Goal: Information Seeking & Learning: Learn about a topic

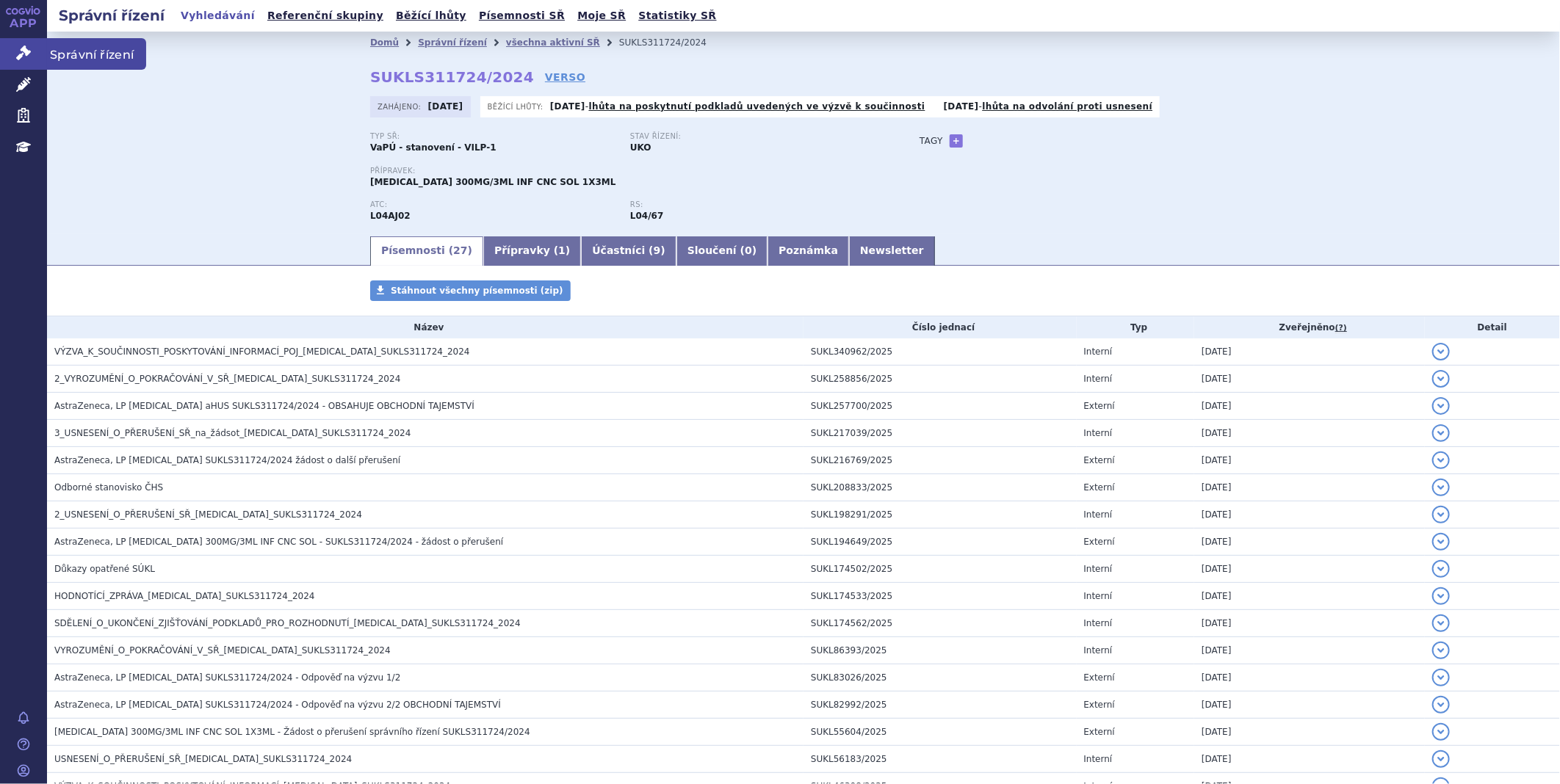
click at [8, 46] on link "Správní řízení" at bounding box center [23, 54] width 47 height 31
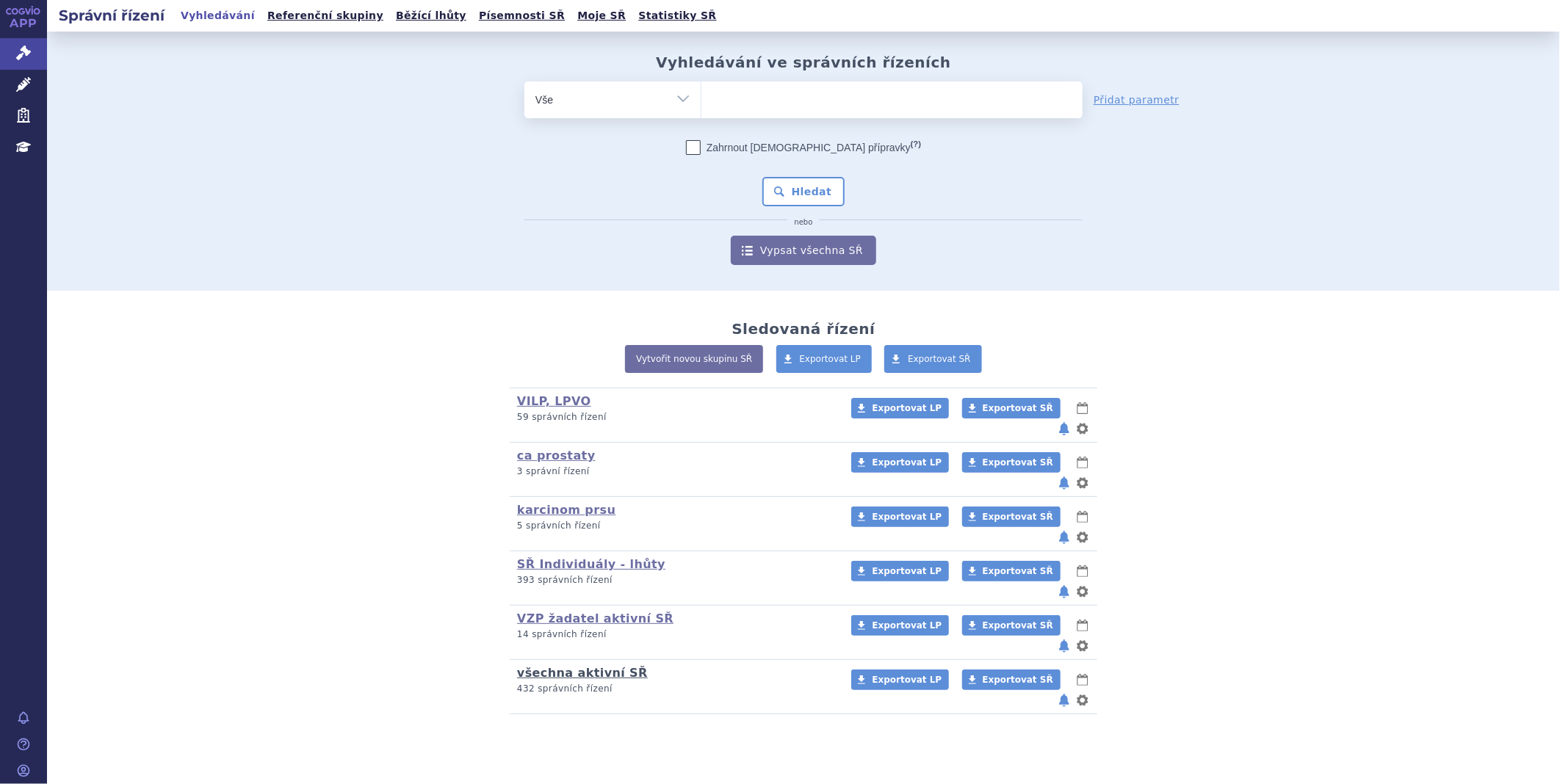
click at [617, 666] on link "všechna aktivní SŘ" at bounding box center [582, 672] width 130 height 14
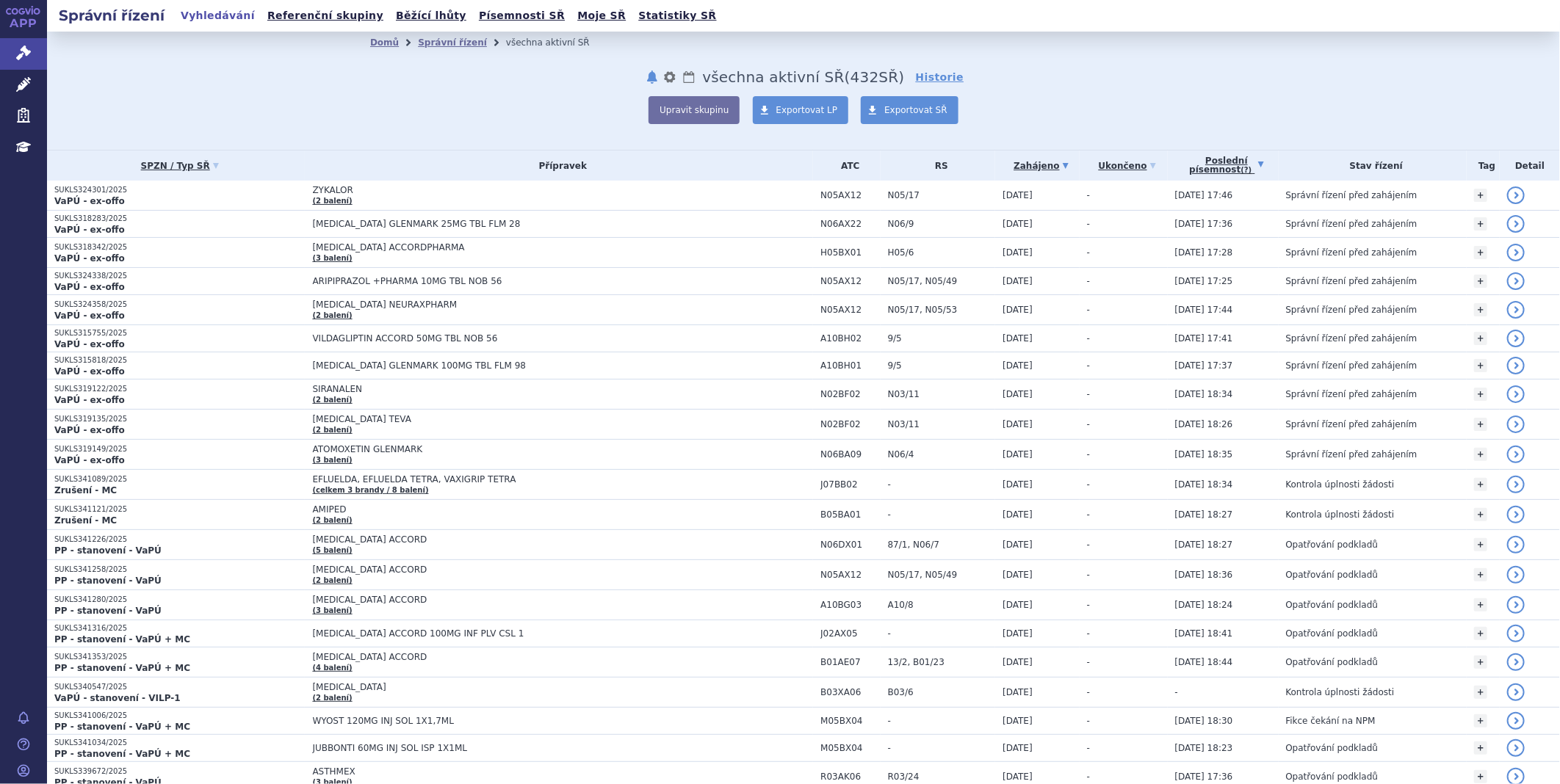
click at [1215, 156] on link "Poslední písemnost (?)" at bounding box center [1226, 166] width 103 height 30
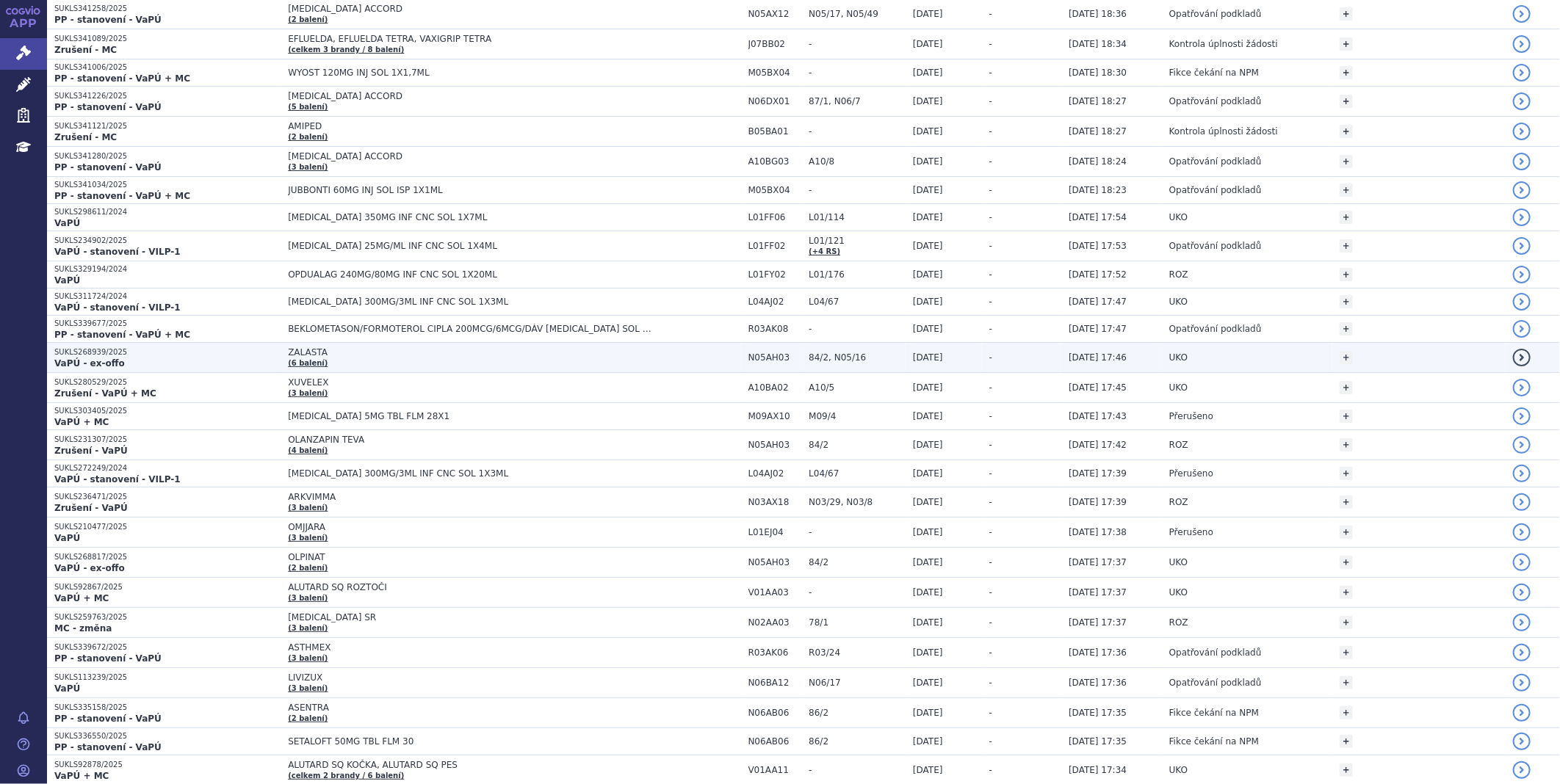
scroll to position [244, 0]
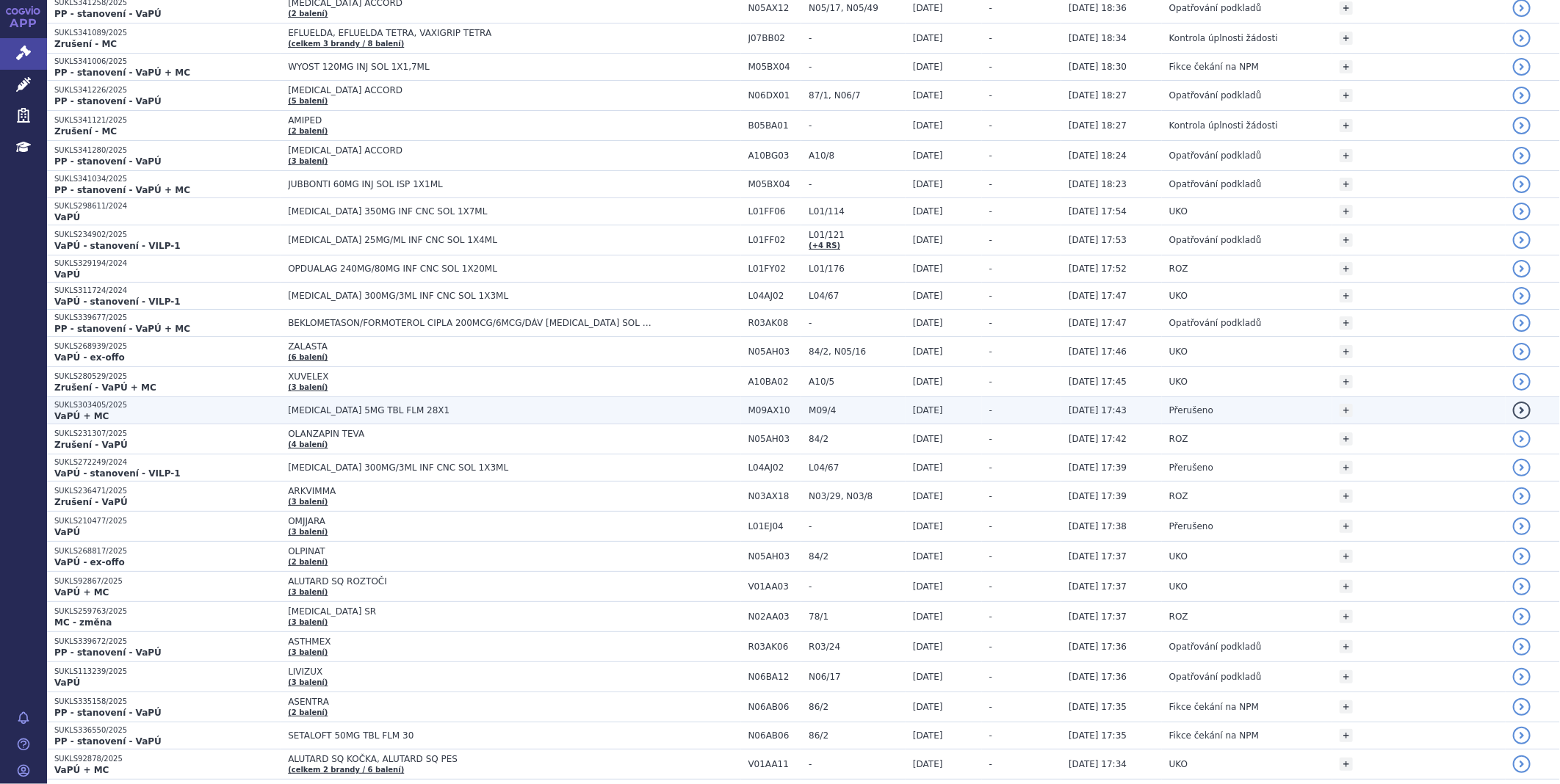
click at [75, 407] on p "SUKLS303405/2025" at bounding box center [167, 406] width 226 height 11
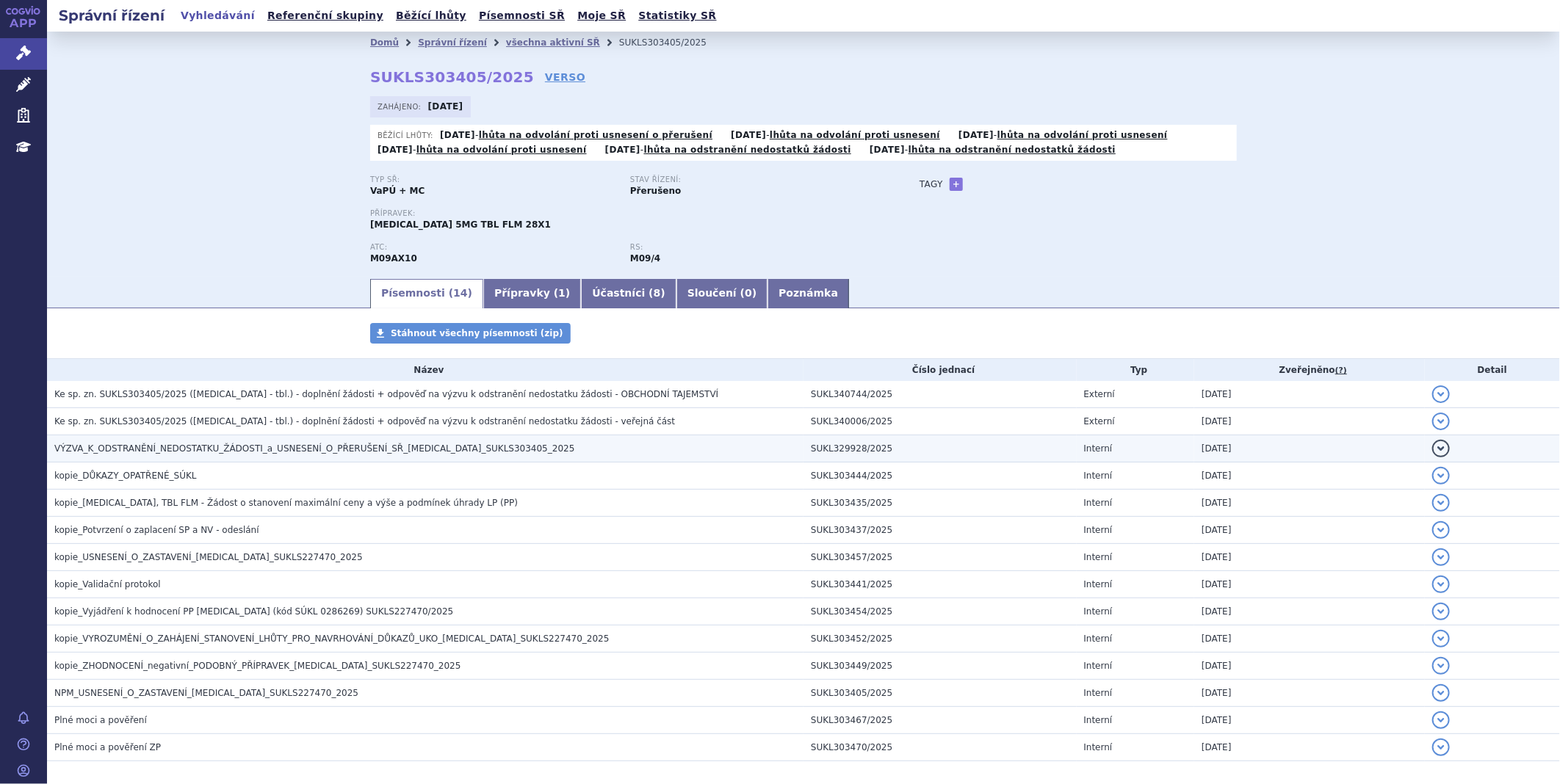
click at [336, 453] on span "VÝZVA_K_ODSTRANĚNÍ_NEDOSTATKU_ŽÁDOSTI_a_USNESENÍ_O_PŘERUŠENÍ_SŘ_[MEDICAL_DATA]_…" at bounding box center [314, 449] width 520 height 11
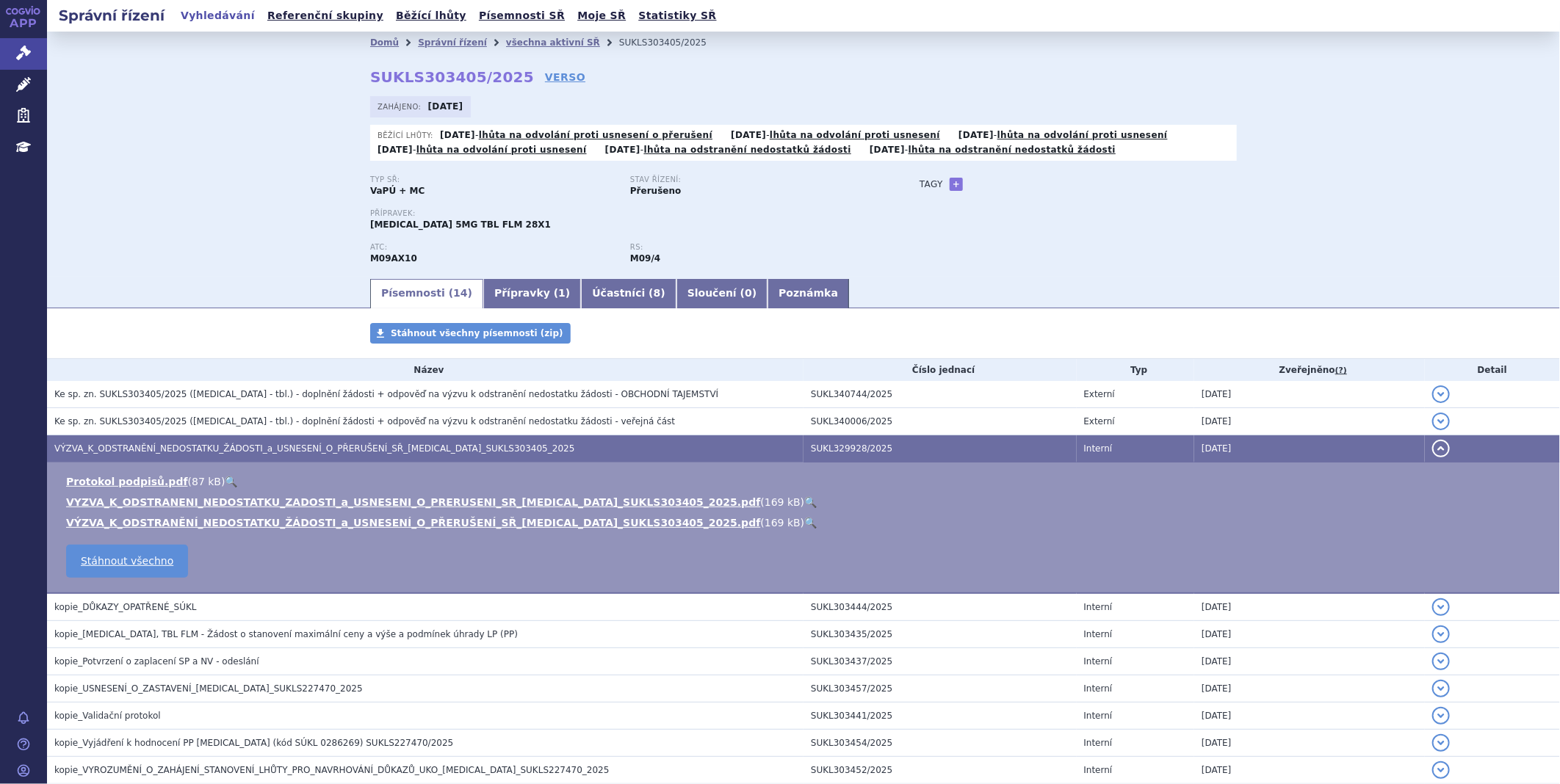
click at [336, 453] on span "VÝZVA_K_ODSTRANĚNÍ_NEDOSTATKU_ŽÁDOSTI_a_USNESENÍ_O_PŘERUŠENÍ_SŘ_EVRYSDI_SUKLS30…" at bounding box center [314, 449] width 520 height 11
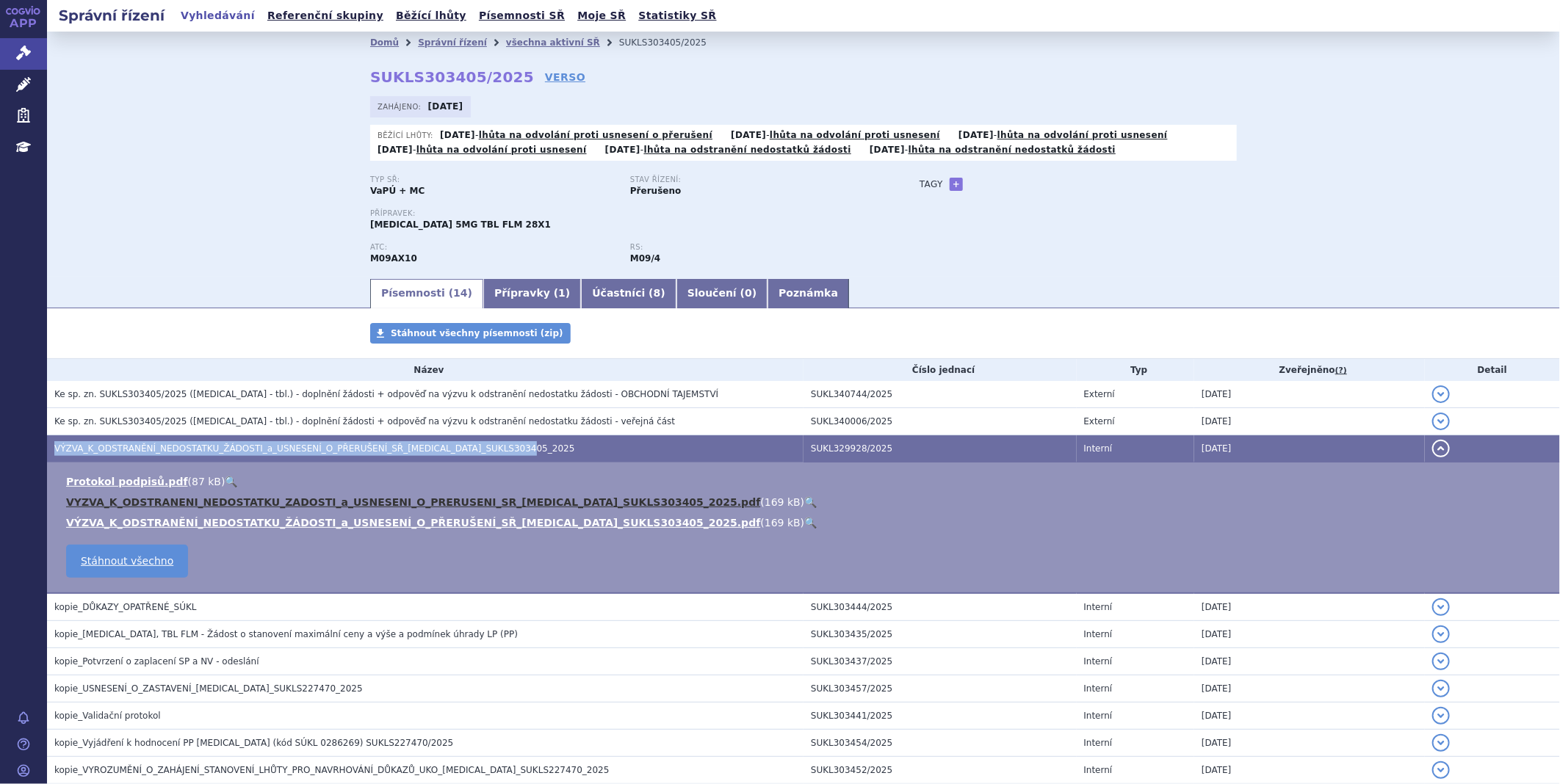
drag, startPoint x: 336, startPoint y: 453, endPoint x: 314, endPoint y: 504, distance: 55.5
click at [314, 504] on link "VYZVA_K_ODSTRANENI_NEDOSTATKU_ZADOSTI_a_USNESENI_O_PRERUSENI_SR_EVRYSDI_SUKLS30…" at bounding box center [413, 502] width 694 height 12
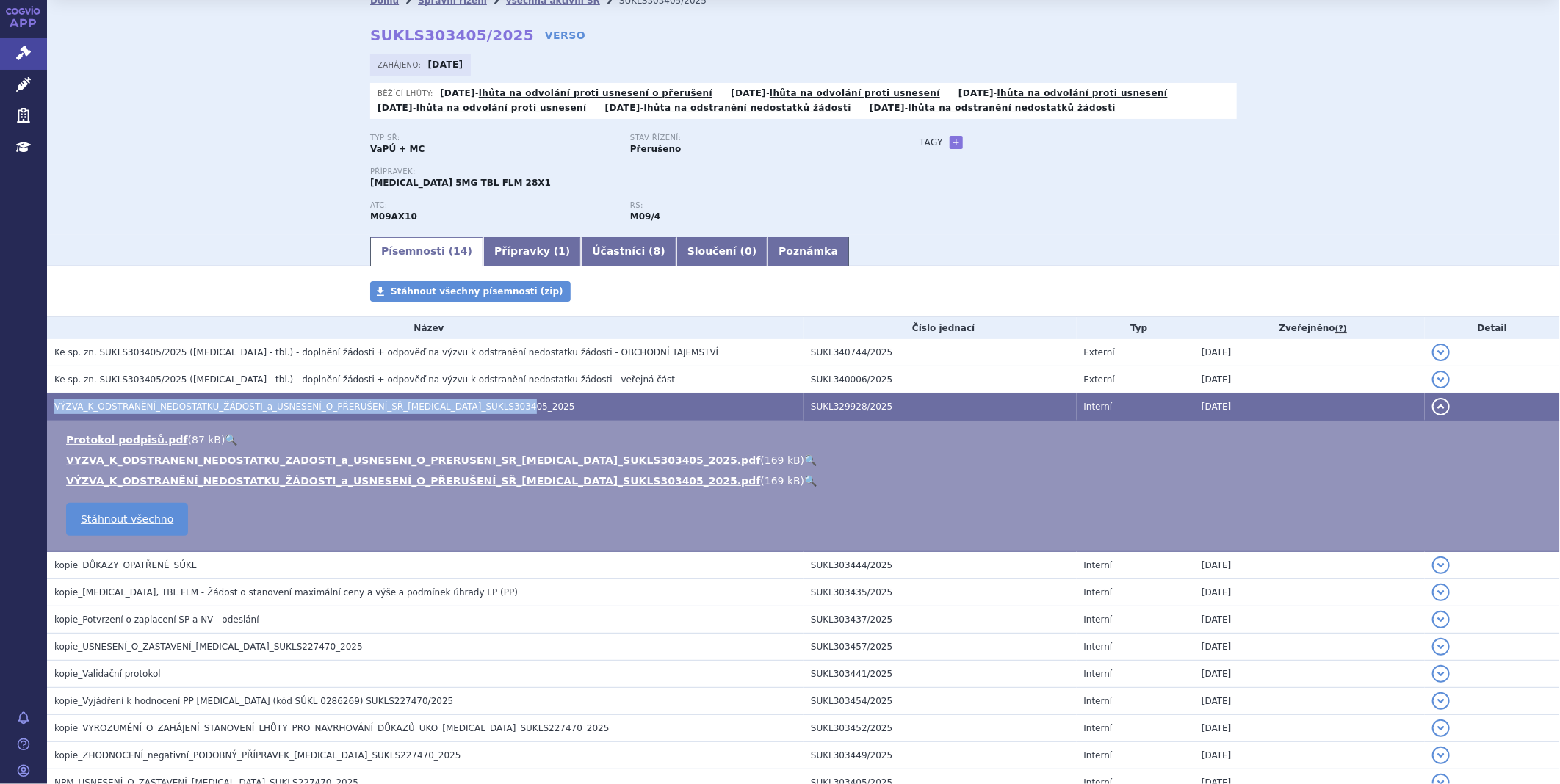
scroll to position [35, 0]
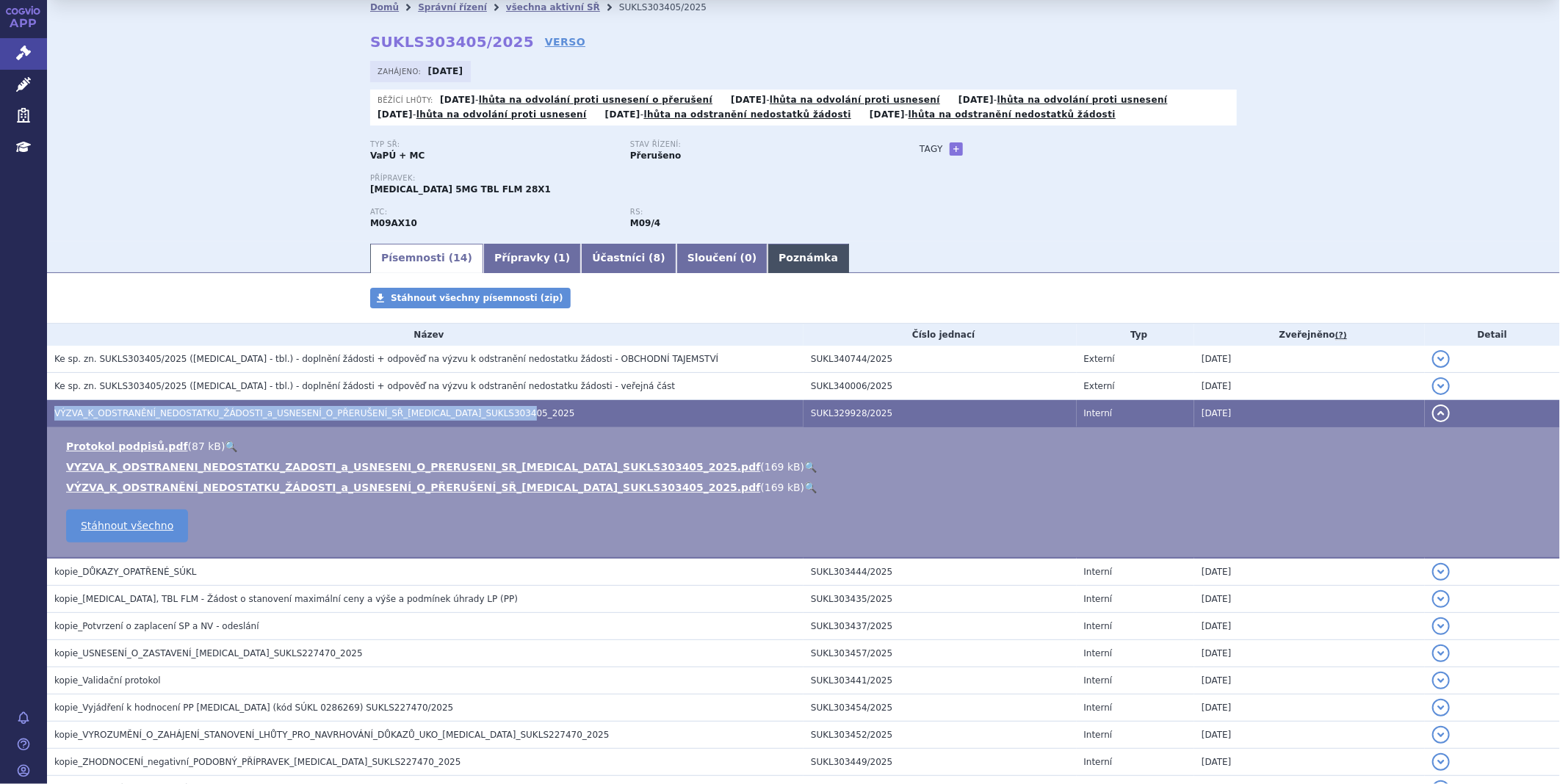
click at [768, 259] on link "Poznámka" at bounding box center [808, 258] width 81 height 29
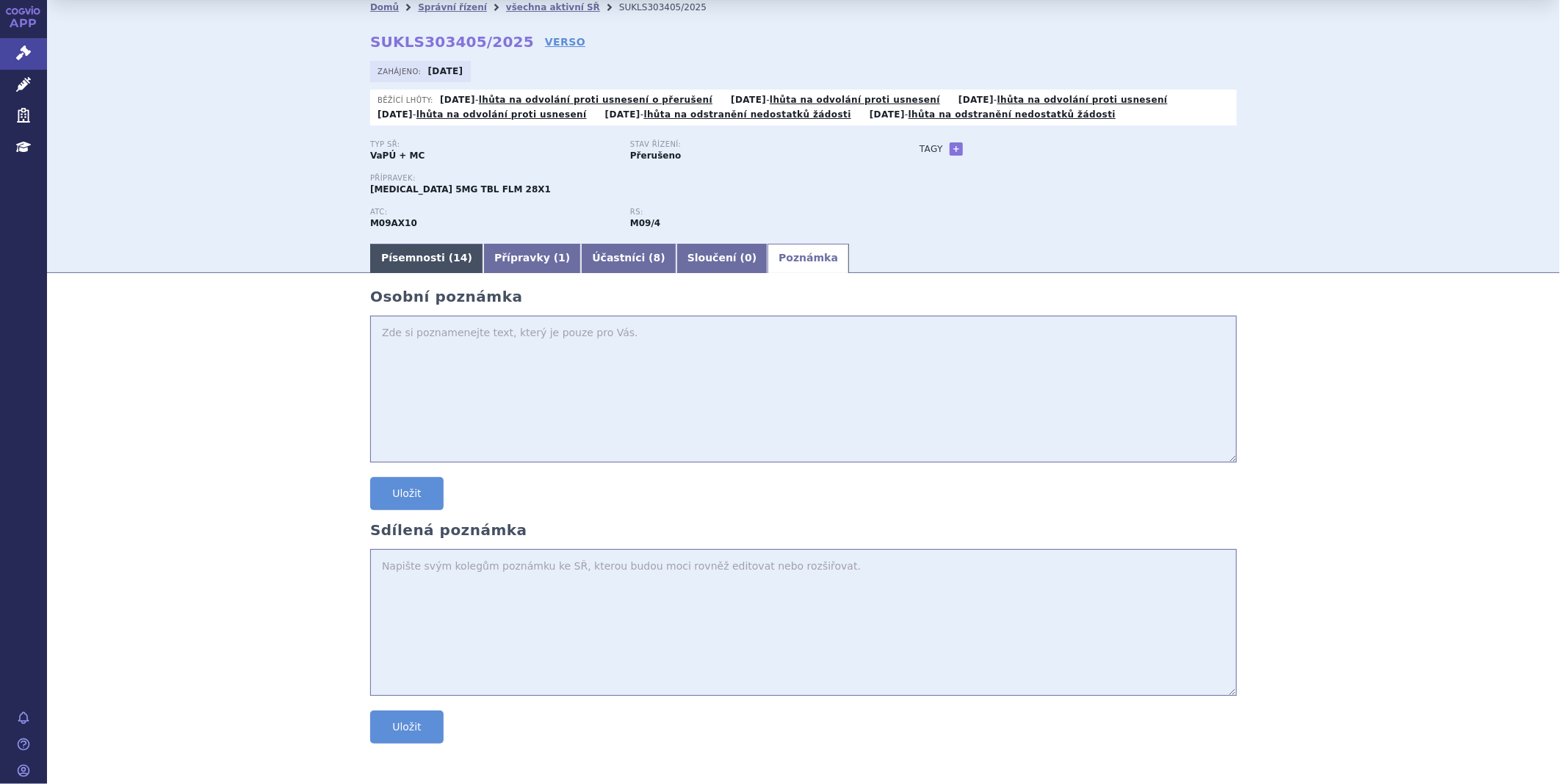
click at [397, 267] on link "Písemnosti ( 14 )" at bounding box center [427, 258] width 113 height 29
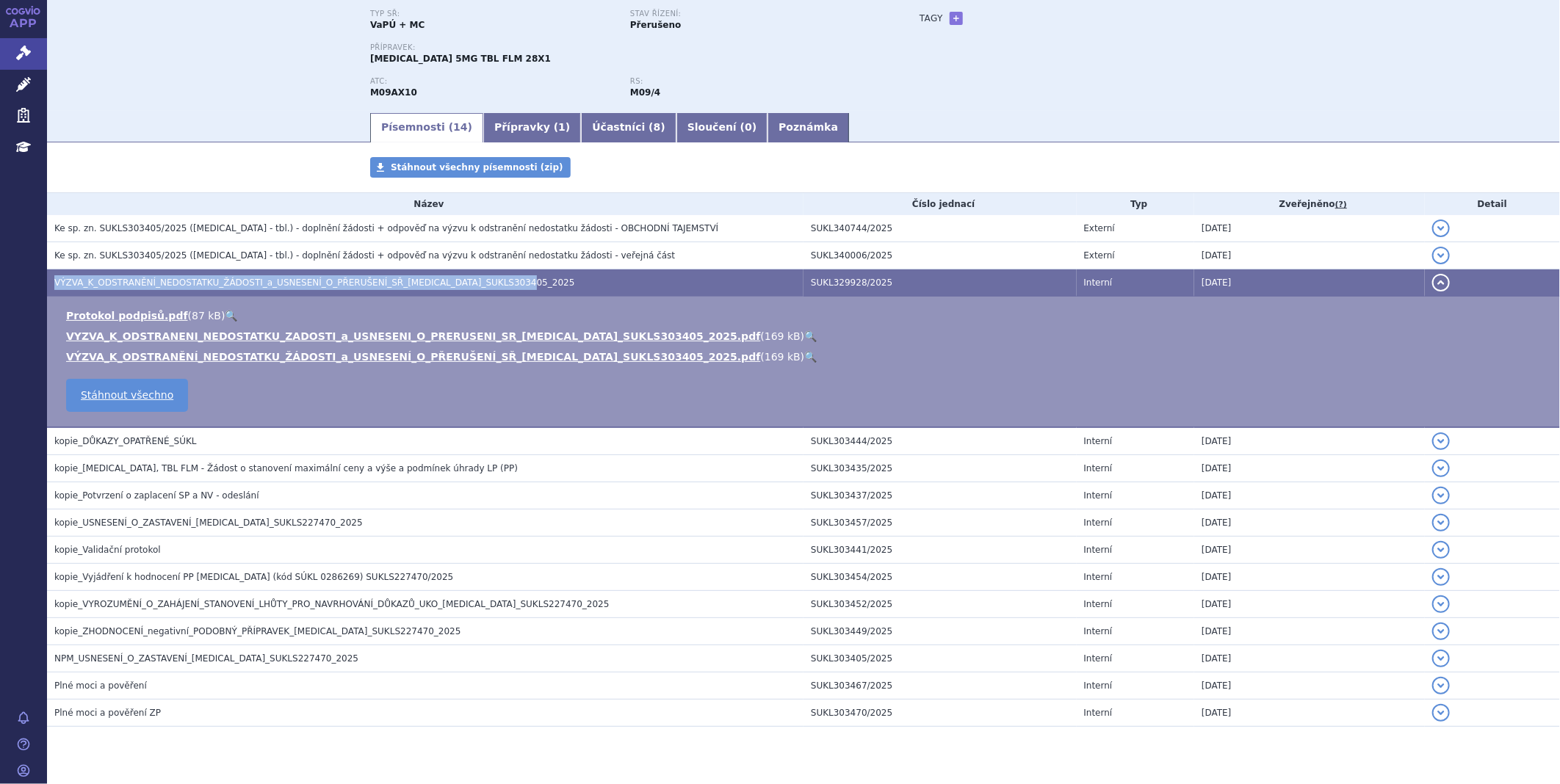
scroll to position [199, 0]
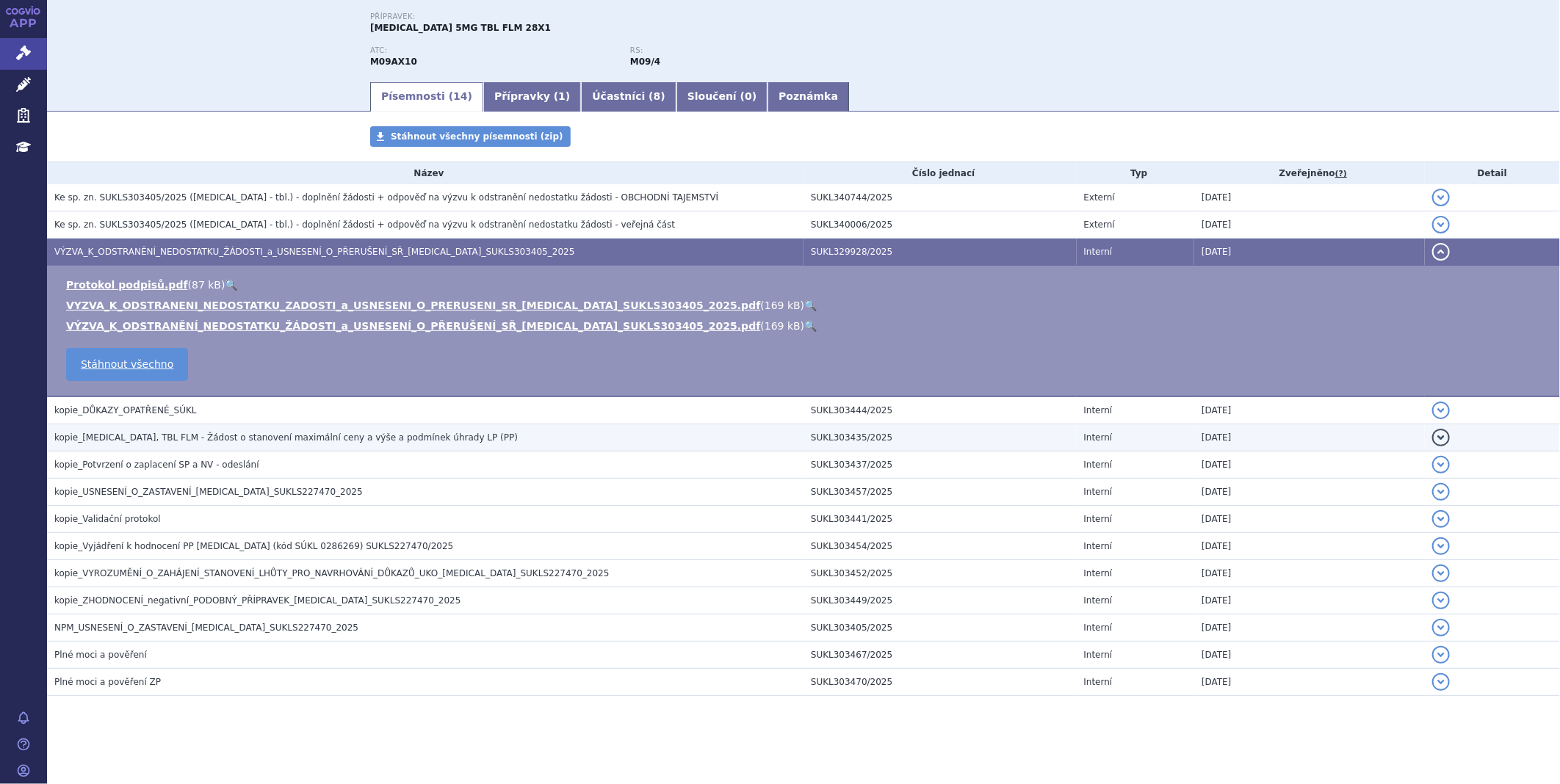
click at [237, 436] on span "kopie_EVRYSDI, TBL FLM - Žádost o stanovení maximální ceny a výše a podmínek úh…" at bounding box center [286, 438] width 464 height 11
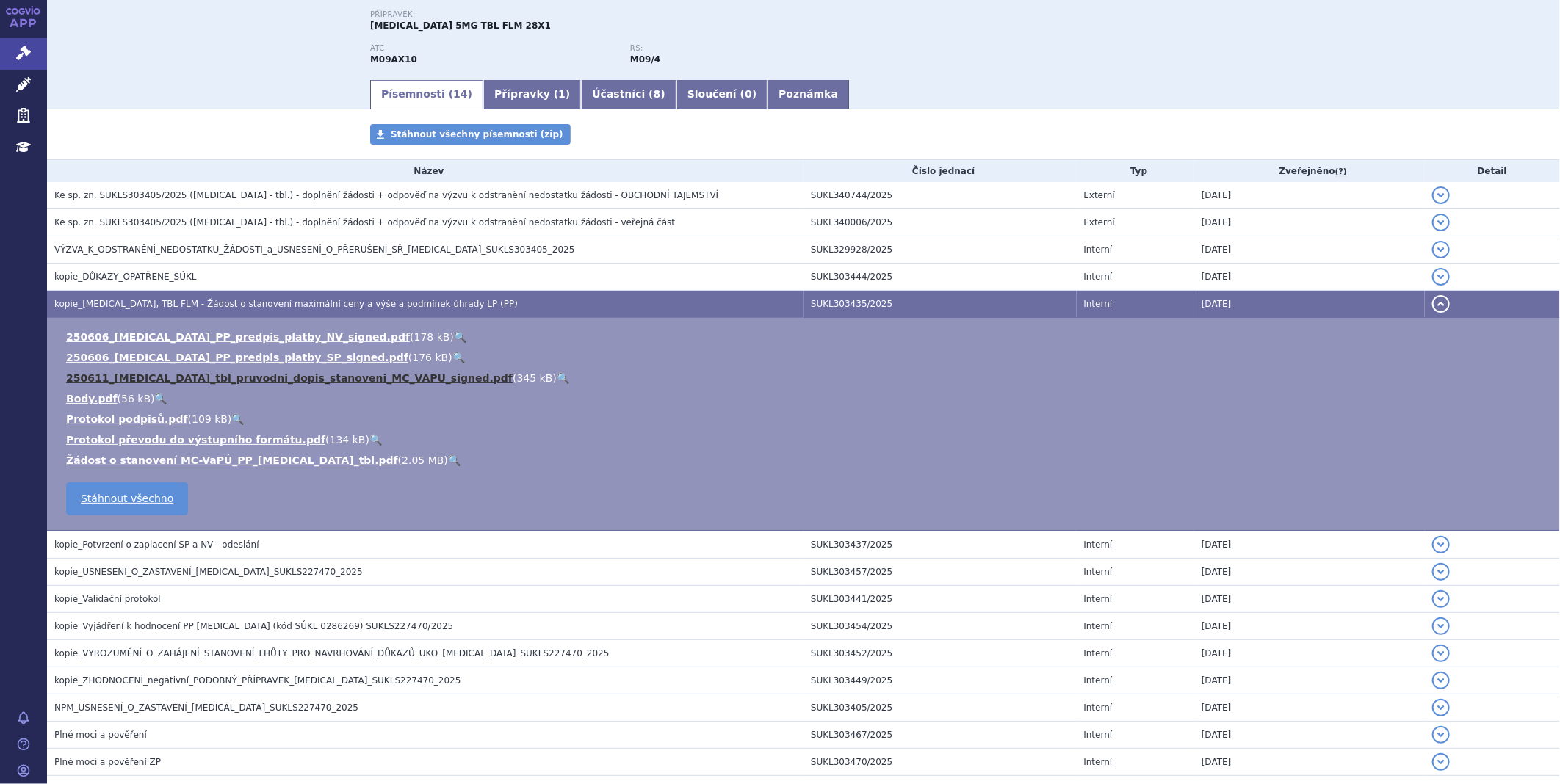
click at [208, 381] on link "250611_EVRYSDI_tbl_pruvodni_dopis_stanoveni_MC_VAPU_signed.pdf" at bounding box center [290, 378] width 446 height 12
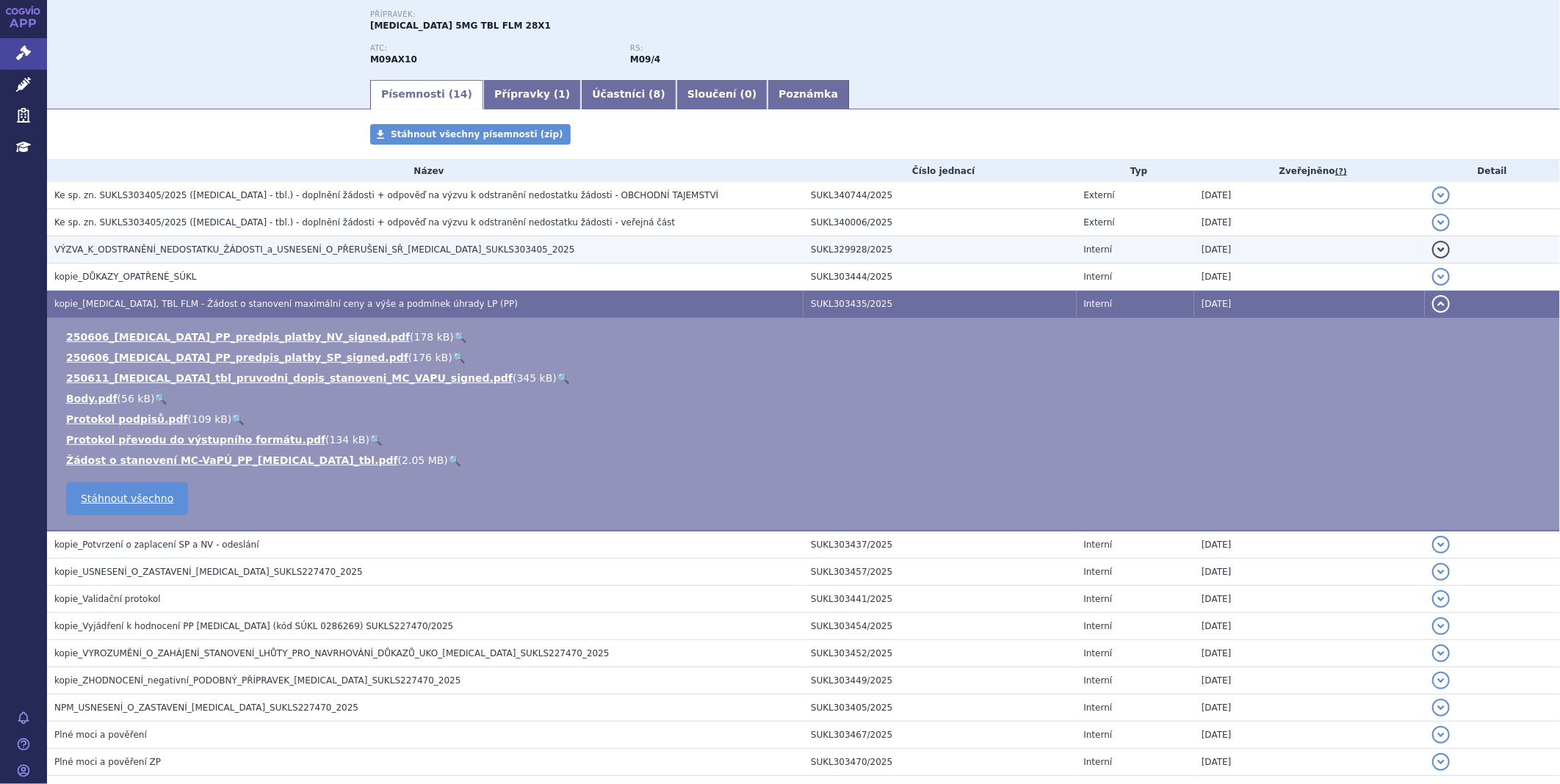
click at [147, 248] on span "VÝZVA_K_ODSTRANĚNÍ_NEDOSTATKU_ŽÁDOSTI_a_USNESENÍ_O_PŘERUŠENÍ_SŘ_EVRYSDI_SUKLS30…" at bounding box center [314, 250] width 520 height 11
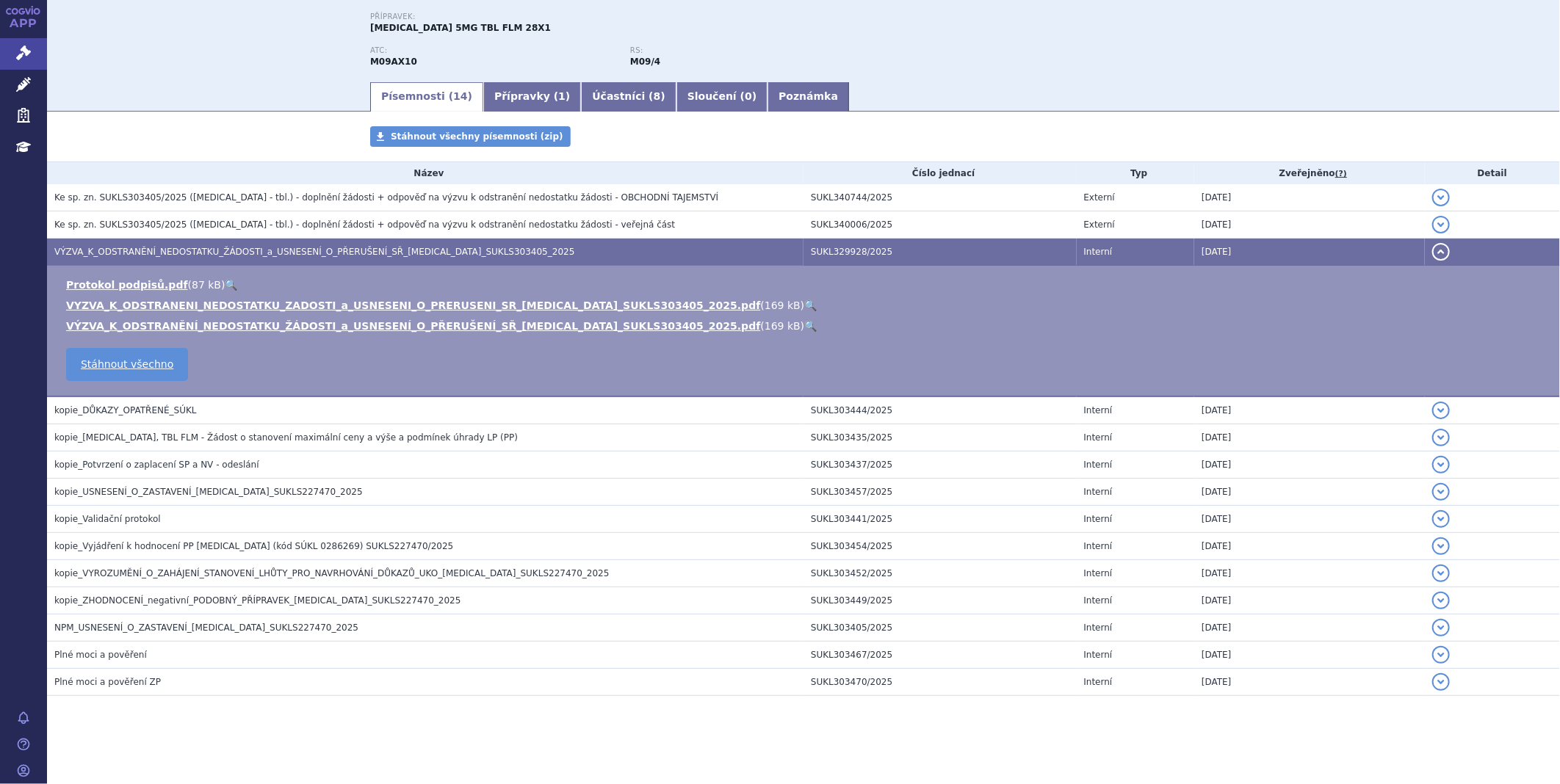
scroll to position [0, 0]
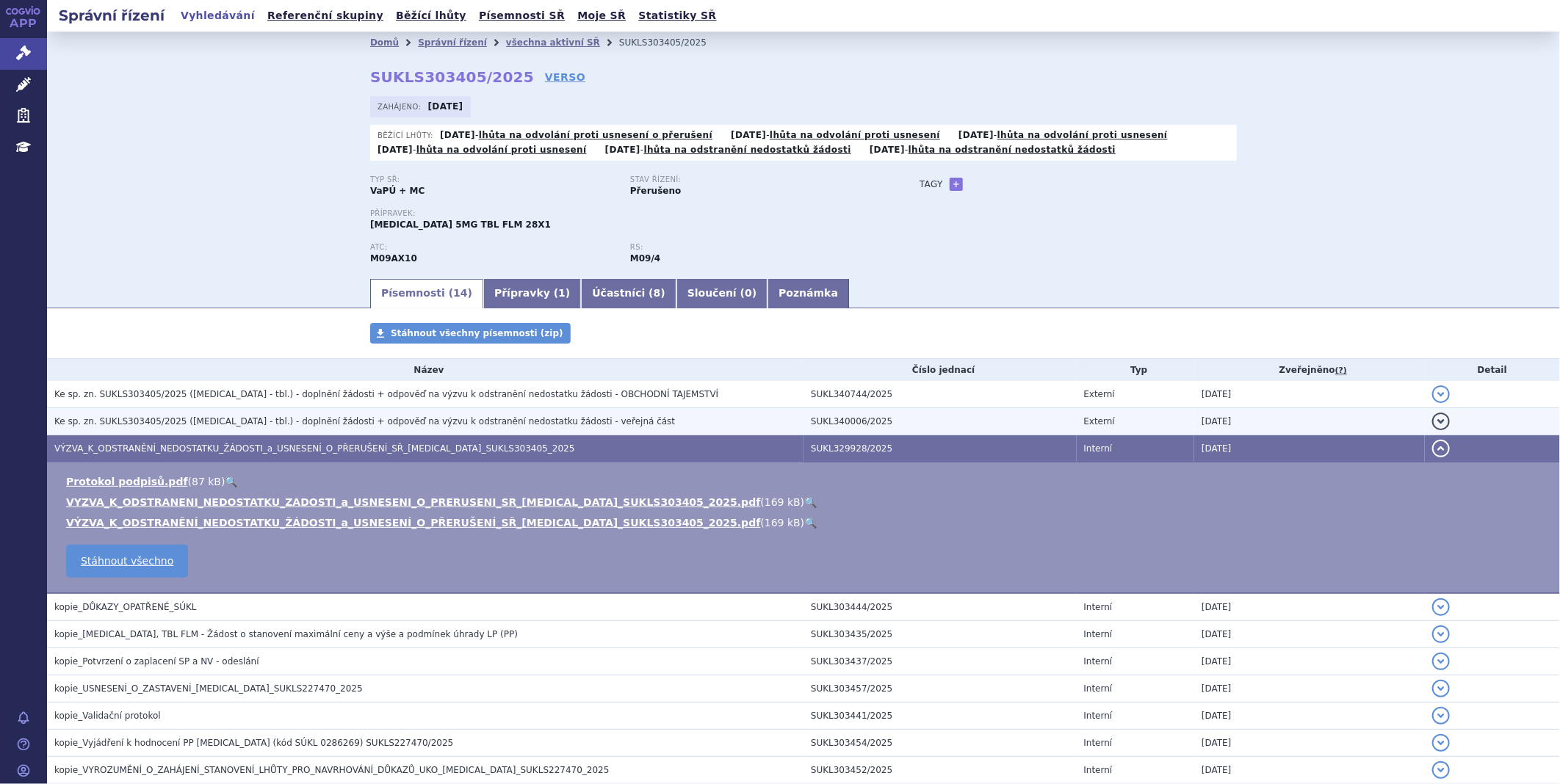
click at [490, 421] on span "Ke sp. zn. SUKLS303405/2025 (EVRYSDI - tbl.) - doplnění žádosti + odpověď na vý…" at bounding box center [364, 421] width 621 height 11
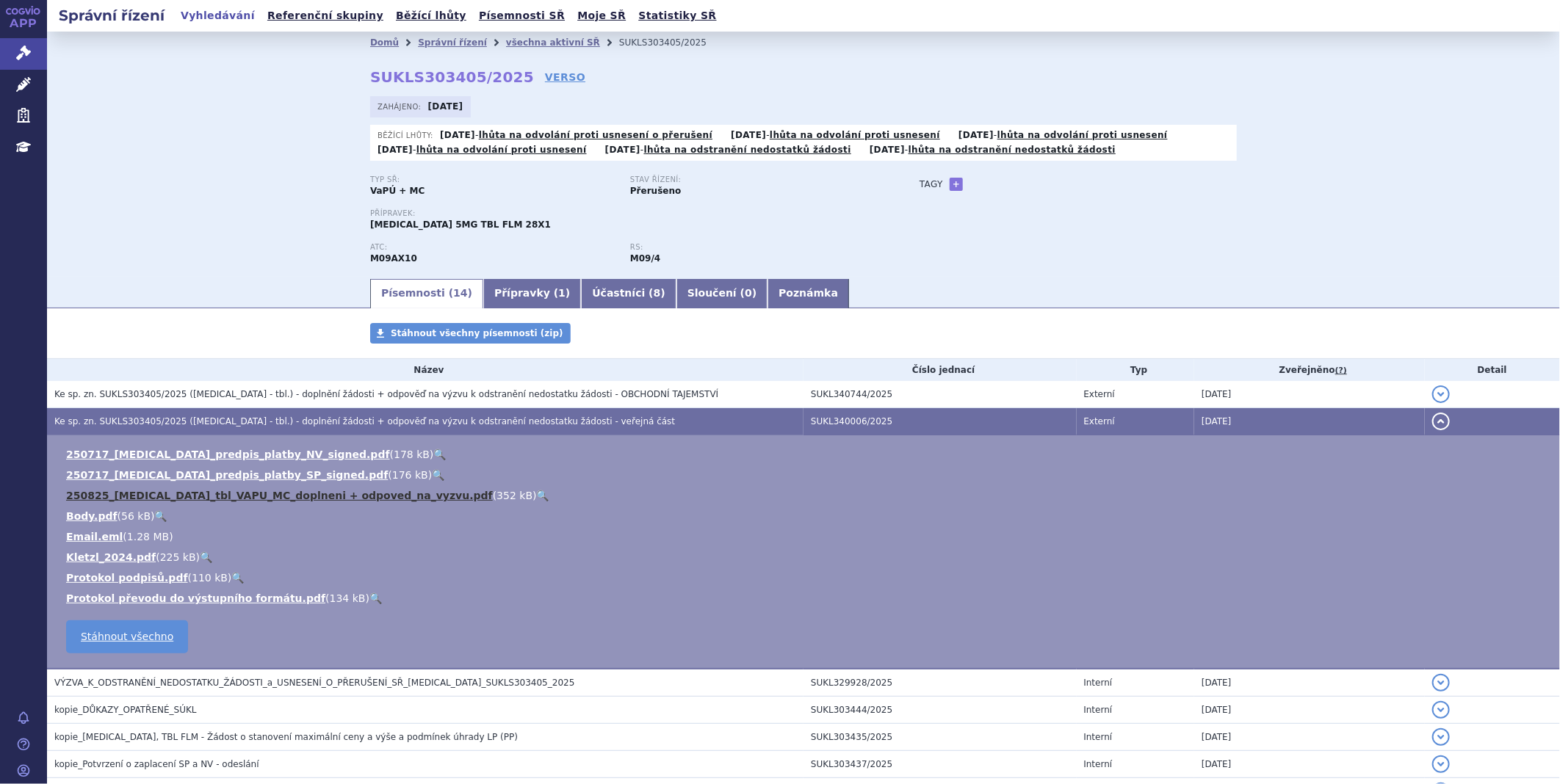
click at [197, 496] on link "250825_EVRYSDI_tbl_VAPU_MC_doplneni + odpoved_na_vyzvu.pdf" at bounding box center [280, 496] width 427 height 12
click at [22, 50] on icon at bounding box center [23, 52] width 14 height 14
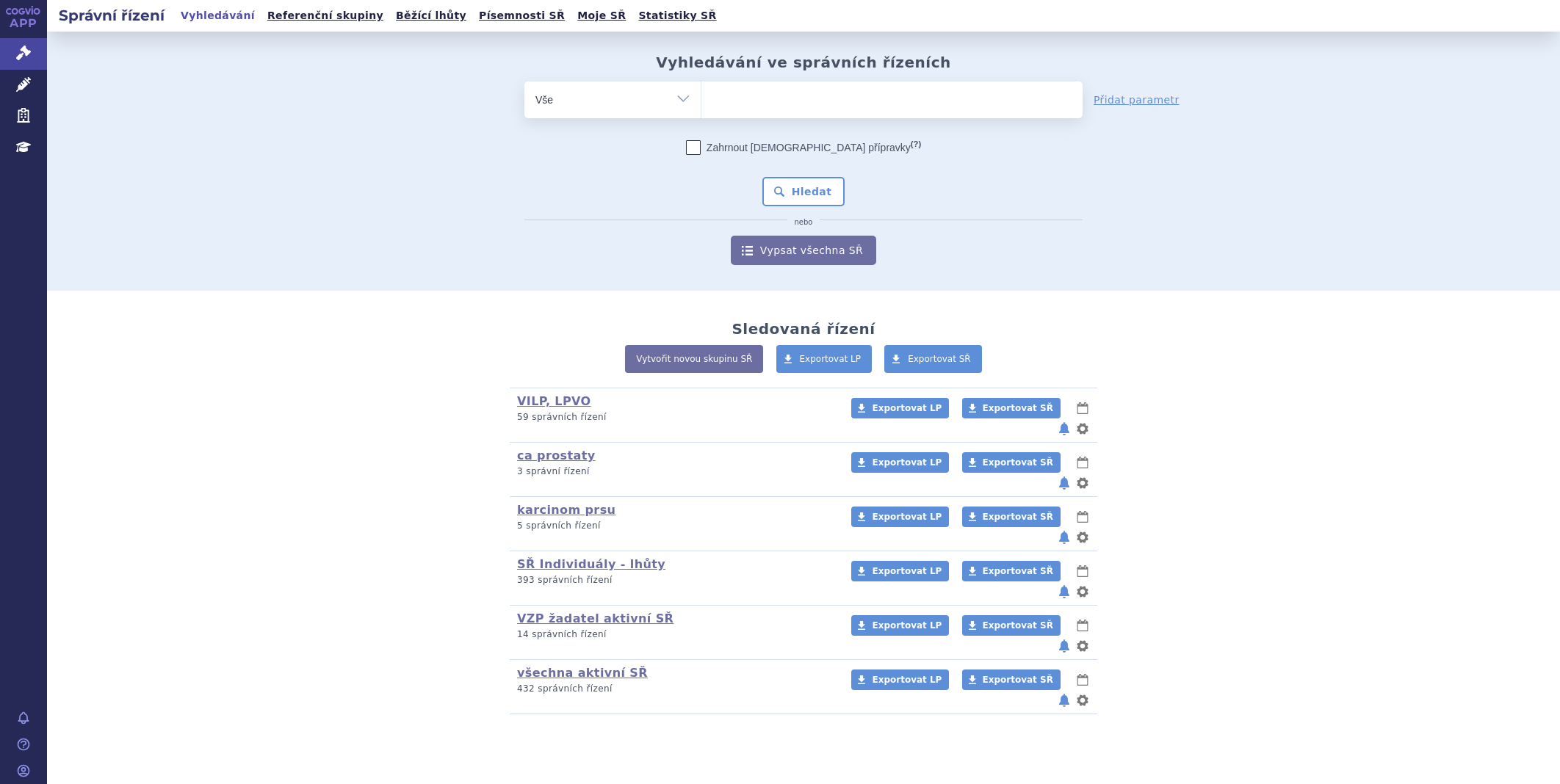
click at [592, 666] on link "všechna aktivní SŘ" at bounding box center [582, 672] width 130 height 14
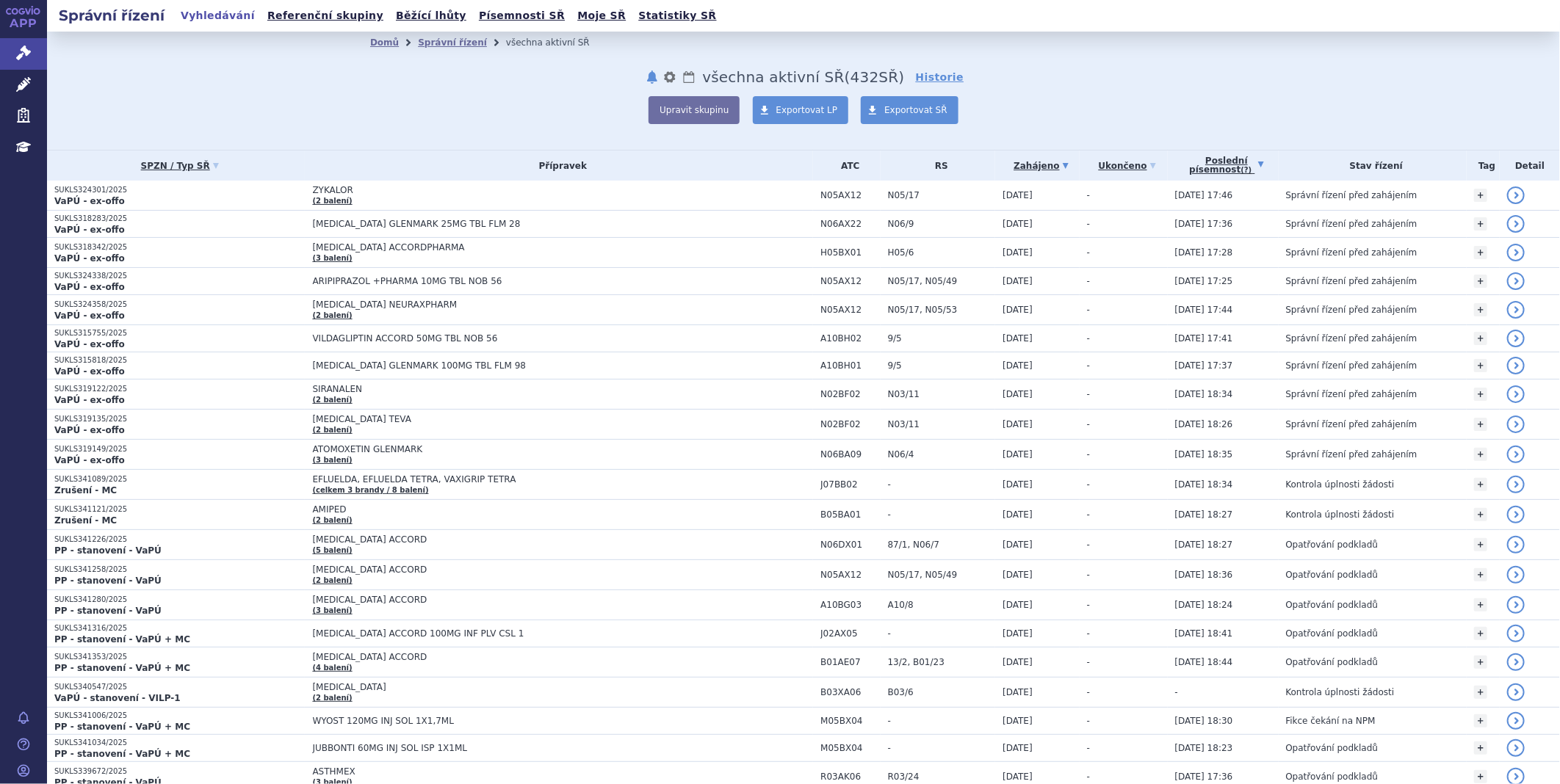
click at [1239, 159] on link "Poslední písemnost (?)" at bounding box center [1226, 166] width 103 height 30
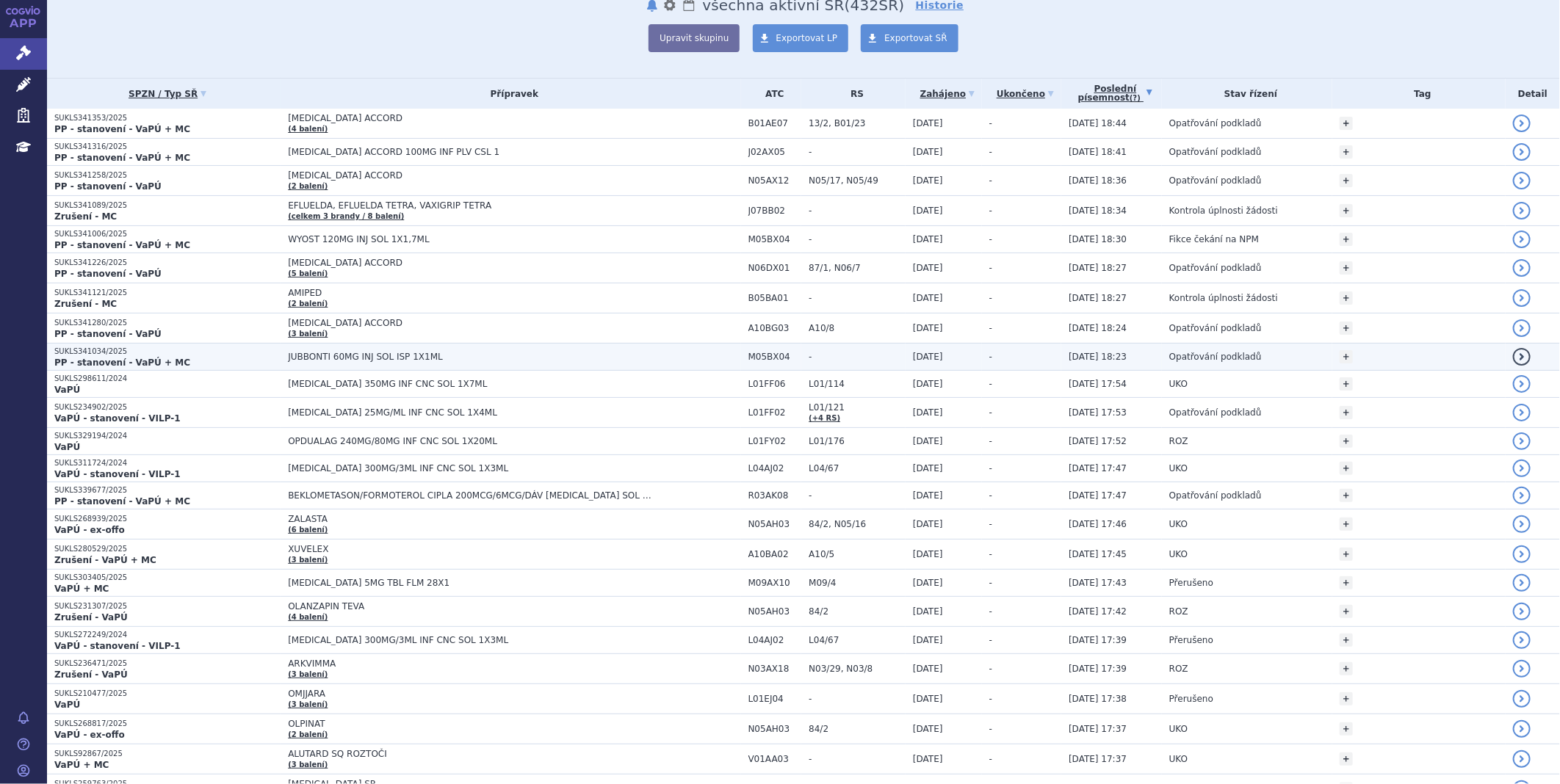
scroll to position [489, 0]
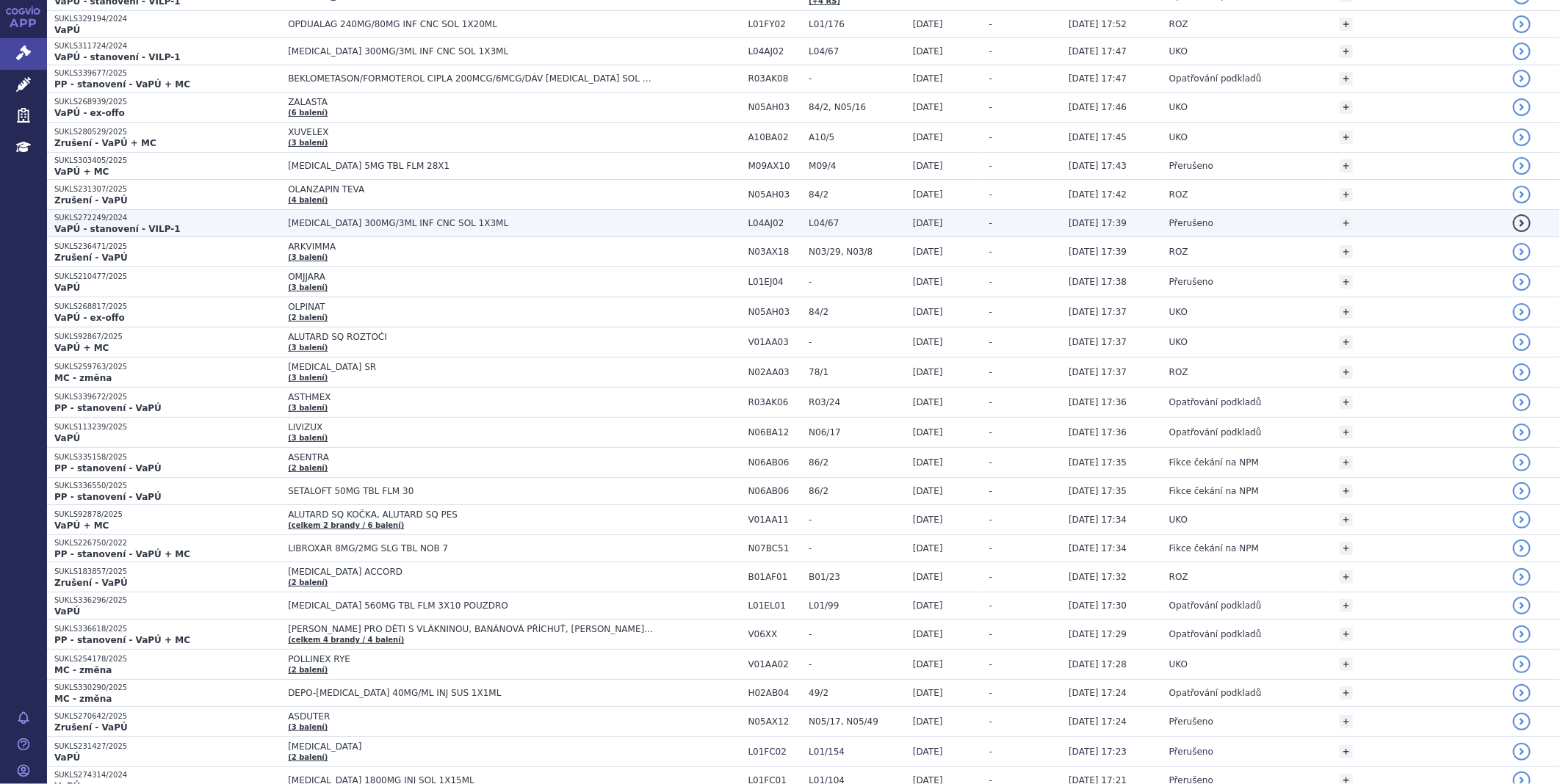
click at [354, 229] on td "[MEDICAL_DATA] 300MG/3ML INF CNC SOL 1X3ML" at bounding box center [510, 224] width 460 height 27
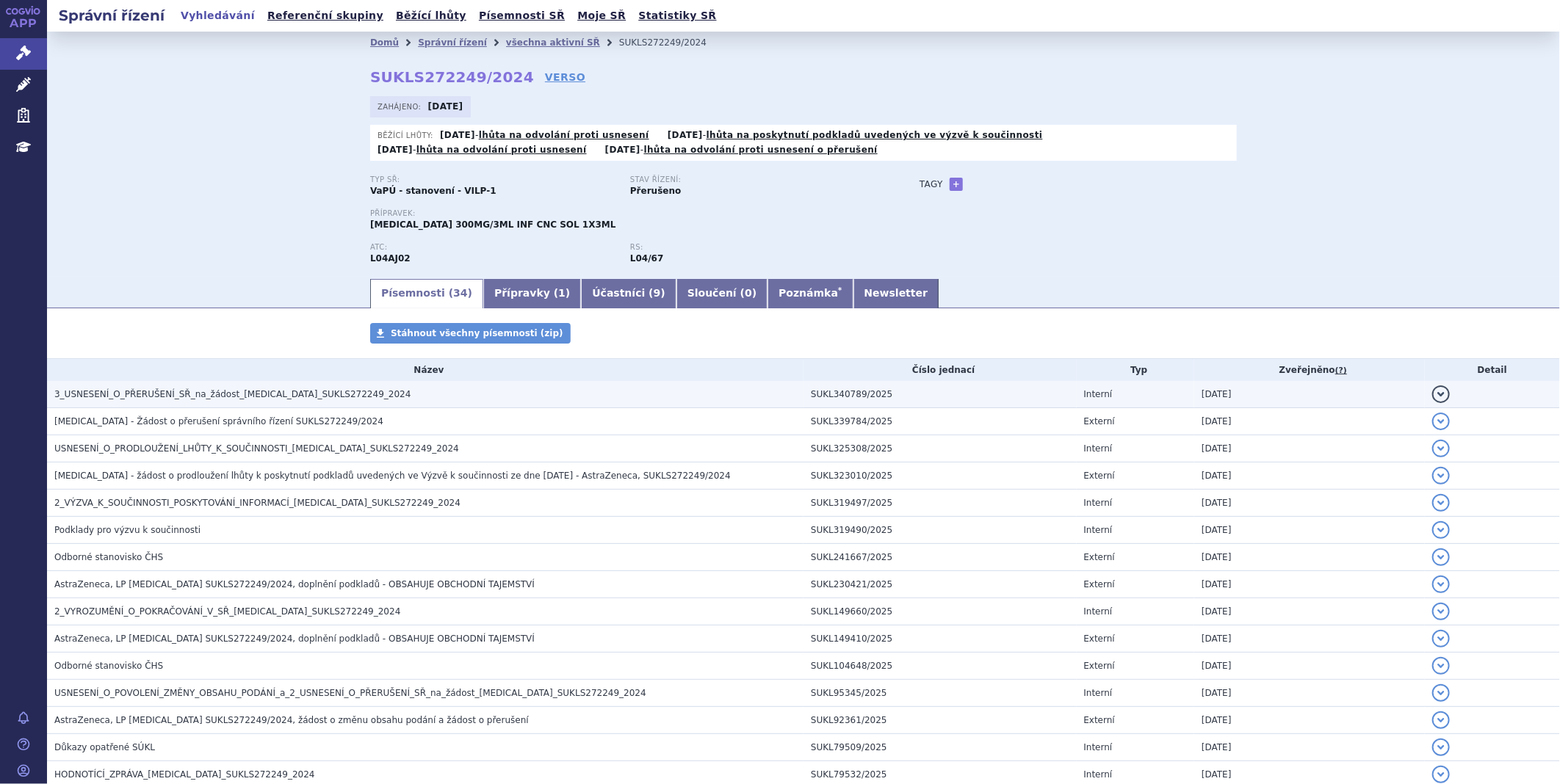
click at [250, 400] on span "3_USNESENÍ_O_PŘERUŠENÍ_SŘ_na_žádost_ULTOMIRIS_SUKLS272249_2024" at bounding box center [232, 394] width 356 height 11
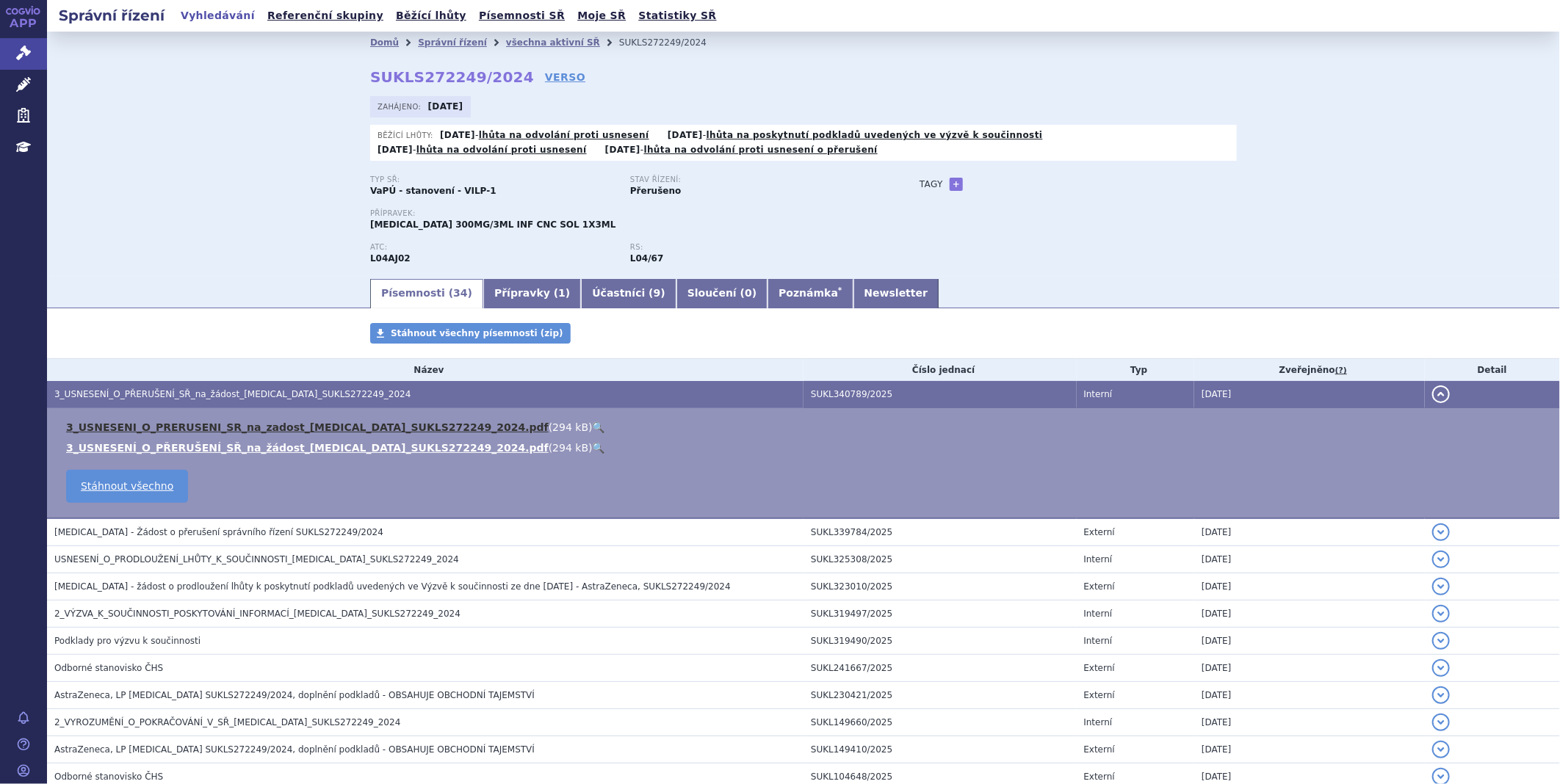
click at [222, 429] on link "3_USNESENI_O_PRERUSENI_SR_na_zadost_ULTOMIRIS_SUKLS272249_2024.pdf" at bounding box center [308, 427] width 483 height 12
click at [276, 432] on link "3_USNESENI_O_PRERUSENI_SR_na_zadost_ULTOMIRIS_SUKLS272249_2024.pdf" at bounding box center [308, 427] width 483 height 12
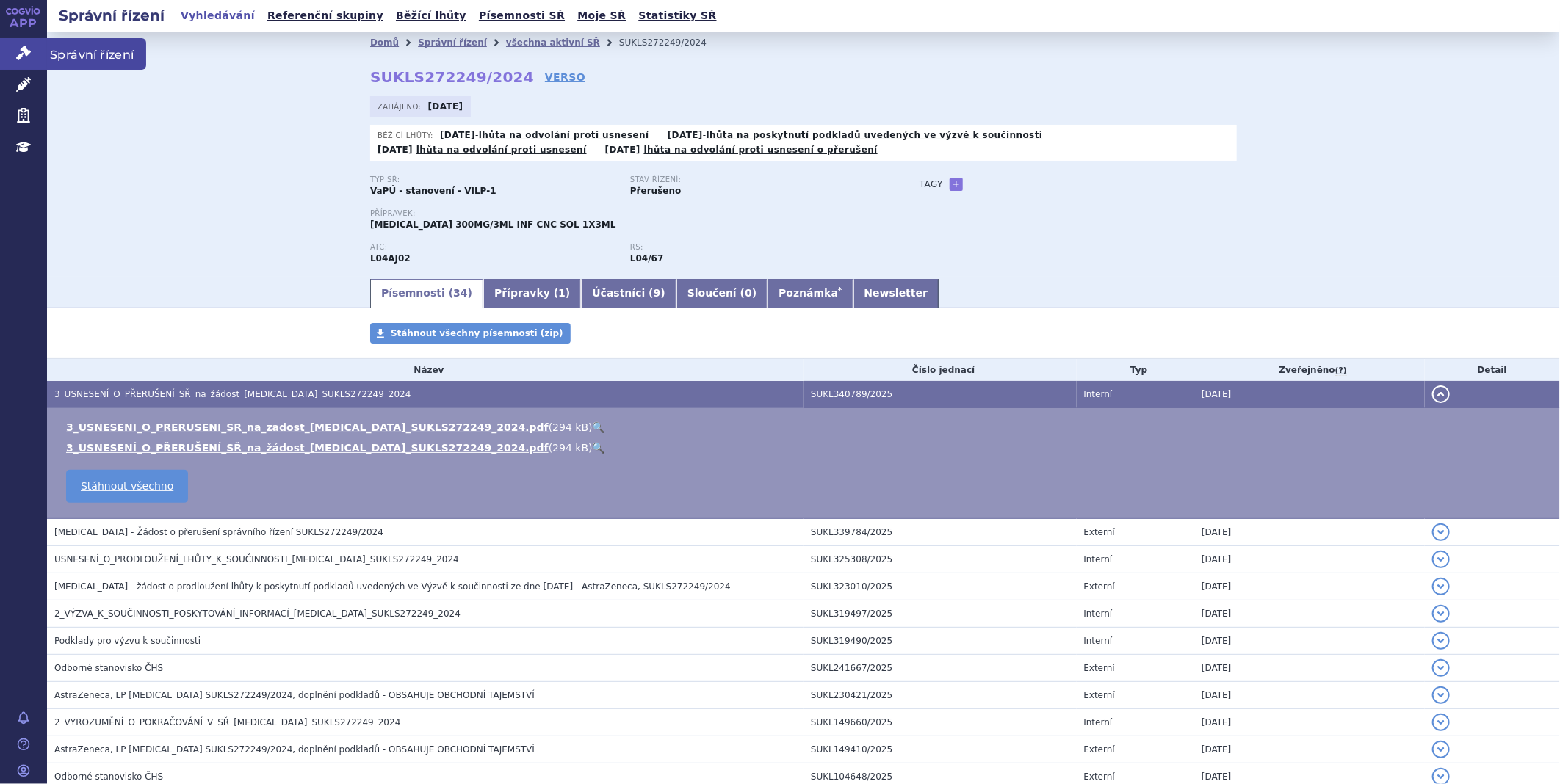
click at [23, 45] on icon at bounding box center [23, 52] width 14 height 14
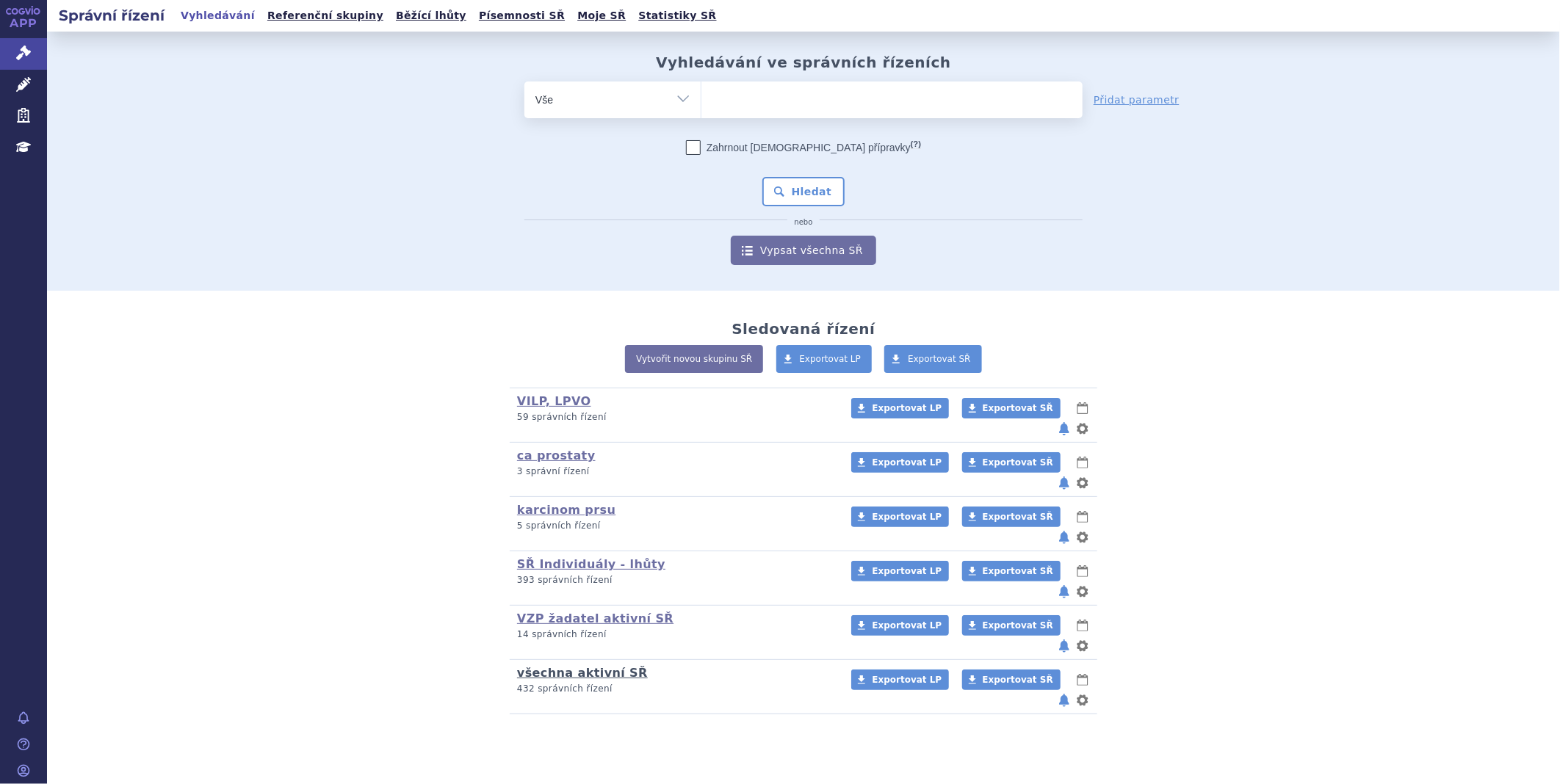
click at [559, 666] on link "všechna aktivní SŘ" at bounding box center [582, 672] width 130 height 14
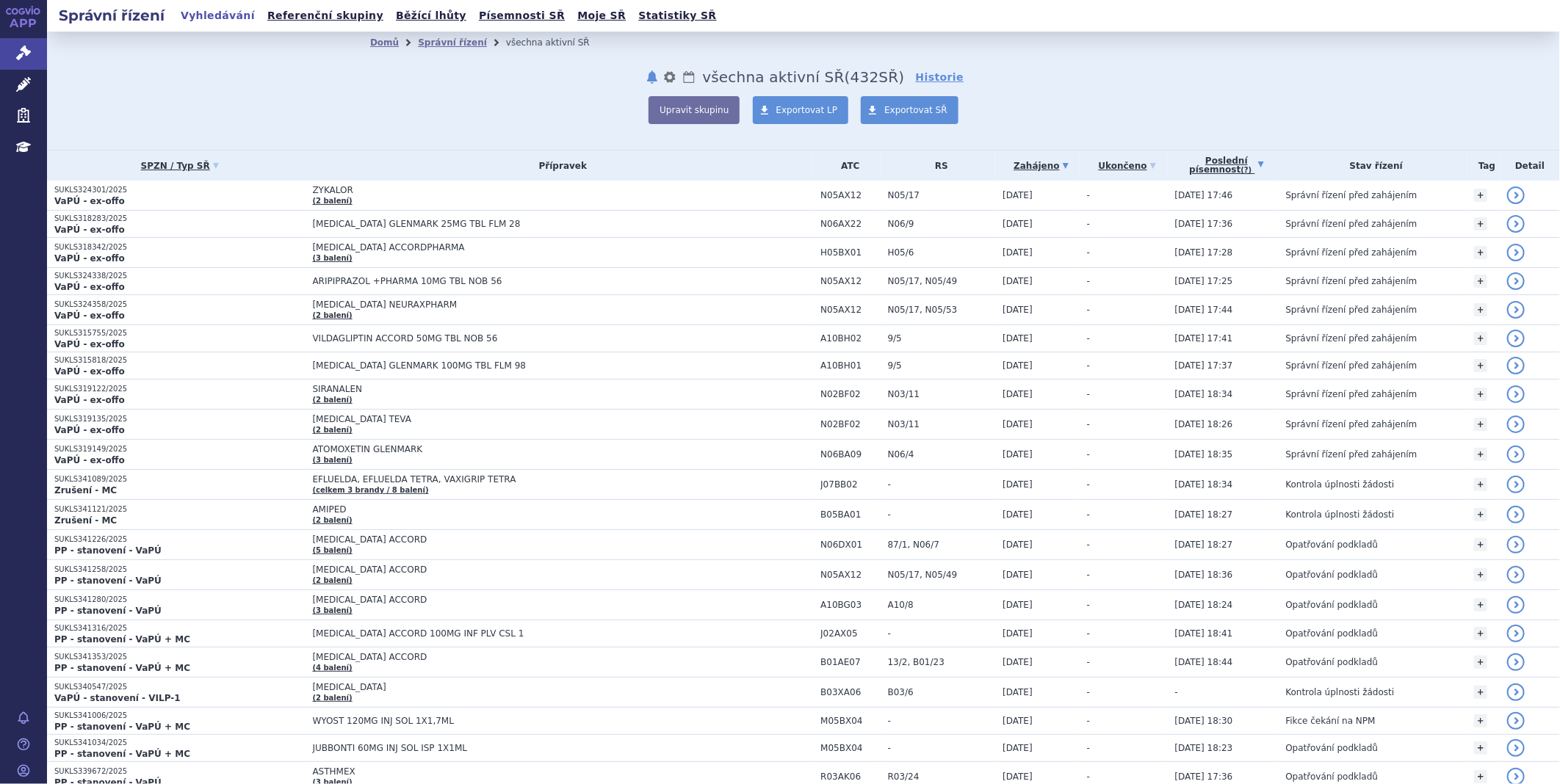
click at [1237, 157] on link "Poslední písemnost (?)" at bounding box center [1226, 166] width 103 height 30
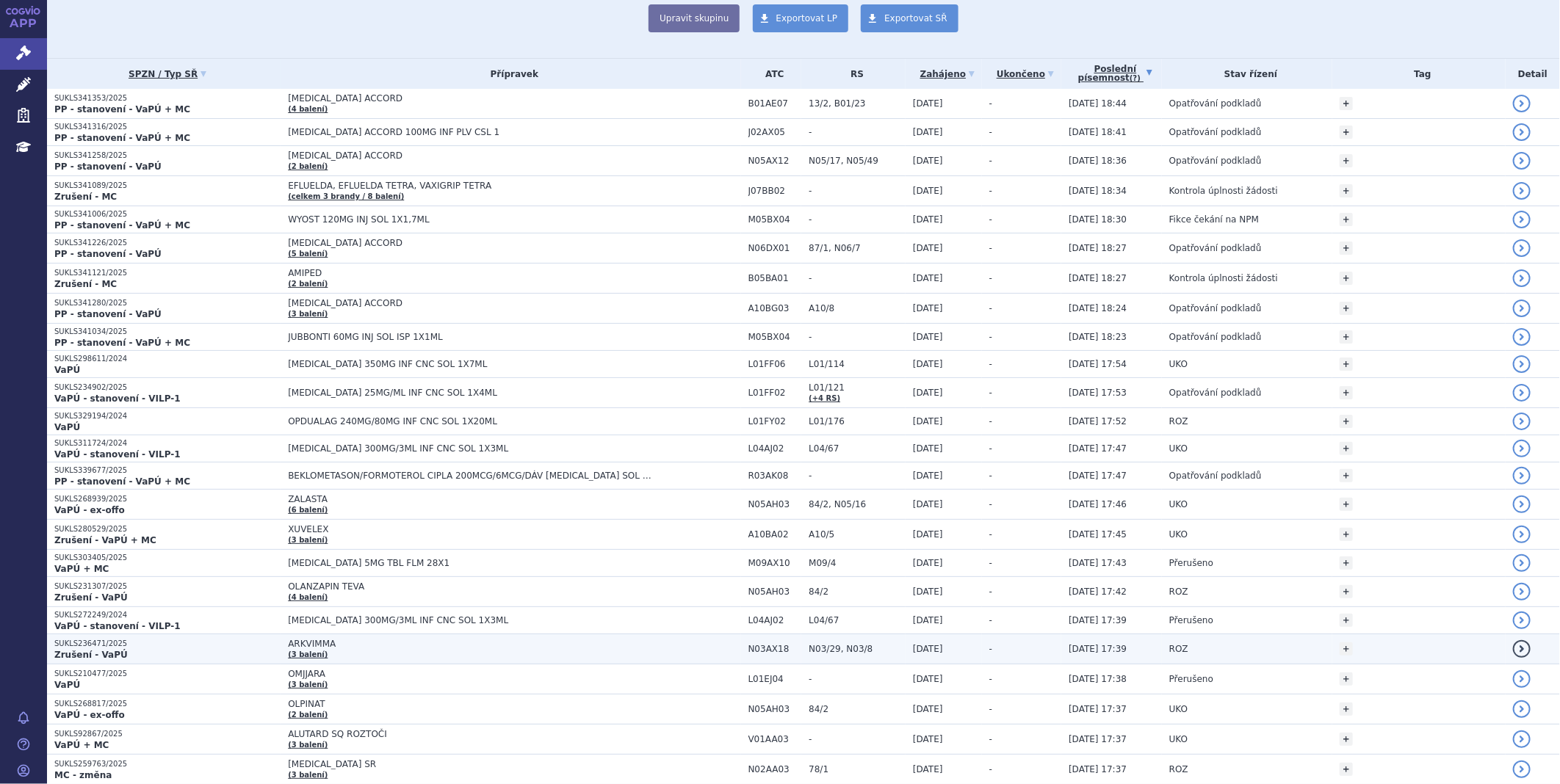
scroll to position [326, 0]
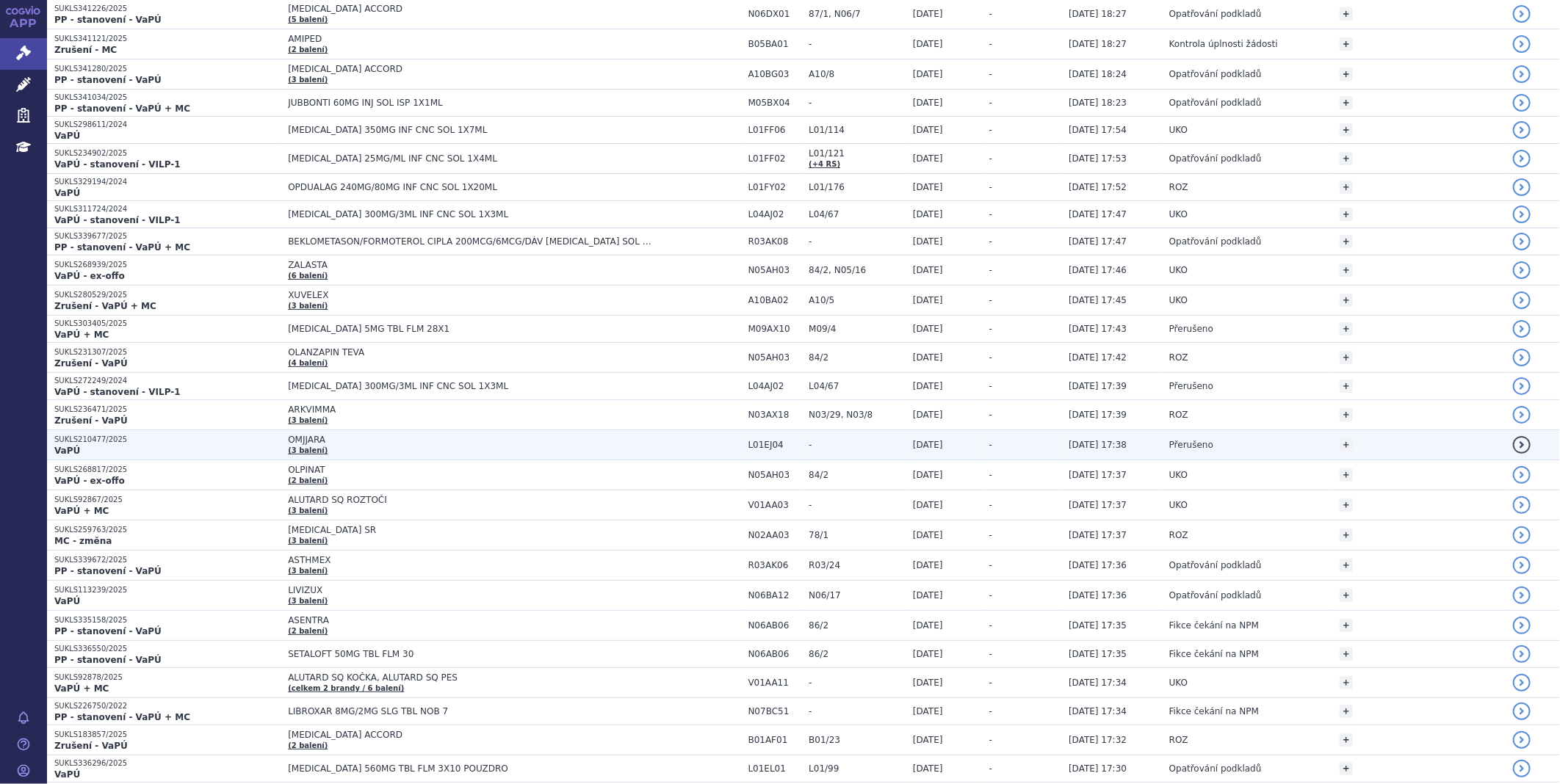
click at [75, 446] on strong "VaPÚ" at bounding box center [67, 451] width 26 height 11
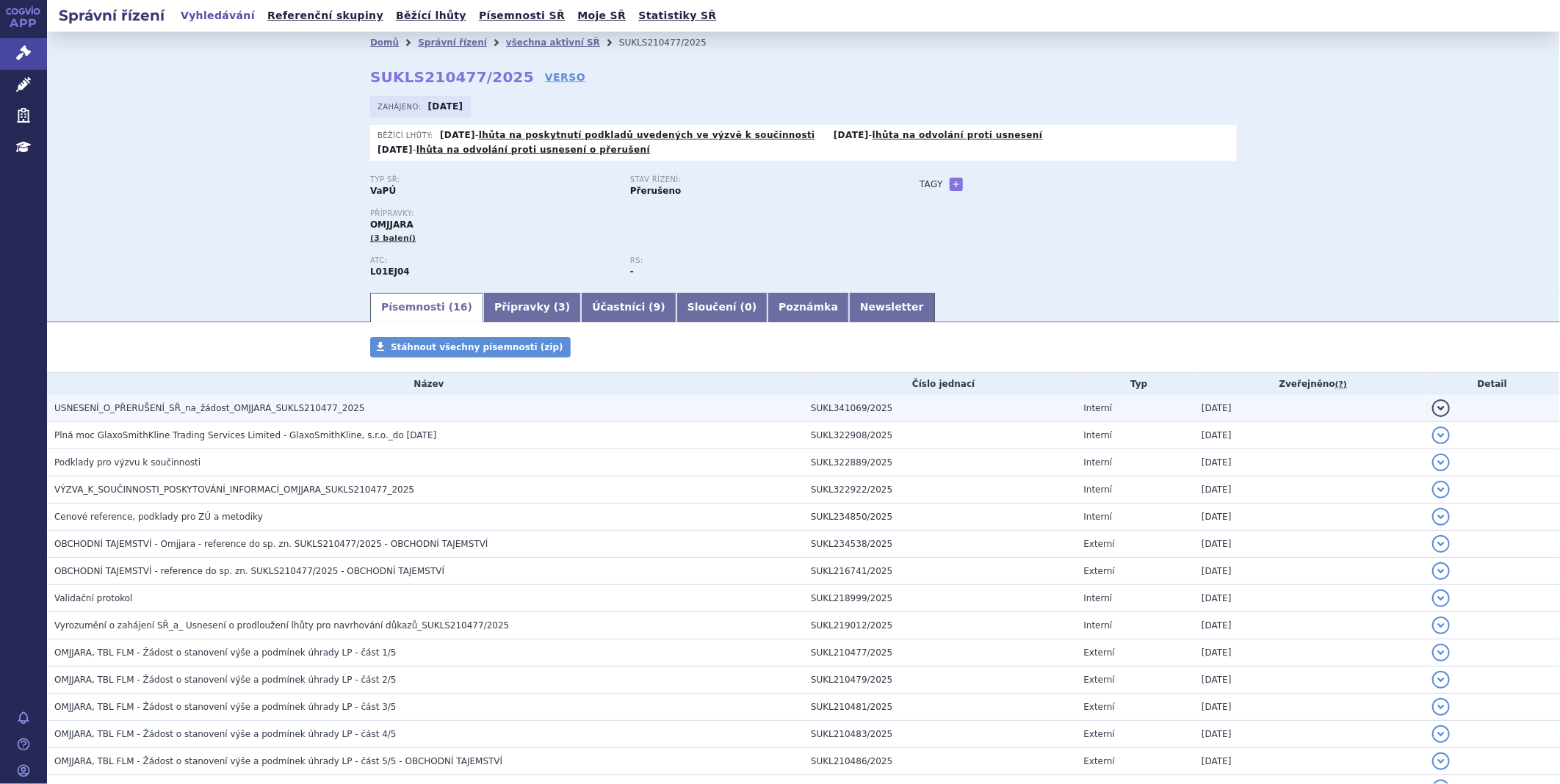
click at [91, 408] on span "USNESENÍ_O_PŘERUŠENÍ_SŘ_na_žádost_OMJJARA_SUKLS210477_2025" at bounding box center [209, 409] width 310 height 11
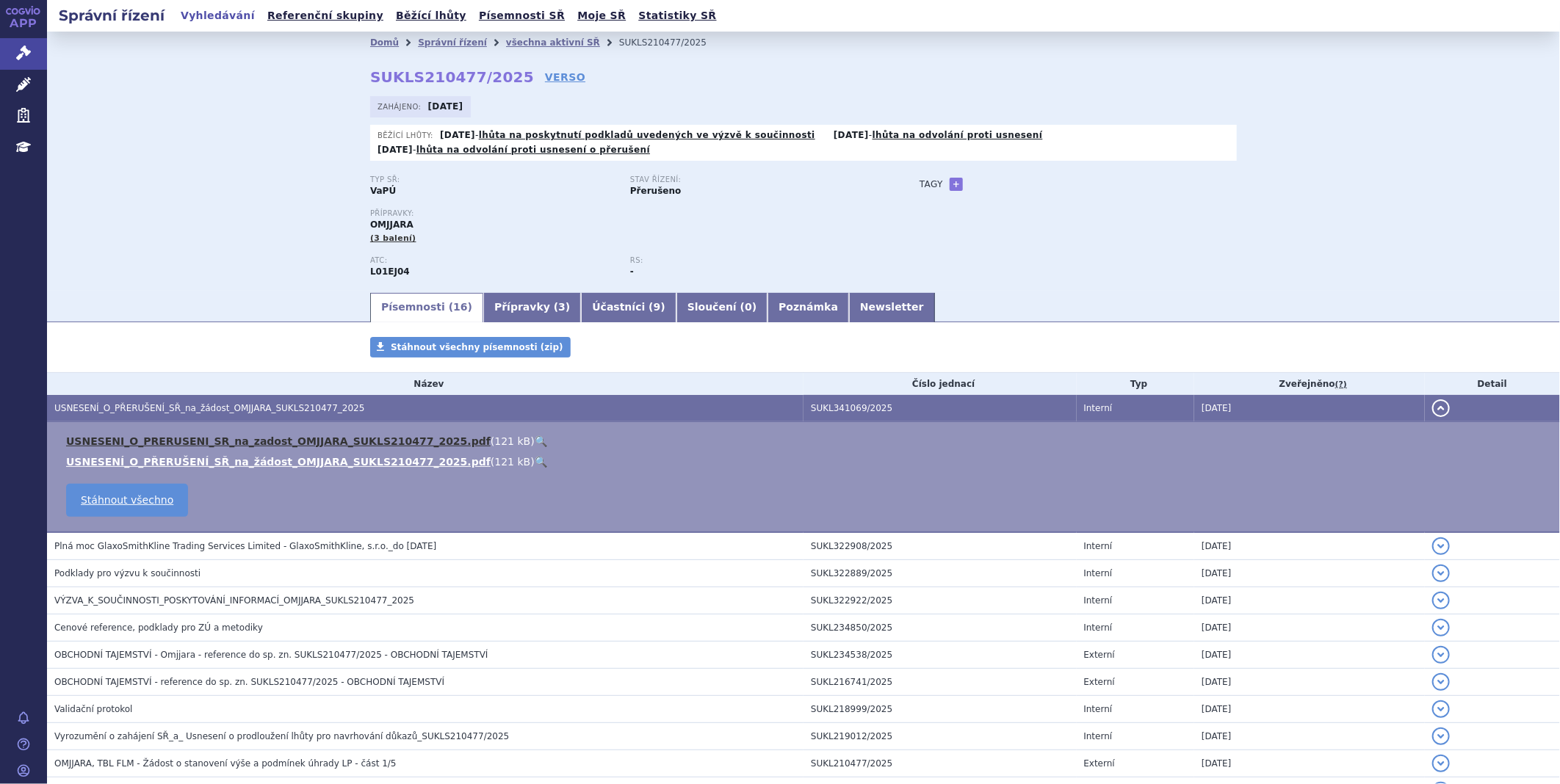
click at [123, 441] on link "USNESENI_O_PRERUSENI_SR_na_zadost_OMJJARA_SUKLS210477_2025.pdf" at bounding box center [278, 442] width 424 height 12
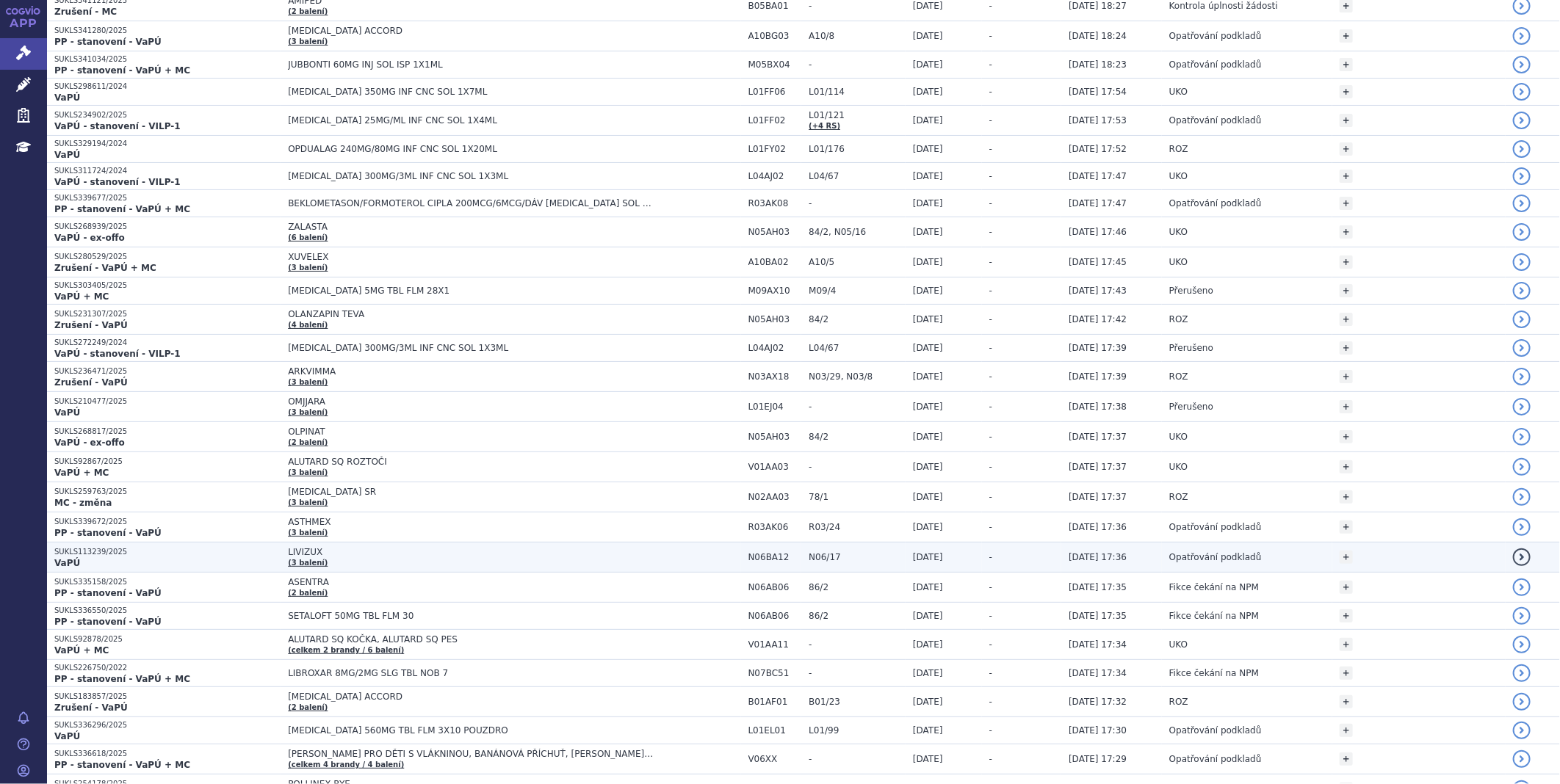
scroll to position [408, 0]
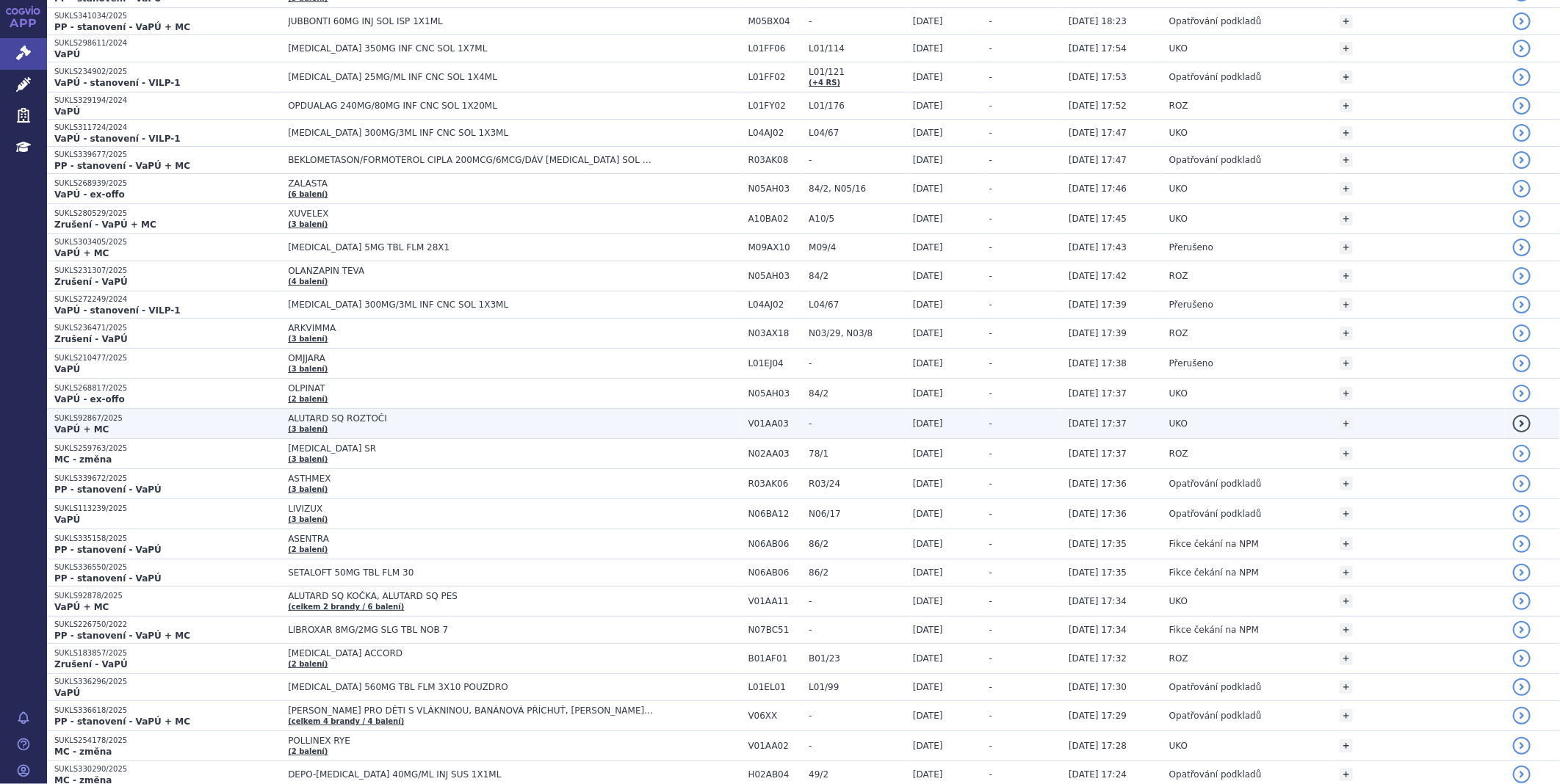
click at [66, 424] on strong "VaPÚ + MC" at bounding box center [81, 430] width 54 height 11
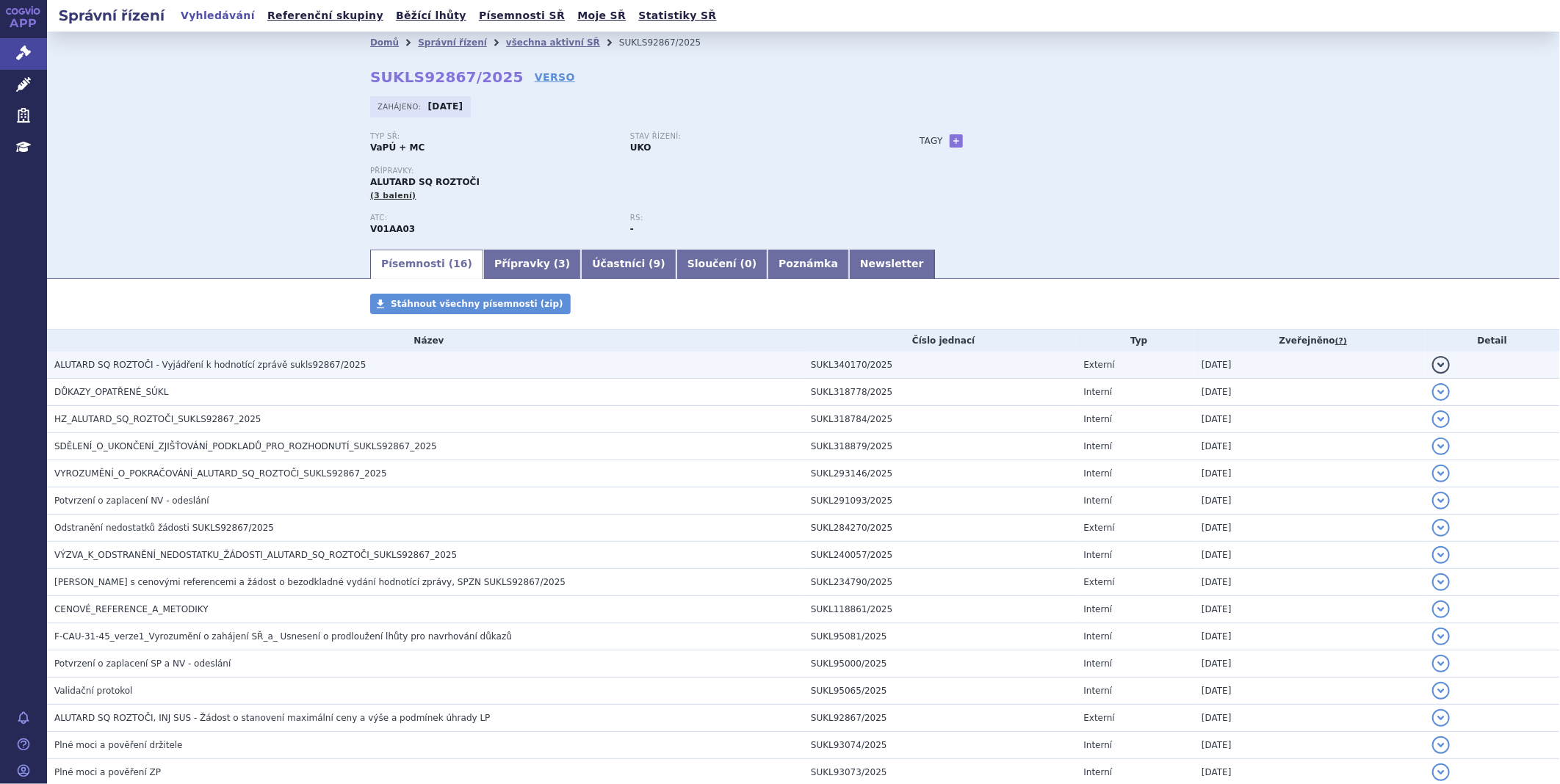
click at [175, 365] on span "ALUTARD SQ ROZTOČI - Vyjádření k hodnotící zprávě sukls92867/2025" at bounding box center [210, 365] width 311 height 11
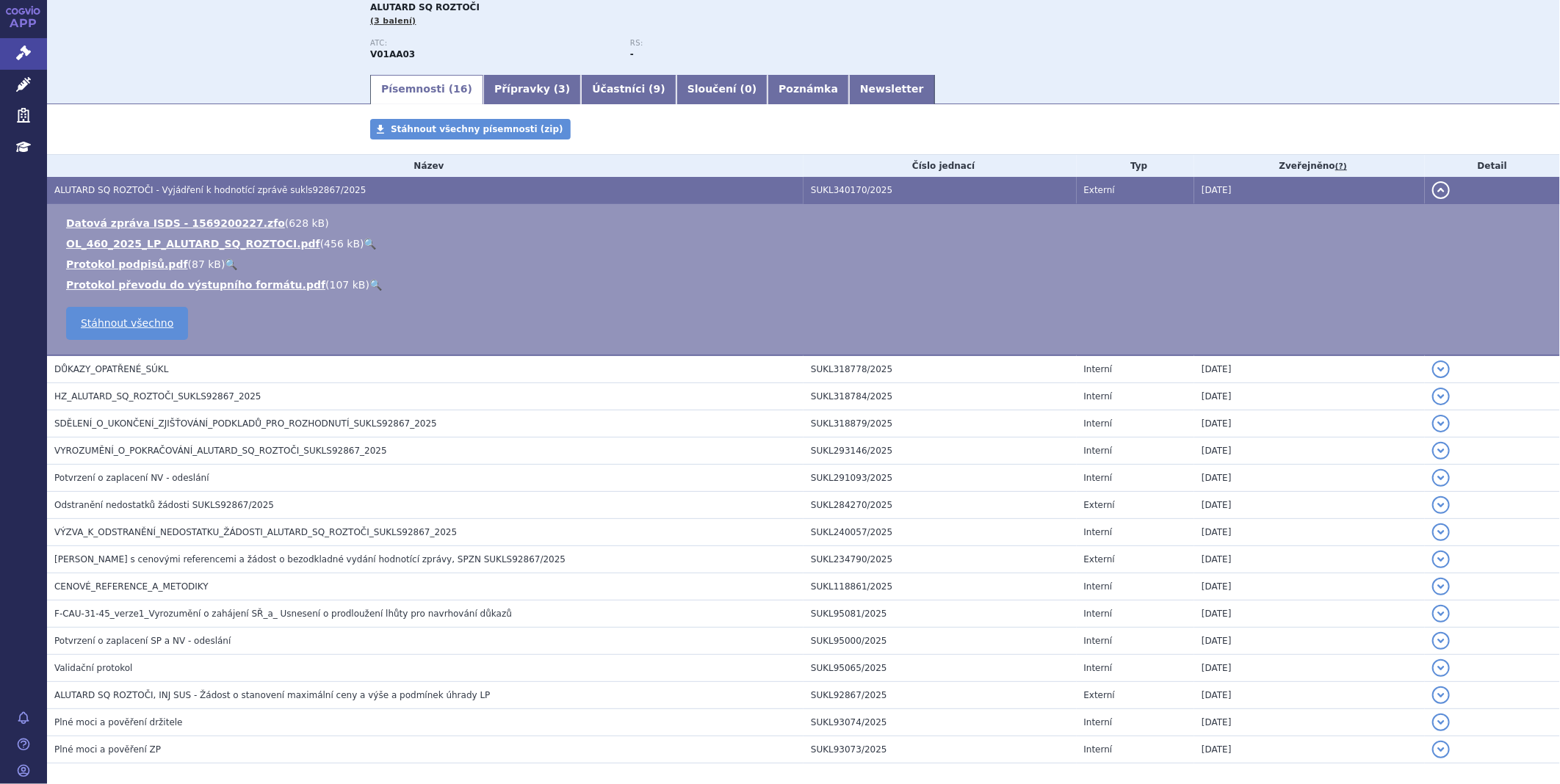
scroll to position [244, 0]
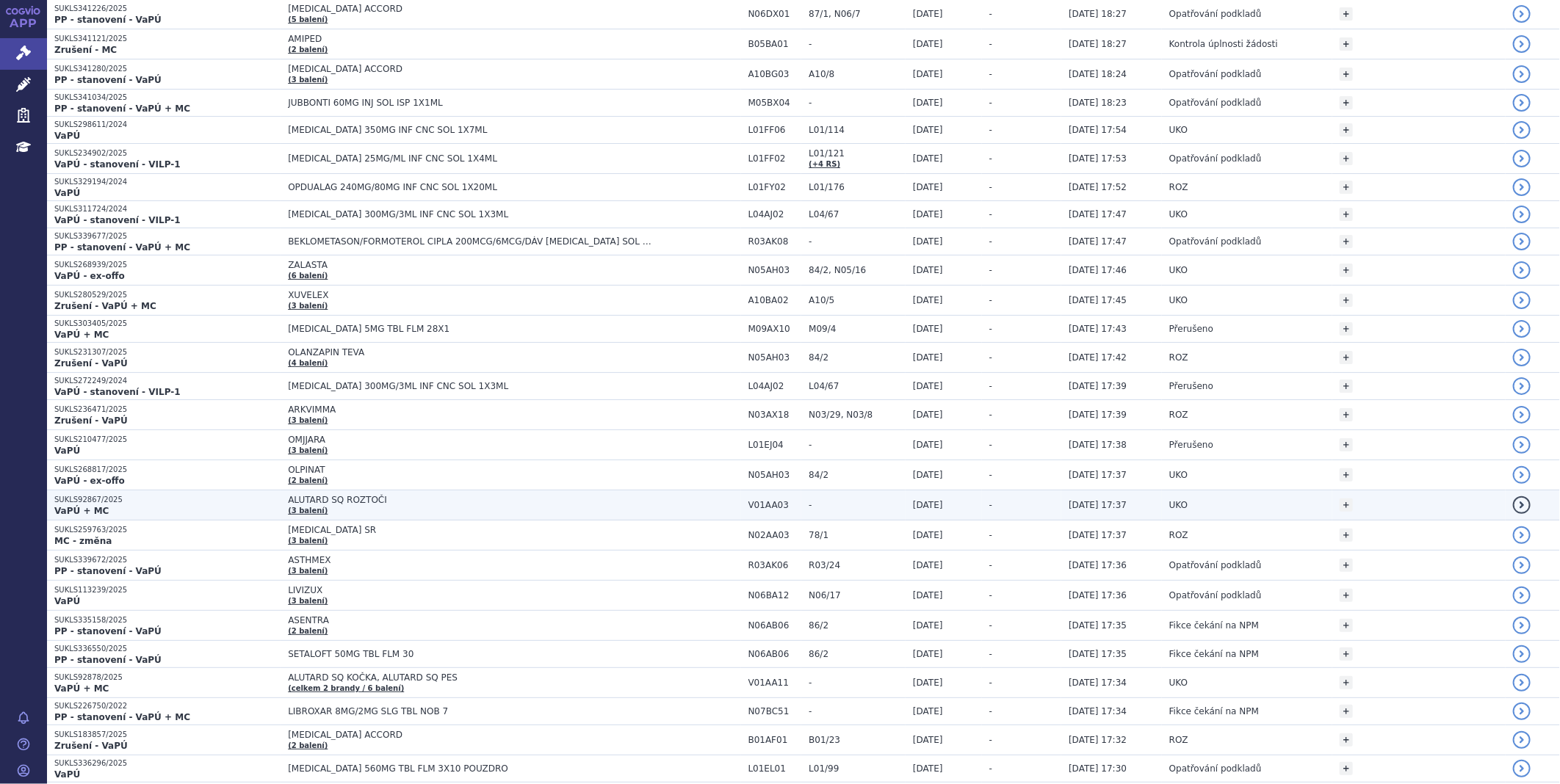
scroll to position [408, 0]
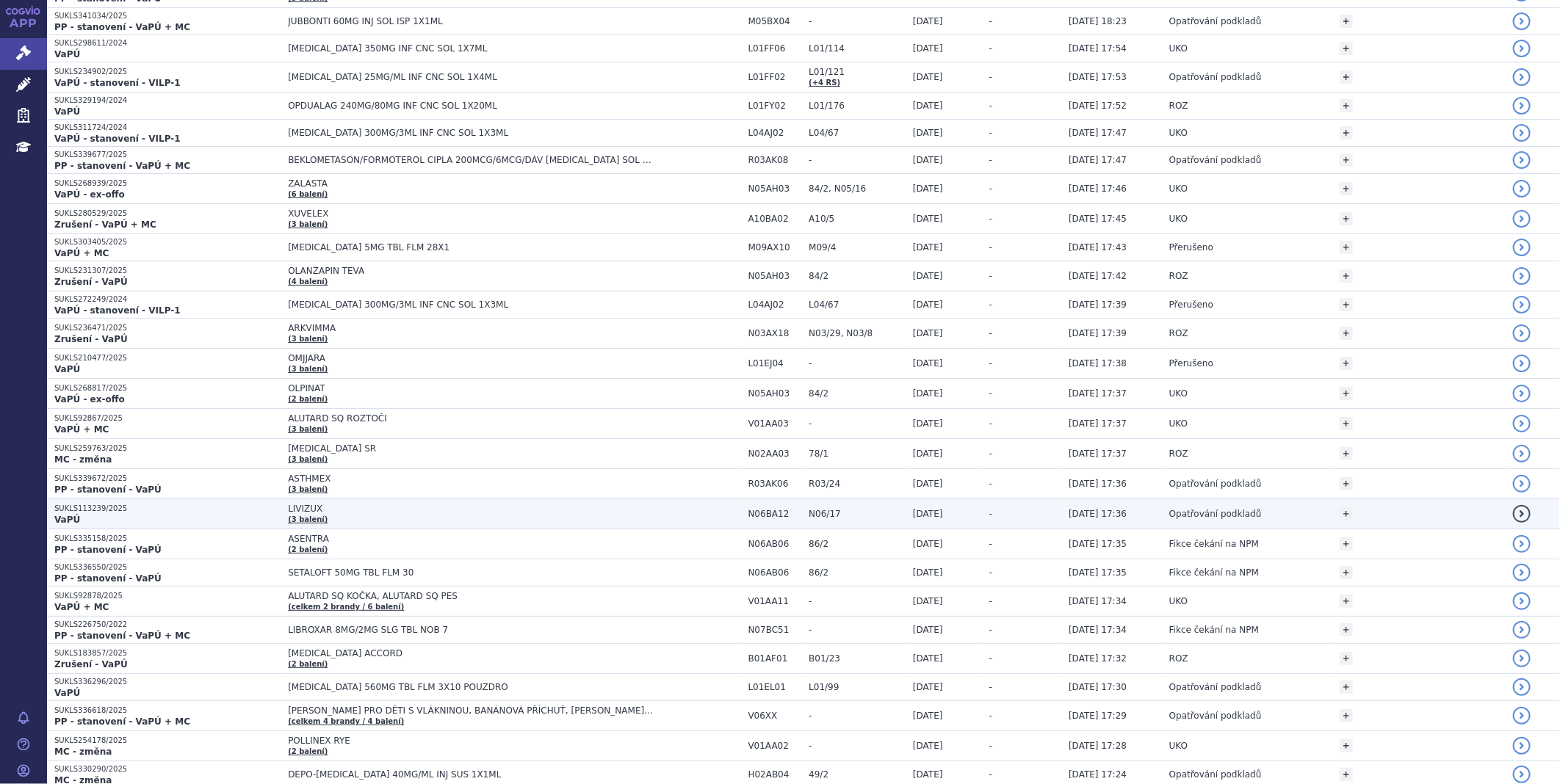
click at [65, 517] on strong "VaPÚ" at bounding box center [67, 520] width 26 height 11
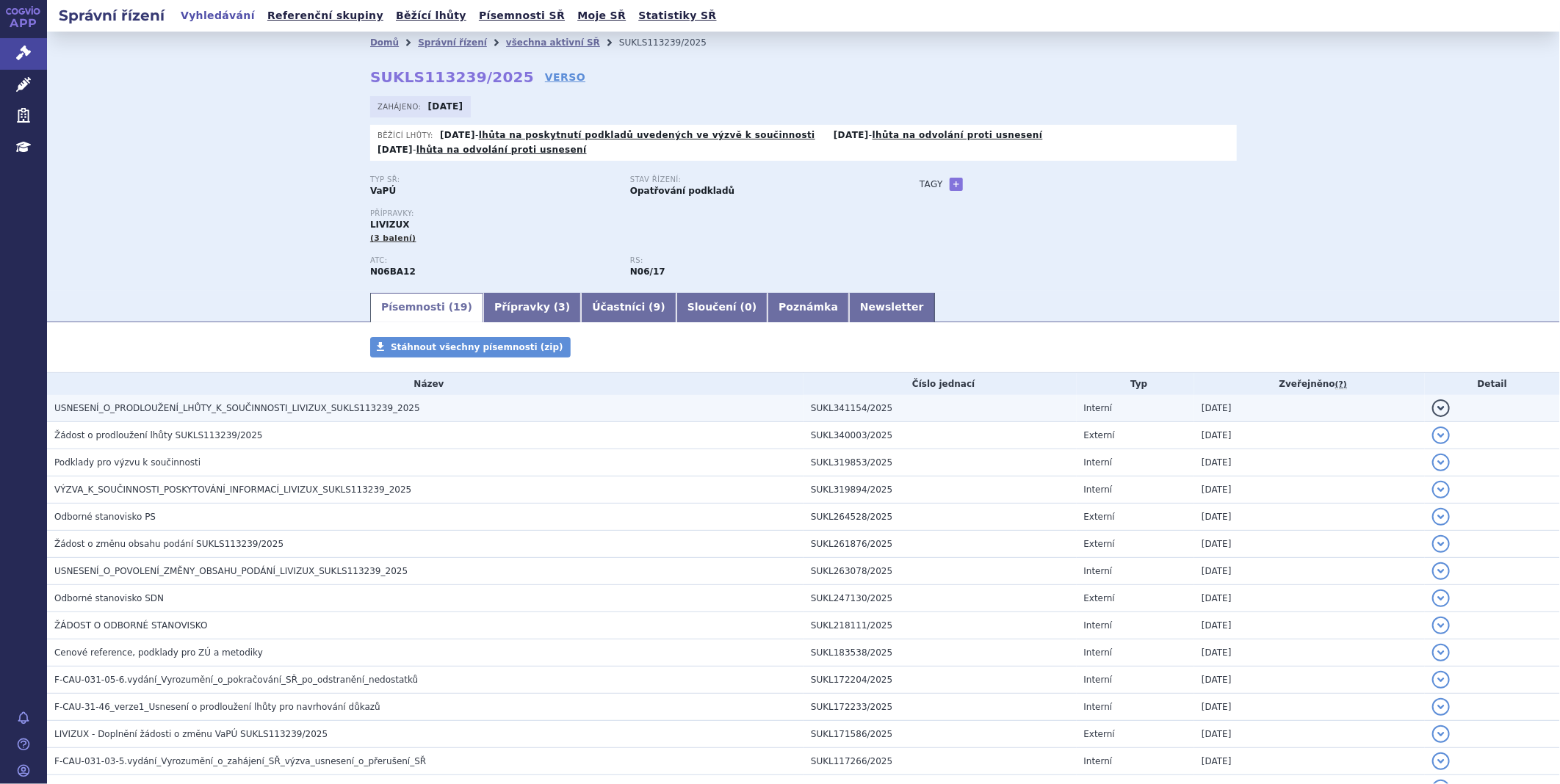
click at [141, 403] on span "USNESENÍ_O_PRODLOUŽENÍ_LHŮTY_K_SOUČINNOSTI_LIVIZUX_SUKLS113239_2025" at bounding box center [237, 409] width 366 height 11
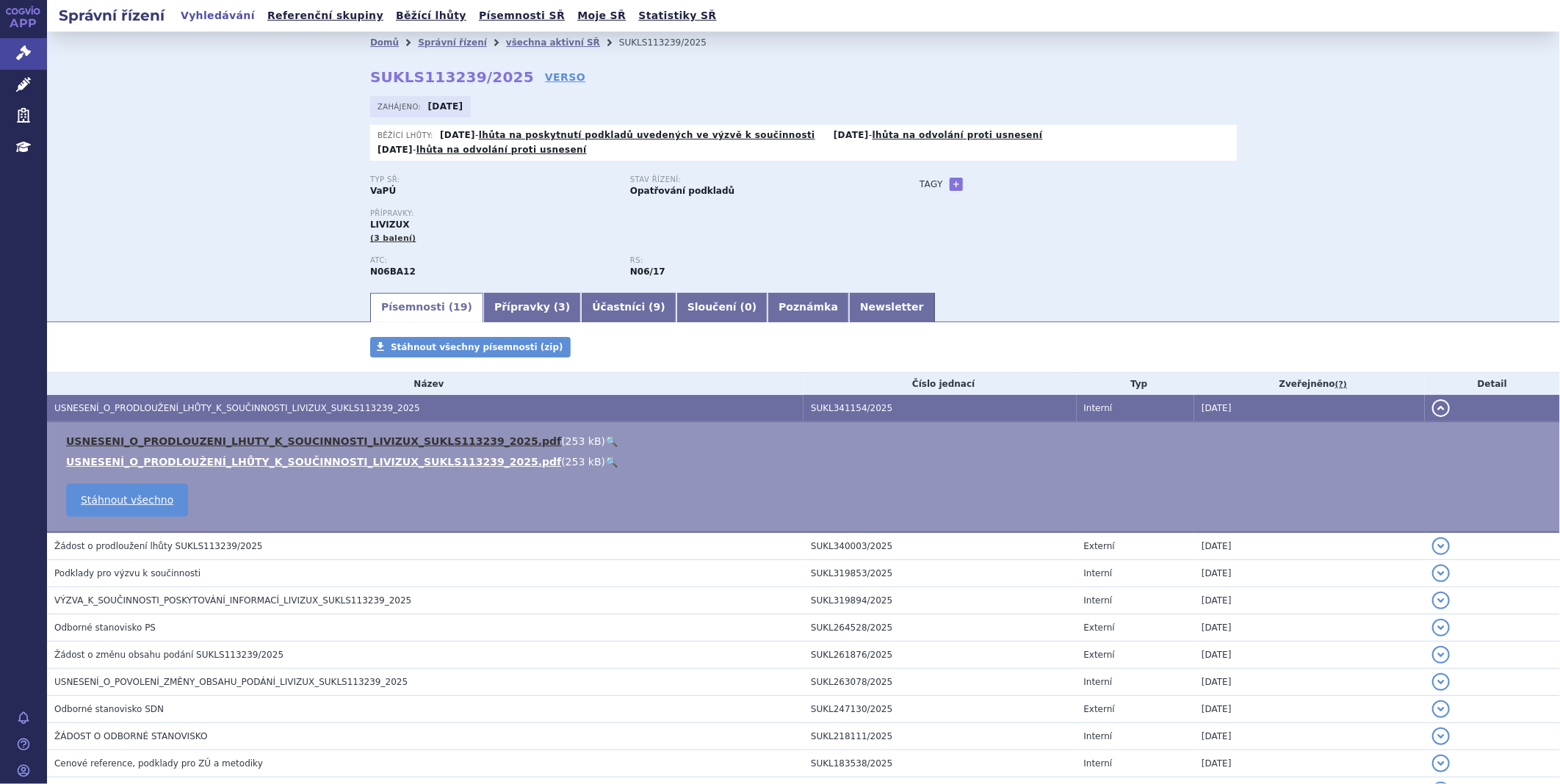
click at [173, 436] on link "USNESENI_O_PRODLOUZENI_LHUTY_K_SOUCINNOSTI_LIVIZUX_SUKLS113239_2025.pdf" at bounding box center [314, 442] width 495 height 12
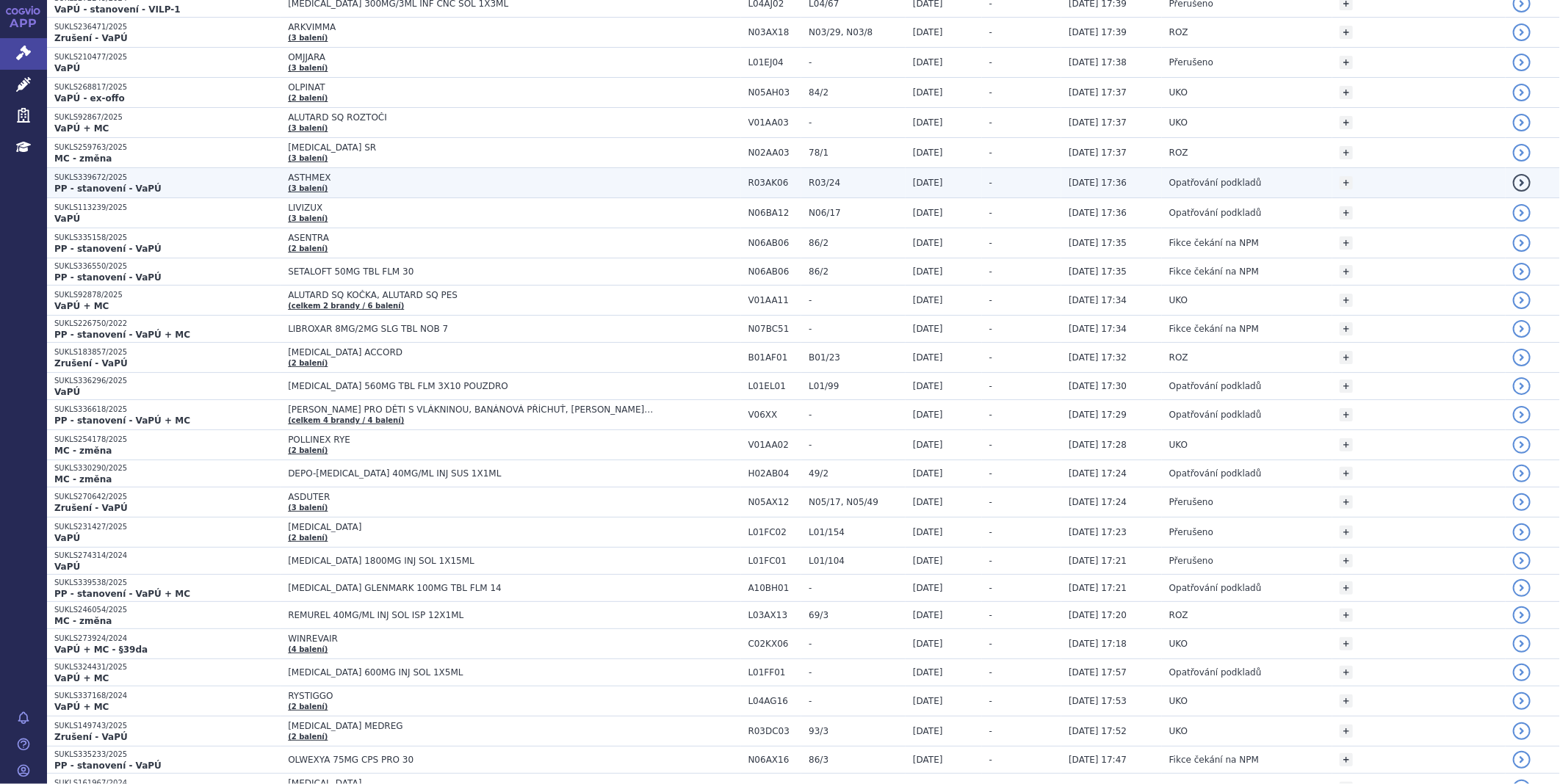
scroll to position [734, 0]
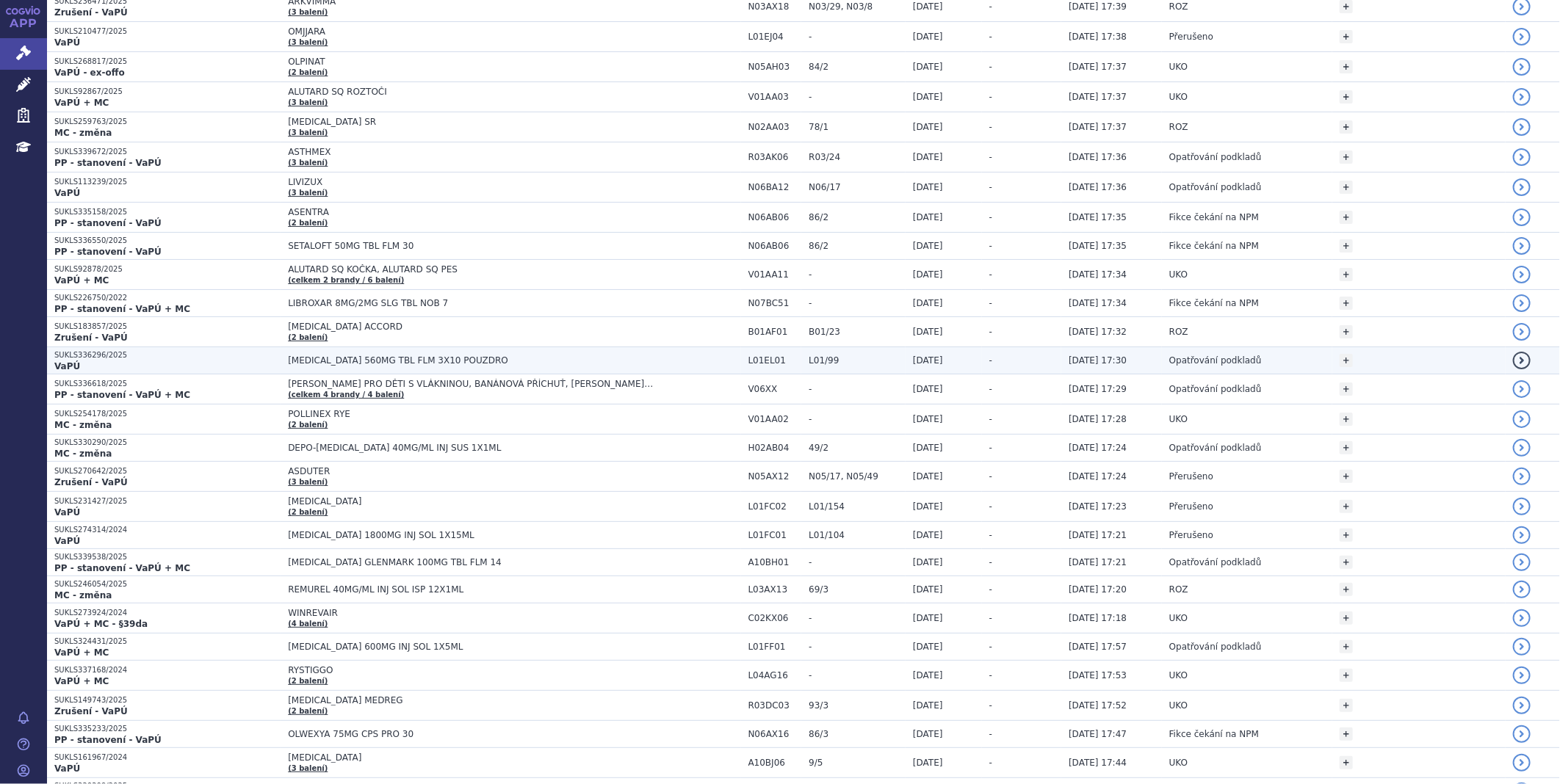
click at [77, 363] on p "VaPÚ" at bounding box center [167, 366] width 226 height 12
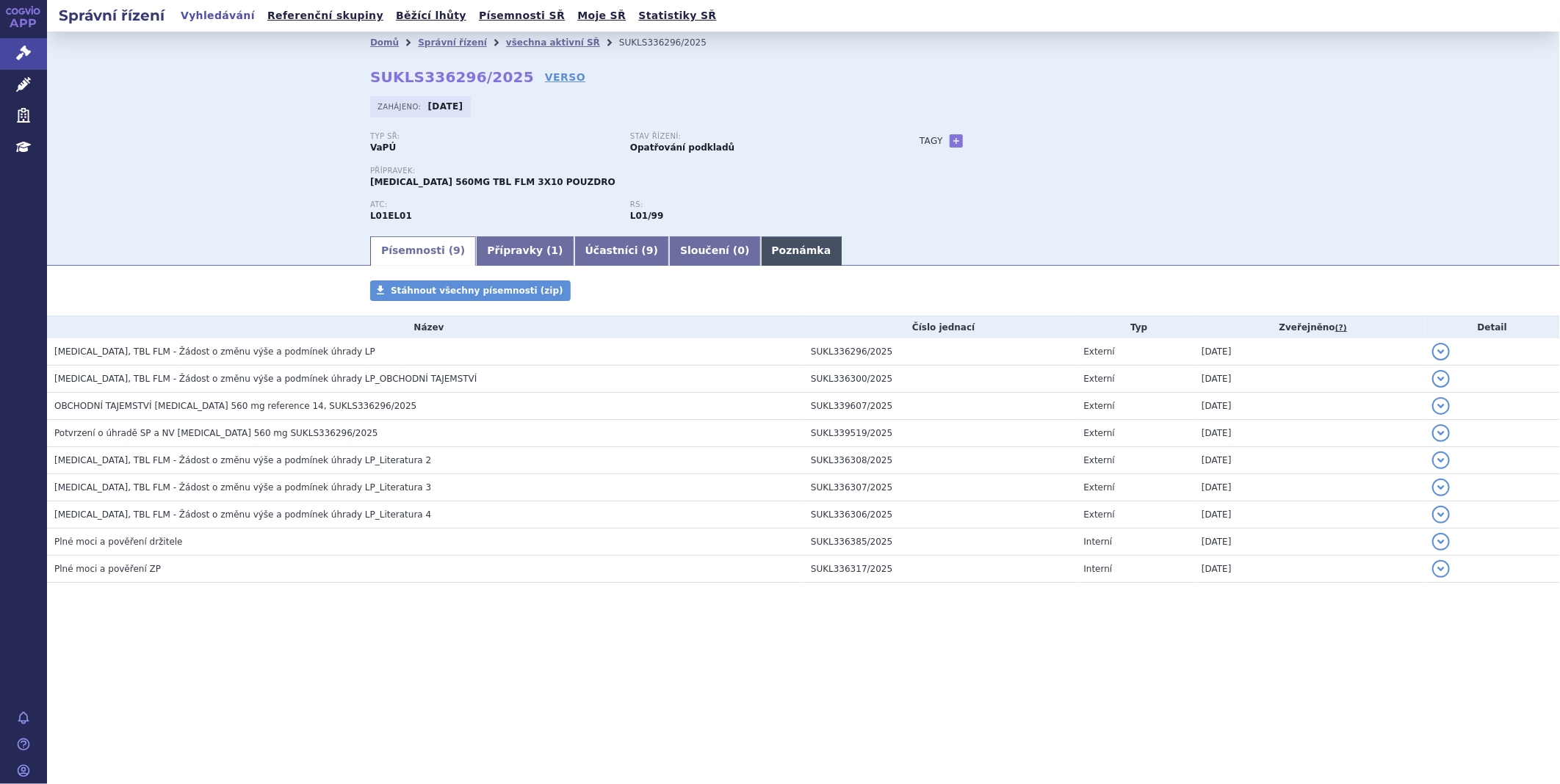
click at [761, 255] on link "Poznámka" at bounding box center [801, 251] width 81 height 29
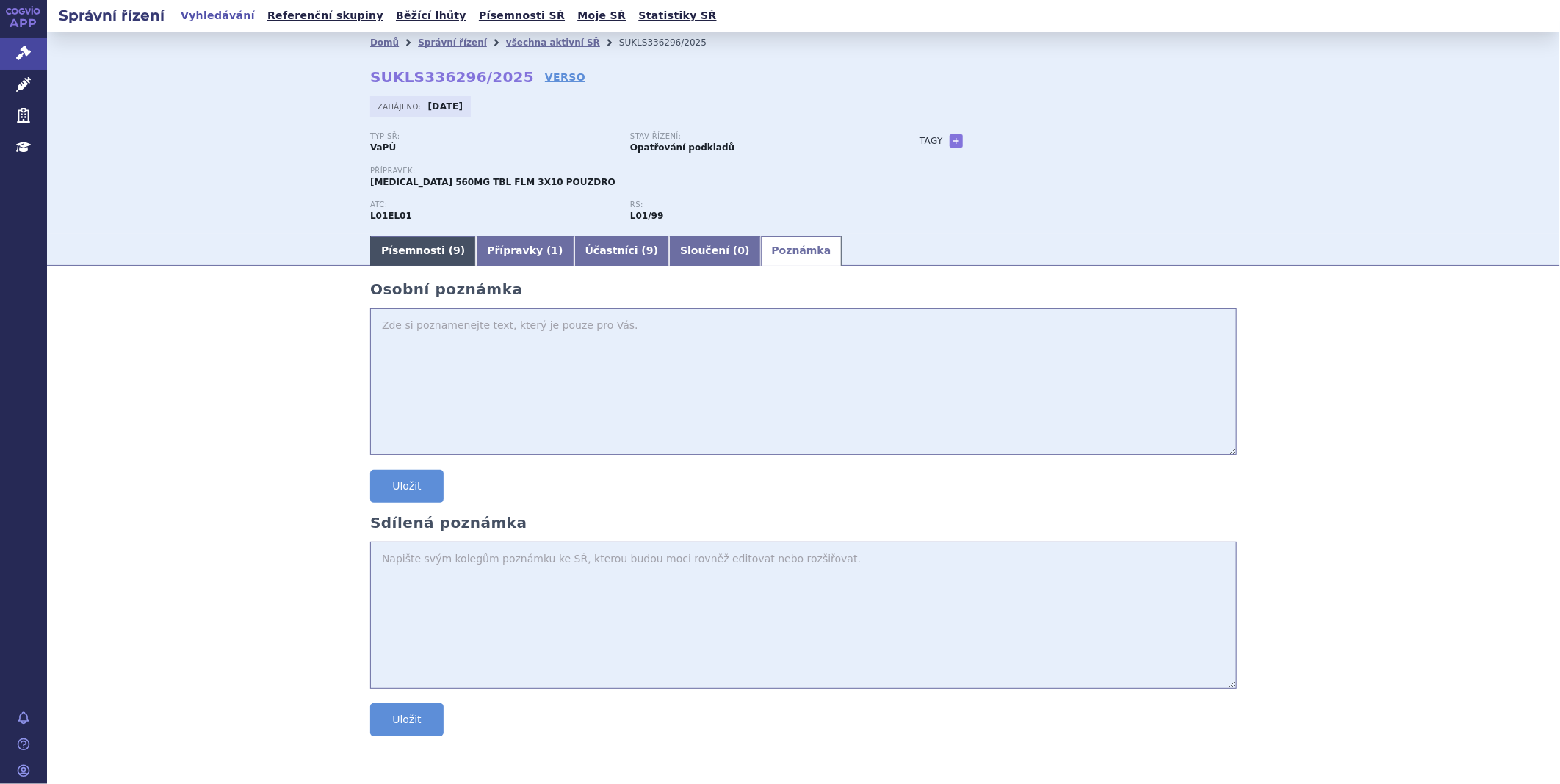
click at [394, 240] on link "Písemnosti ( 9 )" at bounding box center [423, 251] width 106 height 29
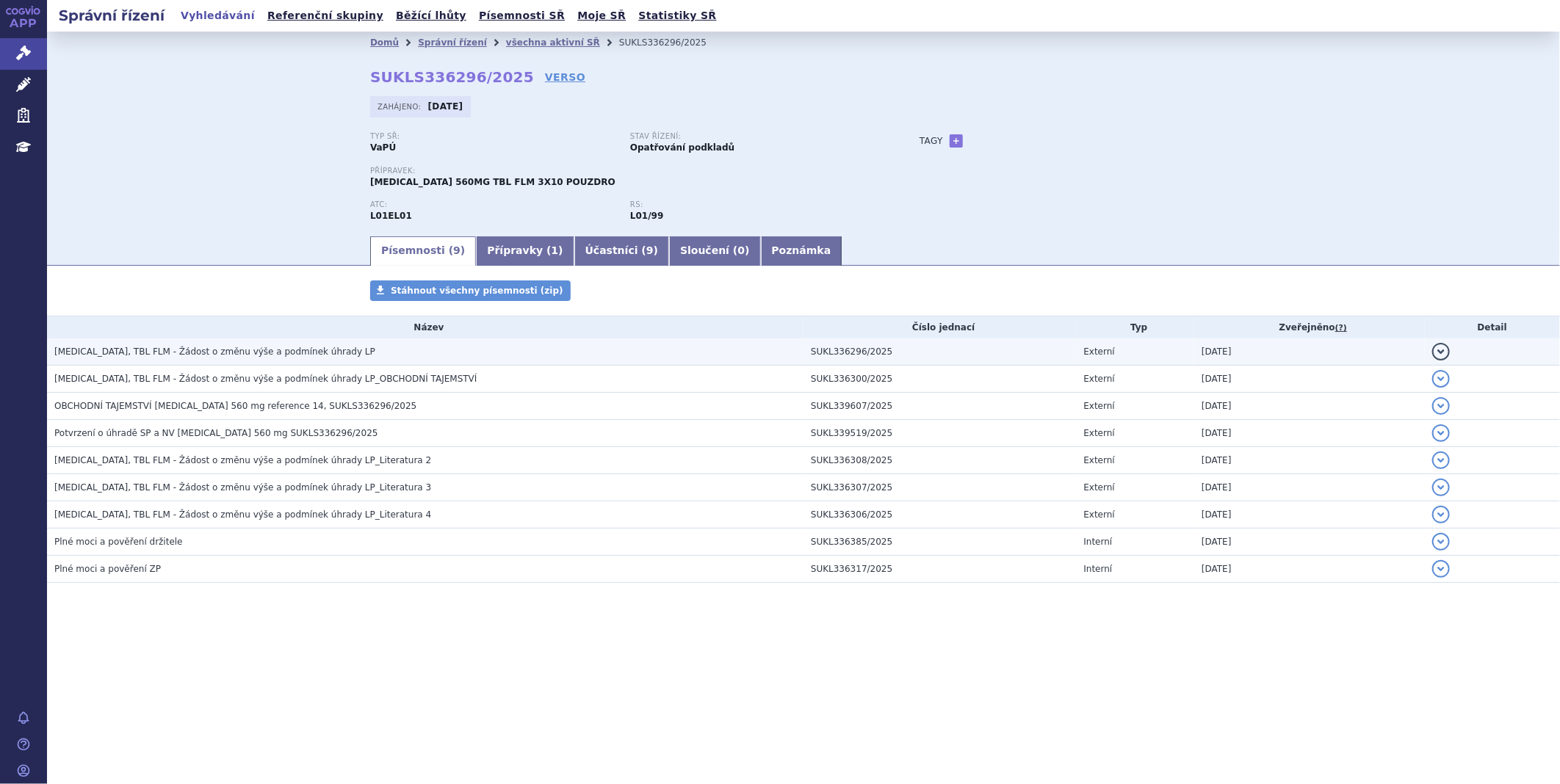
click at [202, 351] on span "[MEDICAL_DATA], TBL FLM - Žádost o změnu výše a podmínek úhrady LP" at bounding box center [215, 352] width 321 height 11
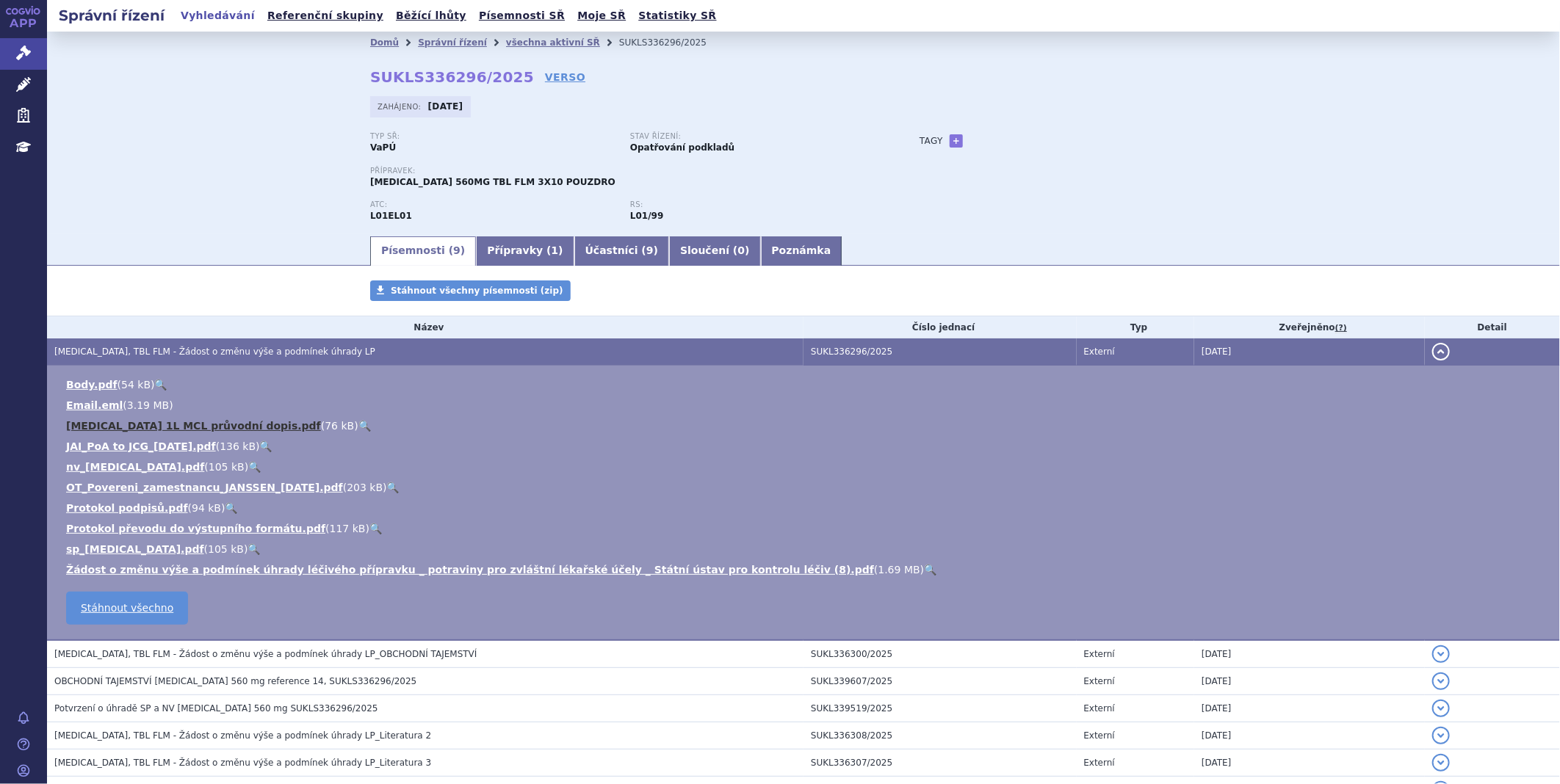
click at [155, 424] on link "IMBRUVICA 1L MCL průvodní dopis.pdf" at bounding box center [194, 426] width 255 height 12
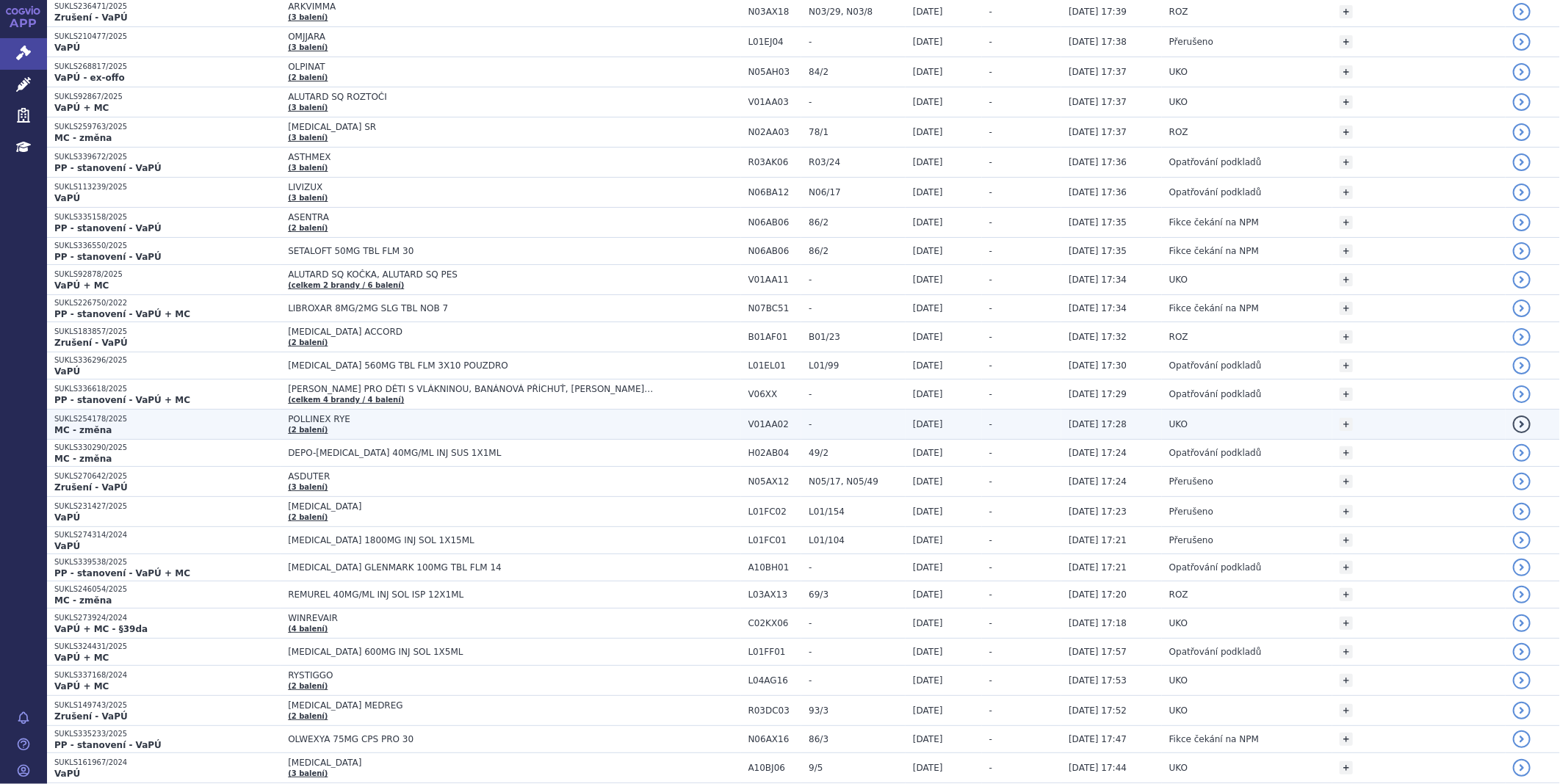
scroll to position [734, 0]
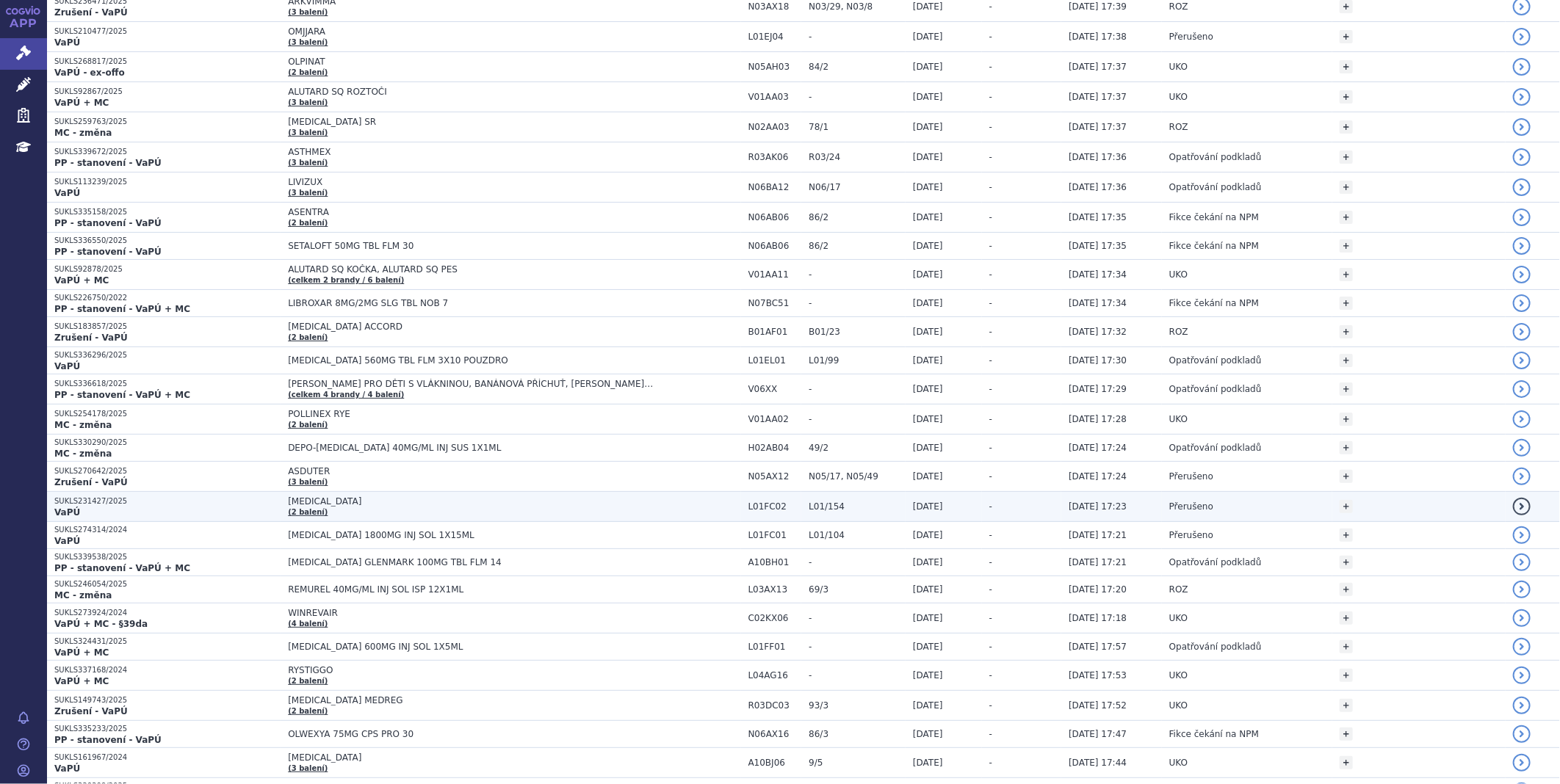
click at [103, 510] on p "VaPÚ" at bounding box center [167, 513] width 226 height 12
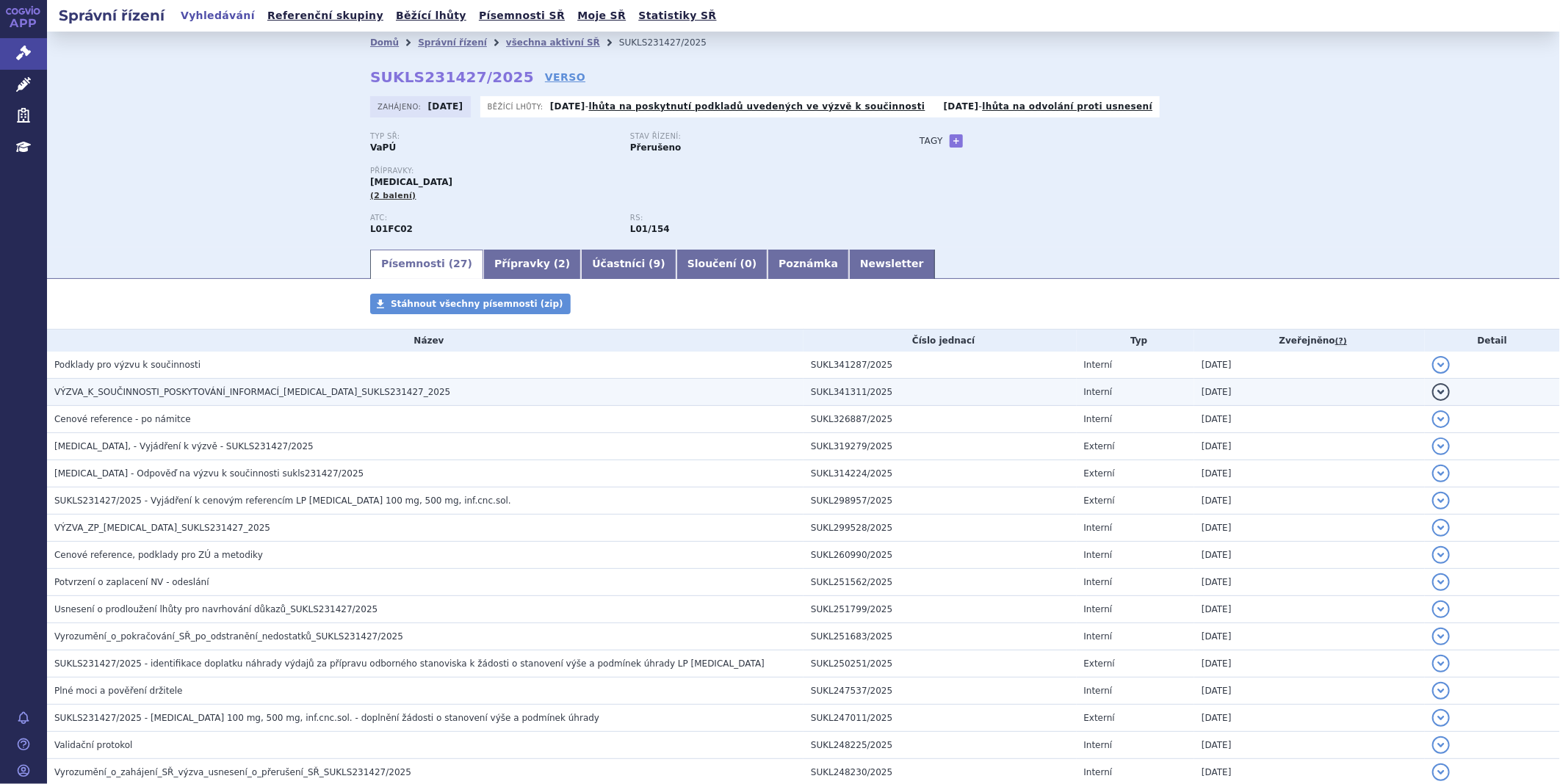
drag, startPoint x: 0, startPoint y: 0, endPoint x: 163, endPoint y: 395, distance: 427.3
click at [163, 395] on span "VÝZVA_K_SOUČINNOSTI_POSKYTOVÁNÍ_INFORMACÍ_SARCLISA_SUKLS231427_2025" at bounding box center [252, 392] width 396 height 11
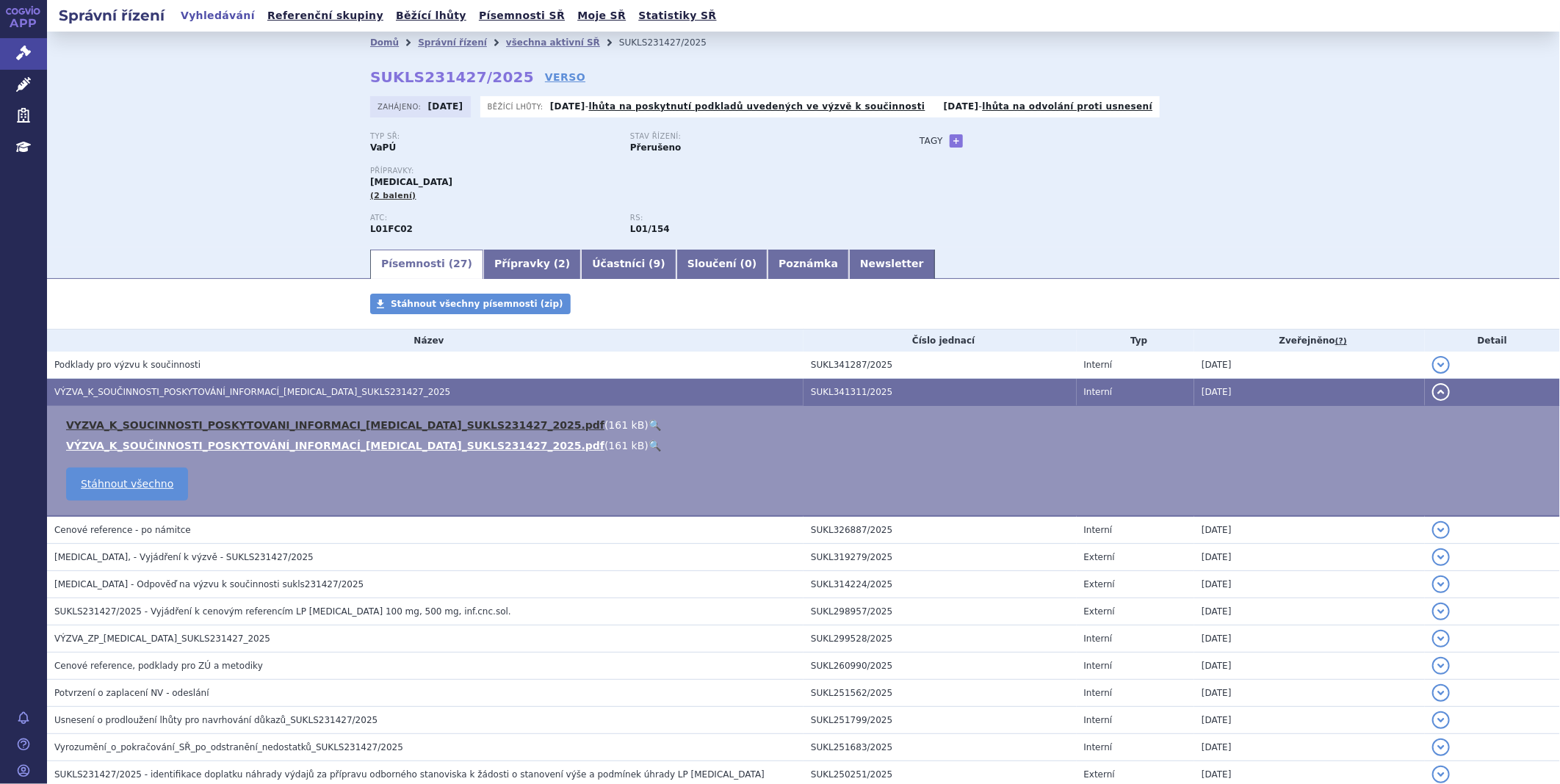
click at [163, 424] on link "VYZVA_K_SOUCINNOSTI_POSKYTOVANI_INFORMACI_SARCLISA_SUKLS231427_2025.pdf" at bounding box center [336, 425] width 538 height 12
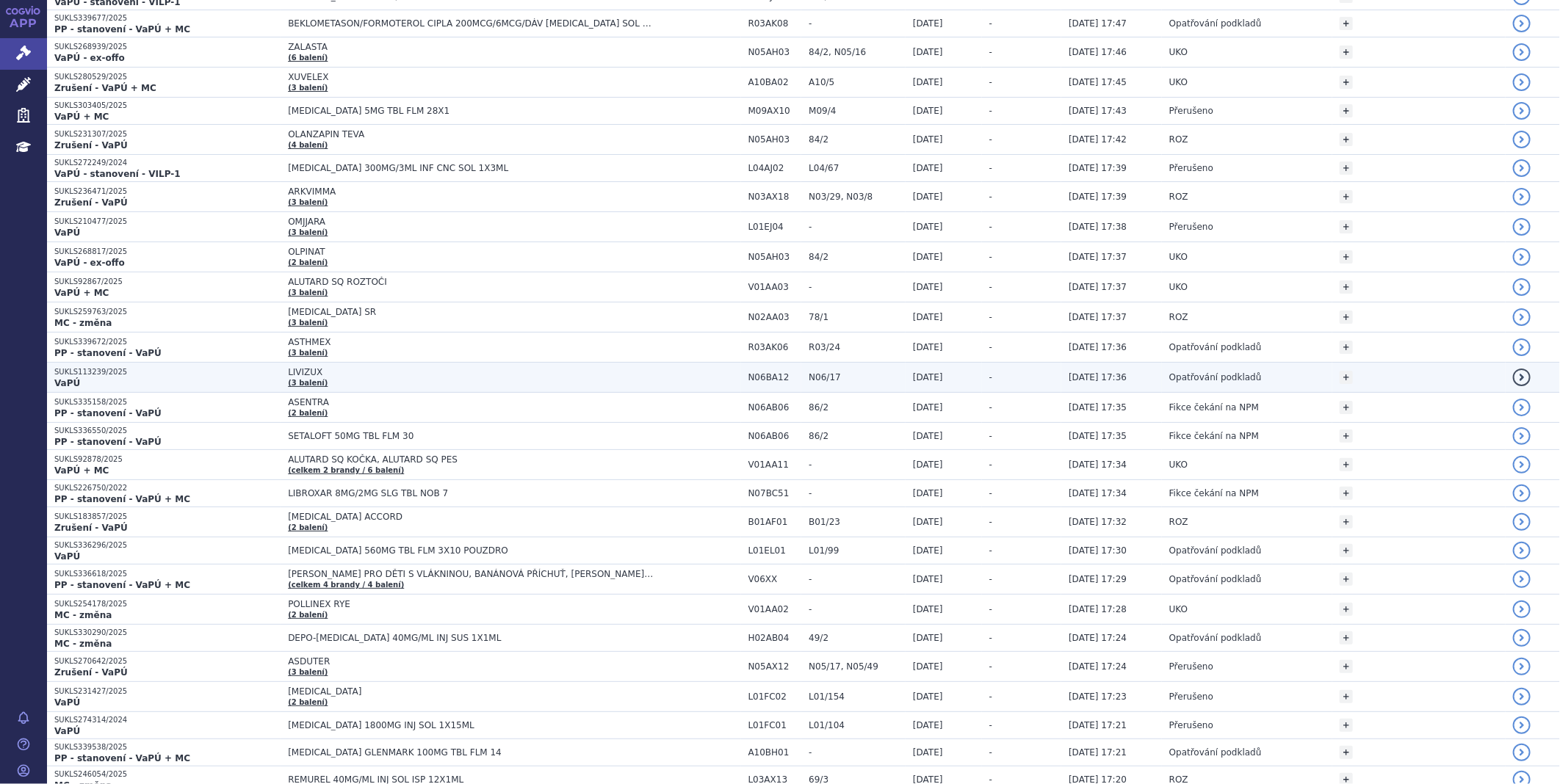
scroll to position [734, 0]
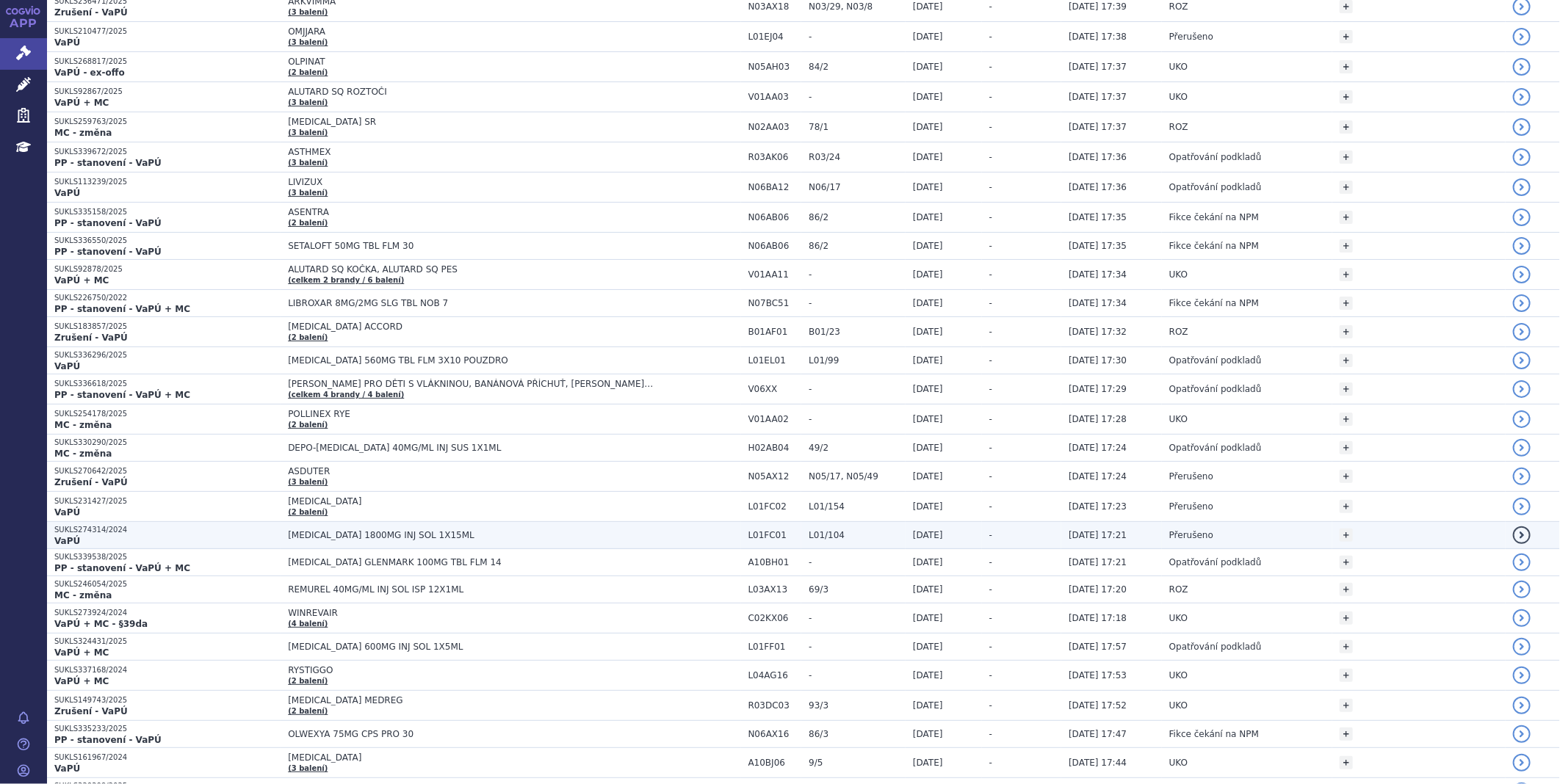
click at [312, 532] on span "[MEDICAL_DATA] 1800MG INJ SOL 1X15ML" at bounding box center [471, 535] width 367 height 11
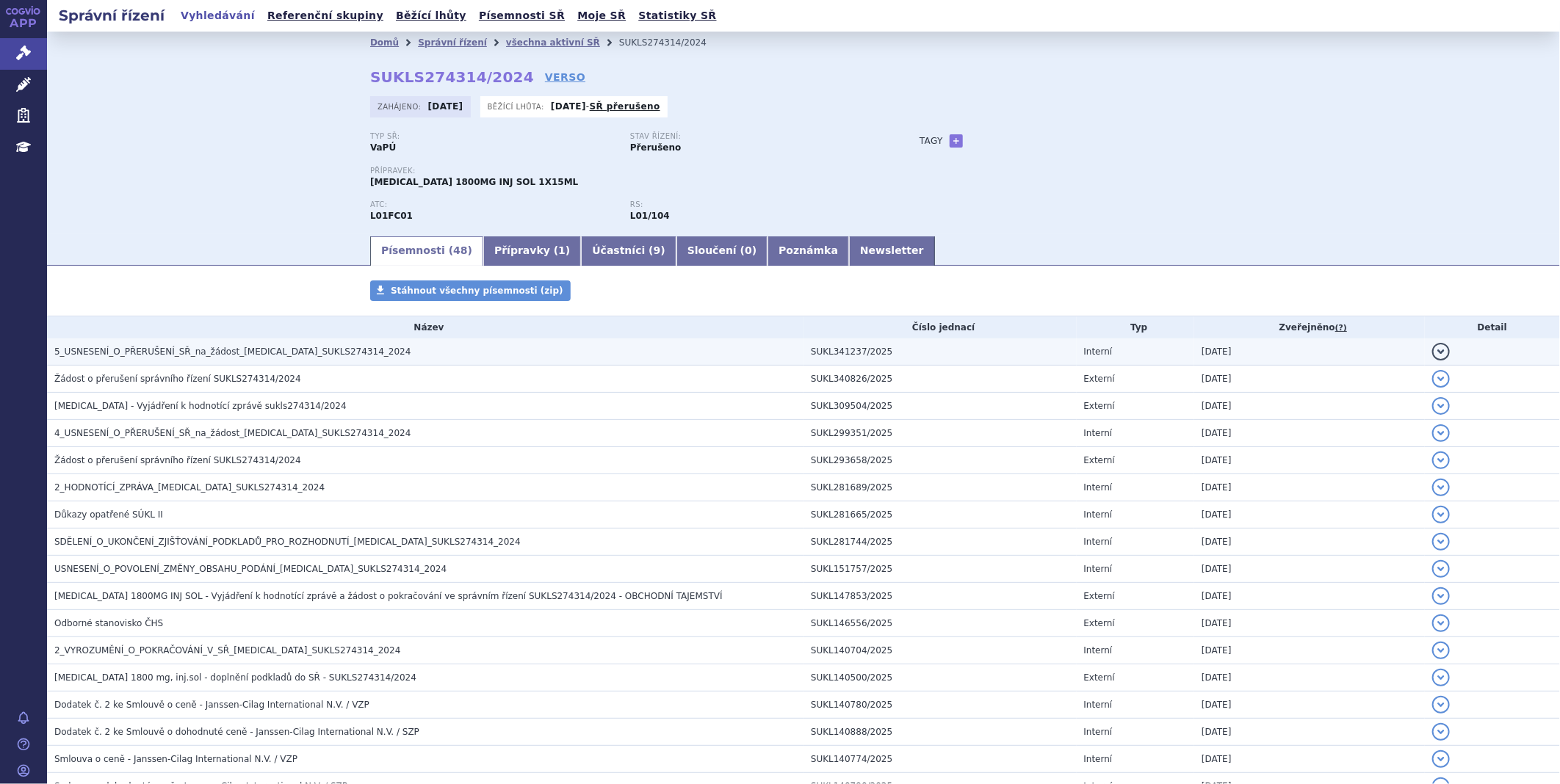
click at [280, 342] on td "5_USNESENÍ_O_PŘERUŠENÍ_SŘ_na_žádost_DARZALEX_SUKLS274314_2024" at bounding box center [424, 352] width 756 height 27
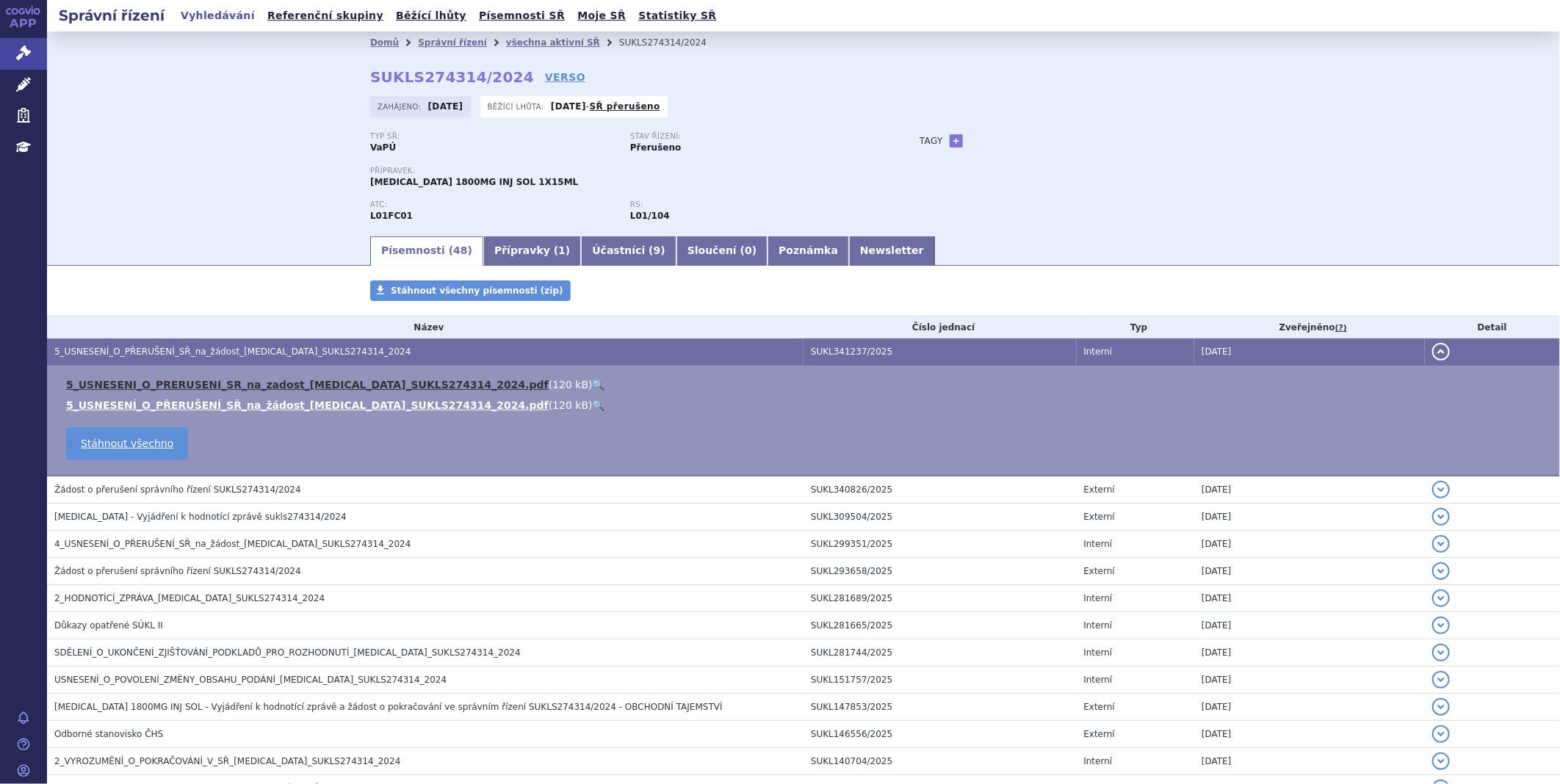
click at [261, 390] on link "5_USNESENI_O_PRERUSENI_SR_na_zadost_DARZALEX_SUKLS274314_2024.pdf" at bounding box center [308, 385] width 483 height 12
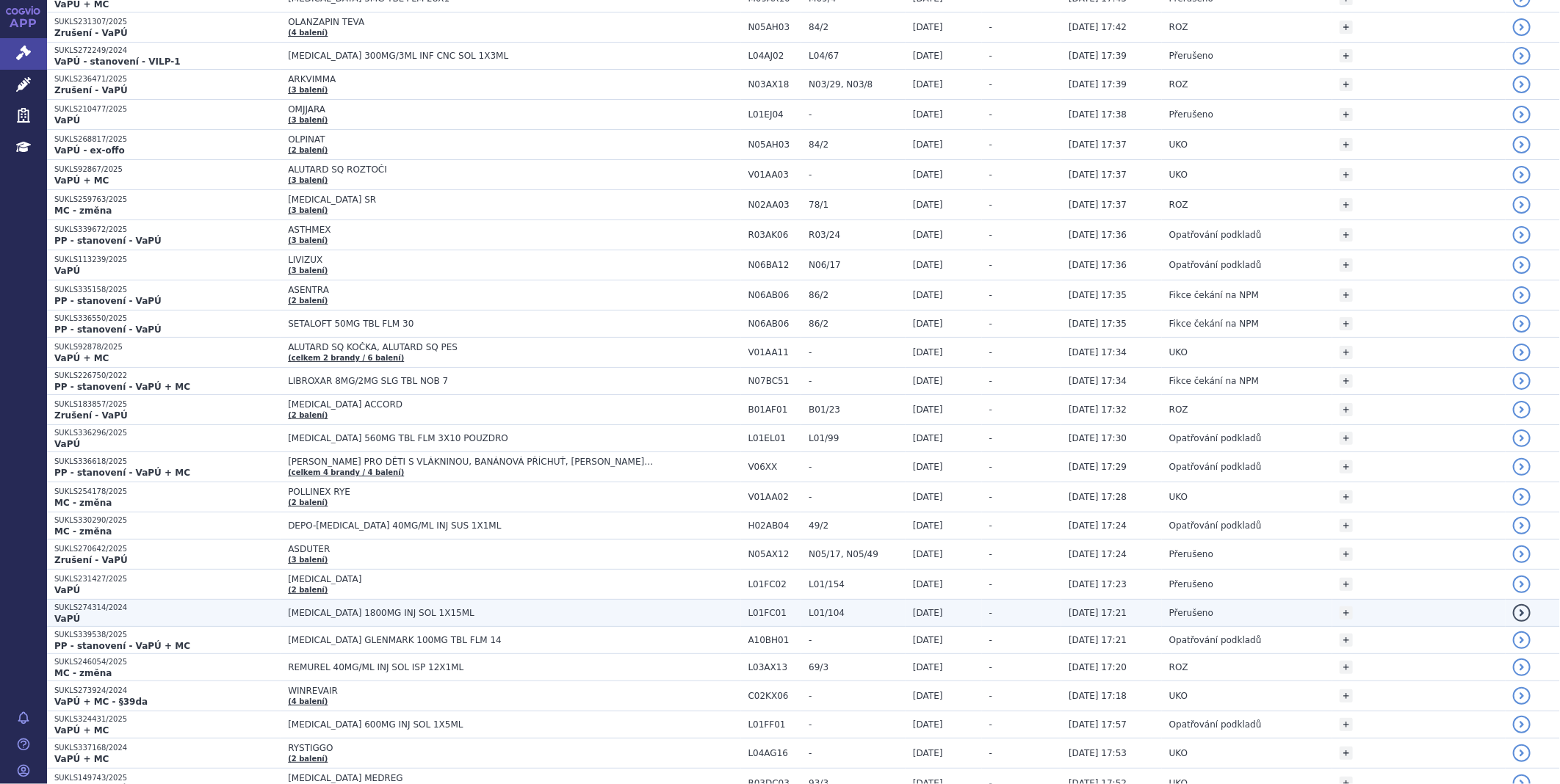
scroll to position [734, 0]
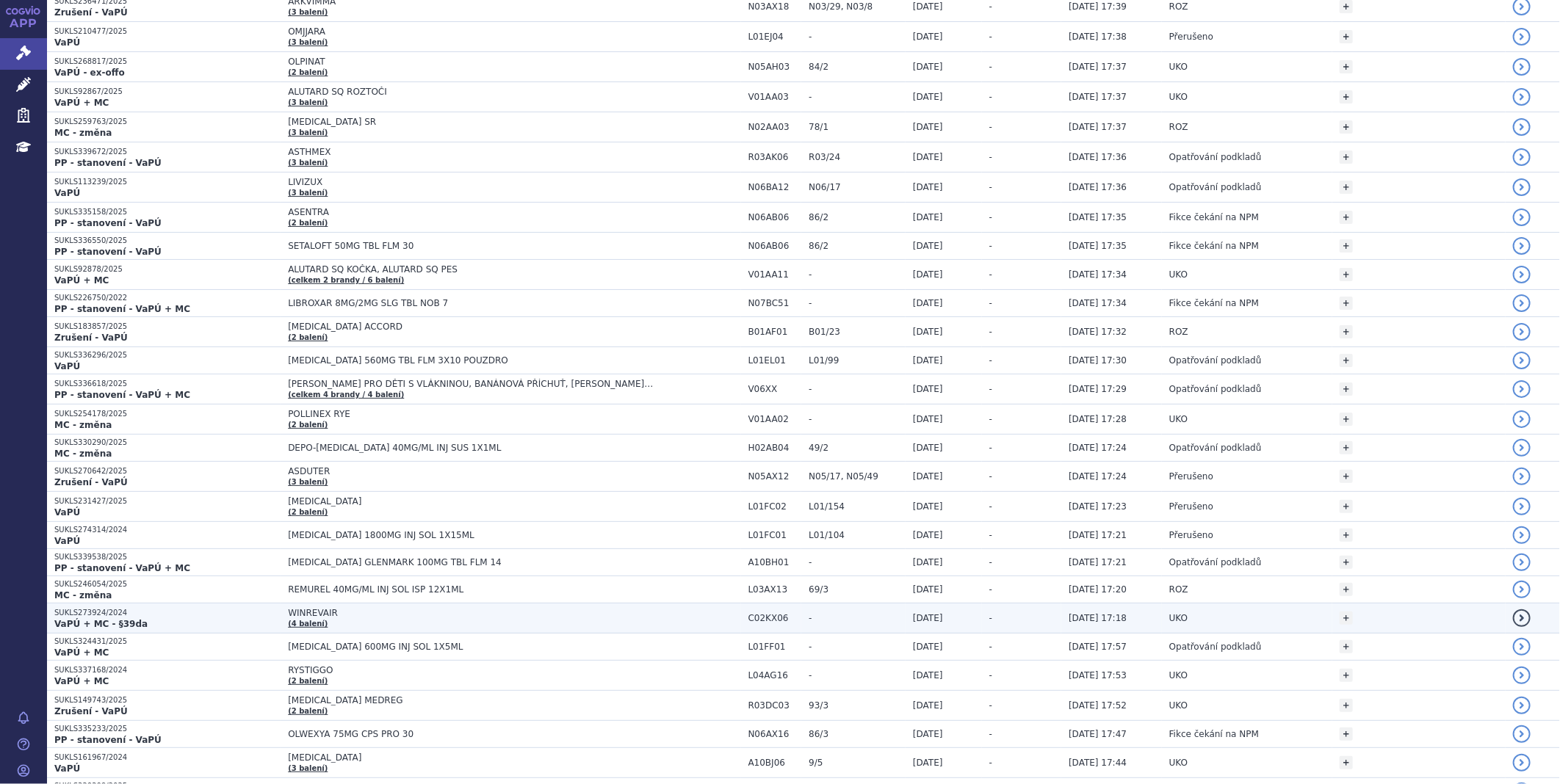
click at [82, 620] on strong "VaPÚ + MC - §39da" at bounding box center [101, 624] width 93 height 11
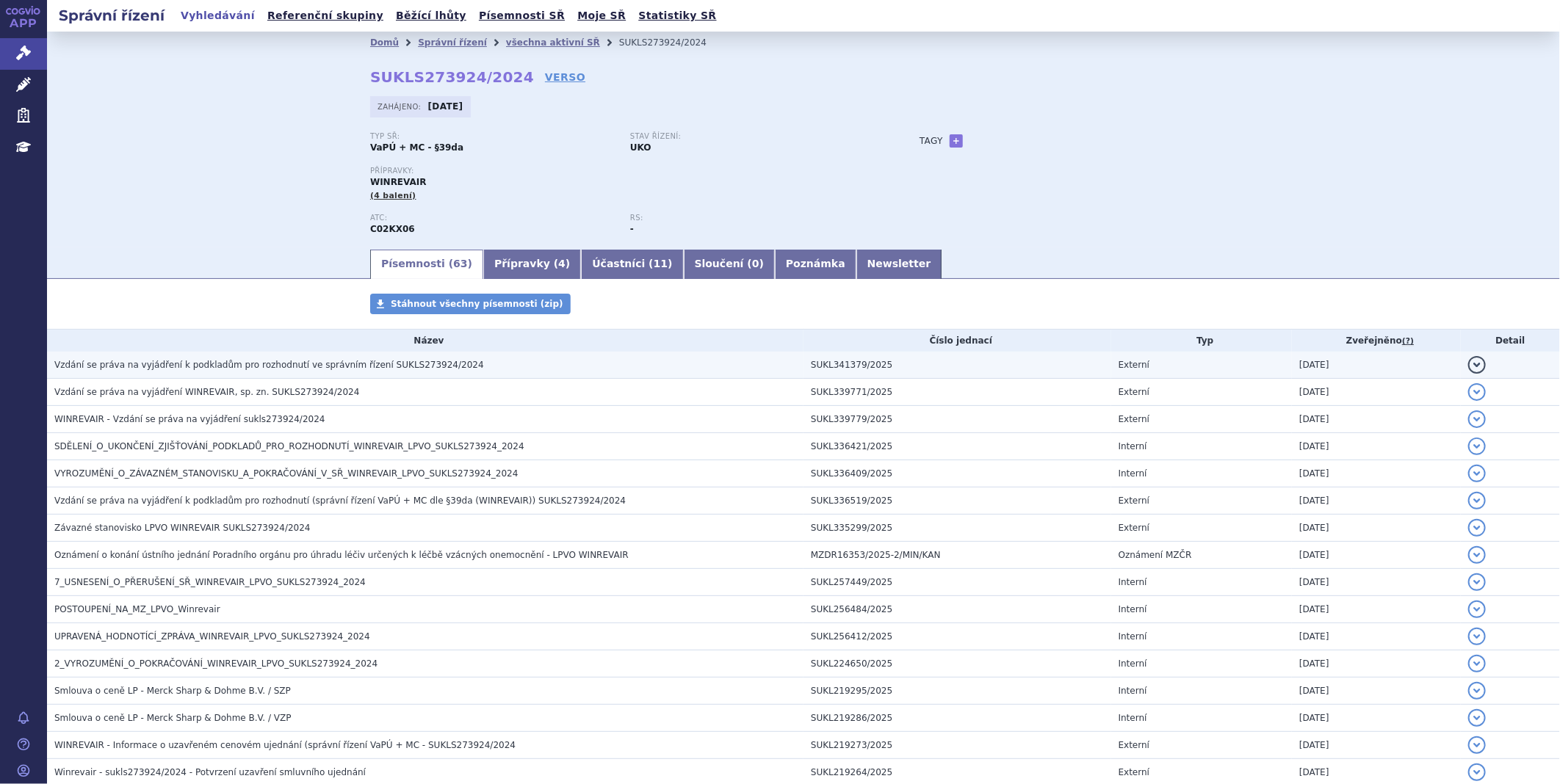
click at [152, 370] on span "Vzdání se práva na vyjádření k podkladům pro rozhodnutí ve správním řízení SUKL…" at bounding box center [269, 365] width 430 height 11
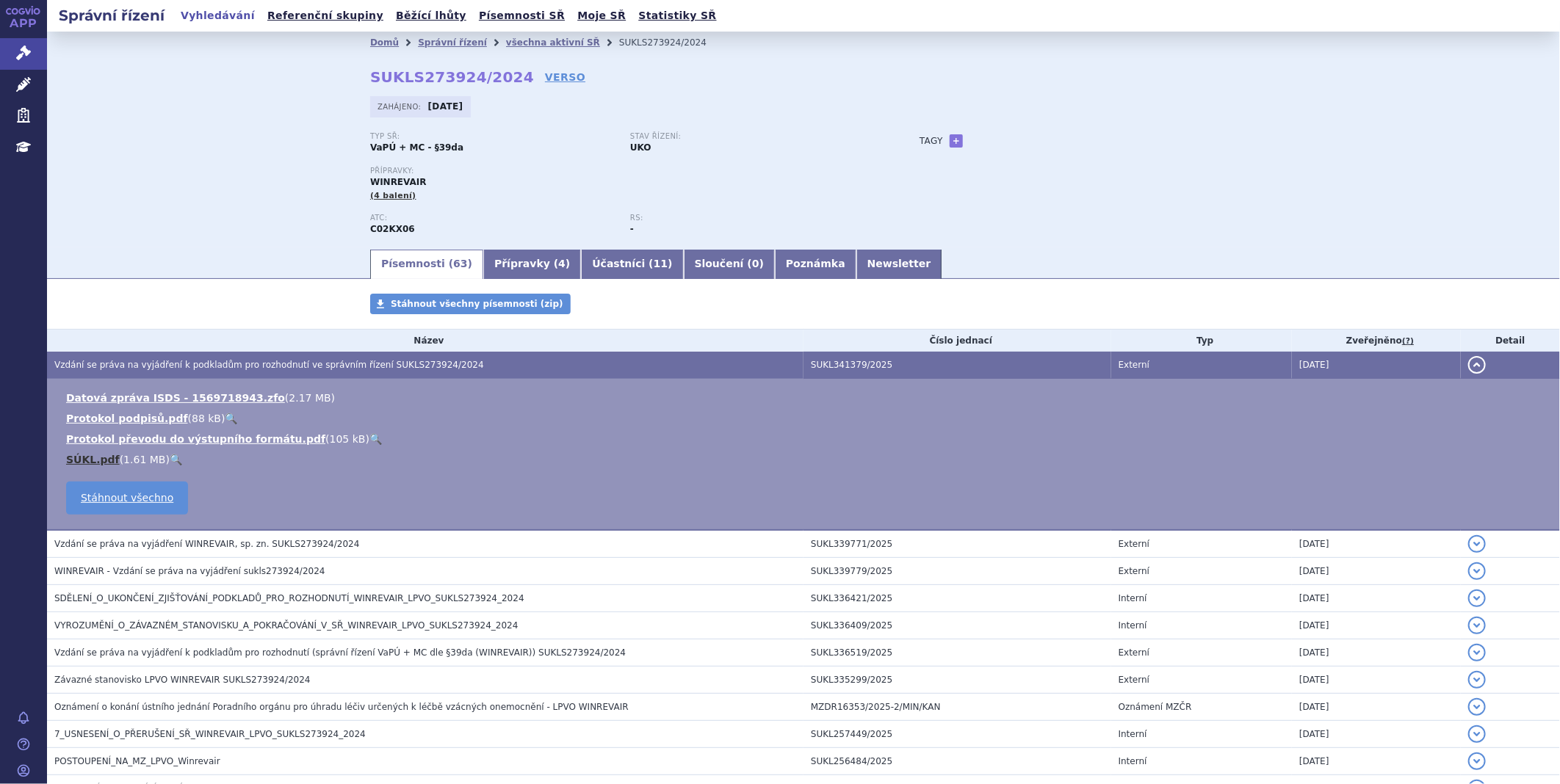
click at [103, 463] on link "SÚKL.pdf" at bounding box center [93, 460] width 54 height 12
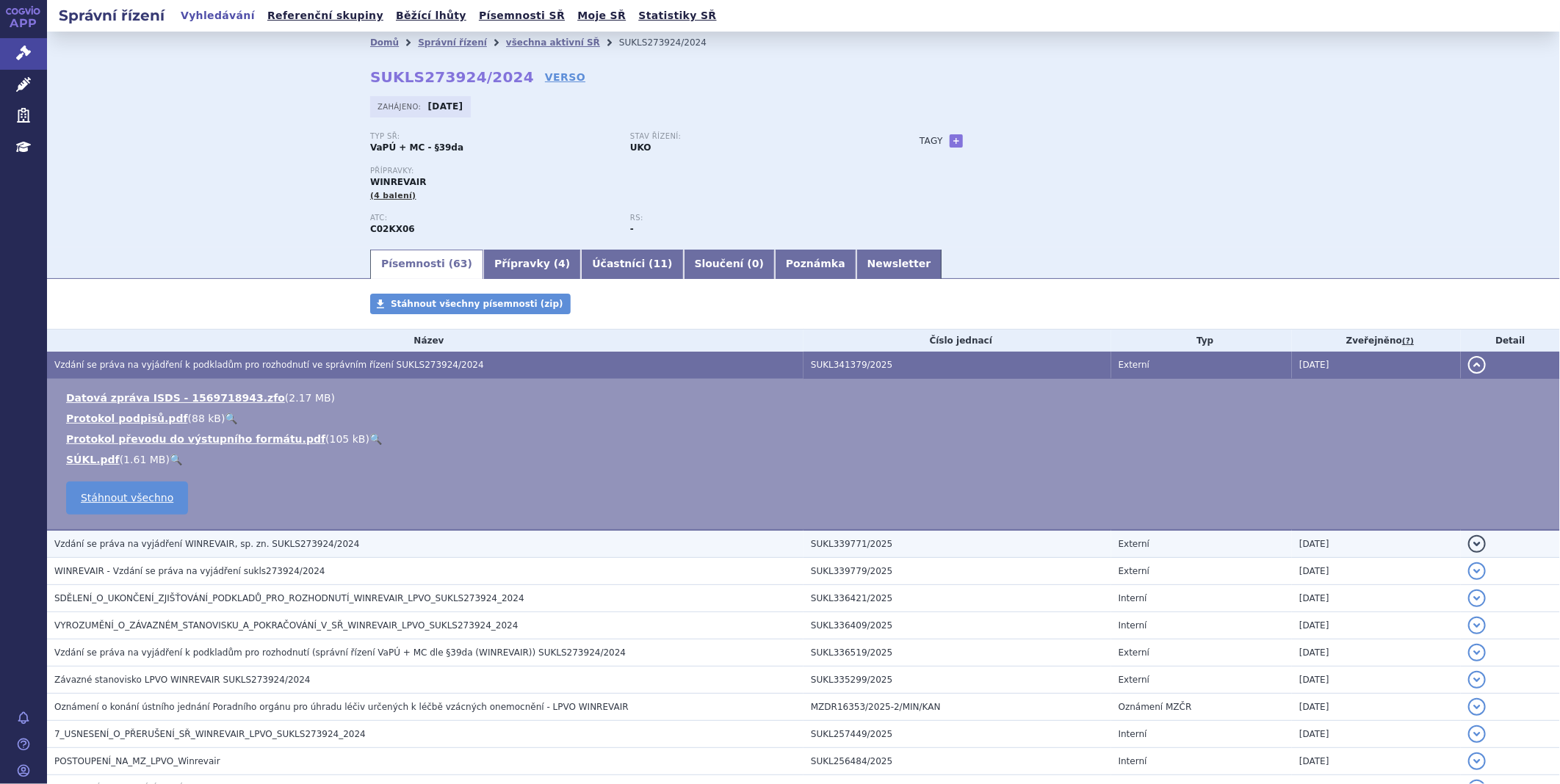
click at [164, 547] on span "Vzdání se práva na vyjádření WINREVAIR, sp. zn. SUKLS273924/2024" at bounding box center [207, 544] width 305 height 11
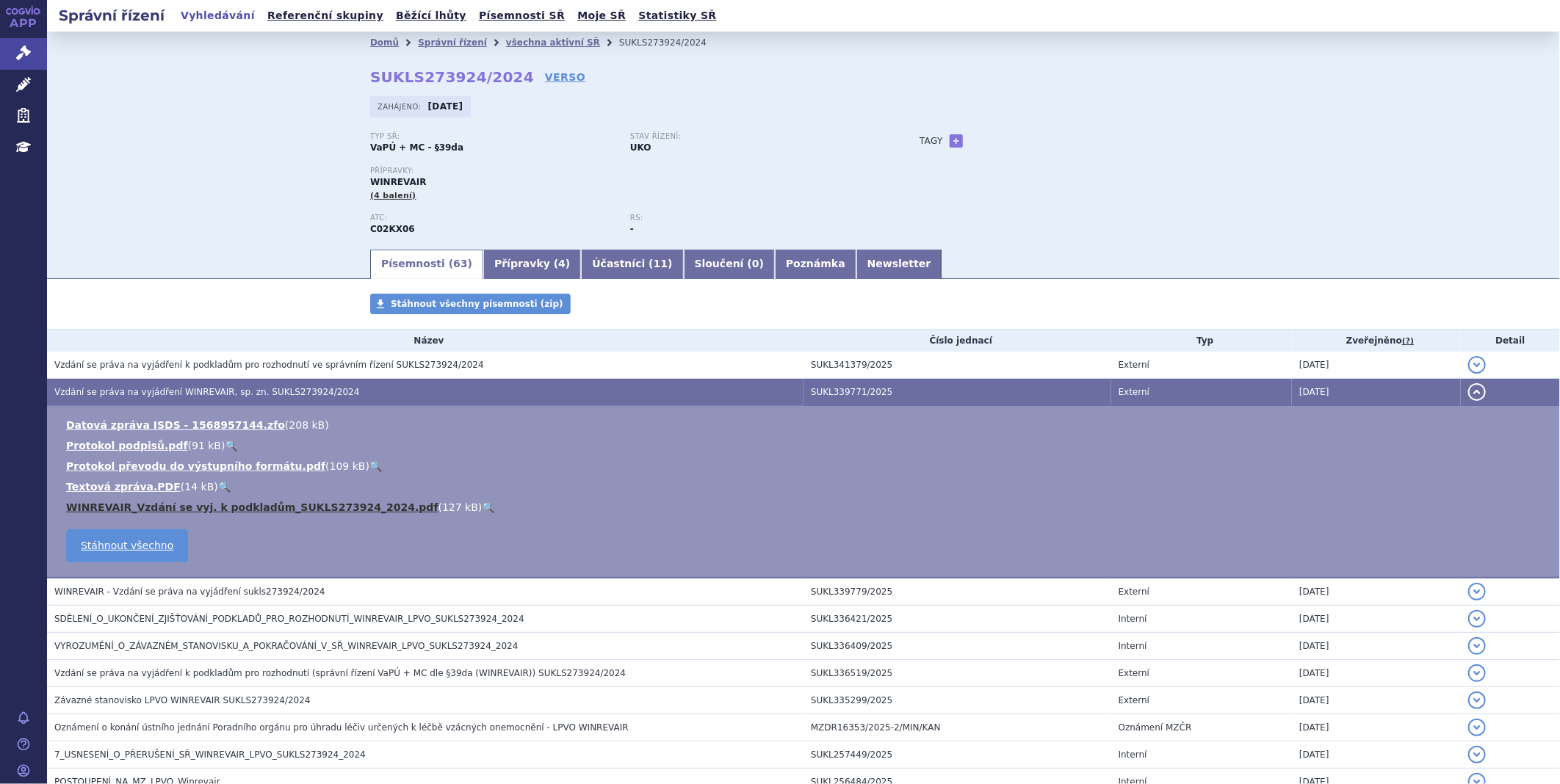
click at [175, 507] on link "WINREVAIR_Vzdání se vyj. k podkladům_SUKLS273924_2024.pdf" at bounding box center [253, 507] width 372 height 12
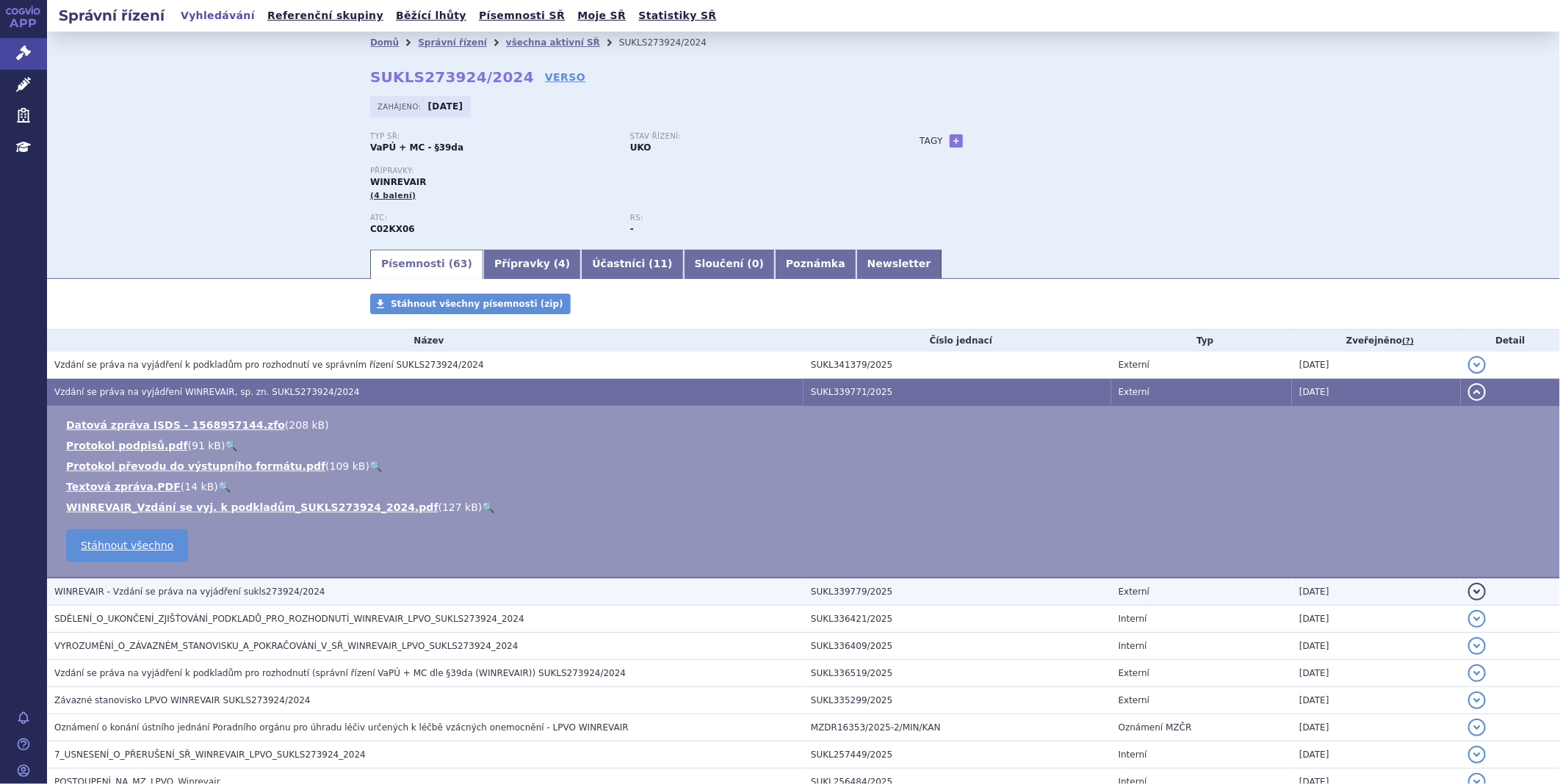
click at [207, 595] on span "WINREVAIR - Vzdání se práva na vyjádření sukls273924/2024" at bounding box center [189, 592] width 271 height 11
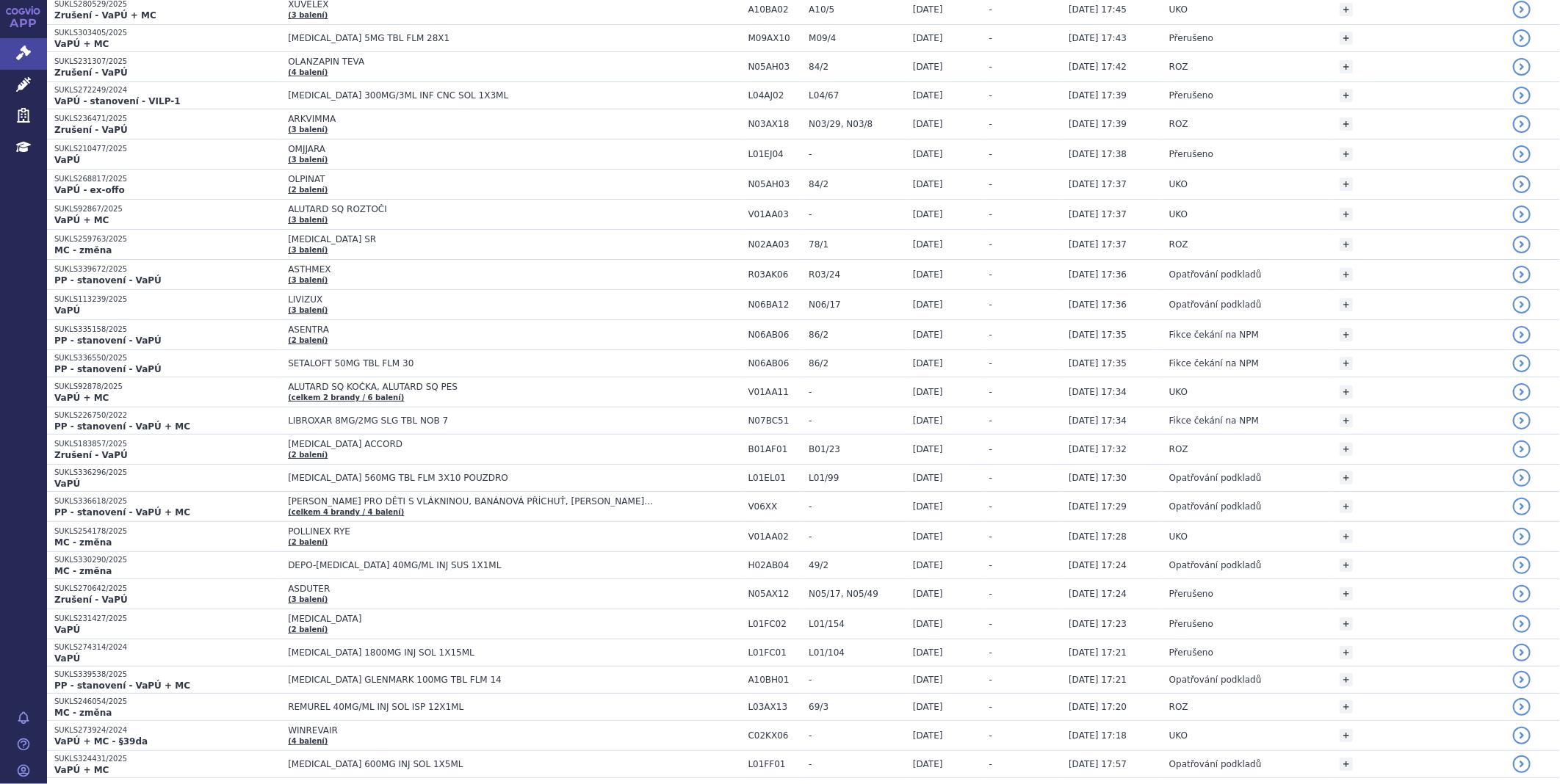
scroll to position [816, 0]
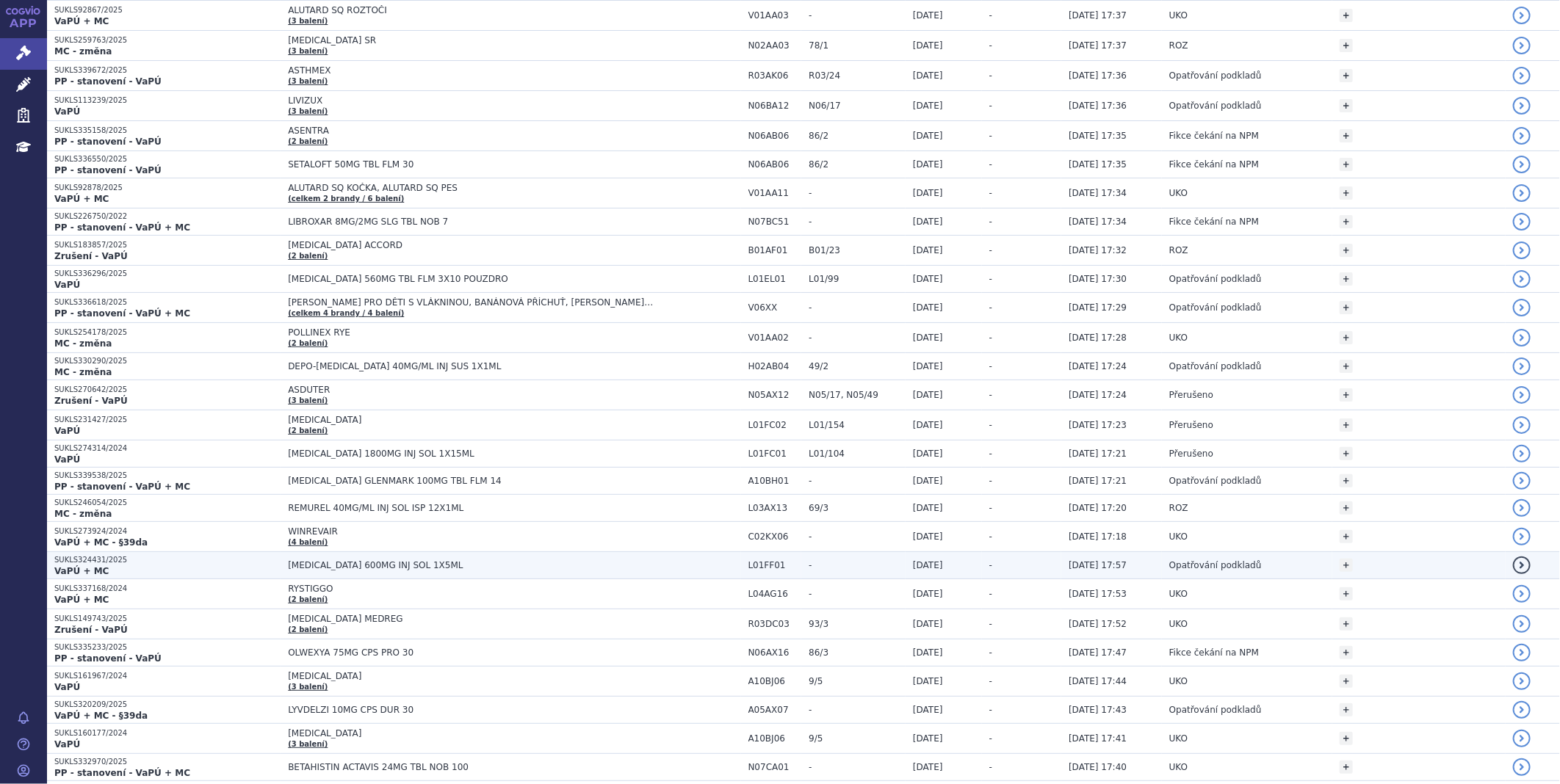
click at [379, 564] on span "OPDIVO 600MG INJ SOL 1X5ML" at bounding box center [471, 565] width 367 height 11
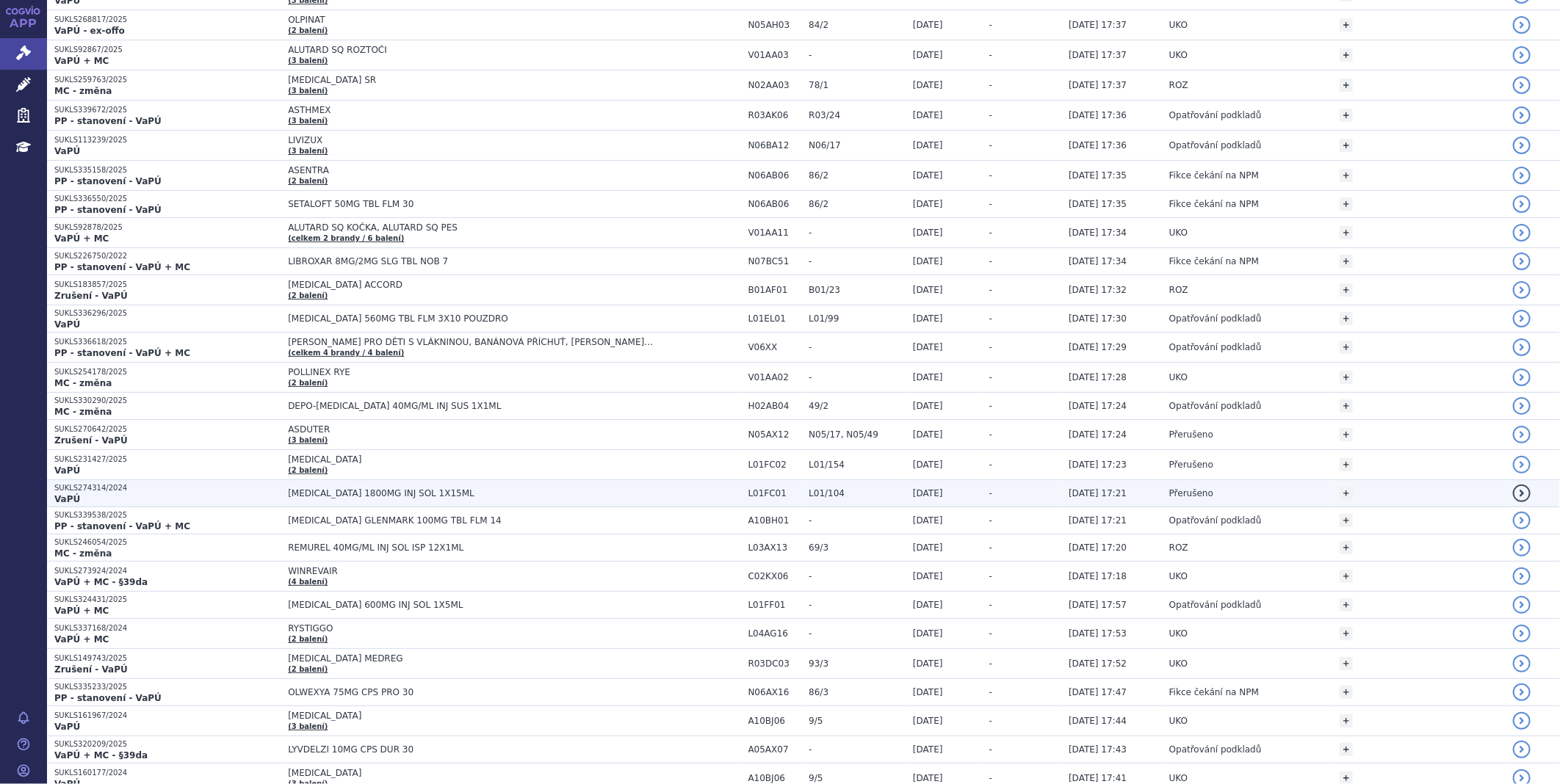
scroll to position [897, 0]
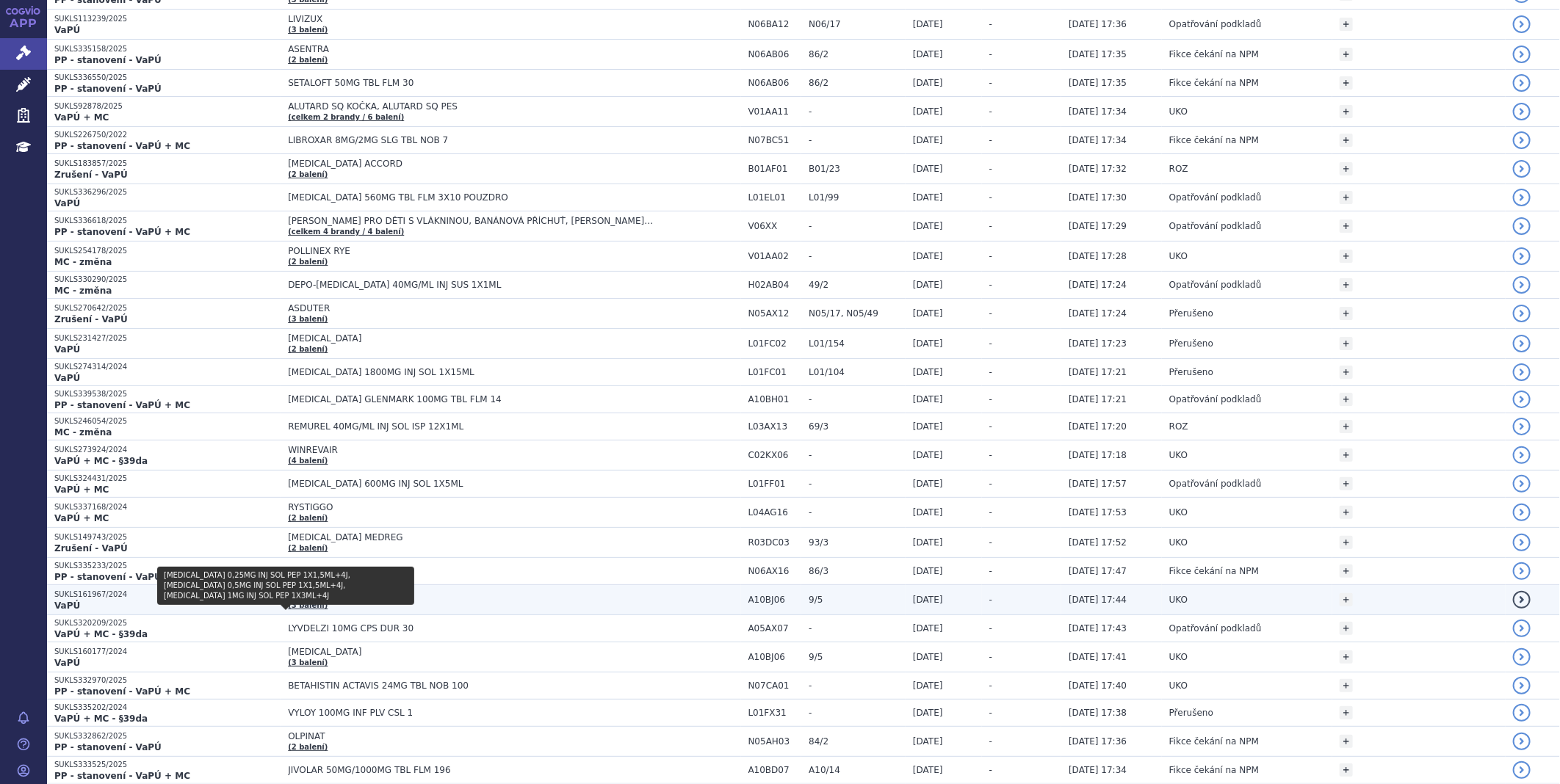
click at [299, 605] on link "(3 balení)" at bounding box center [308, 605] width 40 height 8
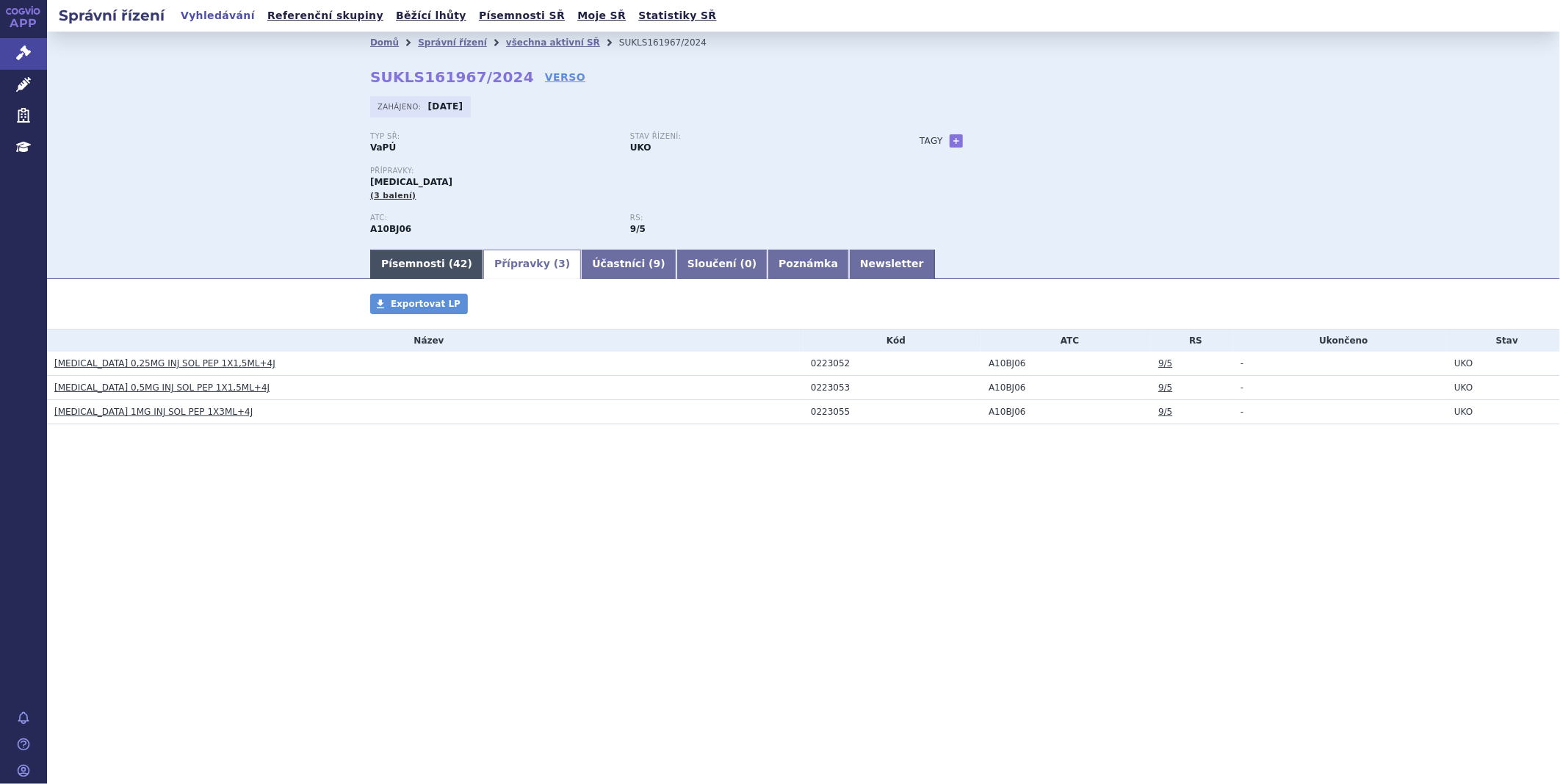
click at [412, 256] on link "Písemnosti ( 42 )" at bounding box center [427, 264] width 113 height 29
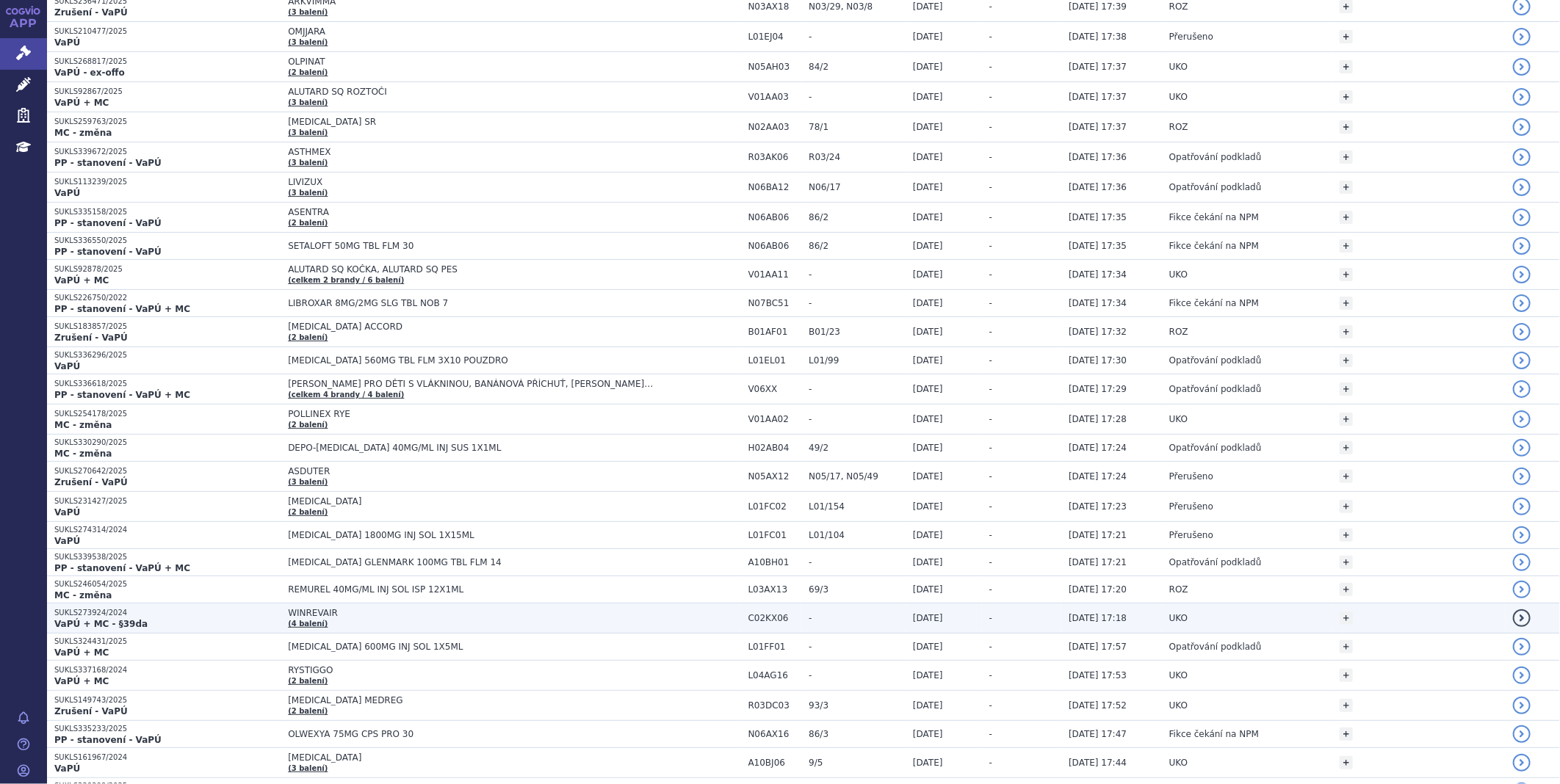
scroll to position [897, 0]
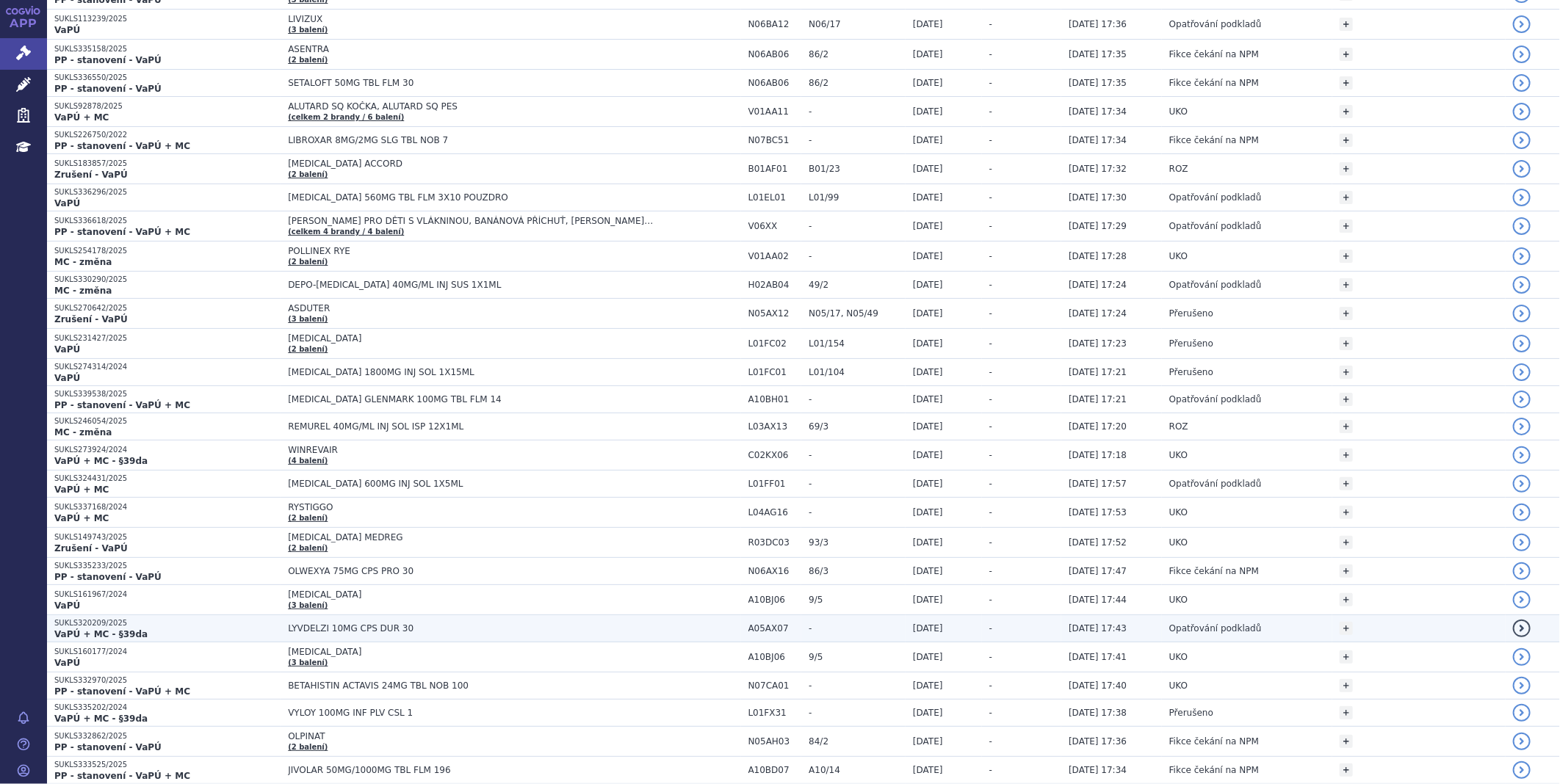
click at [348, 626] on span "LYVDELZI 10MG CPS DUR 30" at bounding box center [471, 629] width 367 height 11
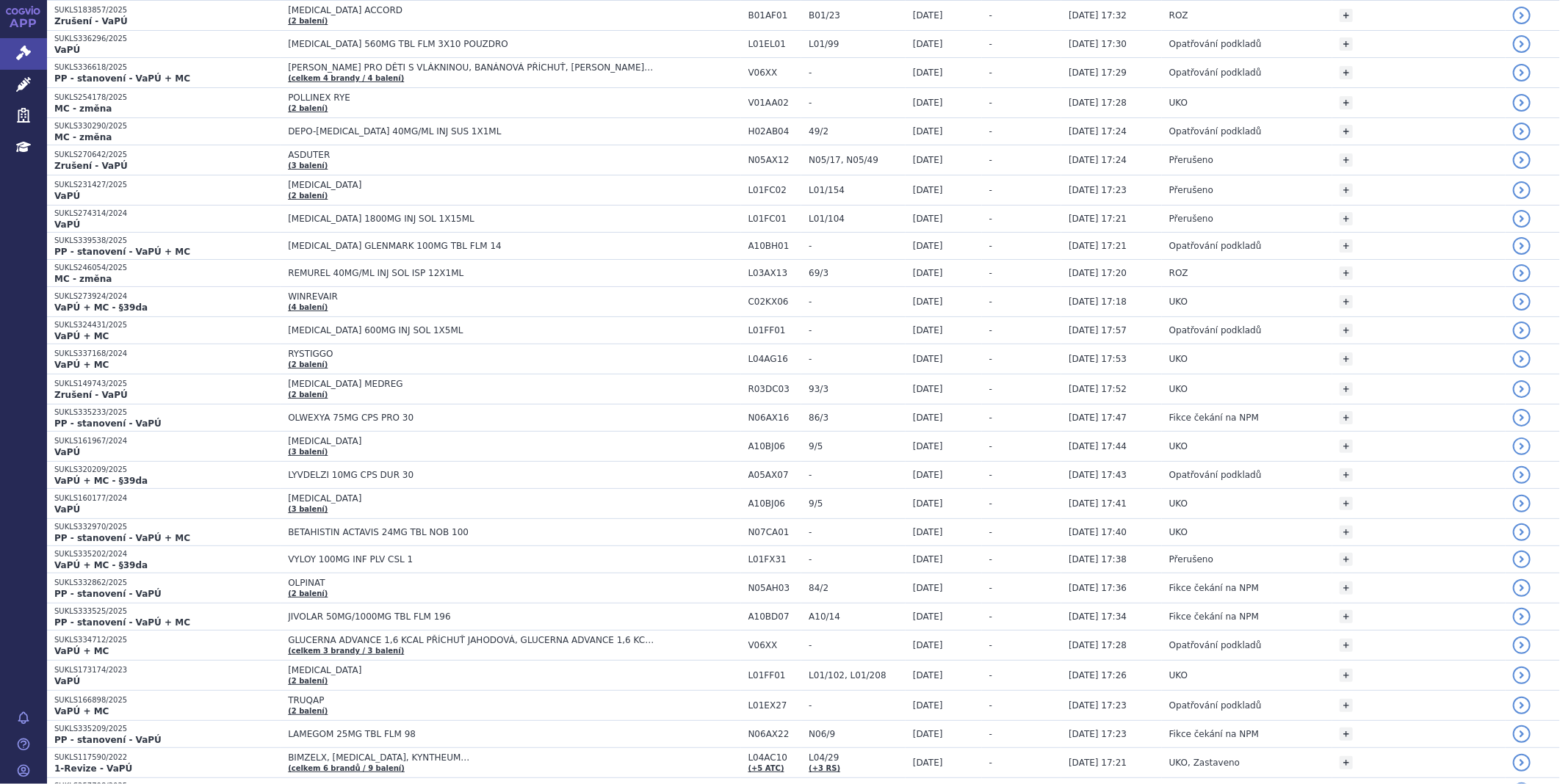
scroll to position [1060, 0]
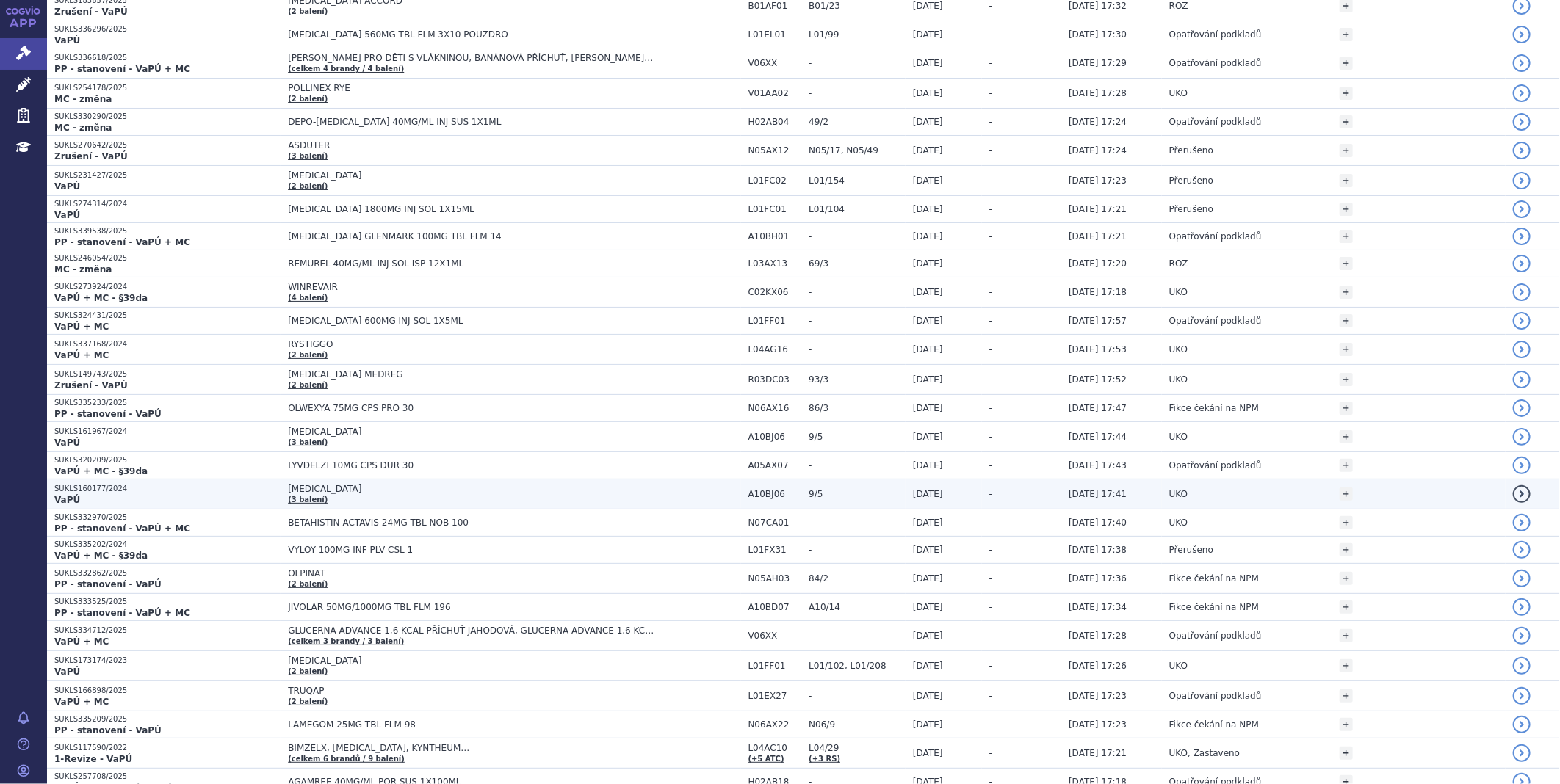
click at [92, 492] on p "SUKLS160177/2024" at bounding box center [167, 489] width 226 height 11
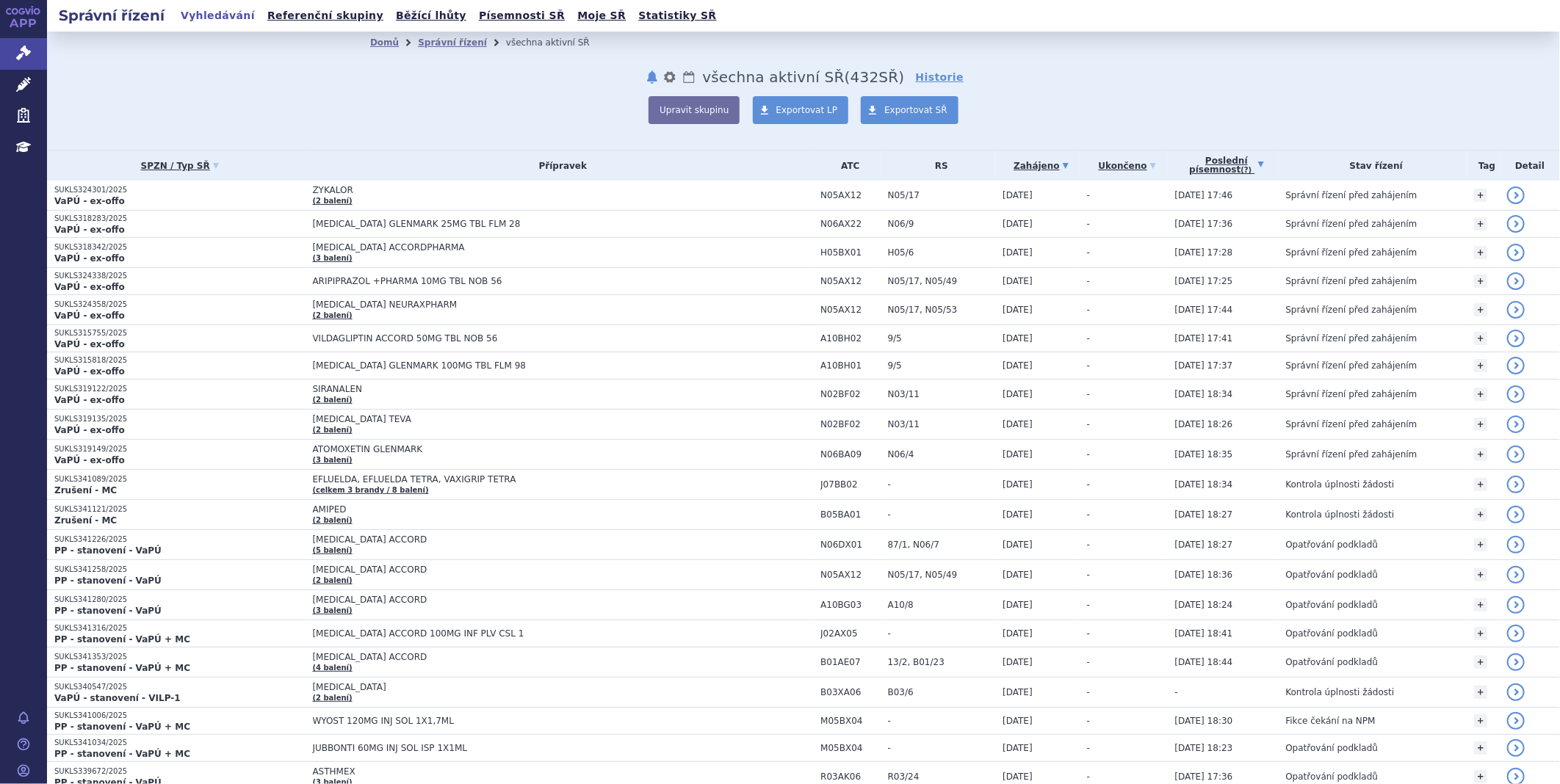
click at [1227, 165] on link "Poslední písemnost (?)" at bounding box center [1226, 166] width 103 height 30
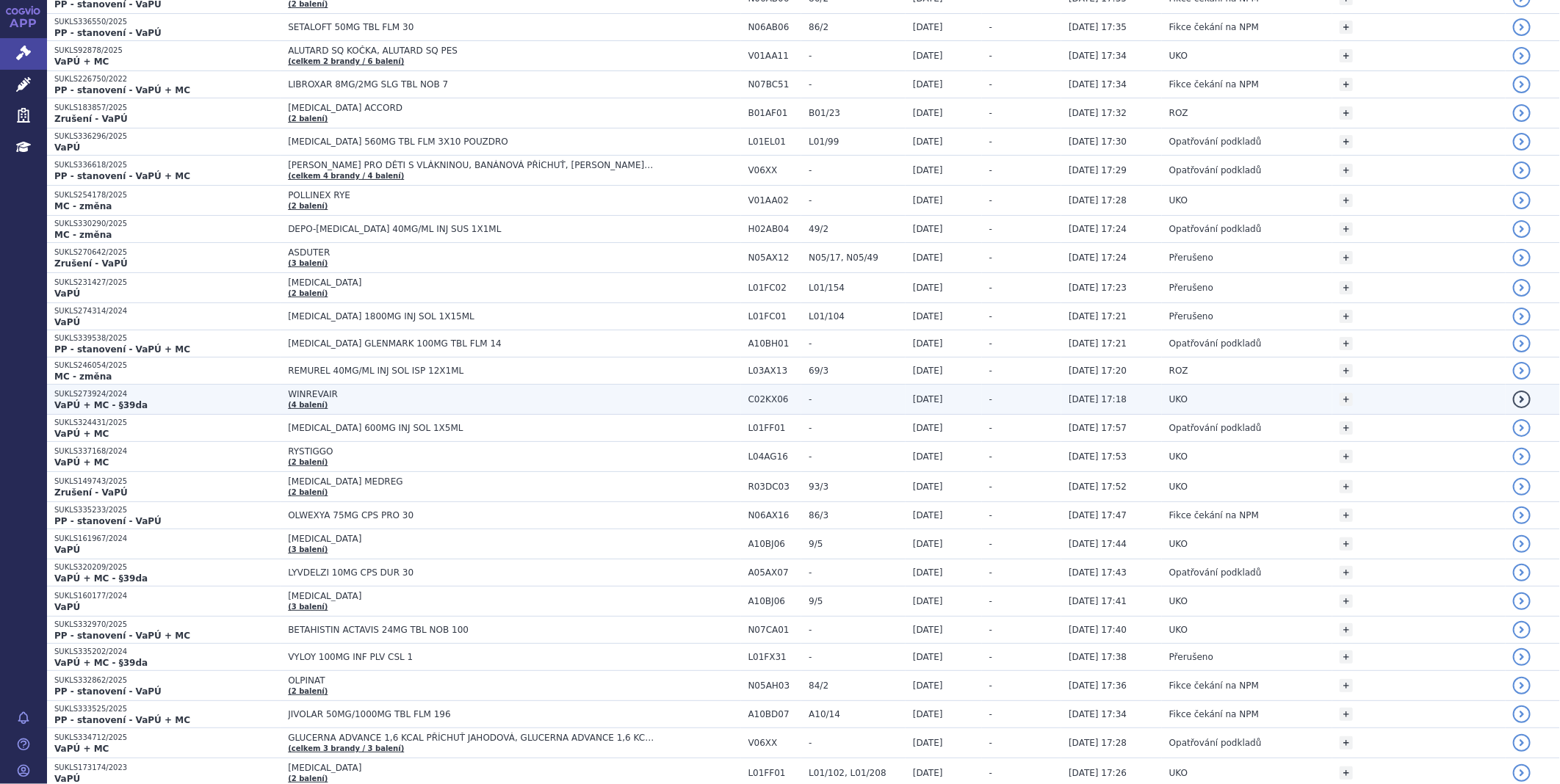
scroll to position [1223, 0]
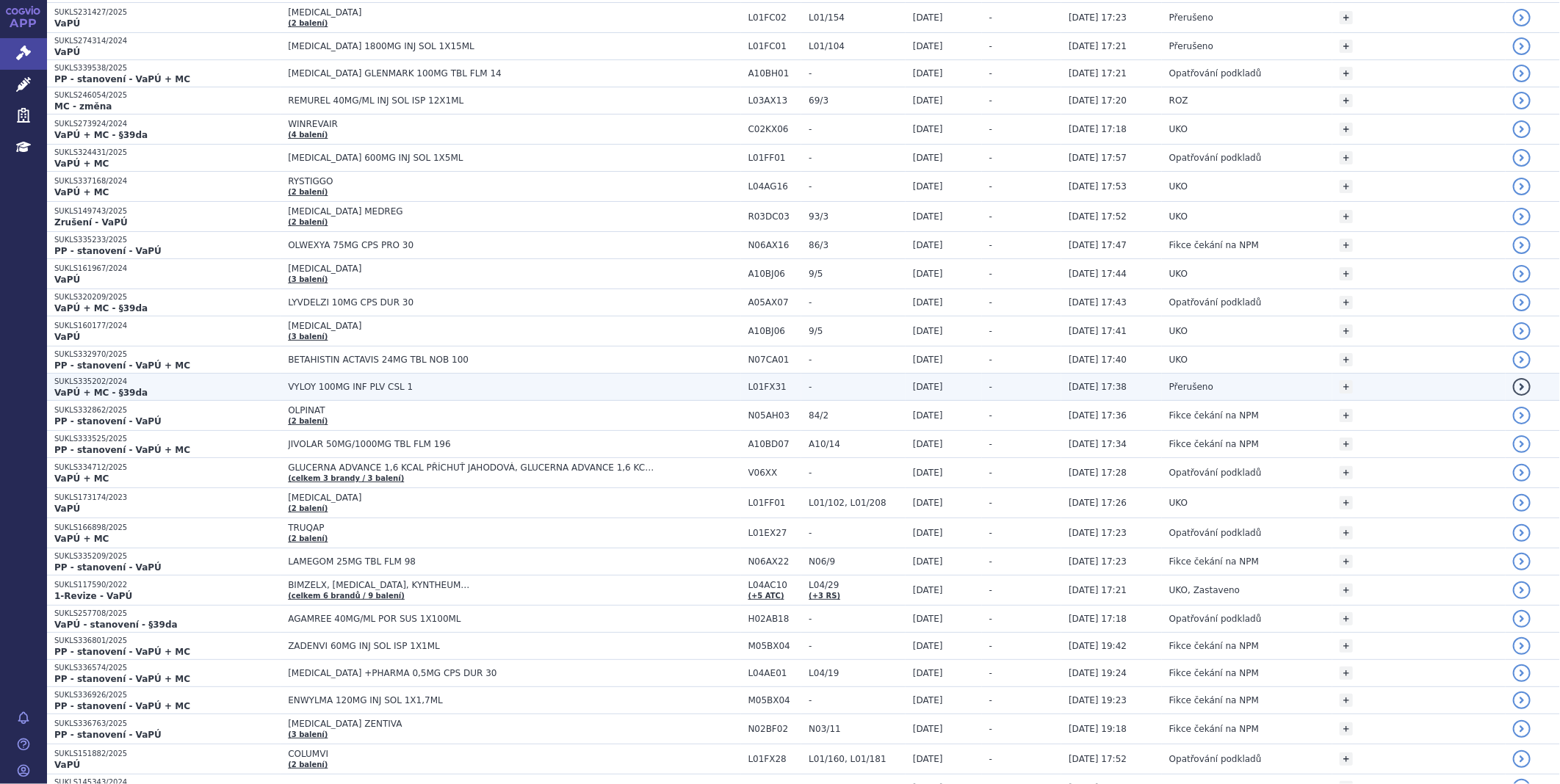
click at [288, 384] on span "VYLOY 100MG INF PLV CSL 1" at bounding box center [471, 387] width 367 height 11
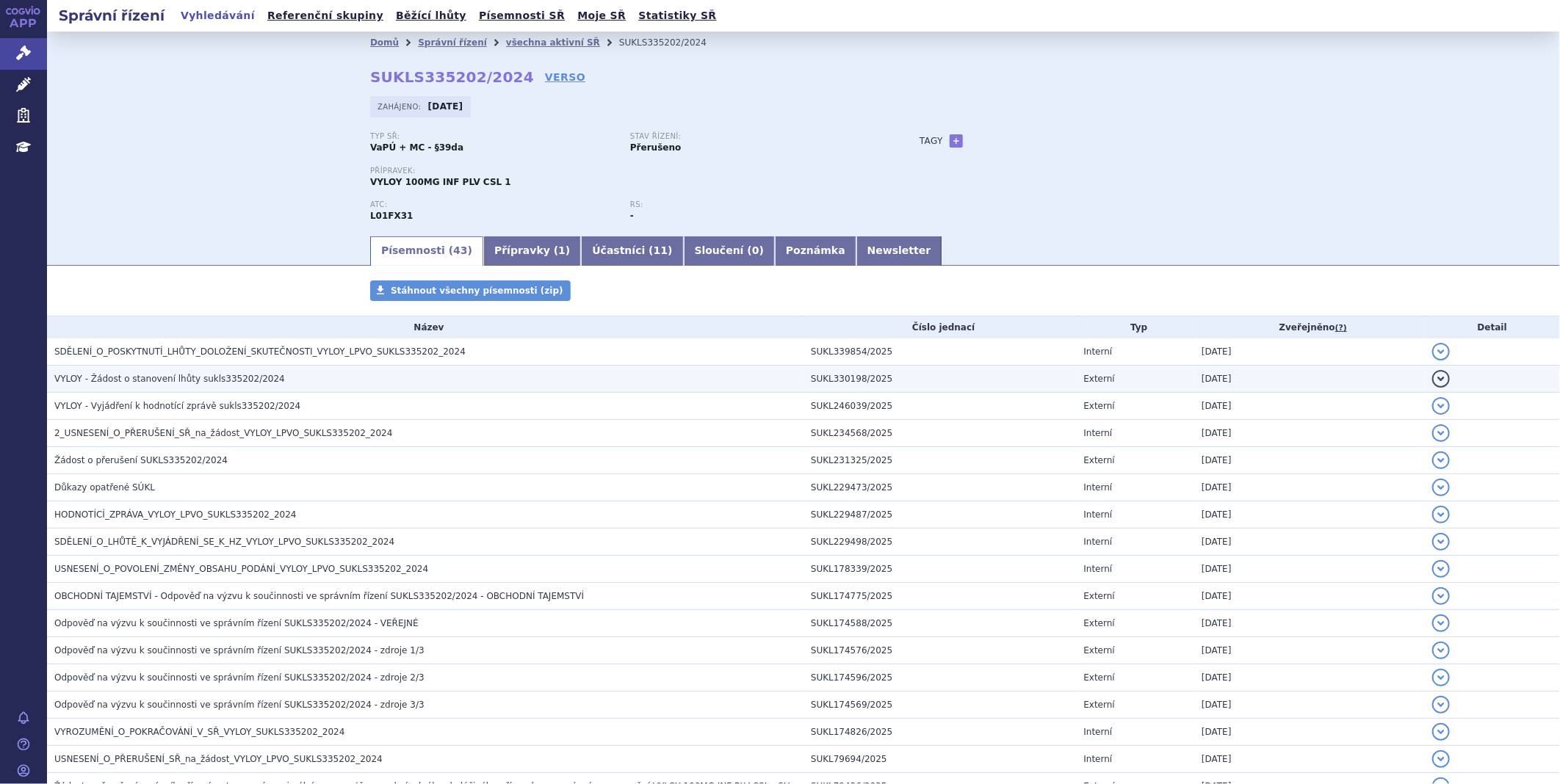
click at [203, 386] on h3 "VYLOY - Žádost o stanovení lhůty sukls335202/2024" at bounding box center [428, 378] width 749 height 14
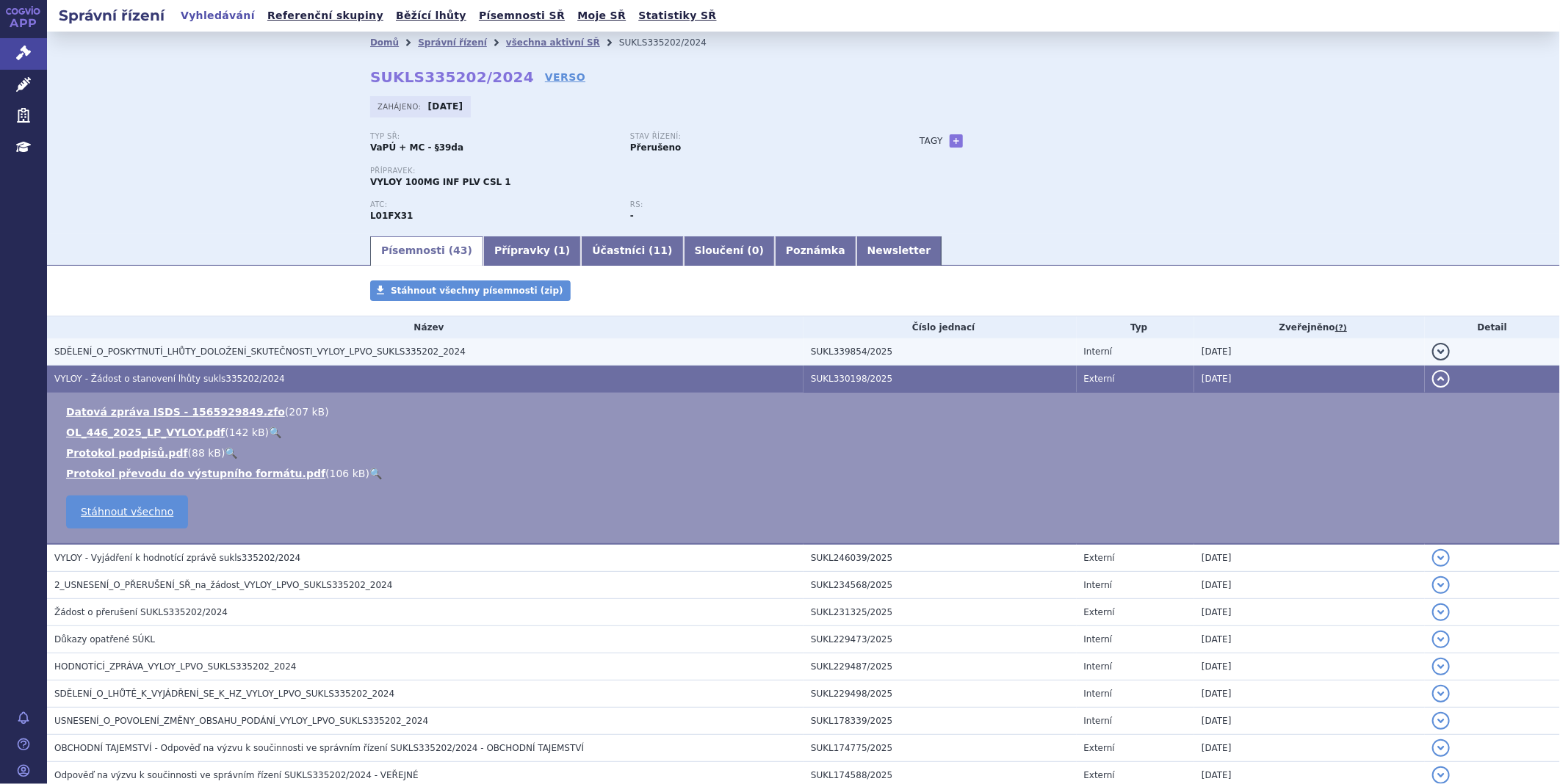
click at [251, 357] on span "SDĚLENÍ_O_POSKYTNUTÍ_LHŮTY_DOLOŽENÍ_SKUTEČNOSTI_VYLOY_LPVO_SUKLS335202_2024" at bounding box center [259, 352] width 411 height 11
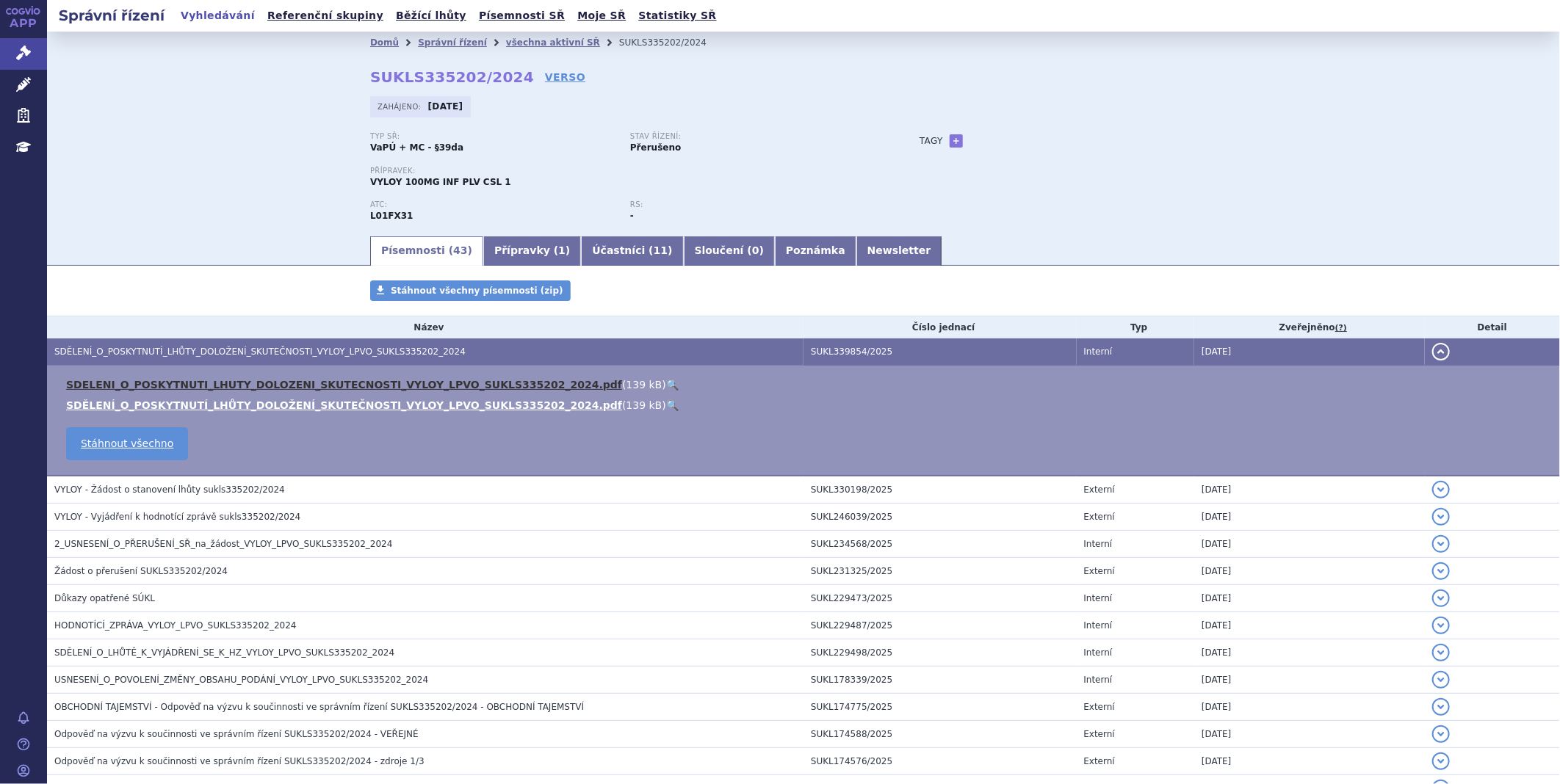
click at [240, 380] on link "SDELENI_O_POSKYTNUTI_LHUTY_DOLOZENI_SKUTECNOSTI_VYLOY_LPVO_SUKLS335202_2024.pdf" at bounding box center [344, 385] width 556 height 12
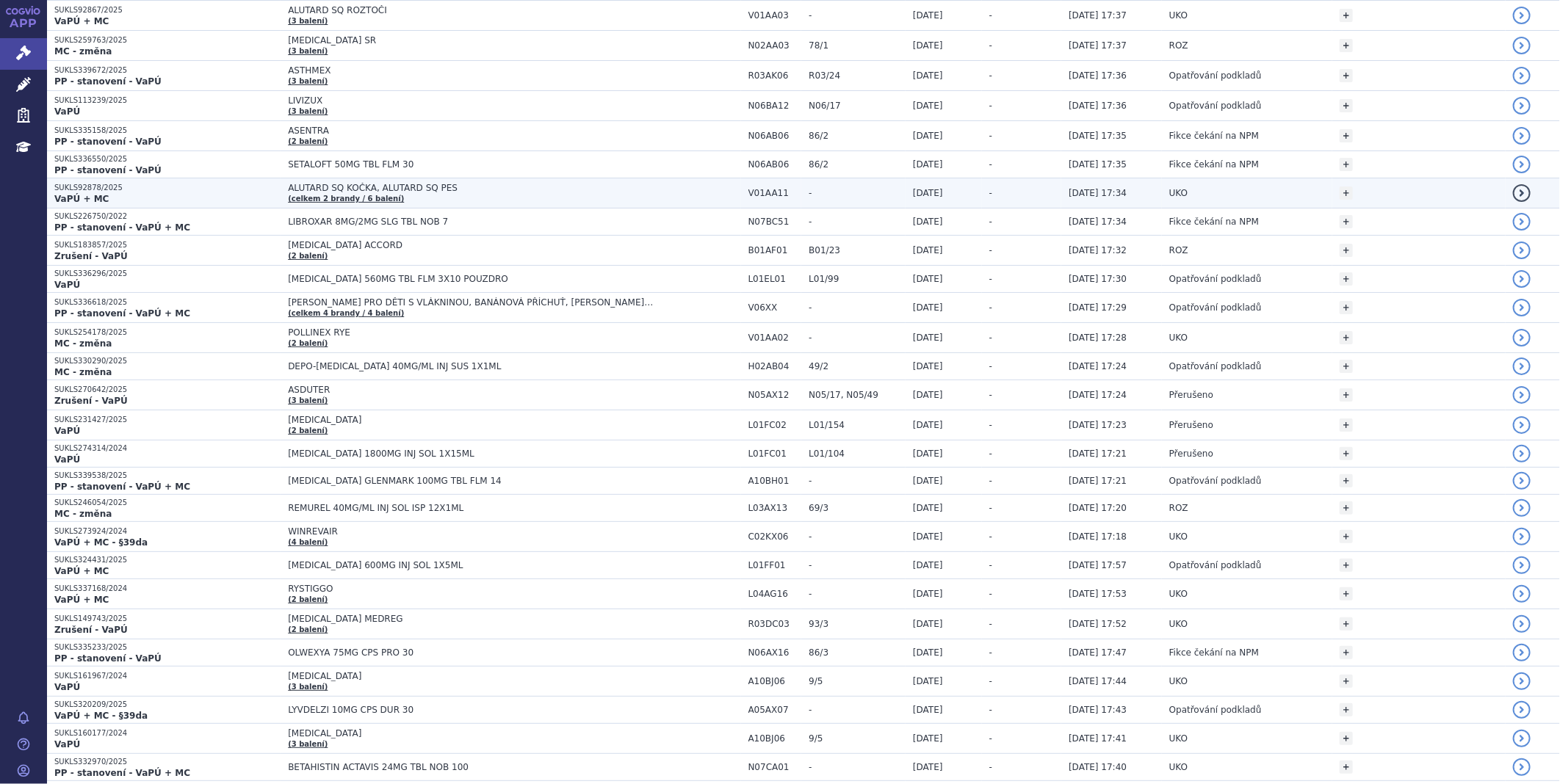
scroll to position [1142, 0]
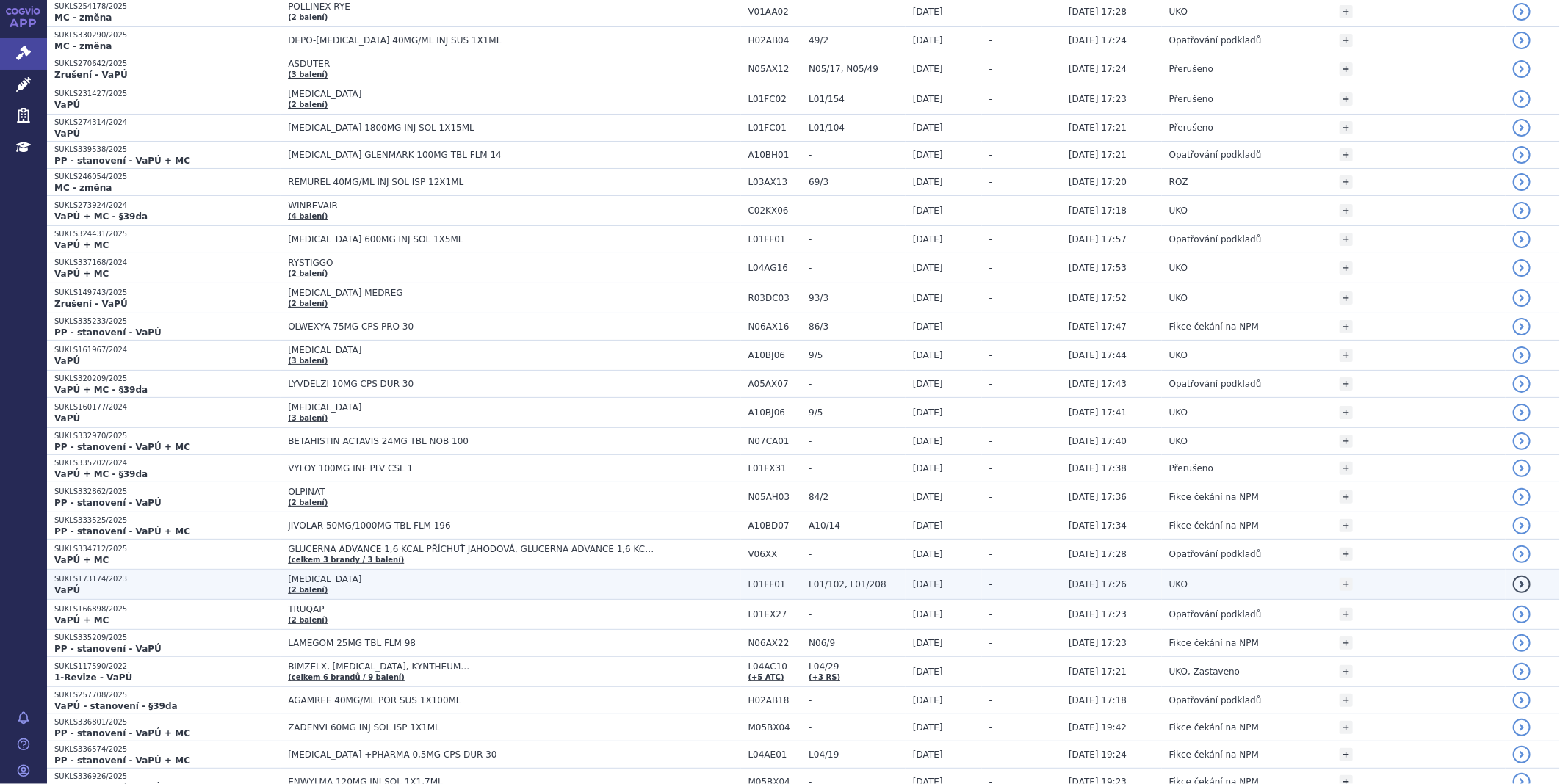
click at [87, 592] on p "VaPÚ" at bounding box center [167, 590] width 226 height 12
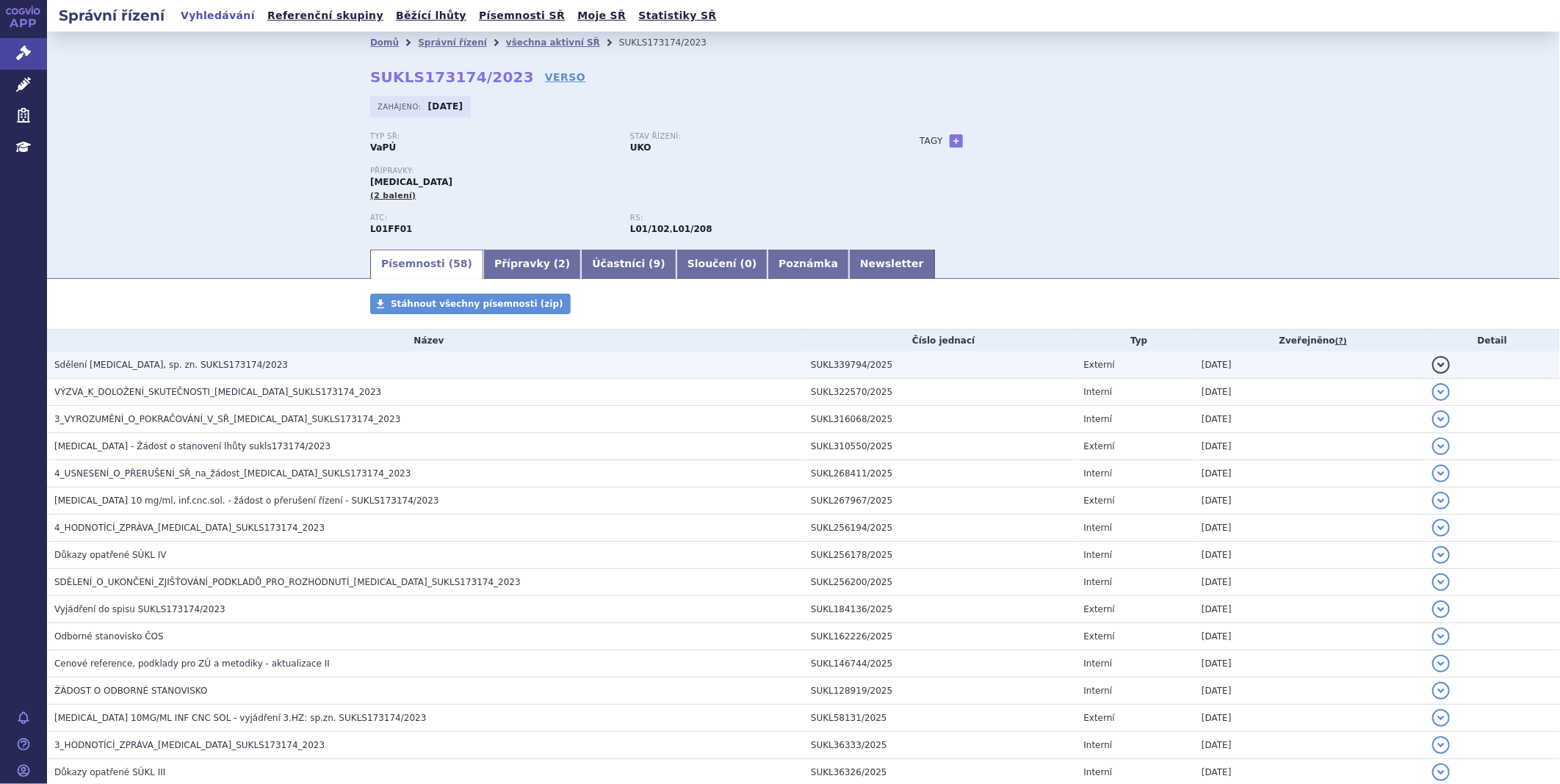
click at [163, 367] on span "Sdělení [MEDICAL_DATA], sp. zn. SUKLS173174/2023" at bounding box center [171, 365] width 234 height 11
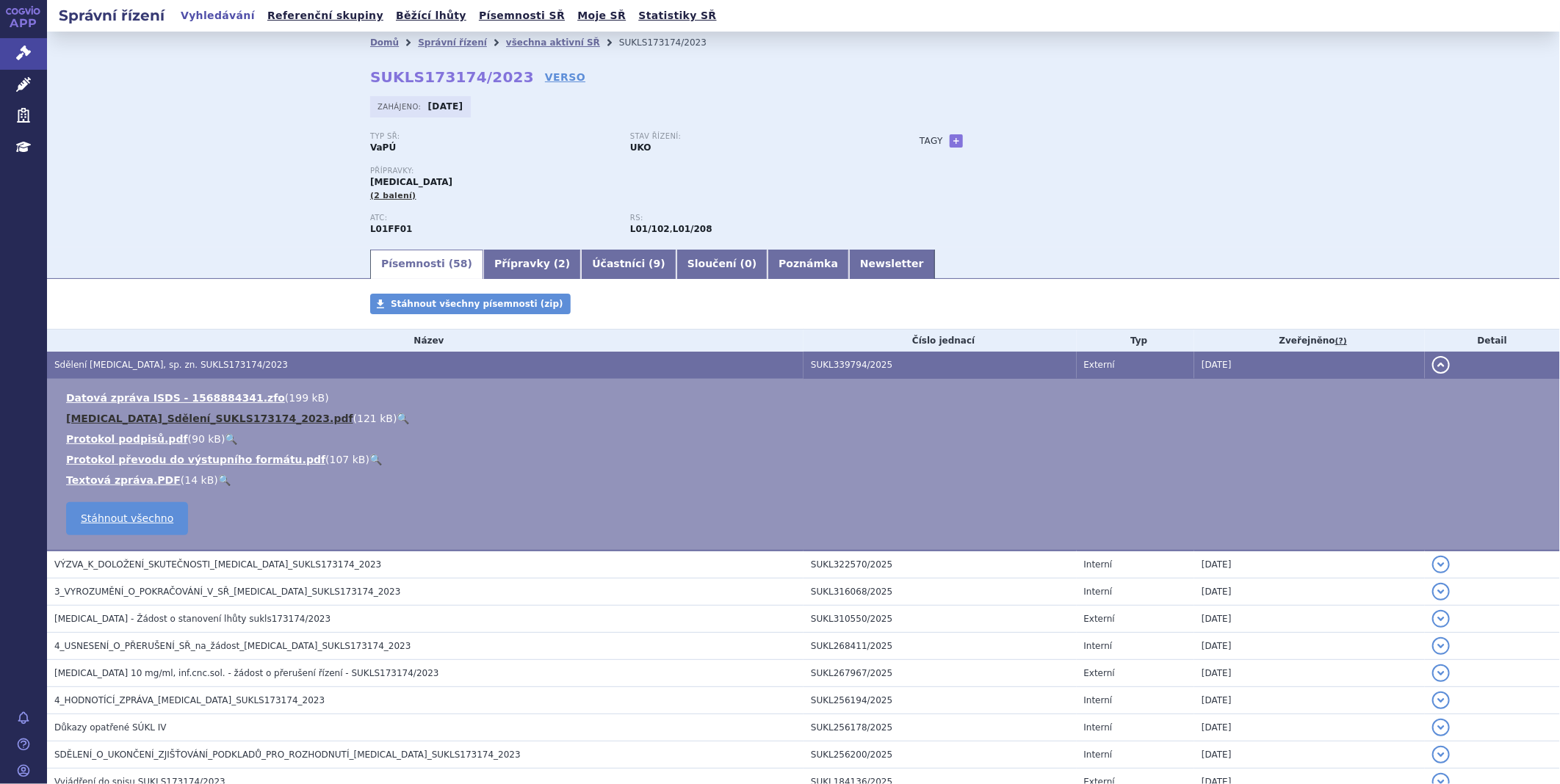
click at [147, 417] on link "OPDIVO_Sdělení_SUKLS173174_2023.pdf" at bounding box center [210, 418] width 287 height 12
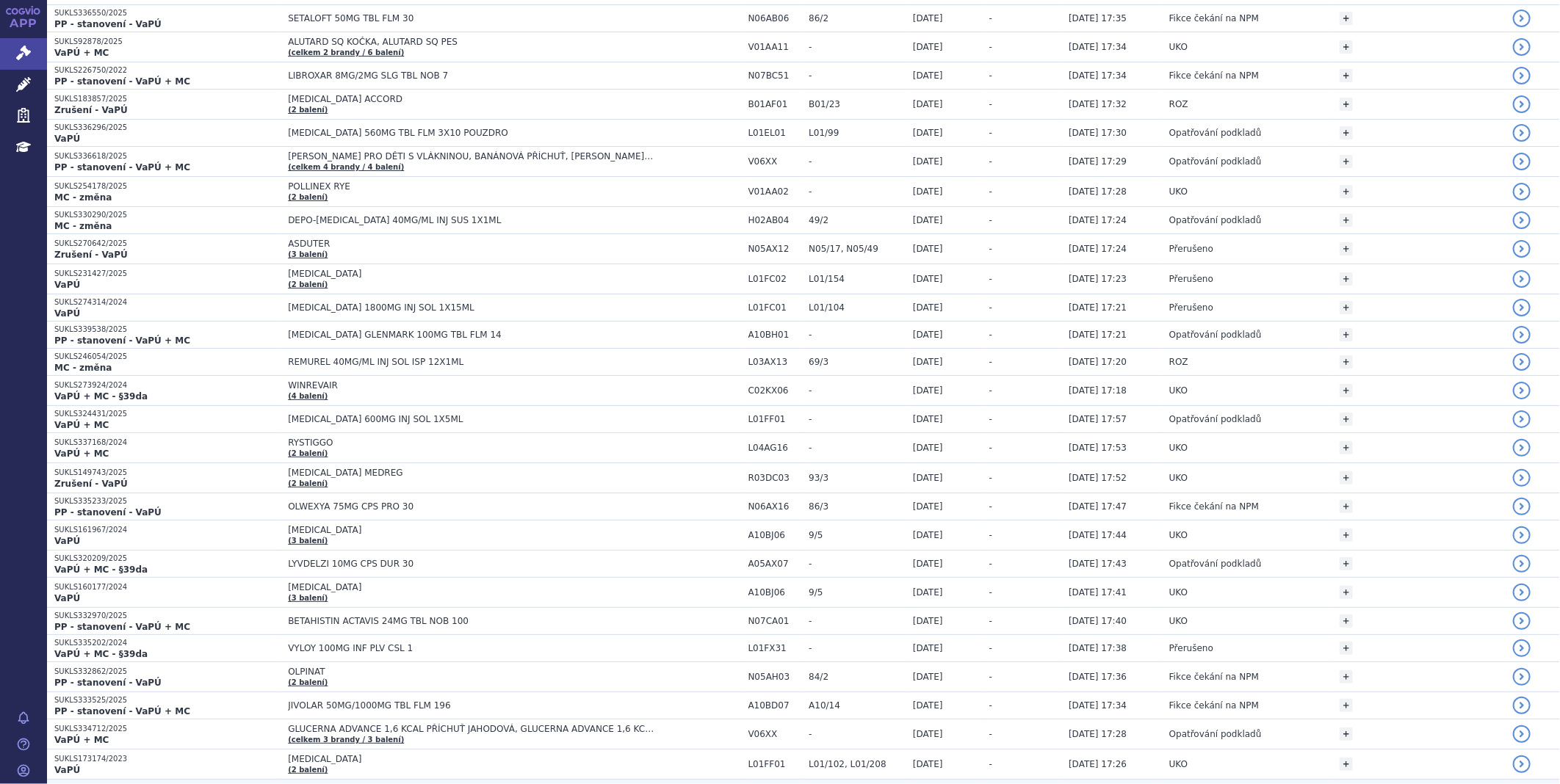
scroll to position [1142, 0]
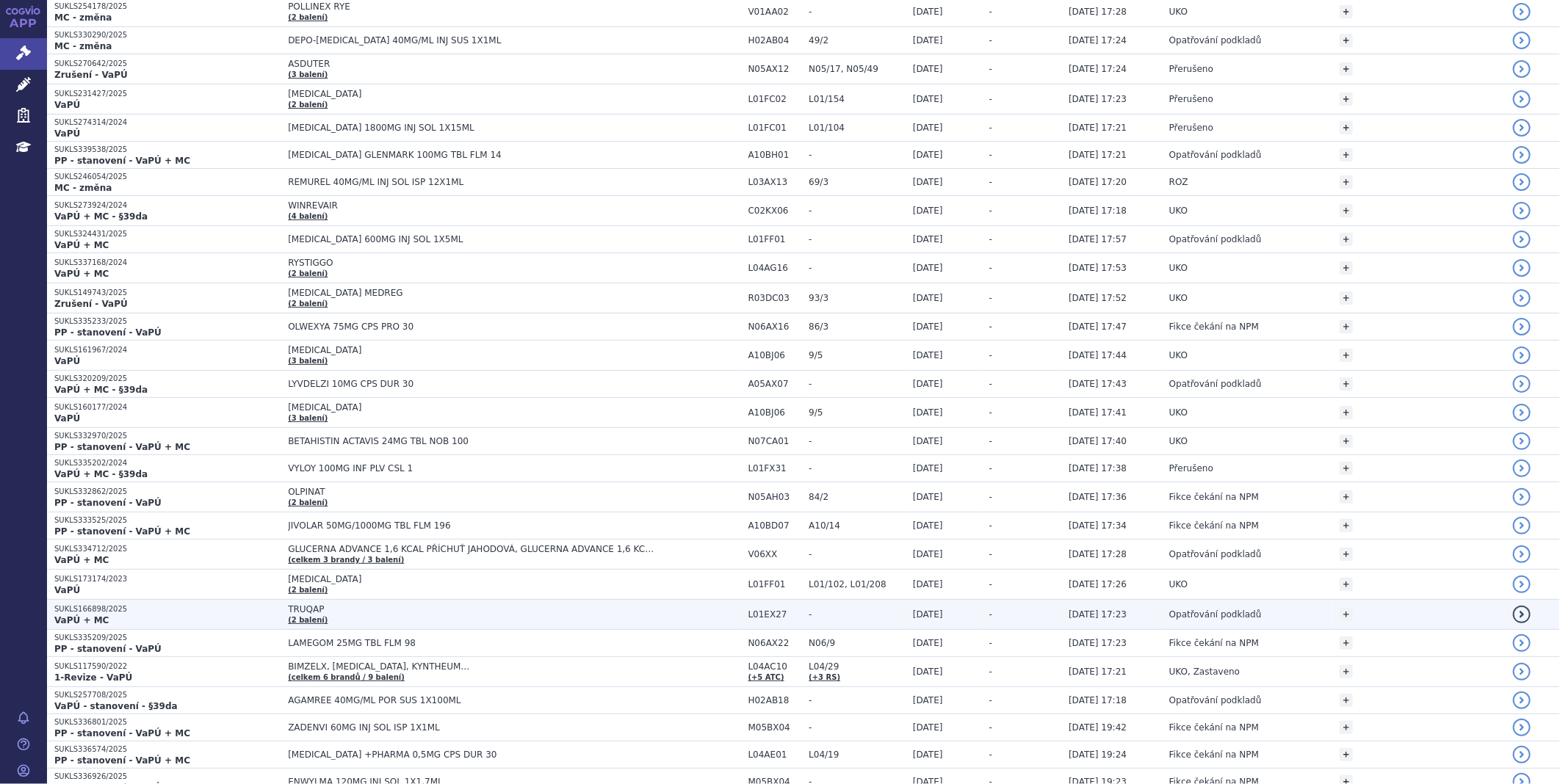
click at [73, 609] on p "SUKLS166898/2025" at bounding box center [167, 610] width 226 height 11
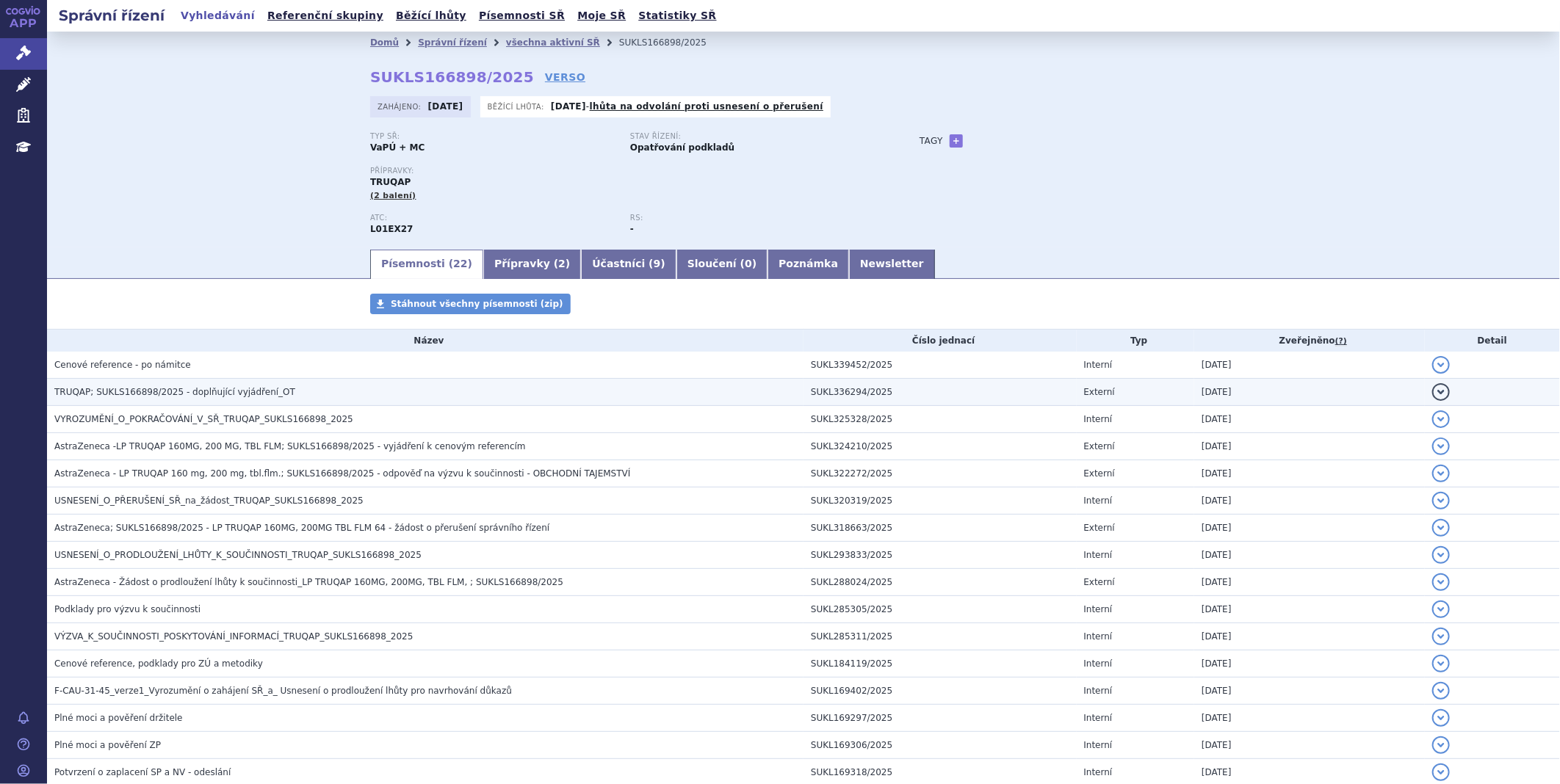
click at [180, 395] on span "TRUQAP; SUKLS166898/2025 - doplňující vyjádření_OT" at bounding box center [174, 392] width 241 height 11
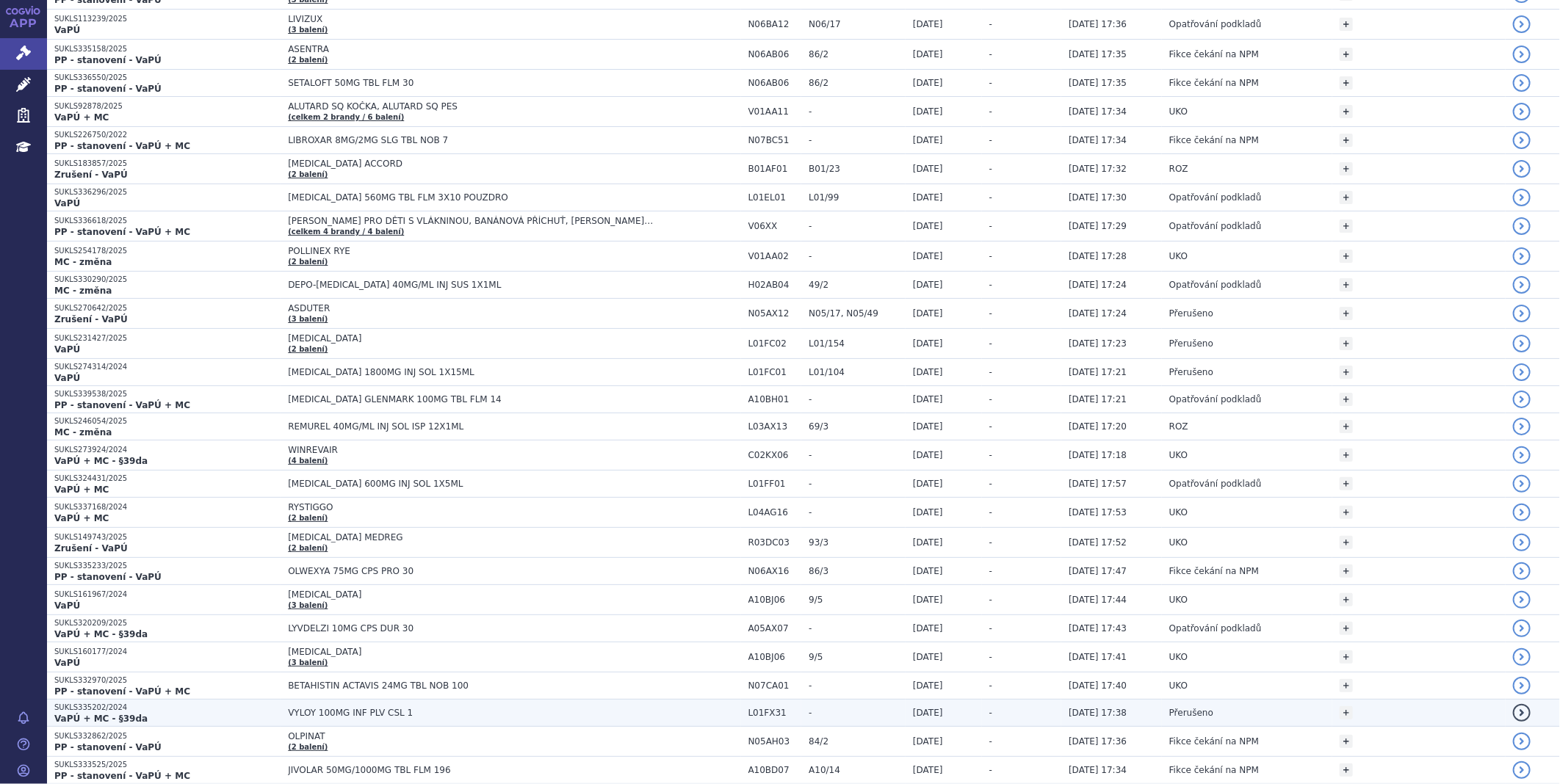
scroll to position [1305, 0]
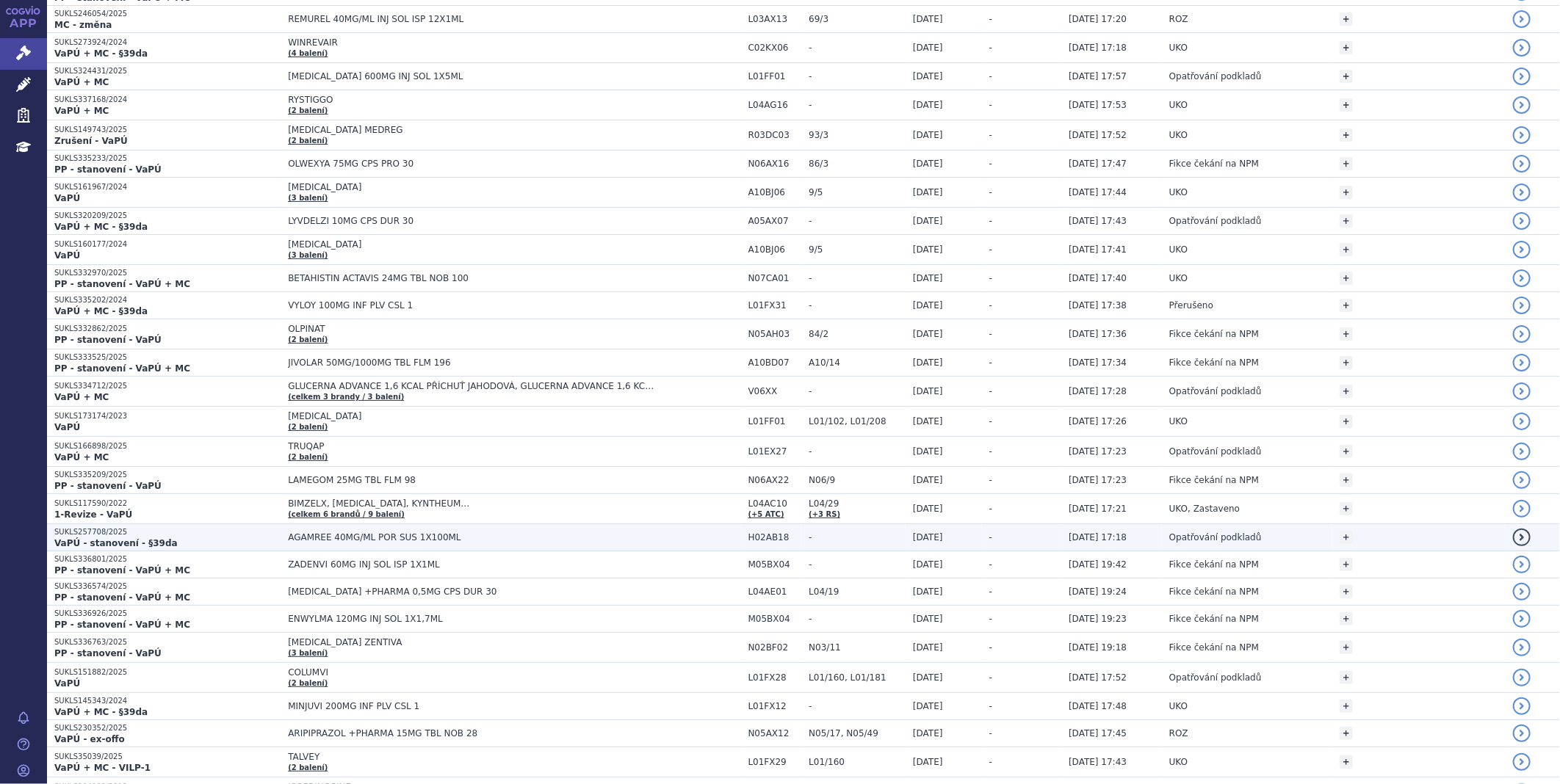
click at [320, 543] on span "AGAMREE 40MG/ML POR SUS 1X100ML" at bounding box center [471, 537] width 367 height 11
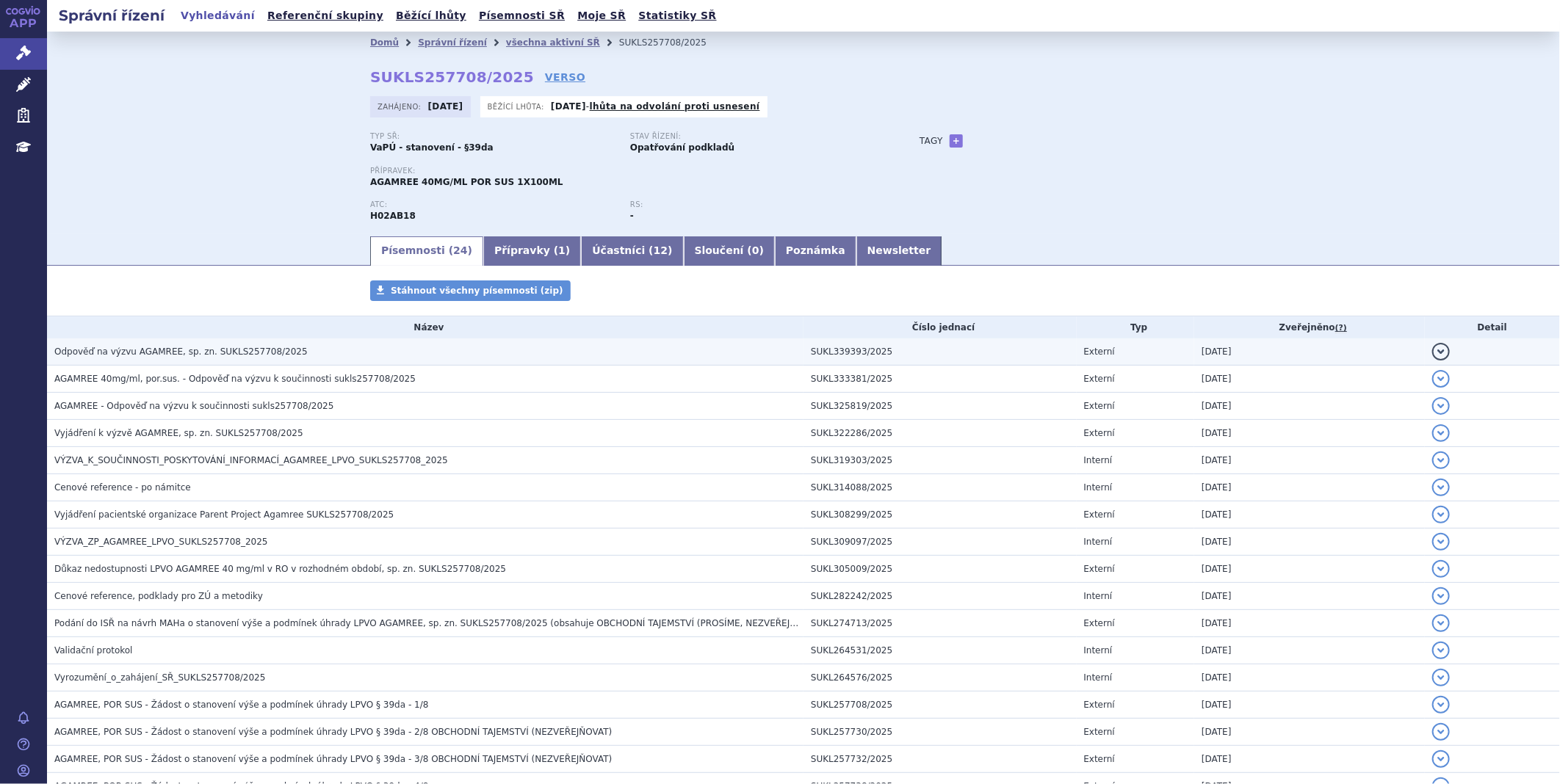
click at [169, 345] on td "Odpověď na výzvu AGAMREE, sp. zn. SUKLS257708/2025" at bounding box center [424, 352] width 756 height 27
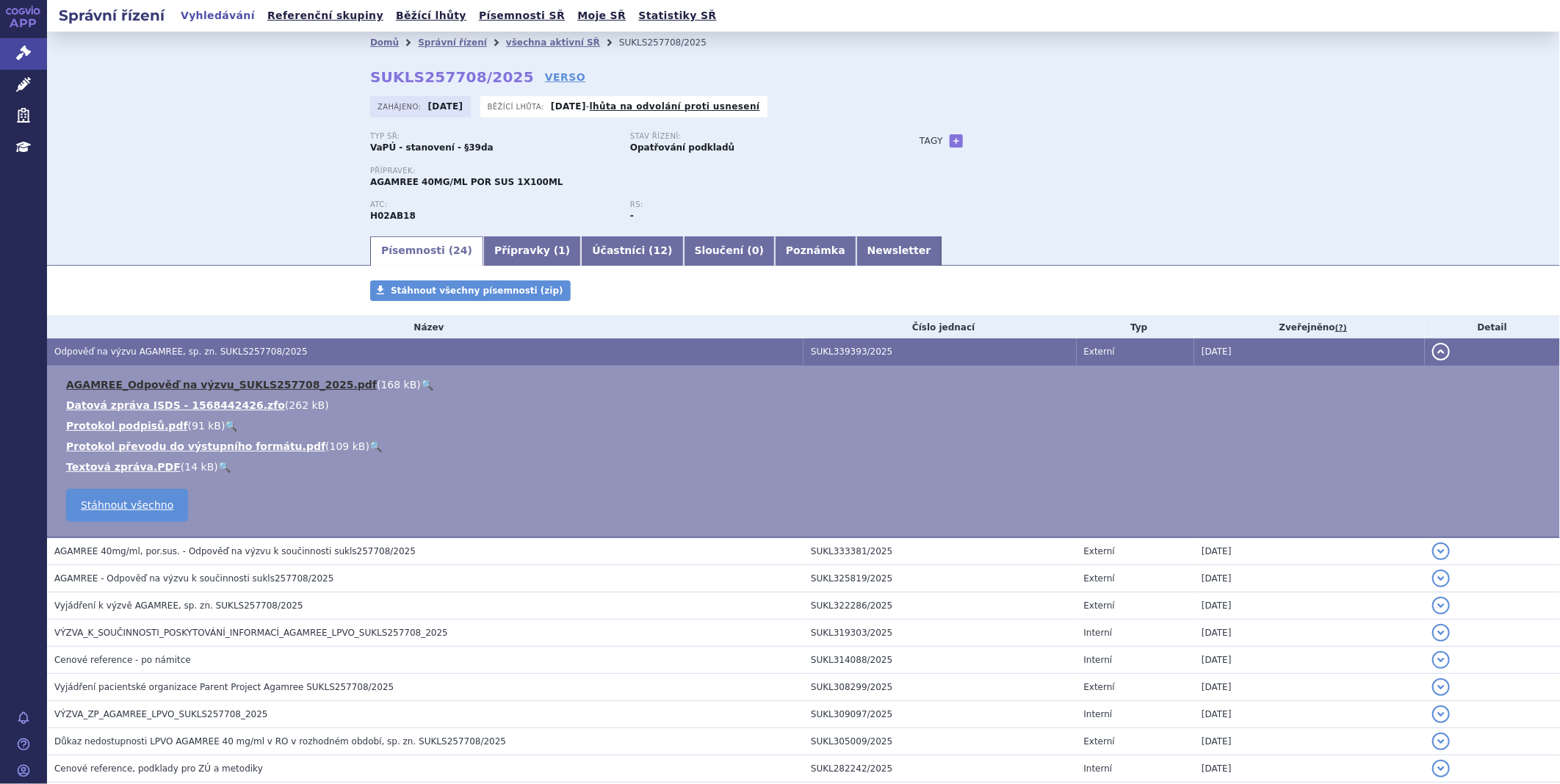
click at [172, 387] on link "AGAMREE_Odpověď na výzvu_SUKLS257708_2025.pdf" at bounding box center [222, 385] width 311 height 12
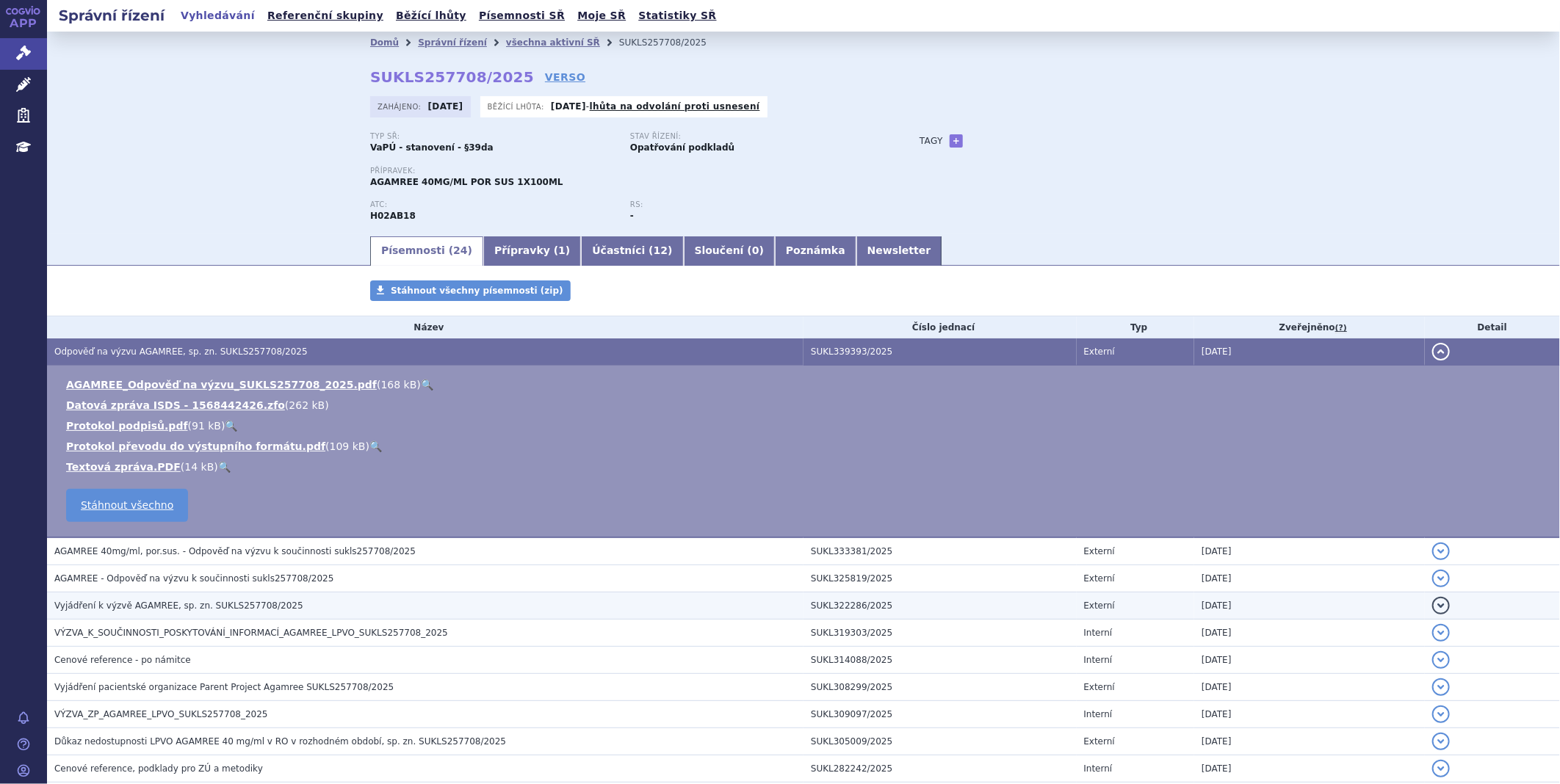
click at [164, 607] on span "Vyjádření k výzvě AGAMREE, sp. zn. SUKLS257708/2025" at bounding box center [179, 606] width 249 height 11
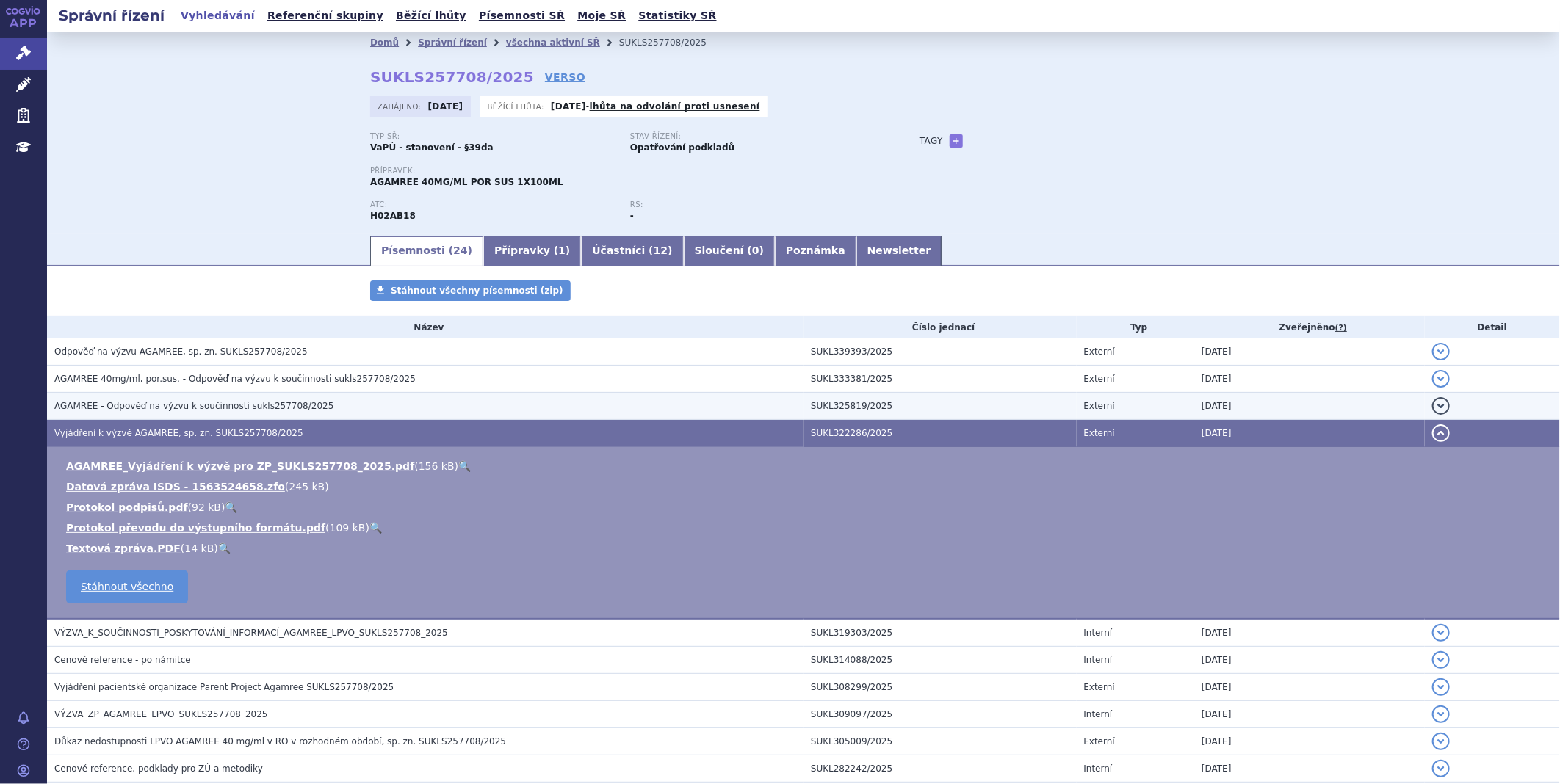
click at [185, 405] on span "AGAMREE - Odpověď na výzvu k součinnosti sukls257708/2025" at bounding box center [194, 406] width 279 height 11
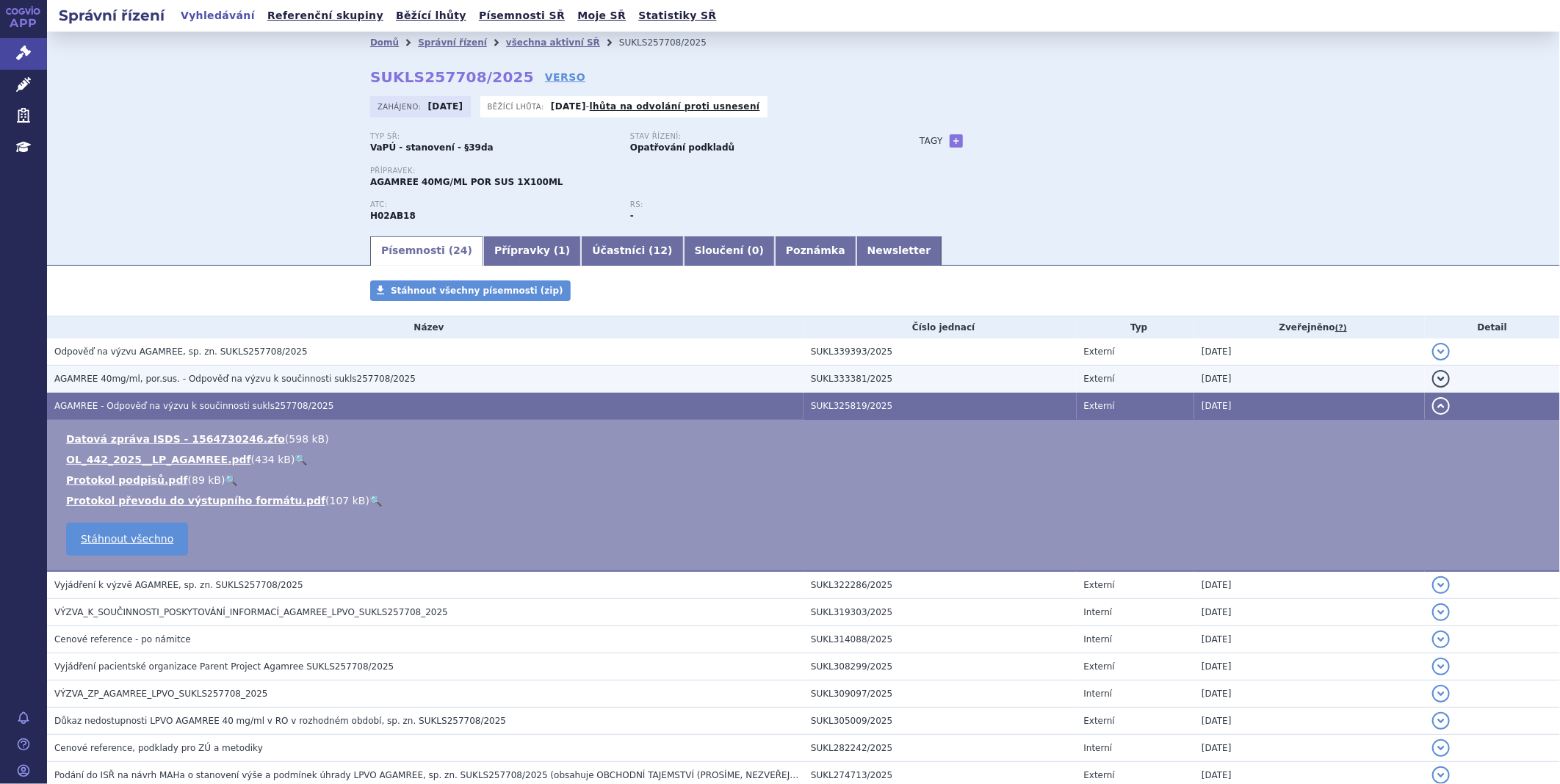
click at [188, 378] on span "AGAMREE 40mg/ml, por.sus. - Odpověď na výzvu k součinnosti sukls257708/2025" at bounding box center [234, 379] width 361 height 11
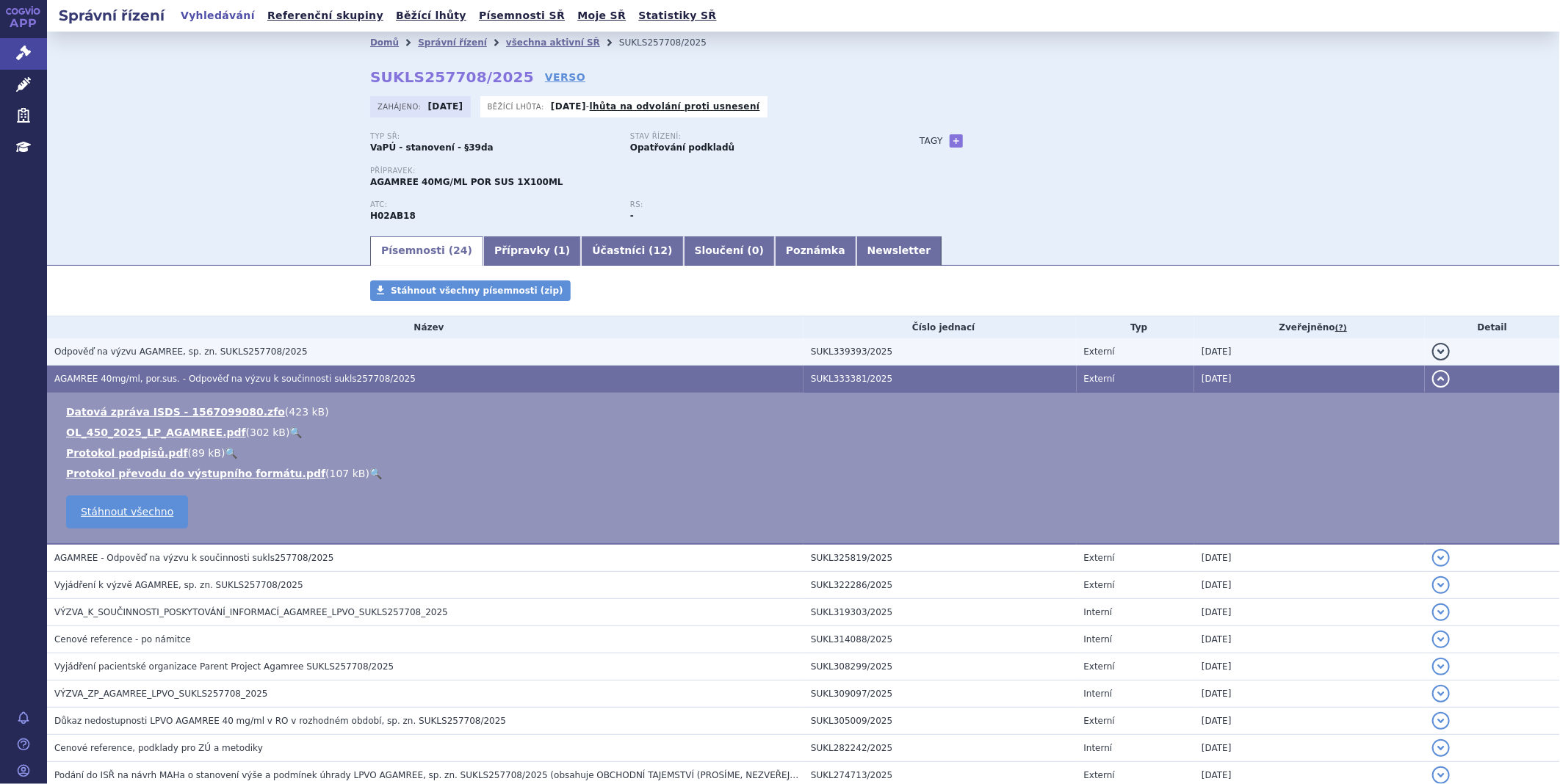
click at [110, 350] on span "Odpověď na výzvu AGAMREE, sp. zn. SUKLS257708/2025" at bounding box center [181, 352] width 253 height 11
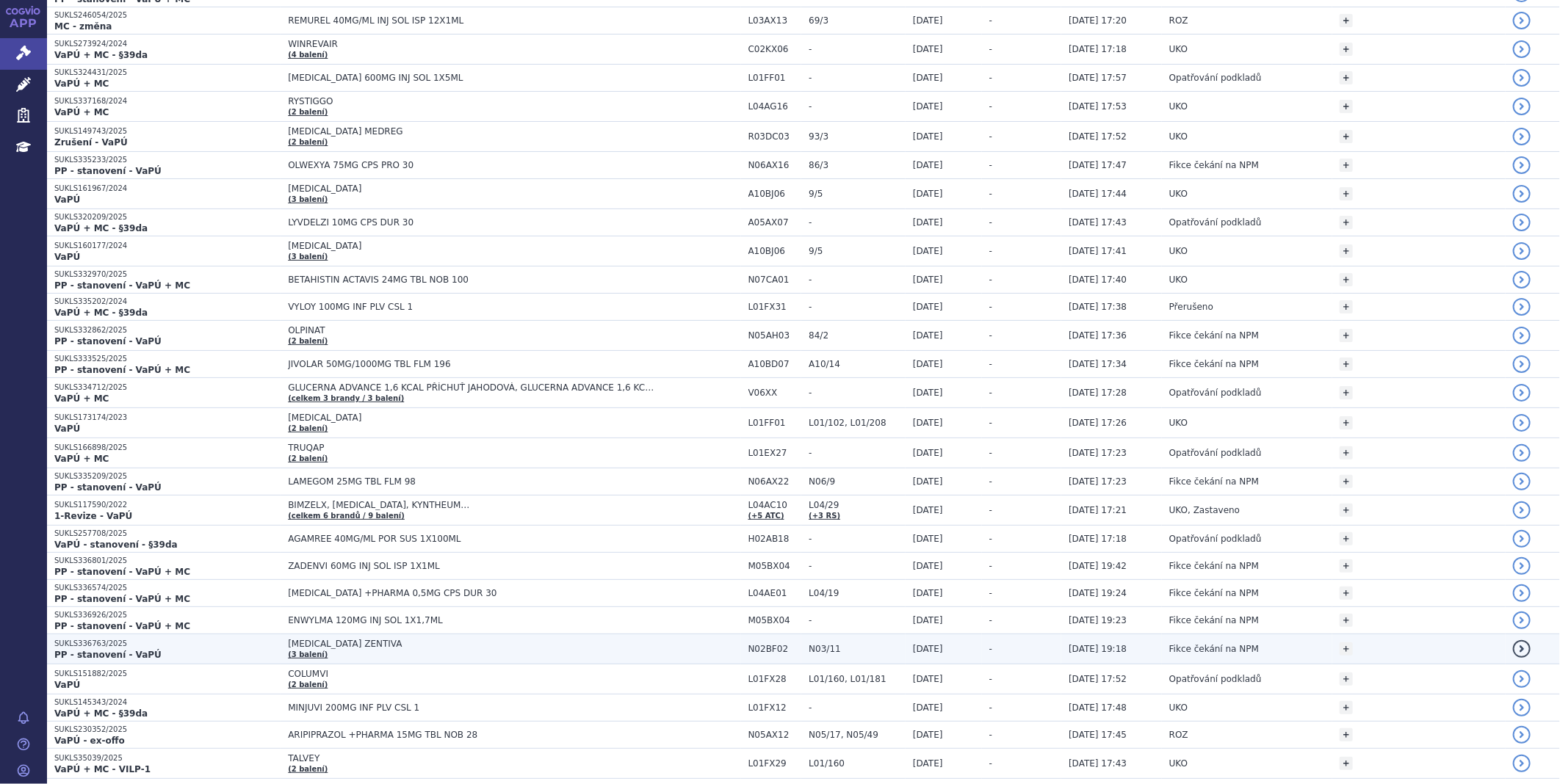
scroll to position [1305, 0]
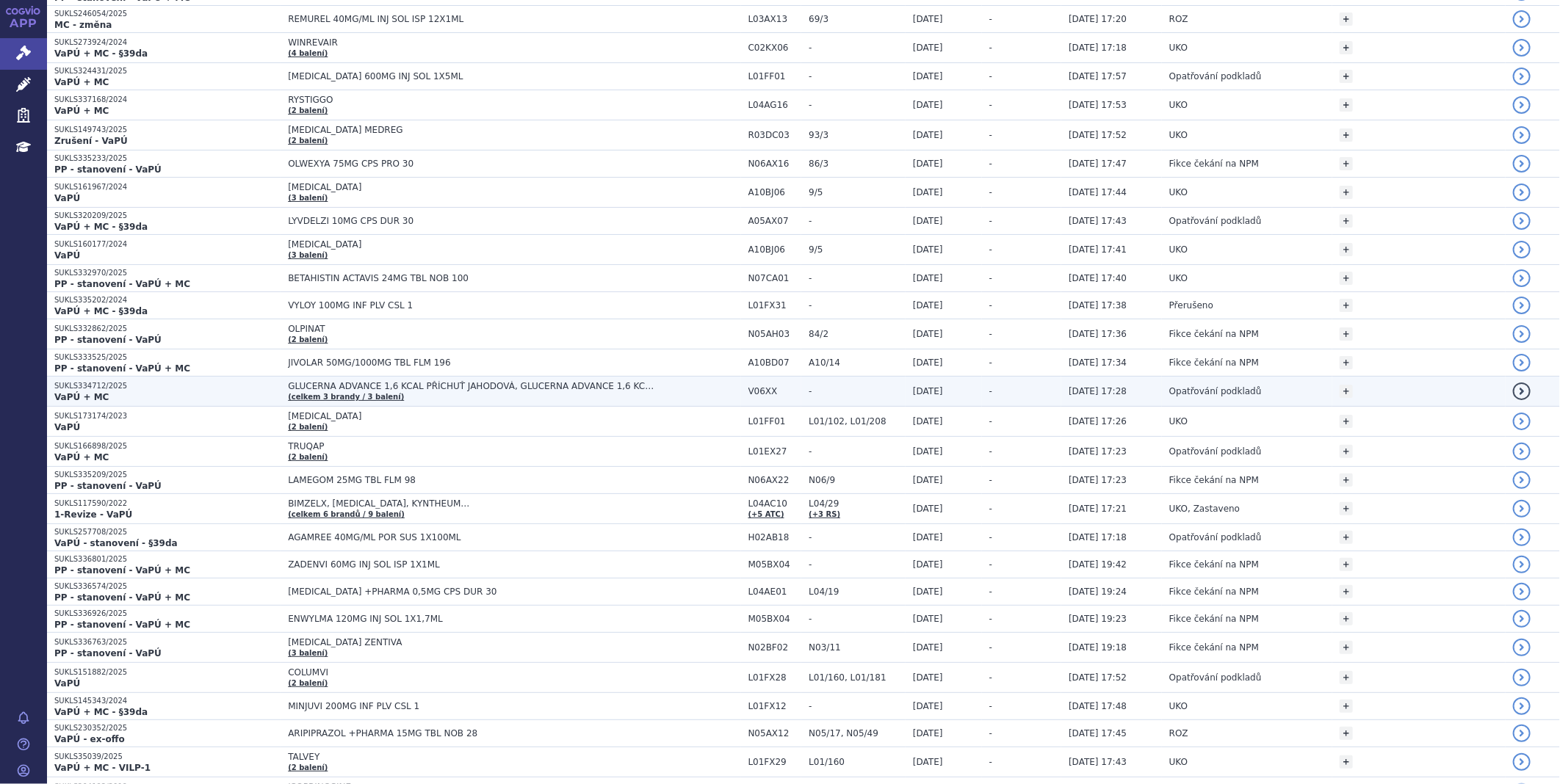
click at [92, 390] on p "SUKLS334712/2025" at bounding box center [167, 387] width 226 height 11
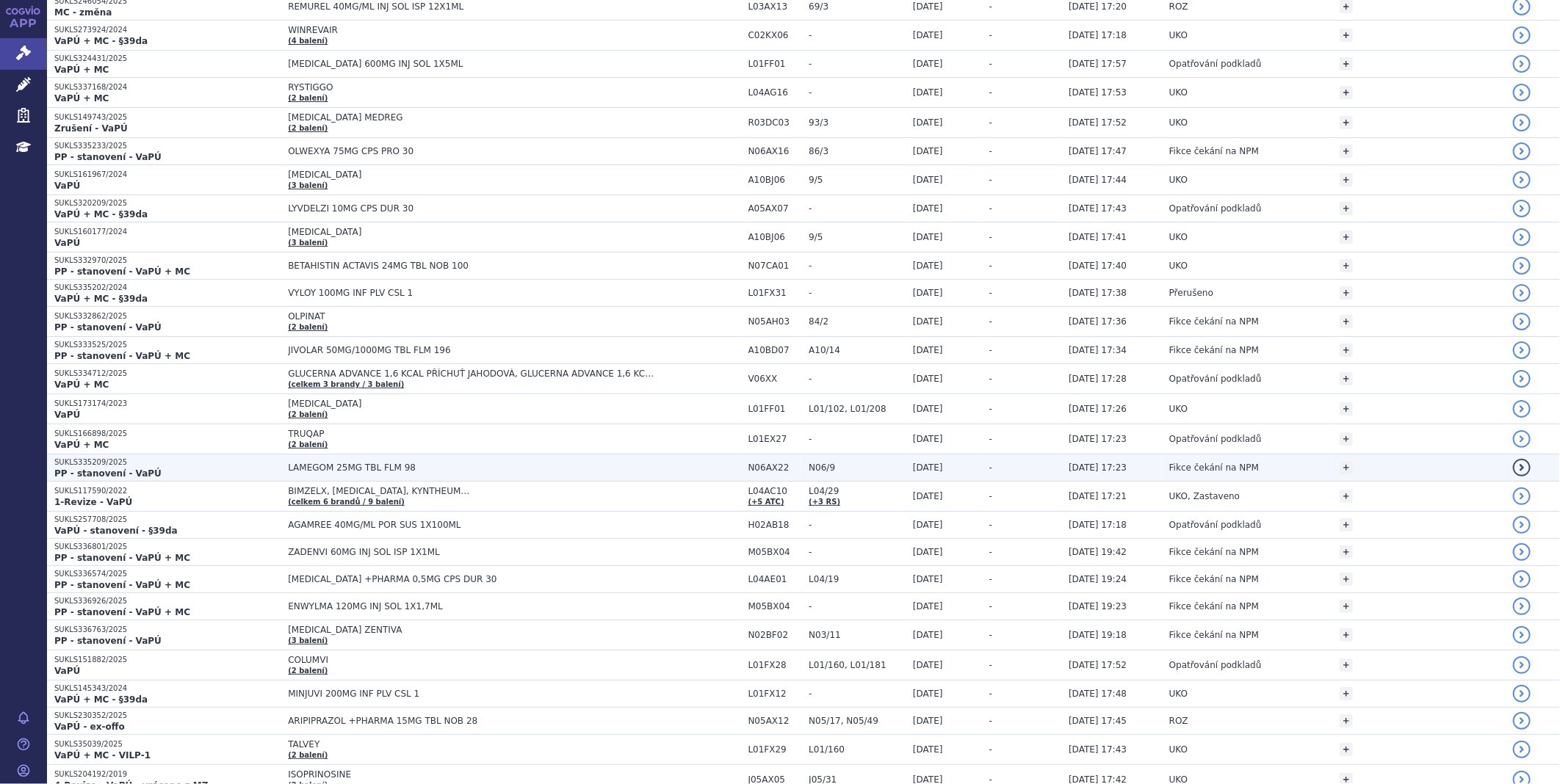
scroll to position [1468, 0]
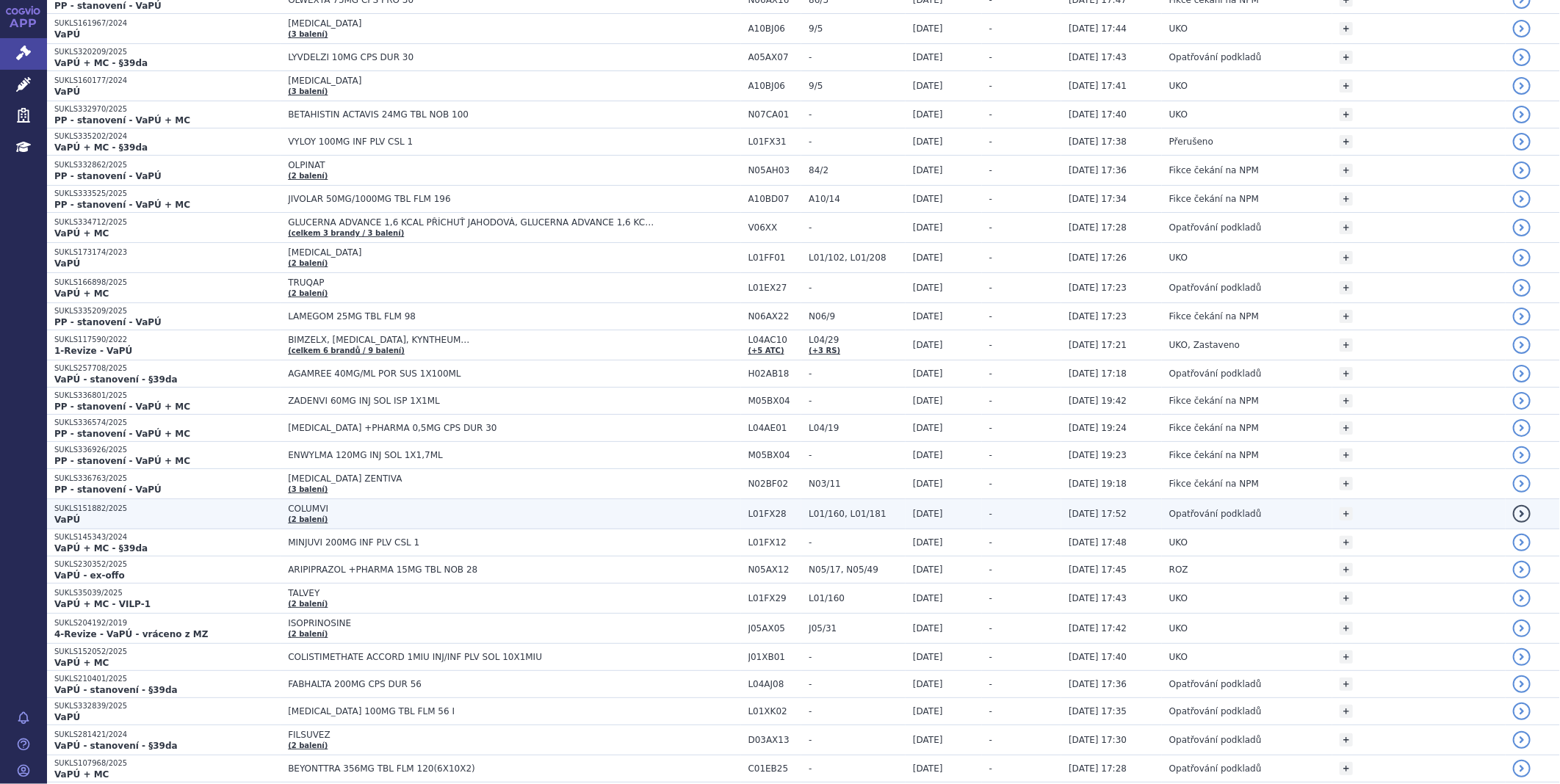
click at [64, 518] on strong "VaPÚ" at bounding box center [67, 520] width 26 height 11
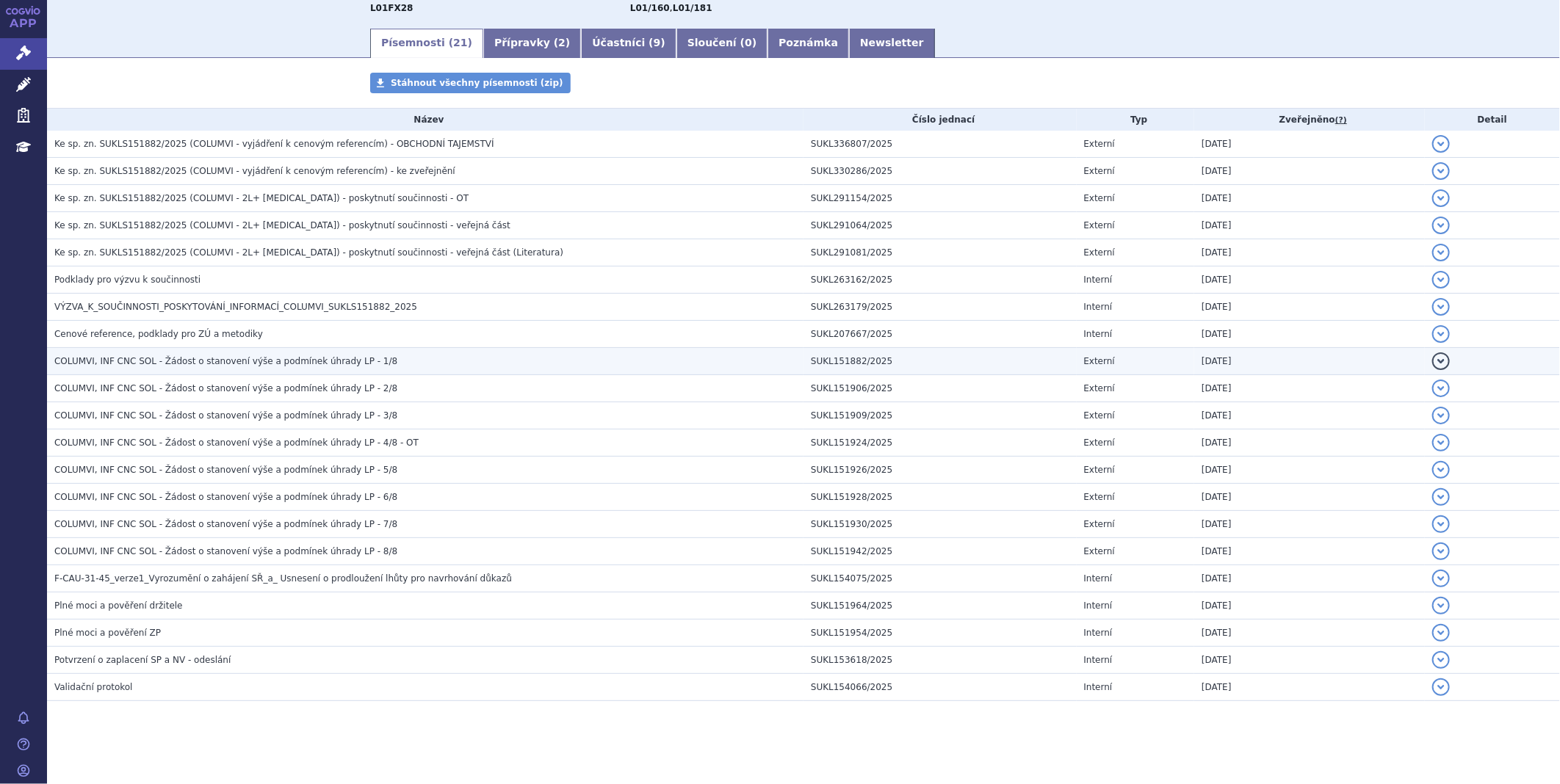
scroll to position [230, 0]
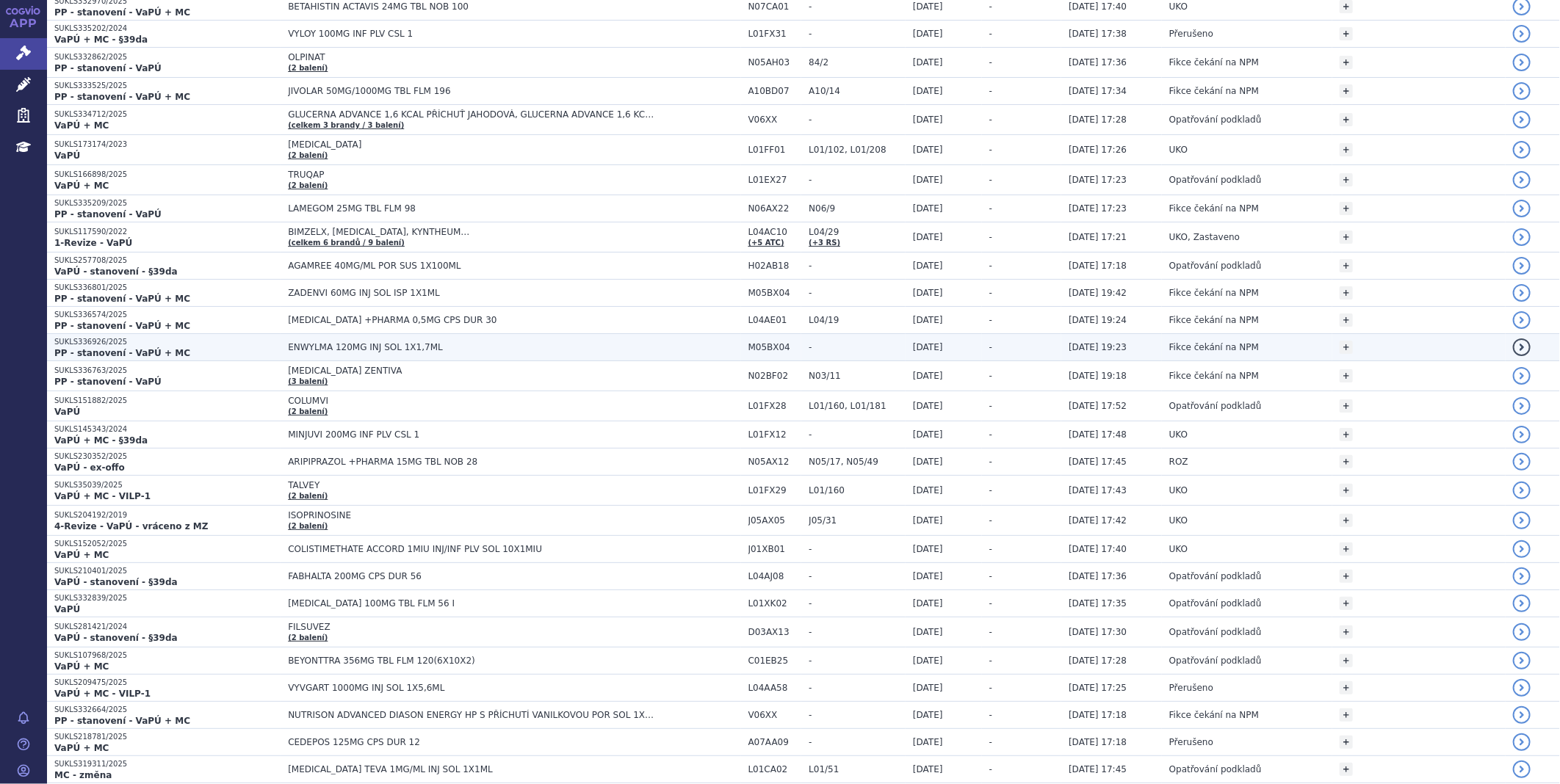
scroll to position [1631, 0]
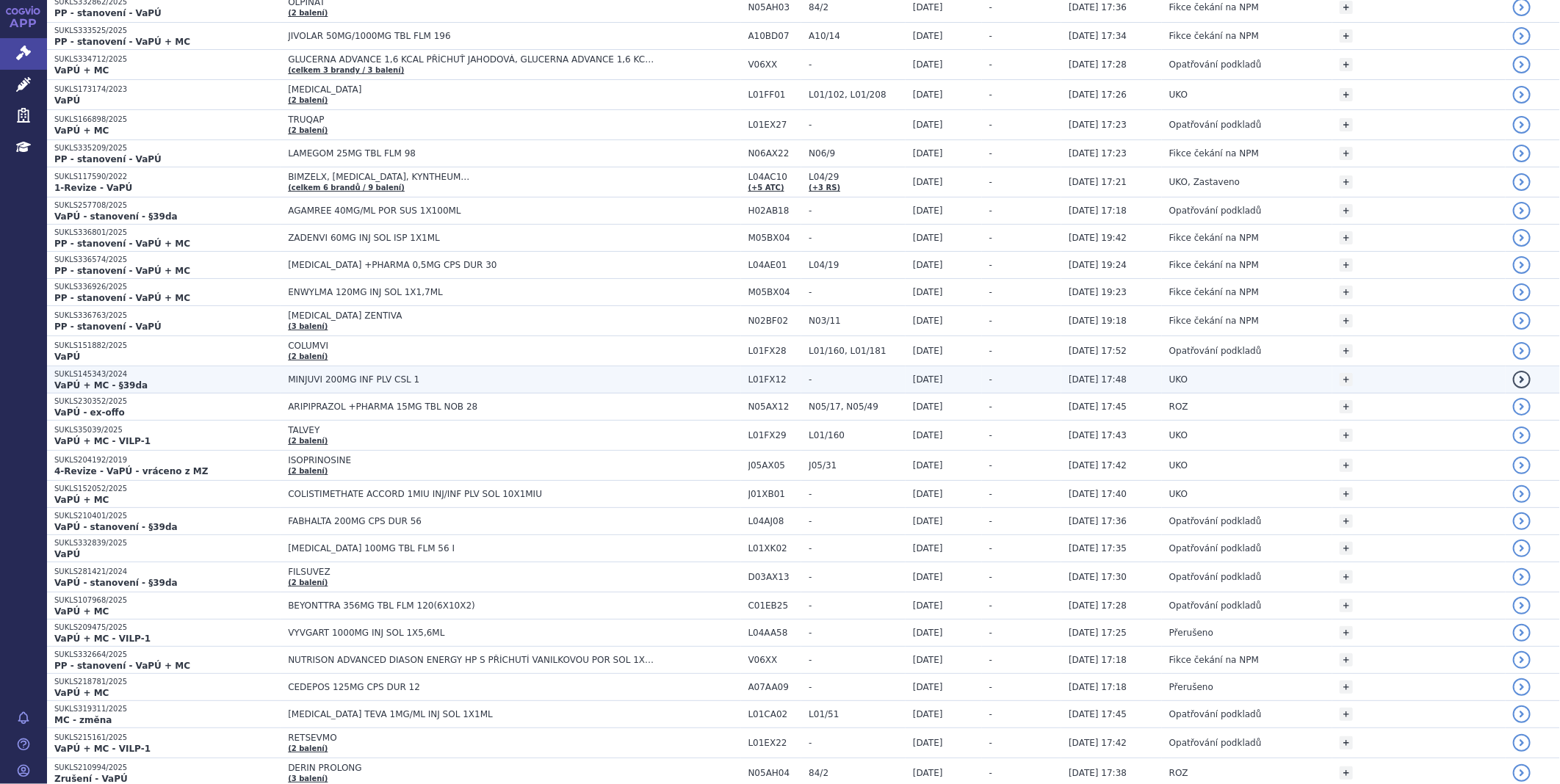
click at [78, 383] on strong "VaPÚ + MC - §39da" at bounding box center [101, 386] width 93 height 11
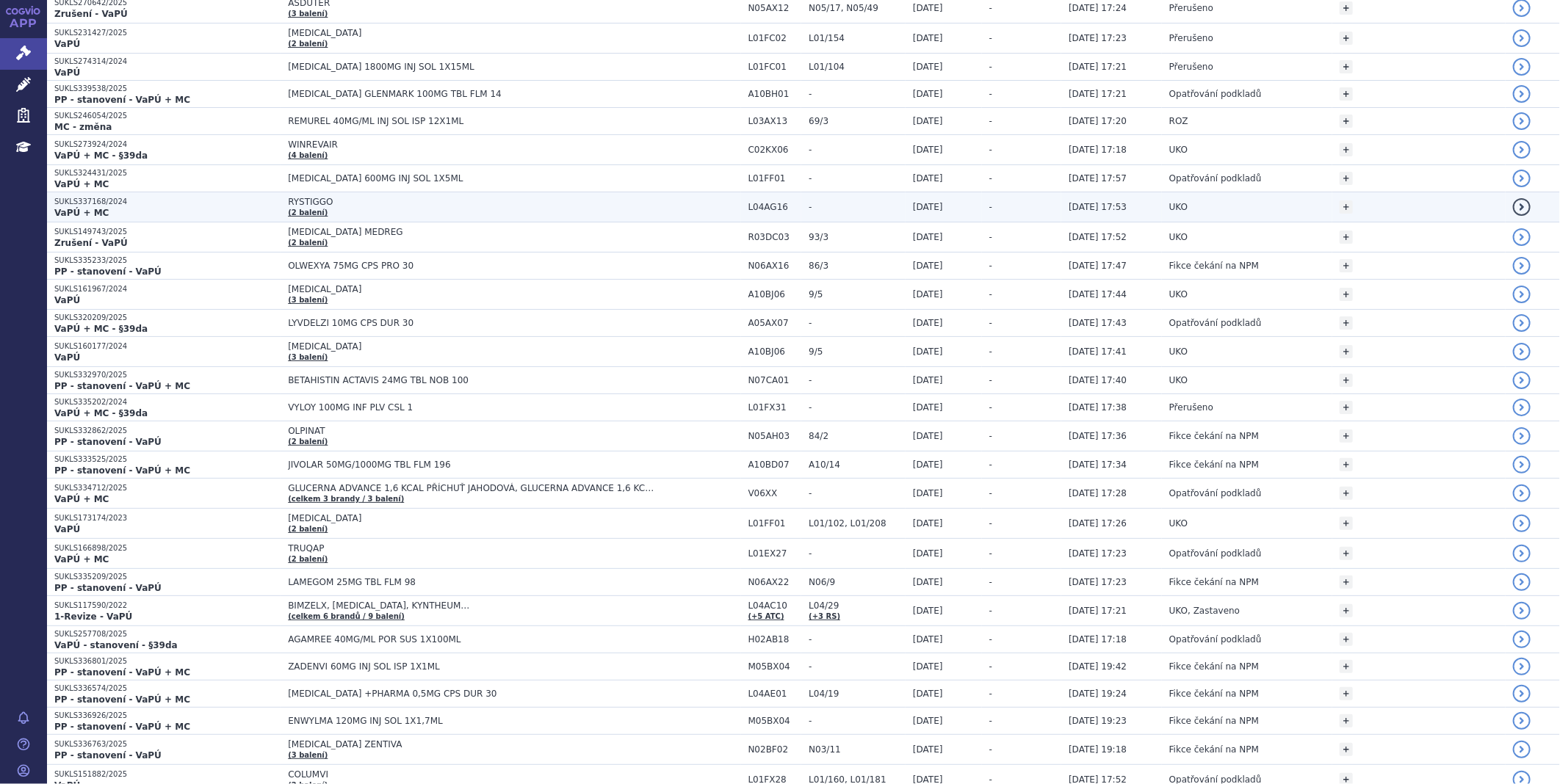
scroll to position [1468, 0]
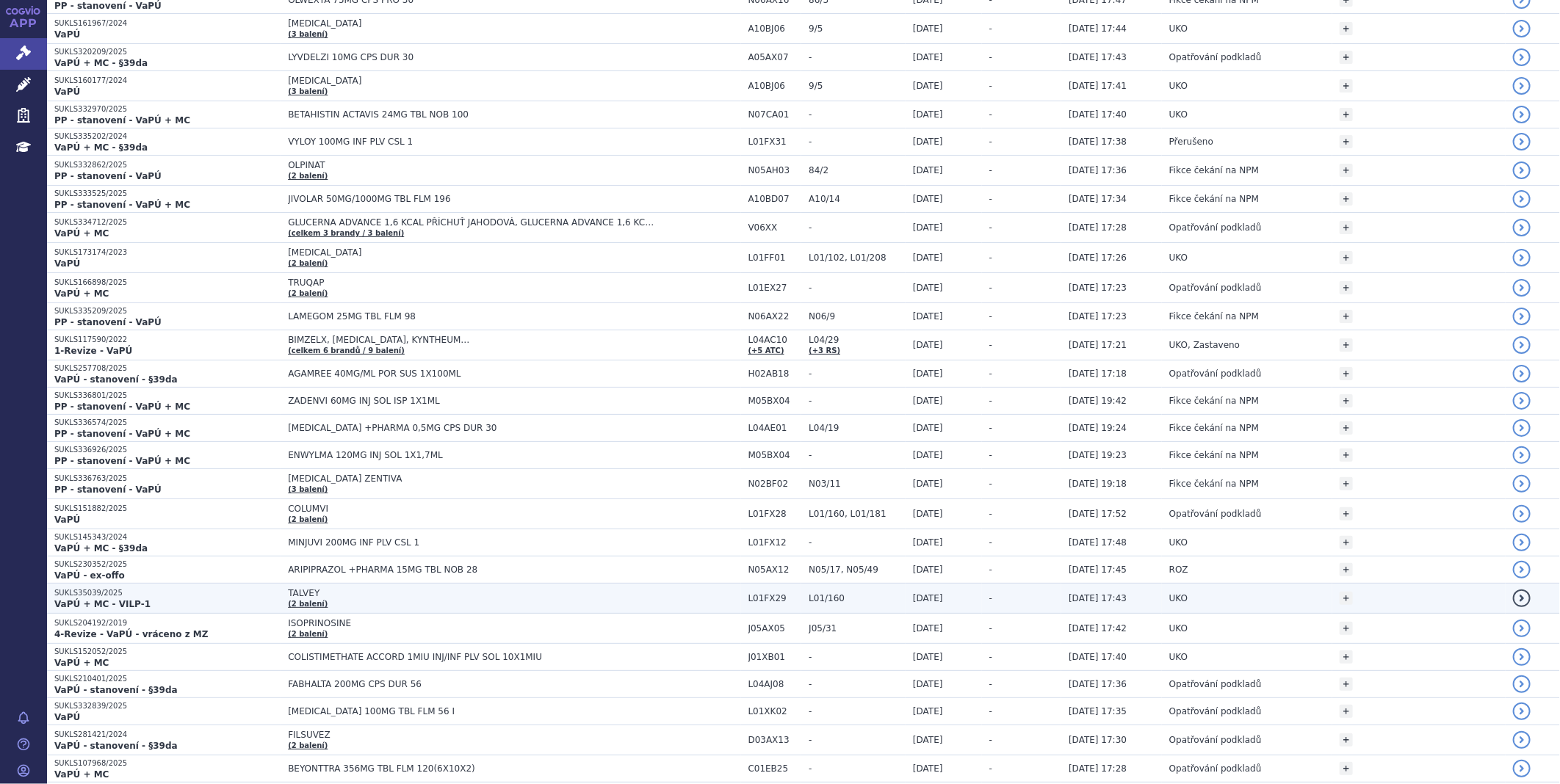
click at [119, 601] on strong "VaPÚ + MC - VILP-1" at bounding box center [103, 605] width 97 height 11
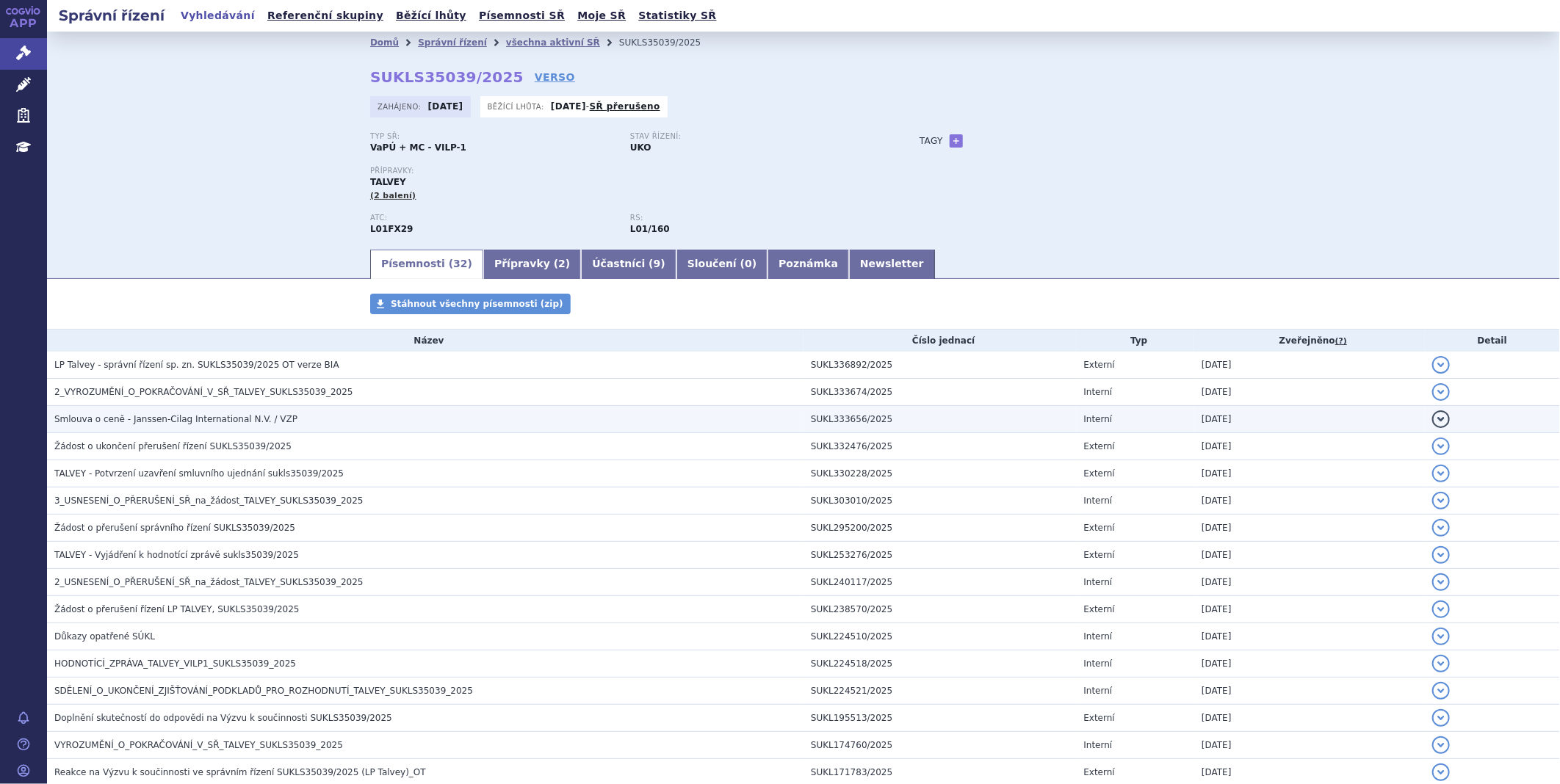
click at [140, 421] on span "Smlouva o ceně - Janssen-Cilag International N.V. / VZP" at bounding box center [176, 419] width 243 height 11
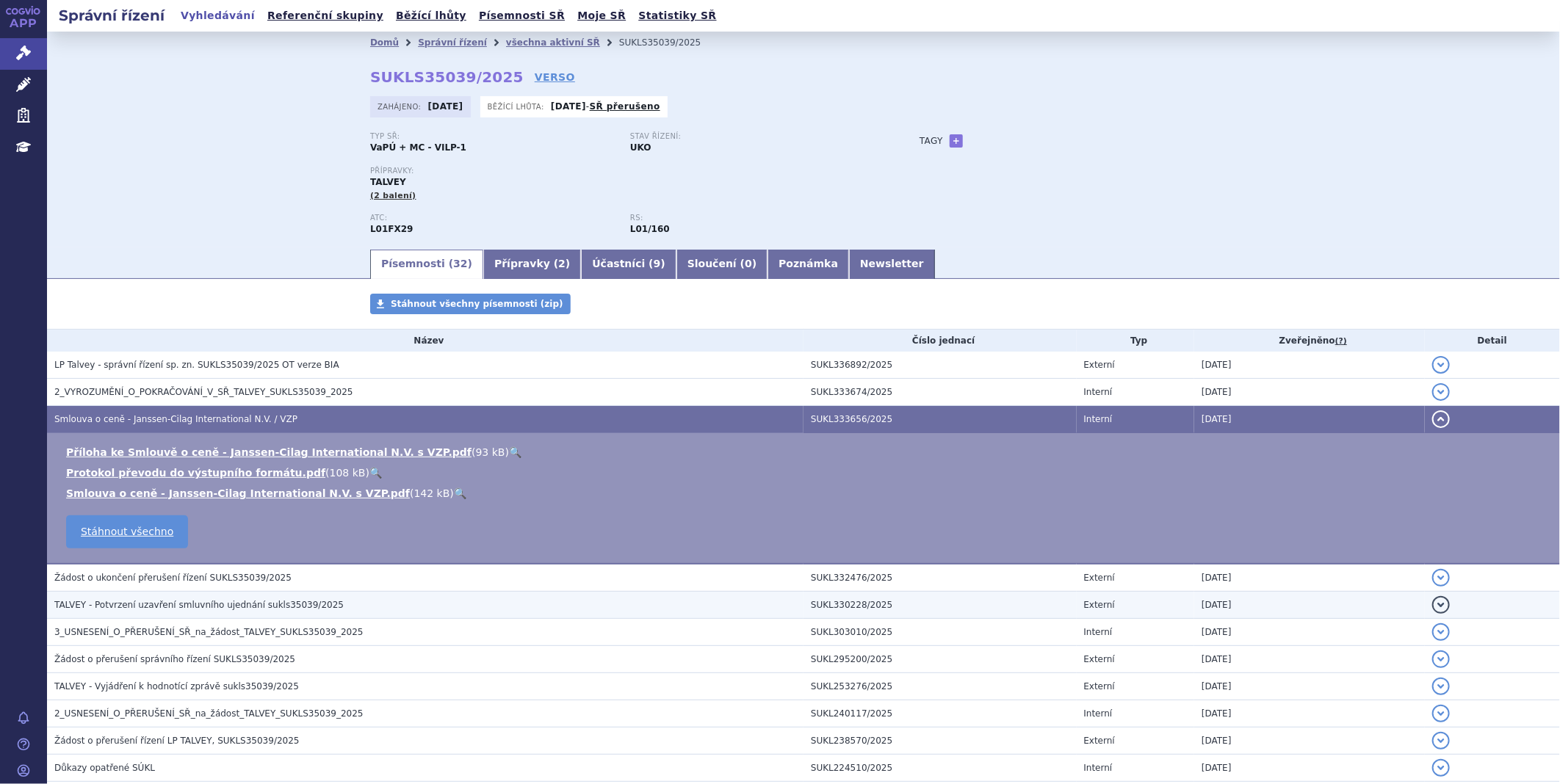
click at [195, 603] on span "TALVEY - Potvrzení uzavření smluvního ujednání sukls35039/2025" at bounding box center [199, 605] width 290 height 11
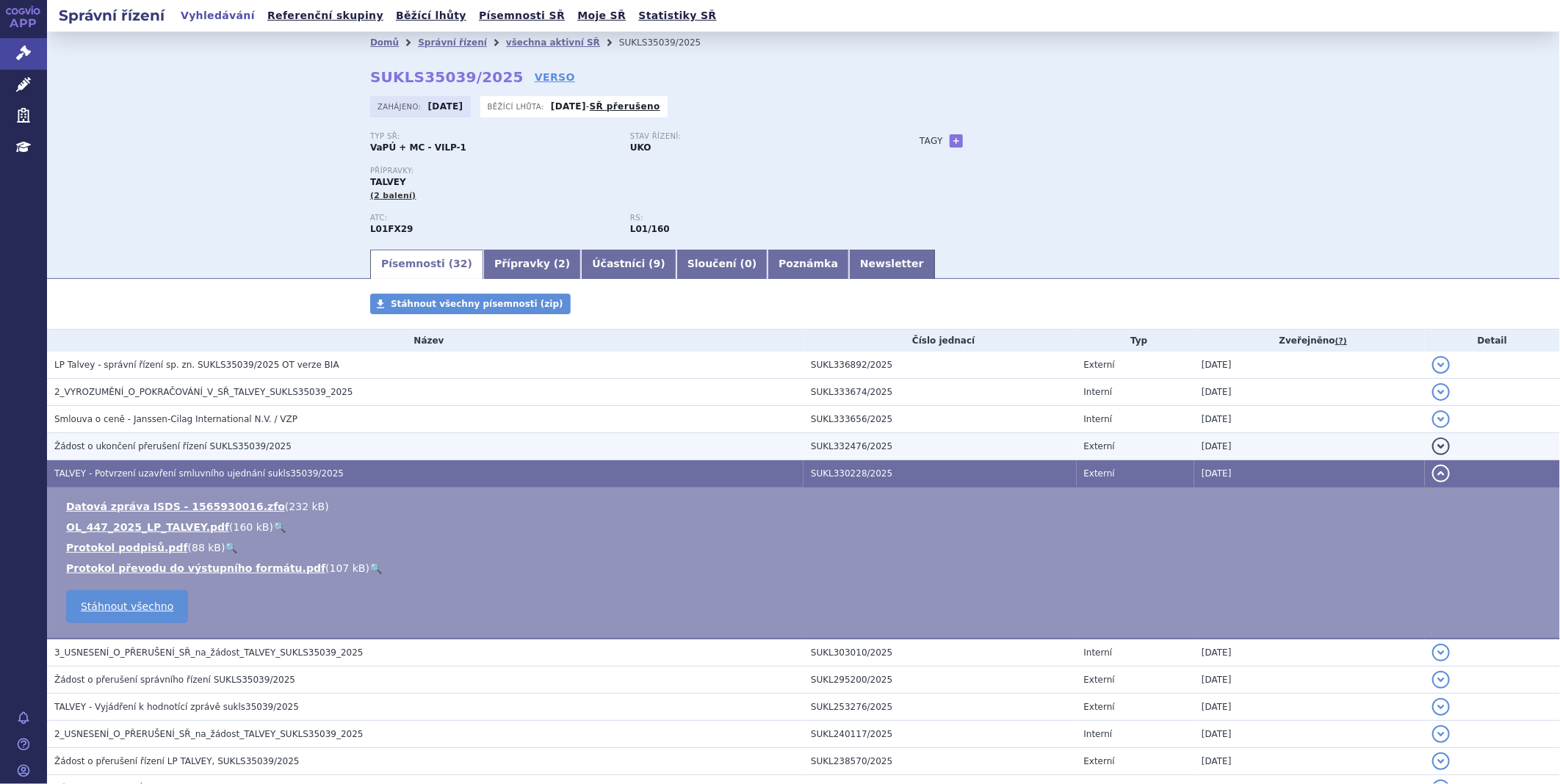
click at [85, 446] on span "Žádost o ukončení přerušení řízení SUKLS35039/2025" at bounding box center [173, 446] width 238 height 11
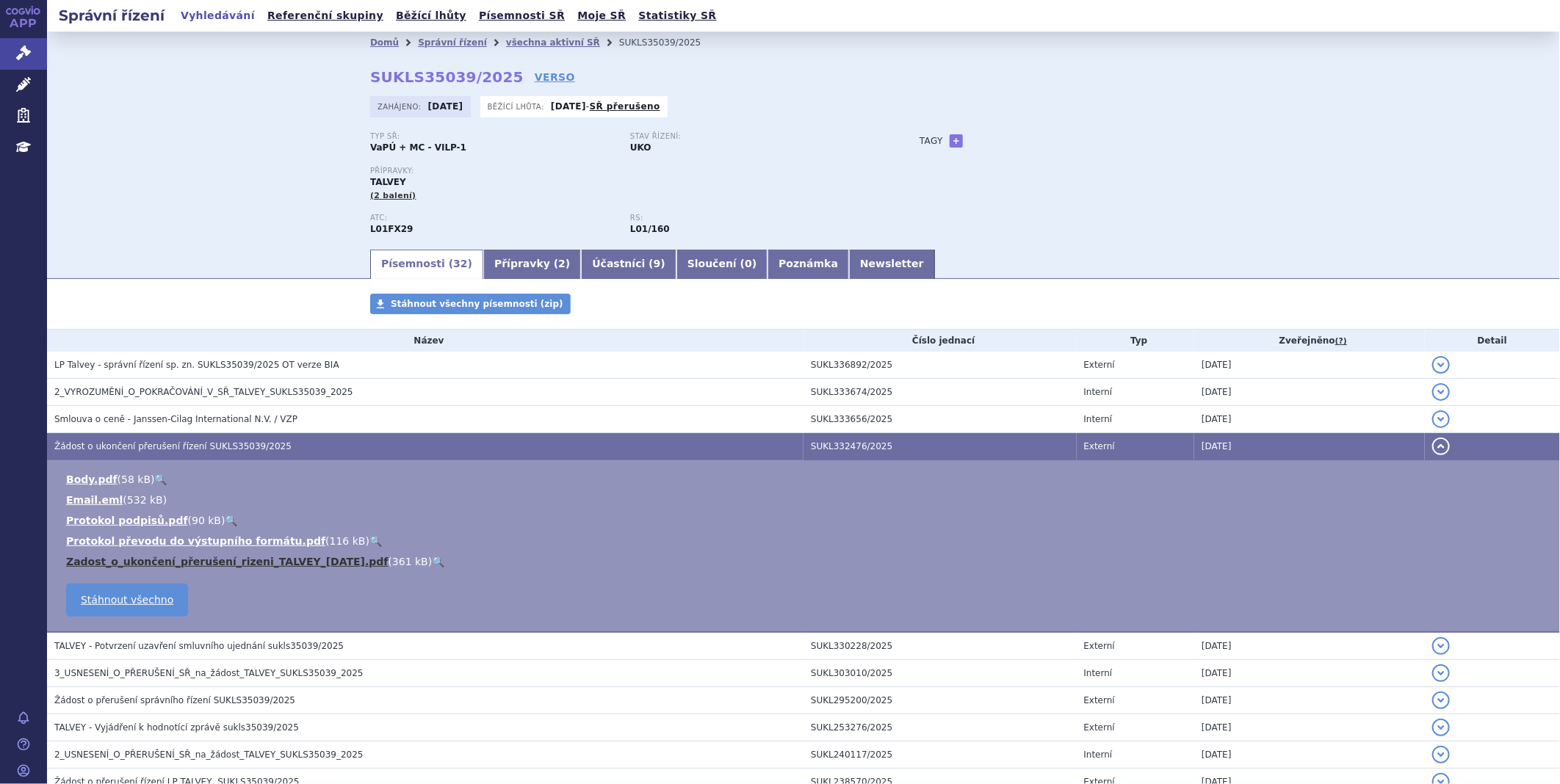
click at [118, 562] on link "Zadost_o_ukončení_přerušení_rizeni_TALVEY_19.8.2025.pdf" at bounding box center [227, 562] width 322 height 12
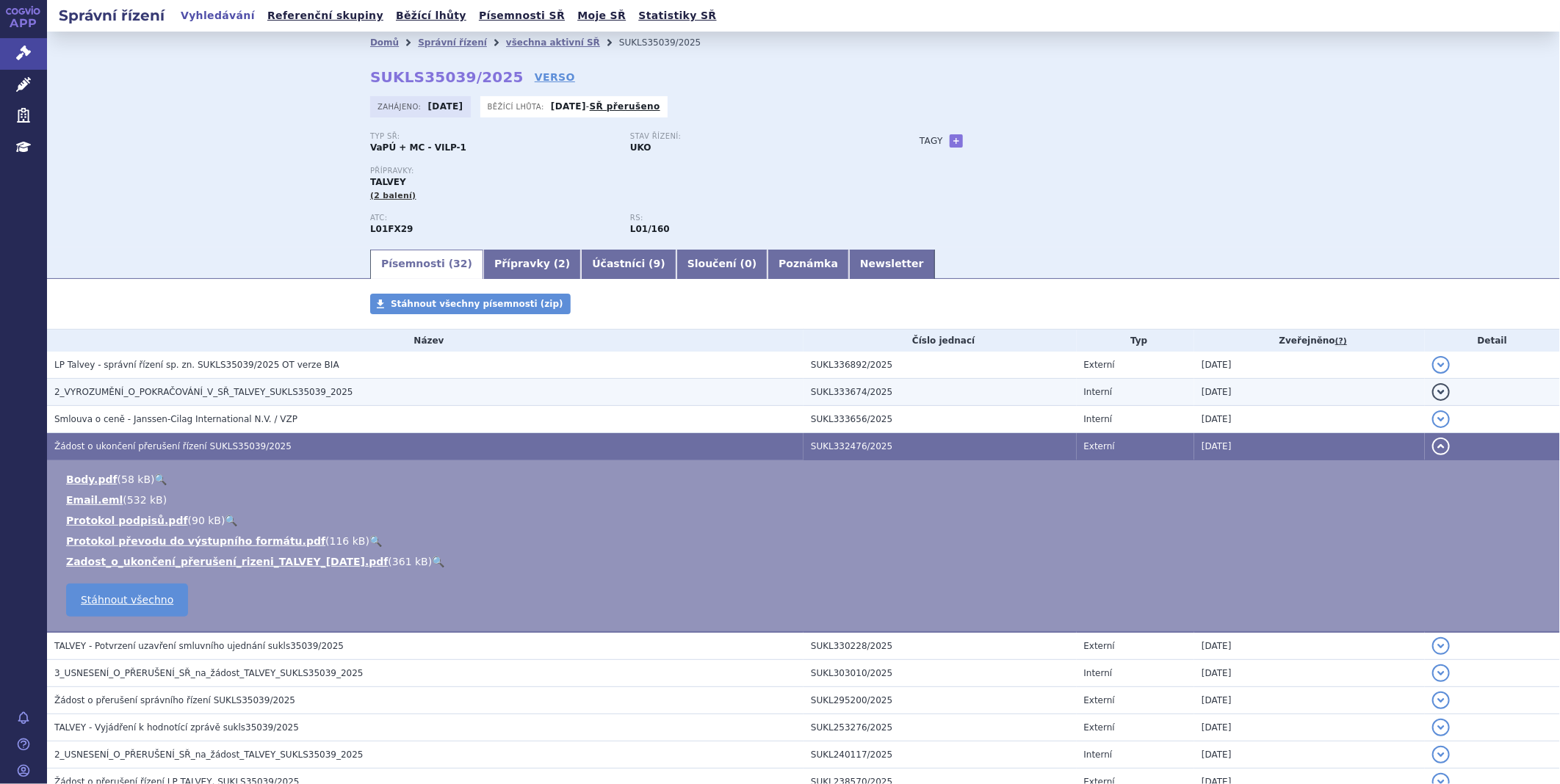
click at [213, 391] on span "2_VYROZUMĚNÍ_O_POKRAČOVÁNÍ_V_SŘ_TALVEY_SUKLS35039_2025" at bounding box center [204, 392] width 299 height 11
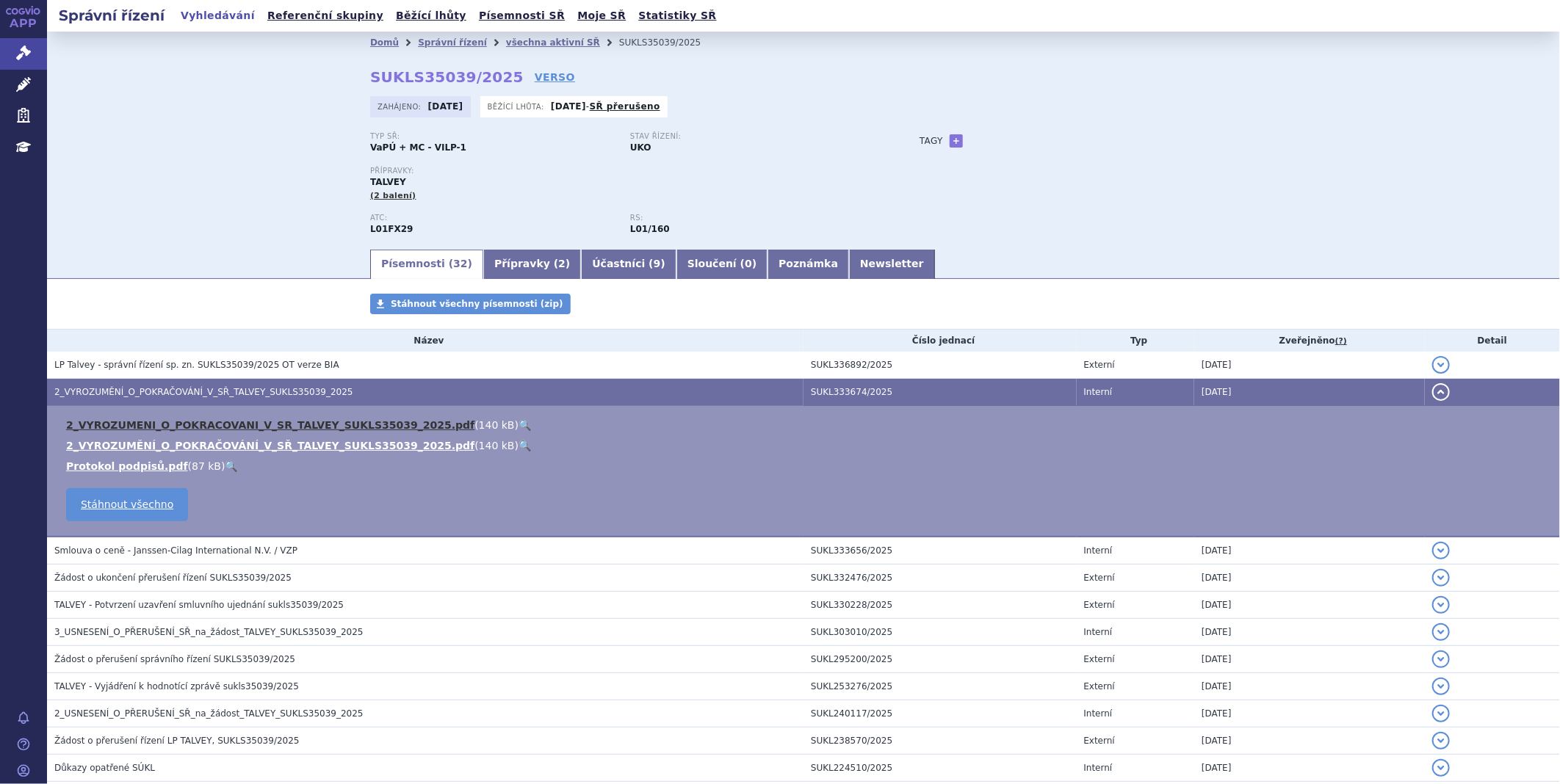
click at [212, 420] on link "2_VYROZUMENI_O_POKRACOVANI_V_SR_TALVEY_SUKLS35039_2025.pdf" at bounding box center [271, 425] width 409 height 12
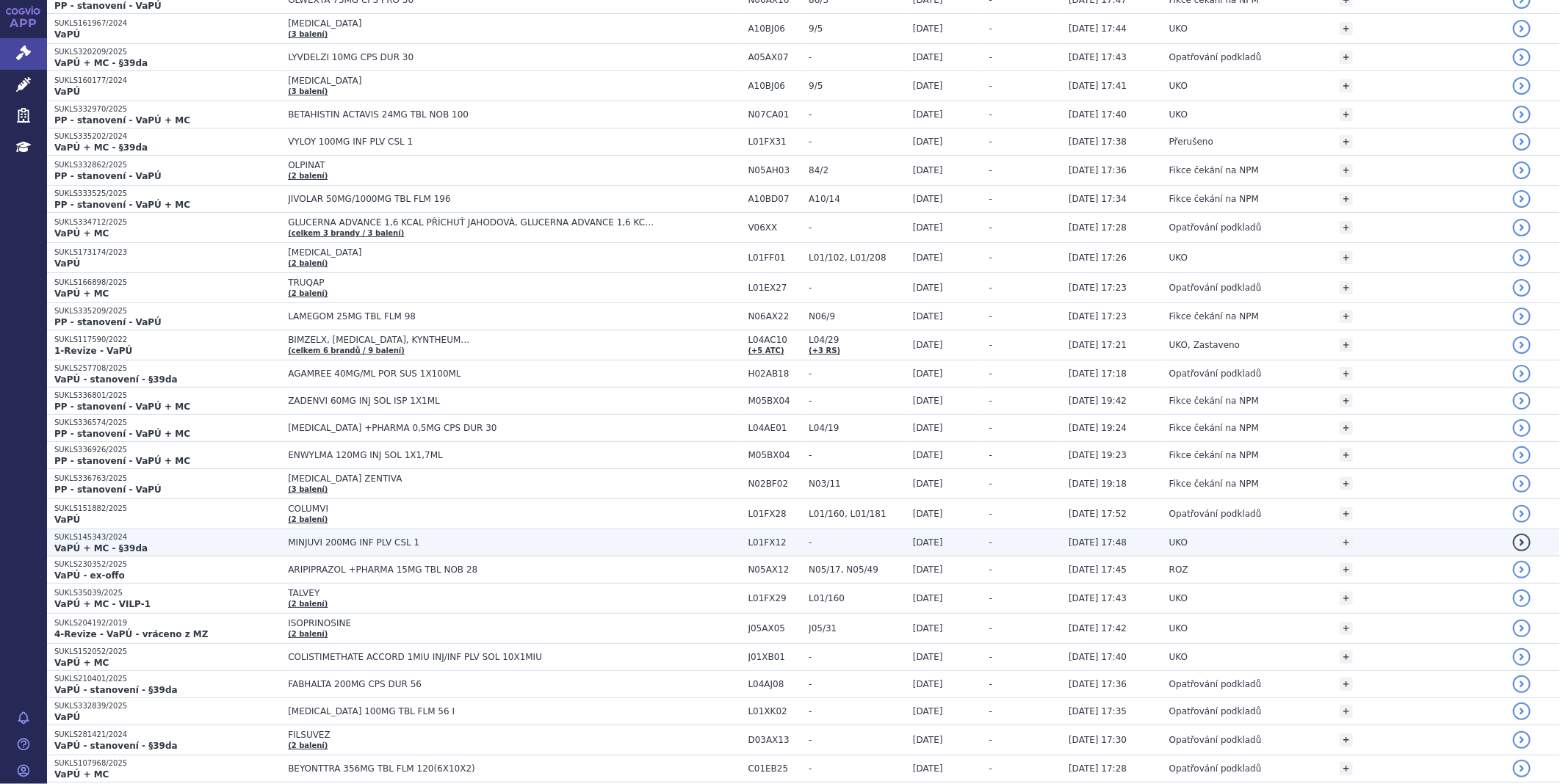
scroll to position [1550, 0]
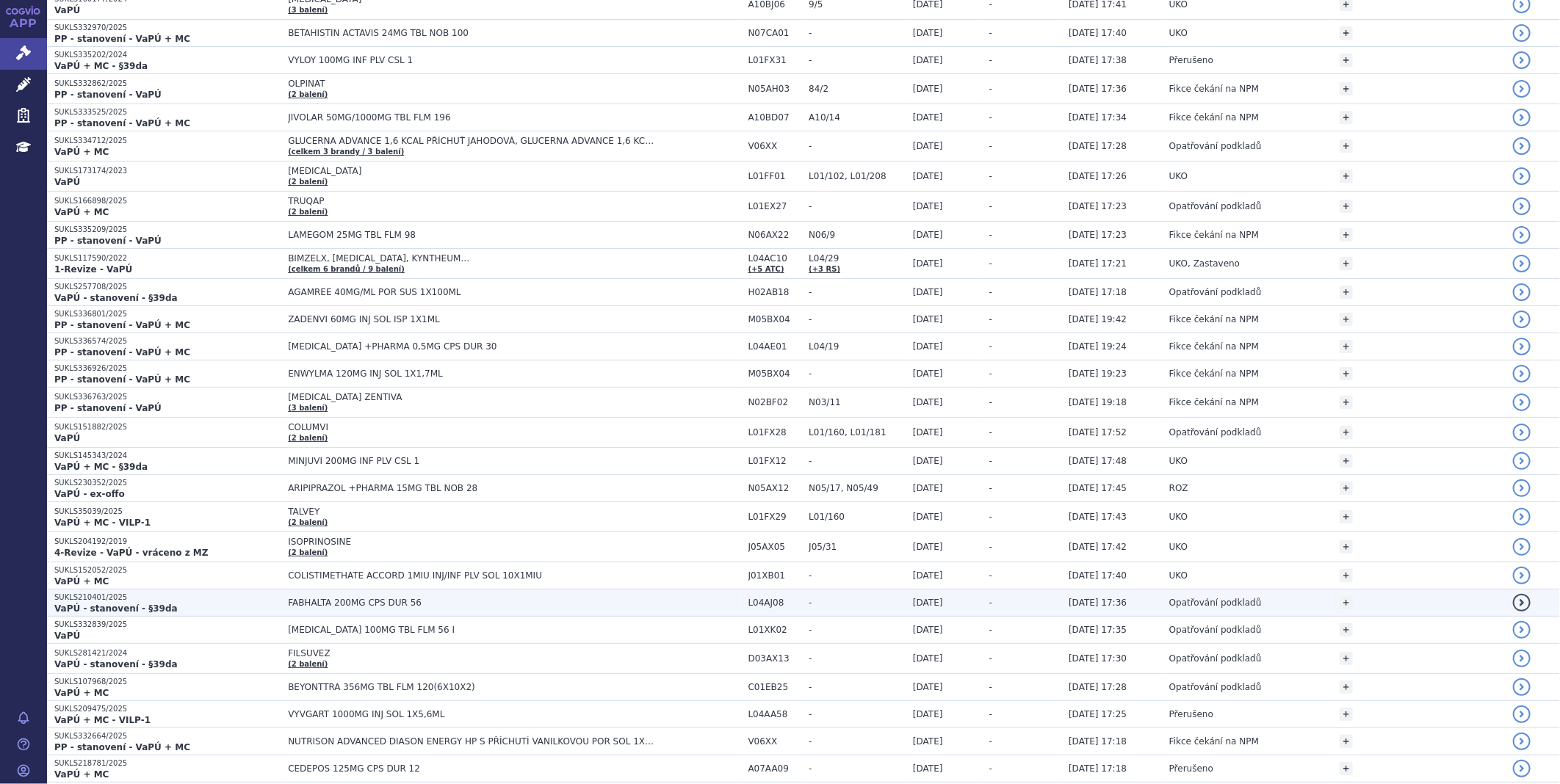
click at [326, 608] on span "FABHALTA 200MG CPS DUR 56" at bounding box center [471, 603] width 367 height 11
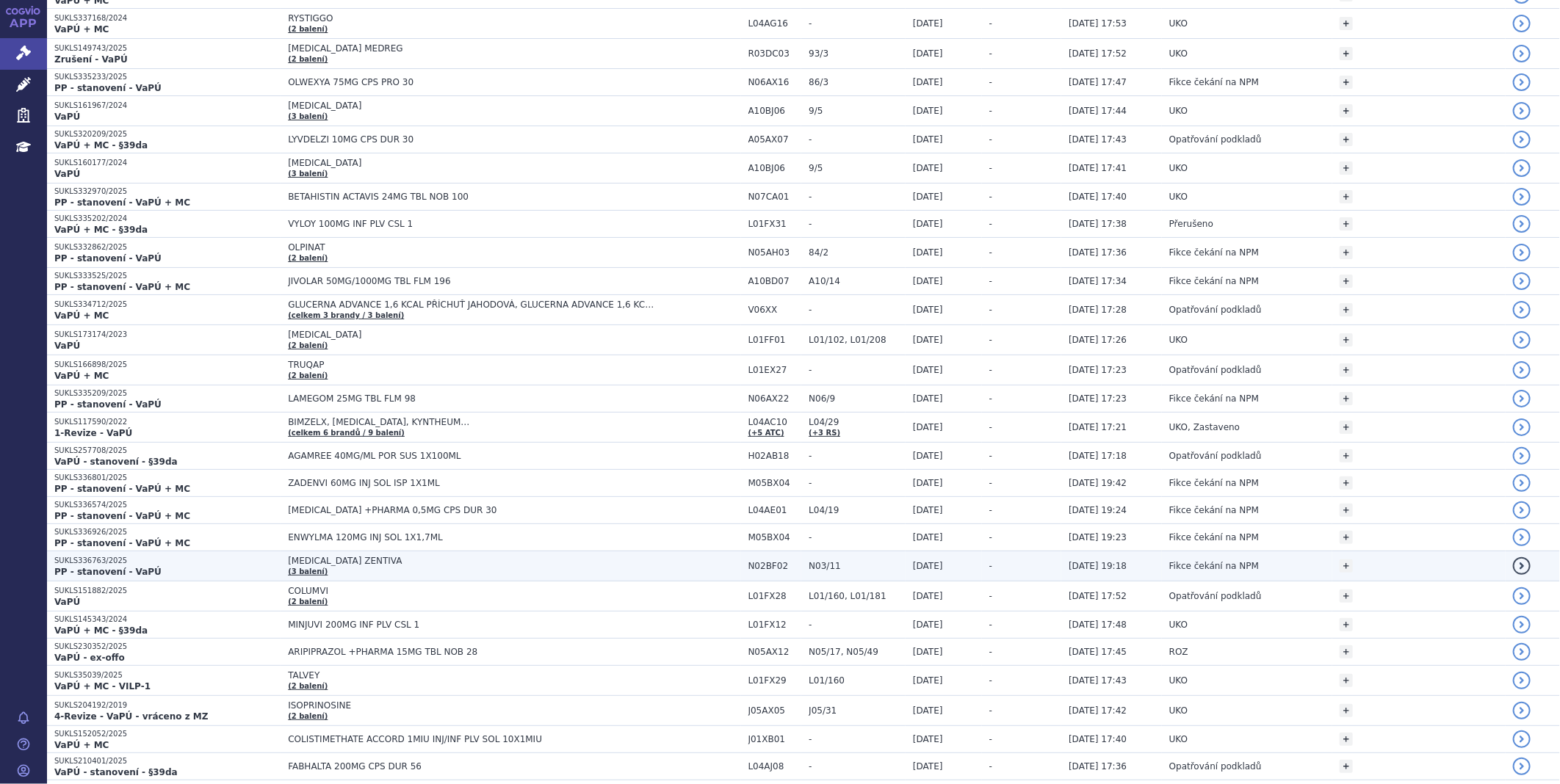
scroll to position [1631, 0]
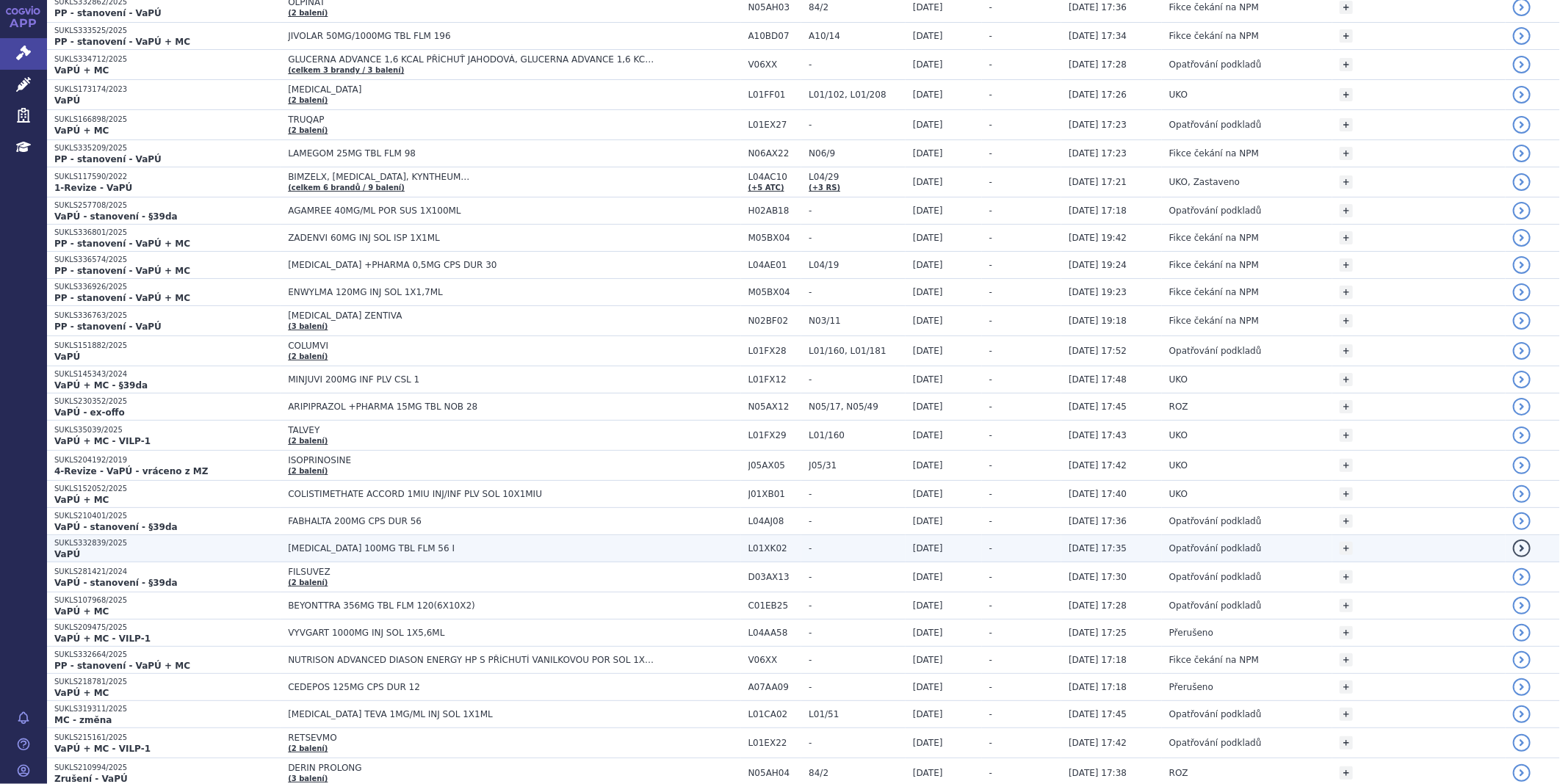
click at [332, 553] on span "[MEDICAL_DATA] 100MG TBL FLM 56 I" at bounding box center [471, 549] width 367 height 11
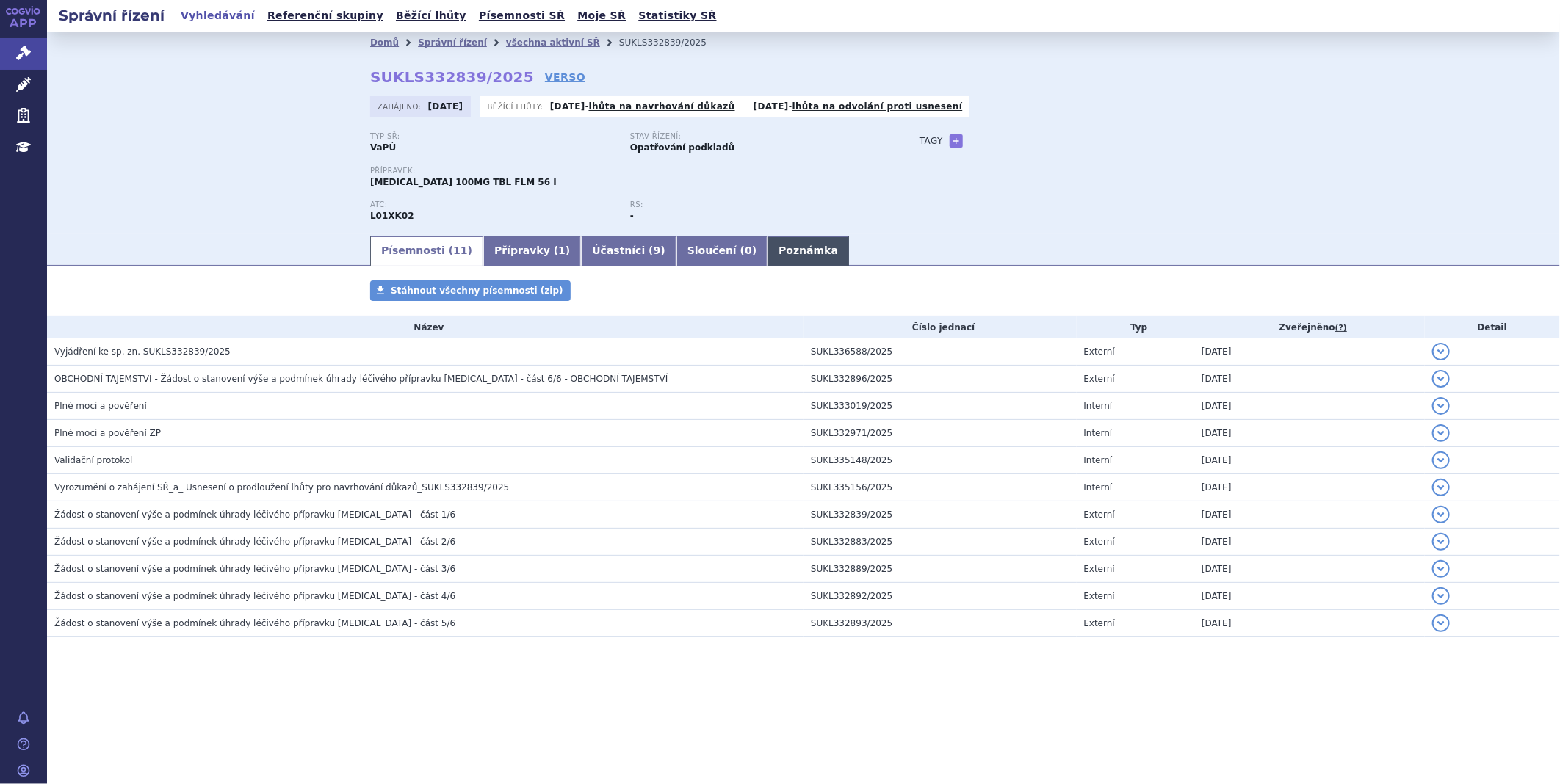
click at [768, 253] on link "Poznámka" at bounding box center [808, 251] width 81 height 29
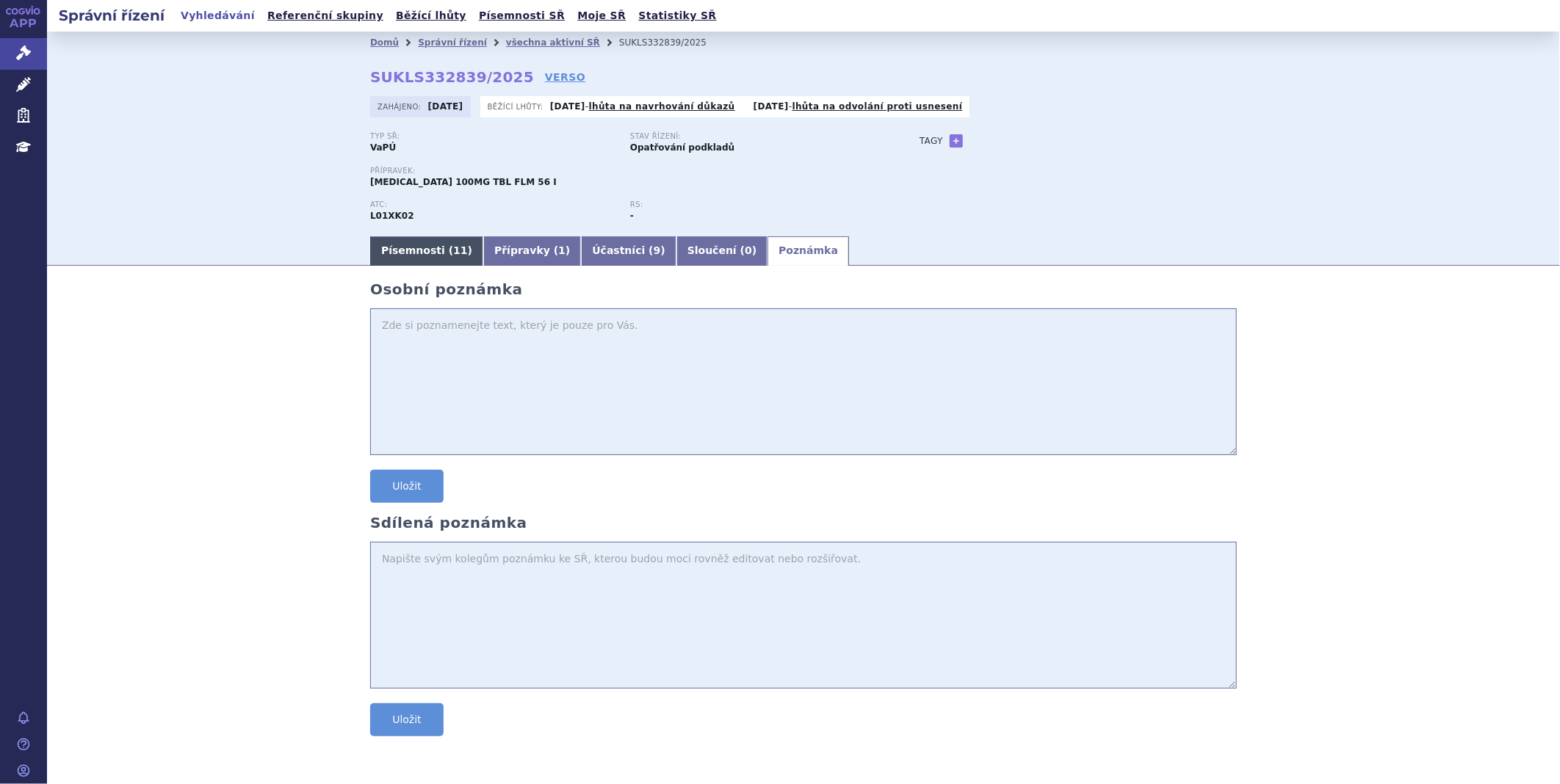
click at [417, 250] on link "Písemnosti ( 11 )" at bounding box center [427, 251] width 113 height 29
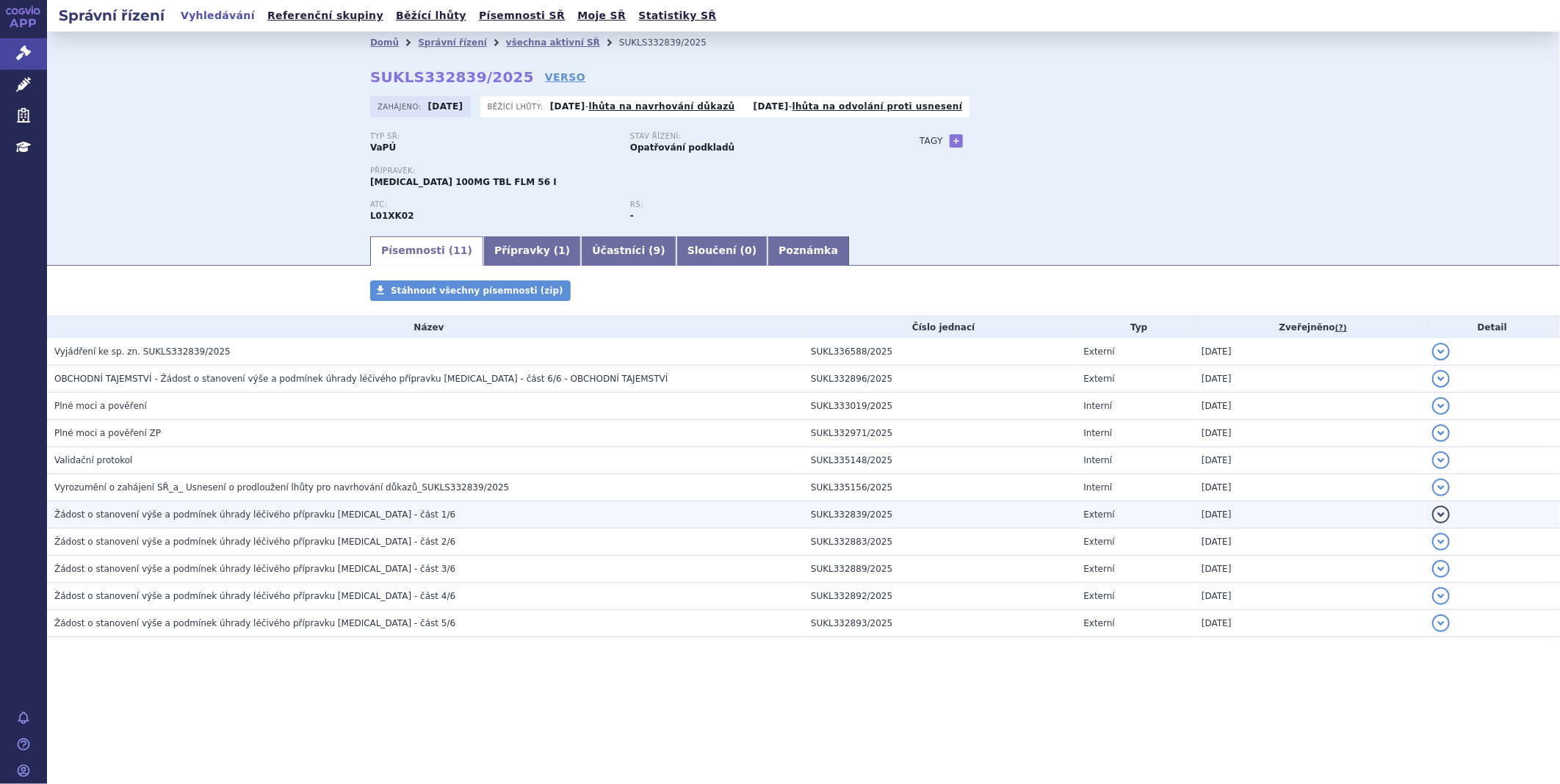
click at [173, 515] on span "Žádost o stanovení výše a podmínek úhrady léčivého přípravku [MEDICAL_DATA] - č…" at bounding box center [255, 515] width 401 height 11
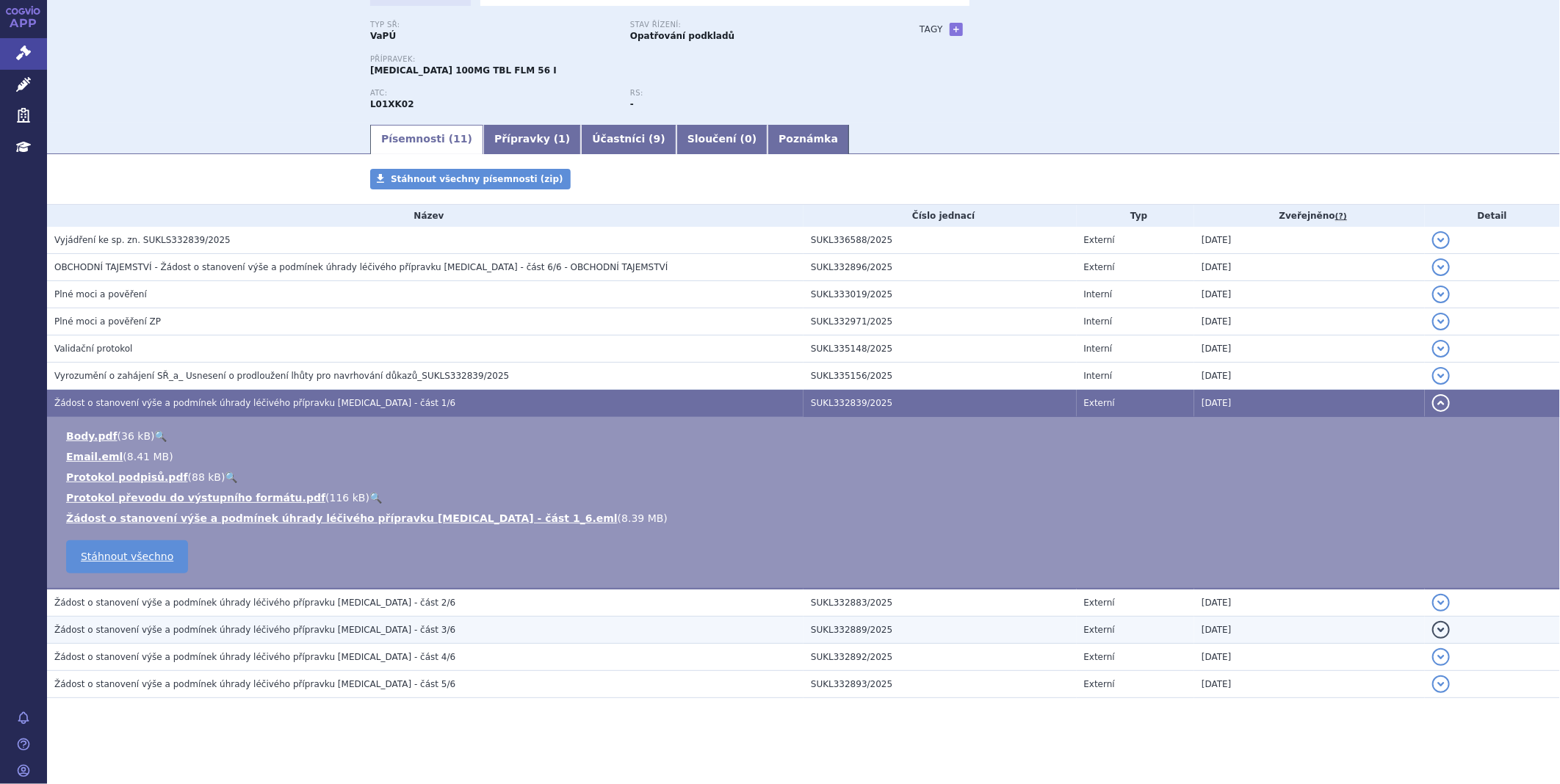
scroll to position [115, 0]
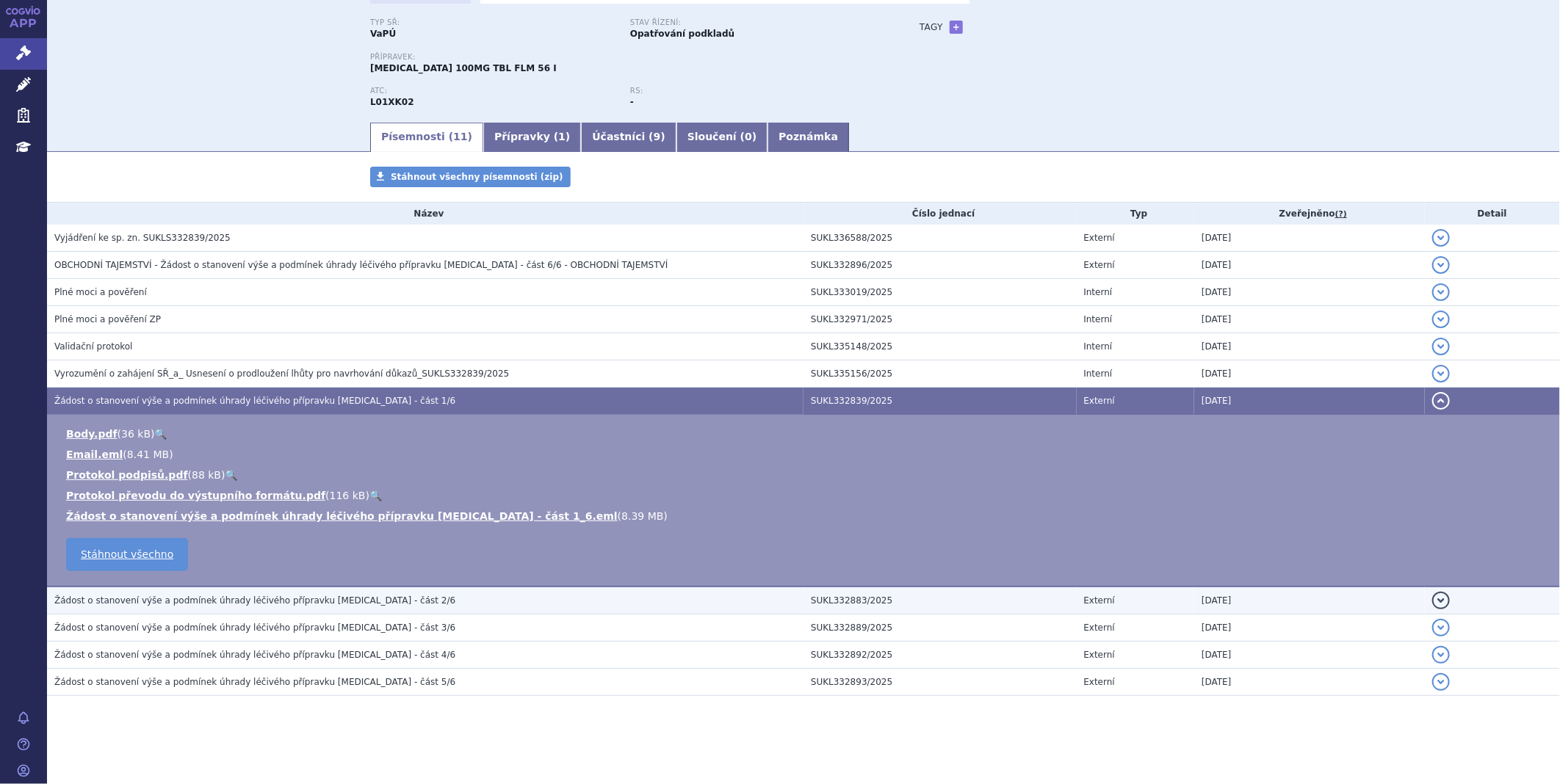
click at [160, 608] on td "Žádost o stanovení výše a podmínek úhrady léčivého přípravku [MEDICAL_DATA] - č…" at bounding box center [424, 600] width 756 height 28
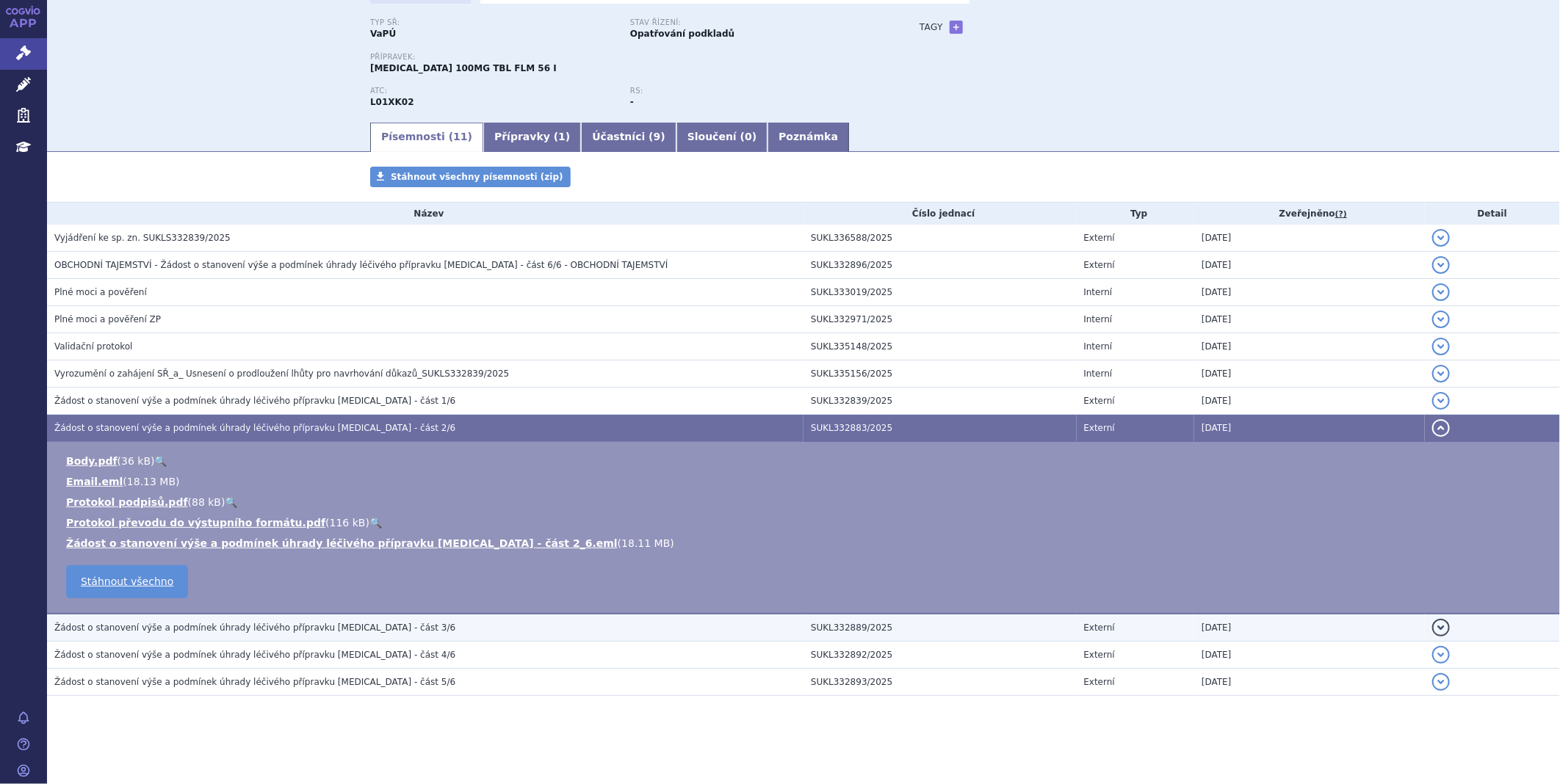
click at [160, 632] on span "Žádost o stanovení výše a podmínek úhrady léčivého přípravku [MEDICAL_DATA] - č…" at bounding box center [255, 628] width 401 height 11
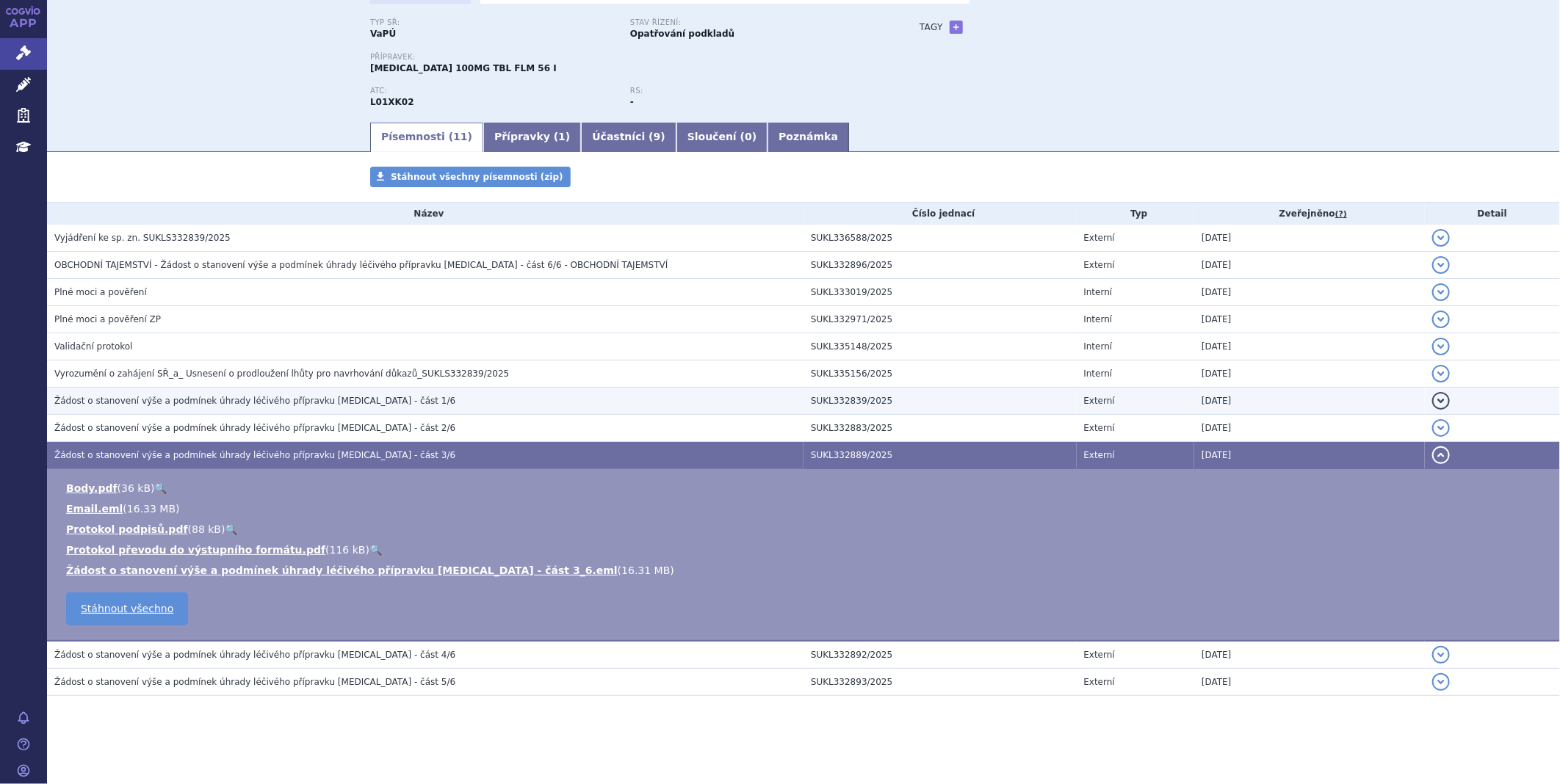
click at [206, 397] on span "Žádost o stanovení výše a podmínek úhrady léčivého přípravku Zejula - část 1/6" at bounding box center [255, 401] width 401 height 11
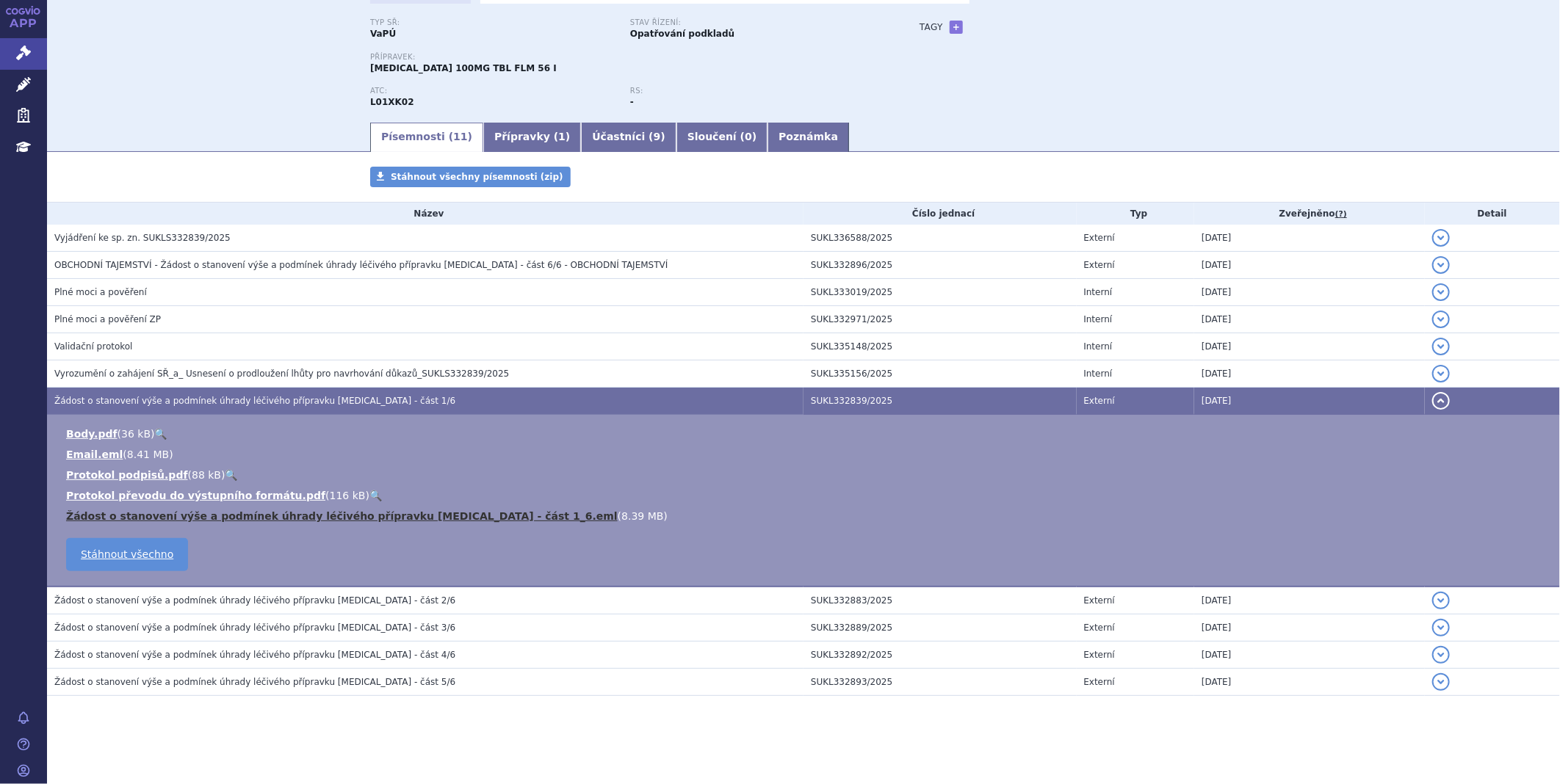
click at [161, 519] on link "Žádost o stanovení výše a podmínek úhrady léčivého přípravku Zejula - část 1_6.…" at bounding box center [342, 516] width 551 height 12
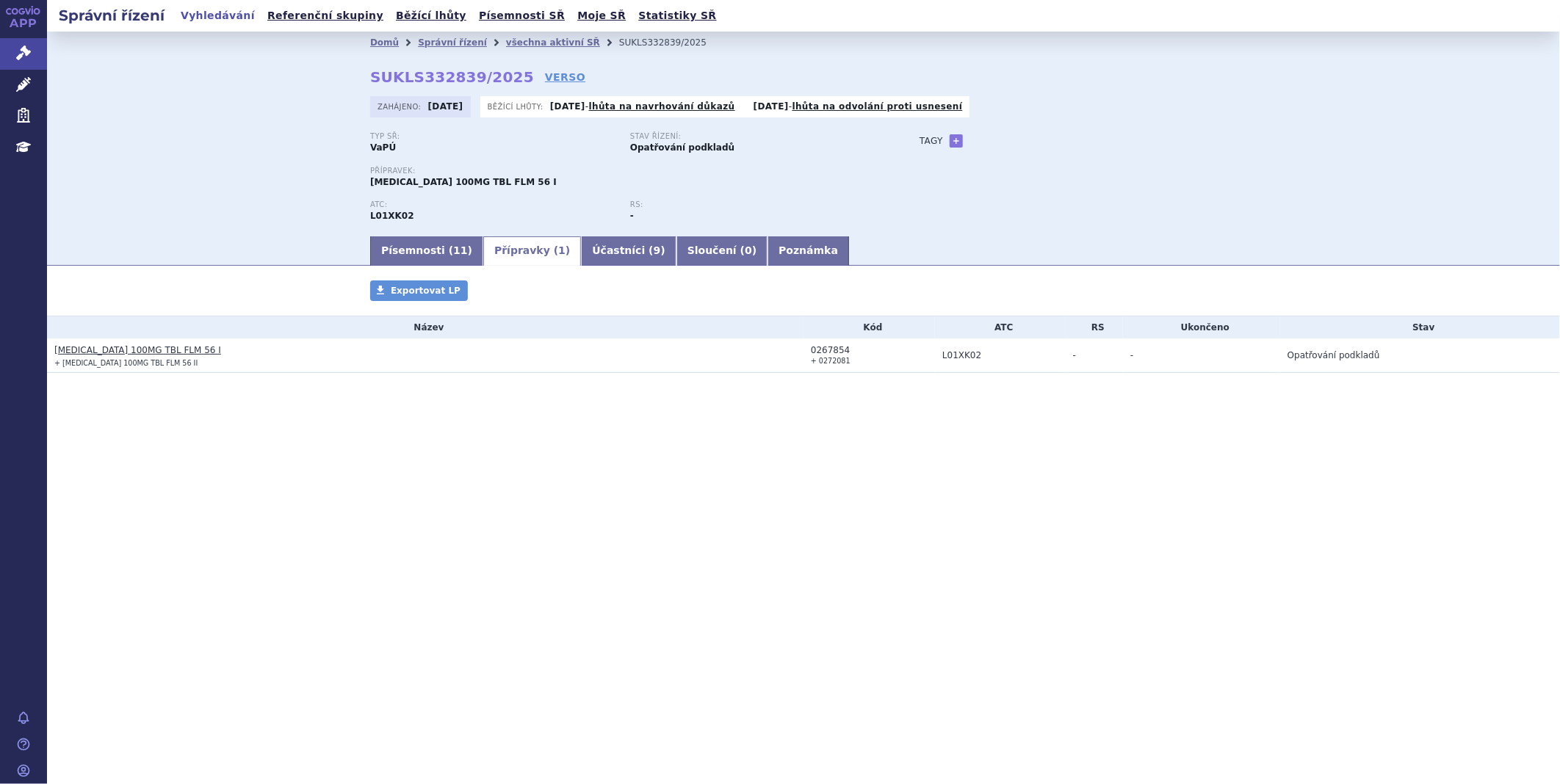
click at [152, 353] on link "[MEDICAL_DATA] 100MG TBL FLM 56 I" at bounding box center [137, 351] width 167 height 11
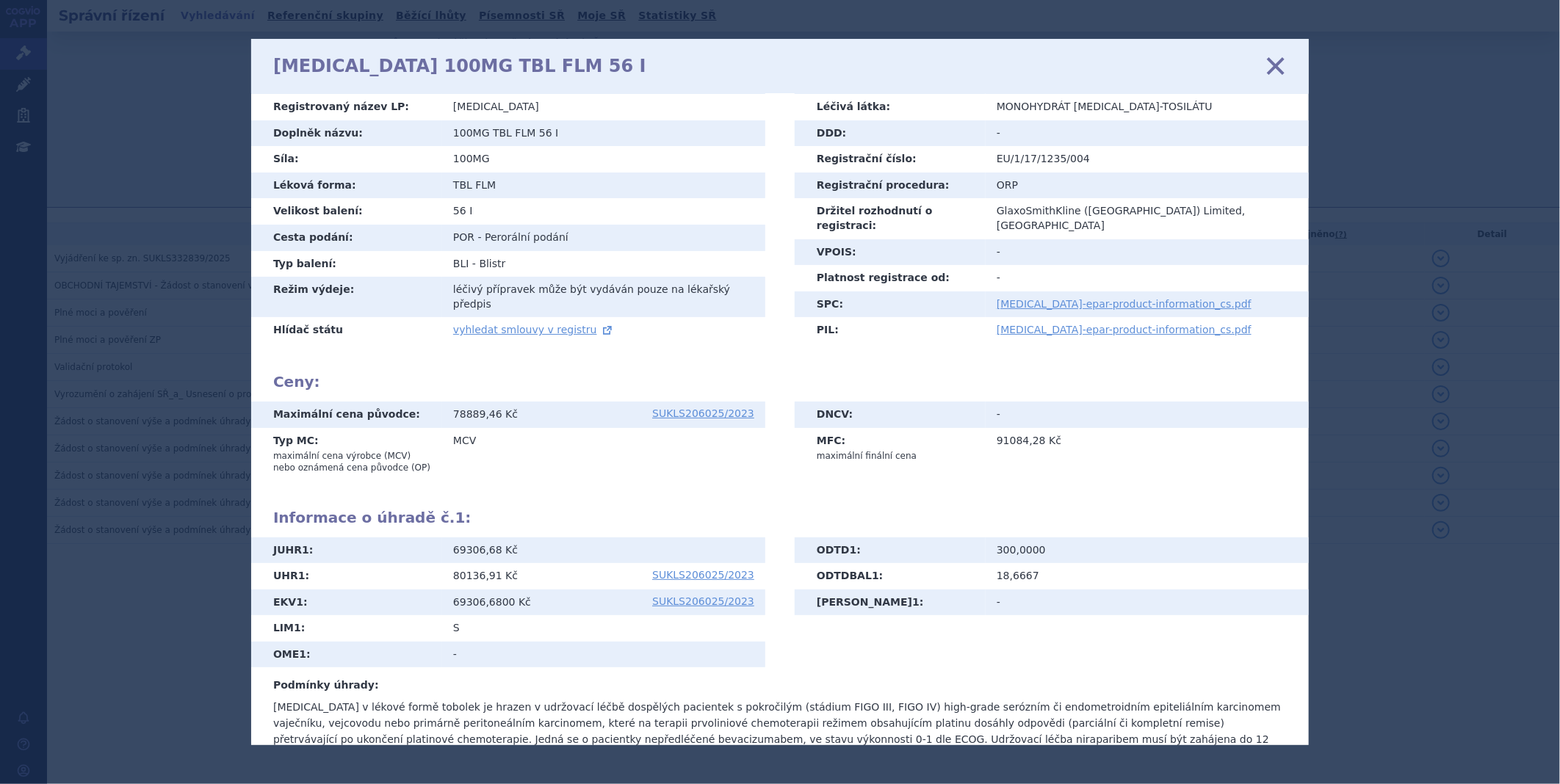
scroll to position [74, 0]
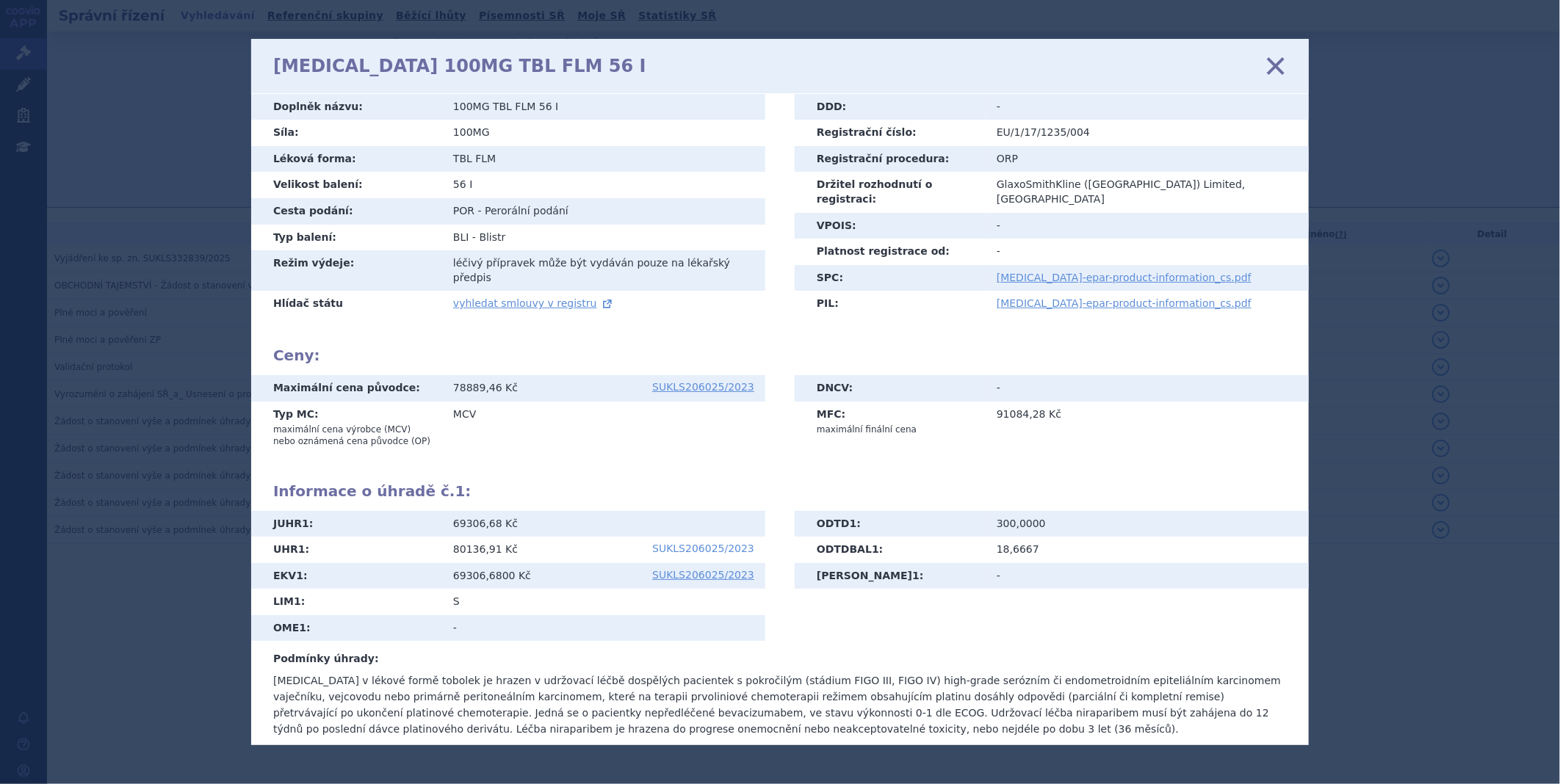
click at [677, 544] on link "SUKLS206025/2023" at bounding box center [703, 549] width 102 height 11
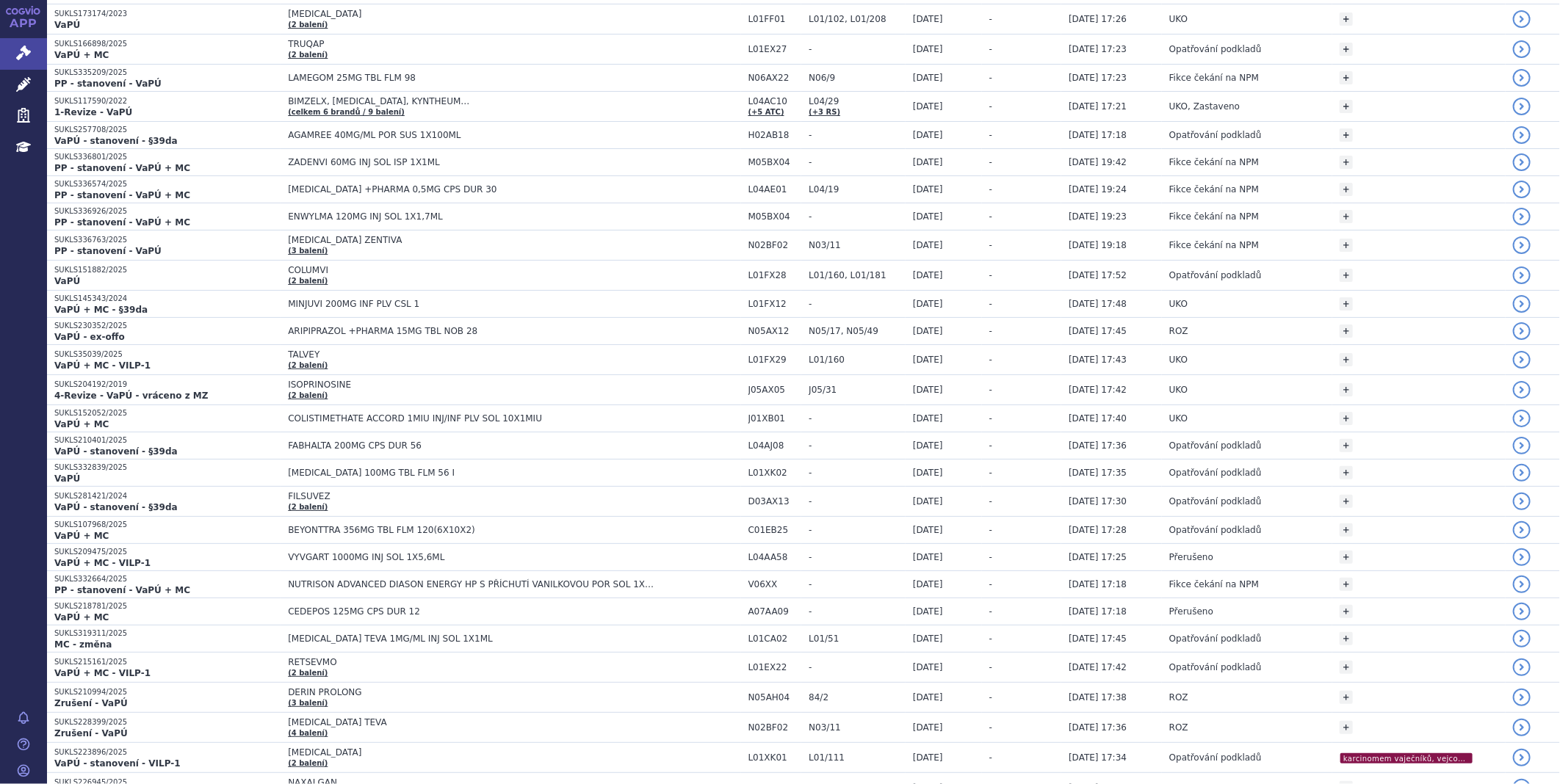
scroll to position [1713, 0]
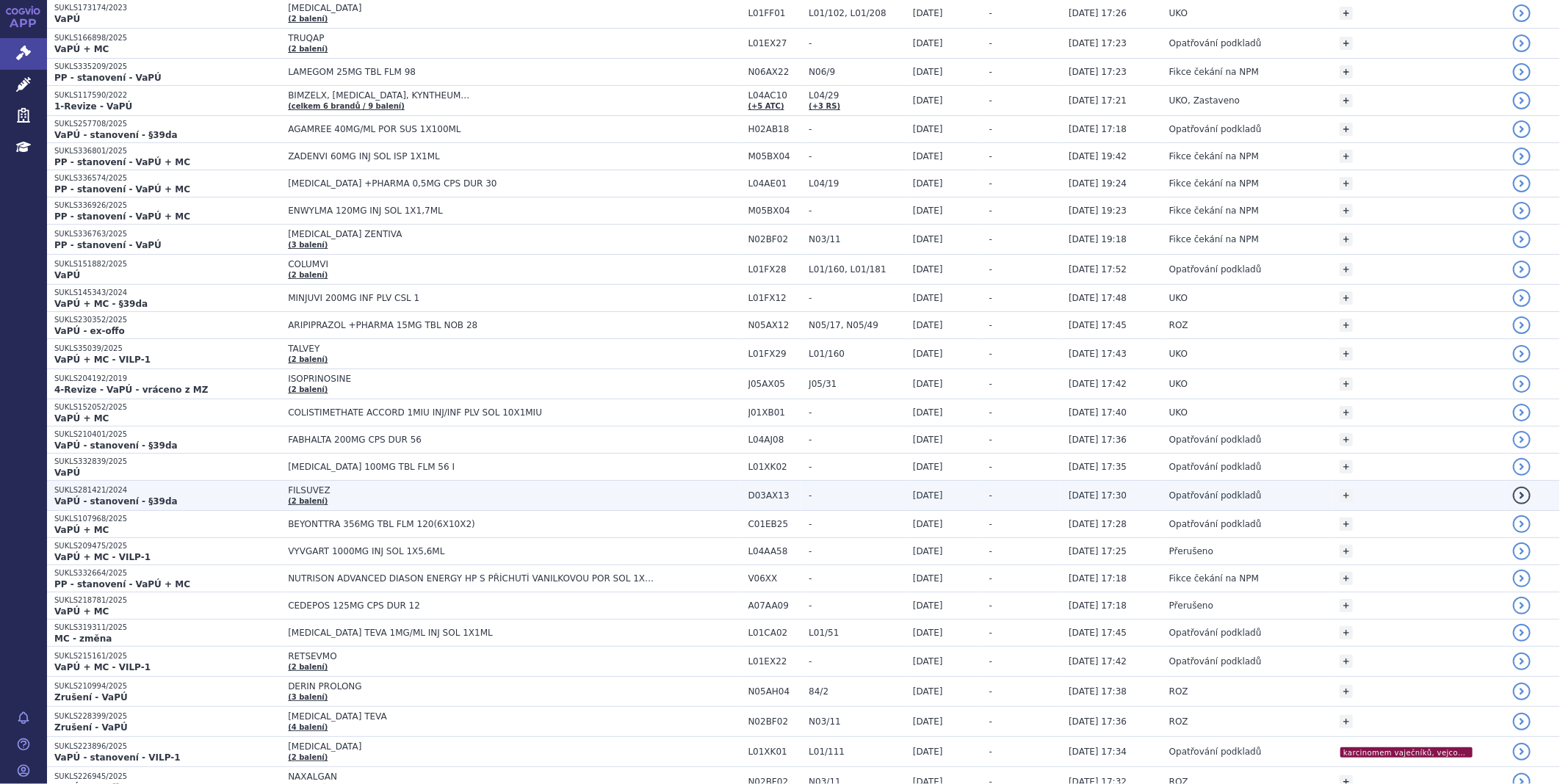
click at [288, 498] on span "FILSUVEZ (2 balení)" at bounding box center [514, 495] width 452 height 20
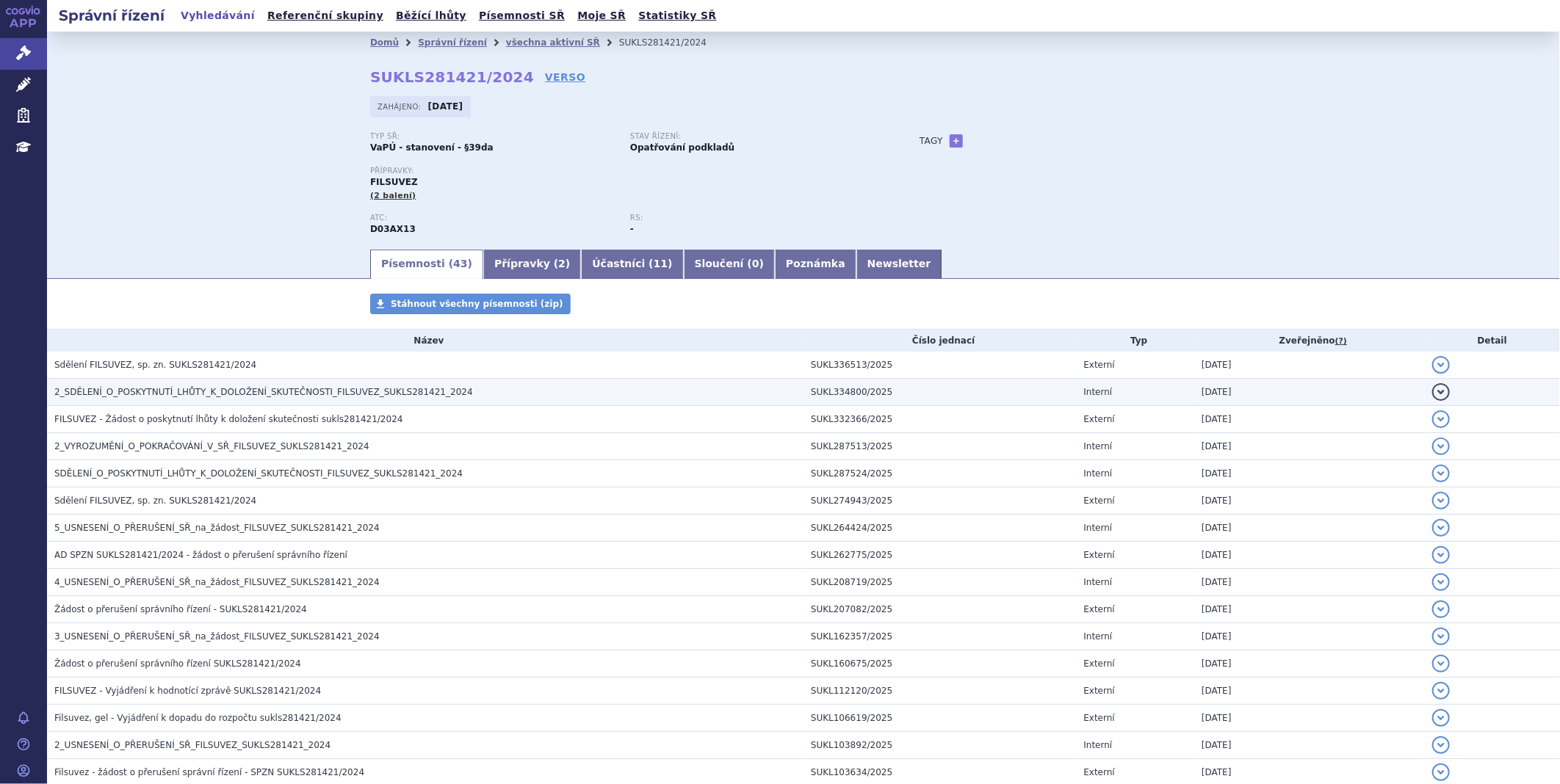
click at [173, 397] on span "2_SDĚLENÍ_O_POSKYTNUTÍ_LHŮTY_K_DOLOŽENÍ_SKUTEČNOSTI_FILSUVEZ_SUKLS281421_2024" at bounding box center [263, 392] width 418 height 11
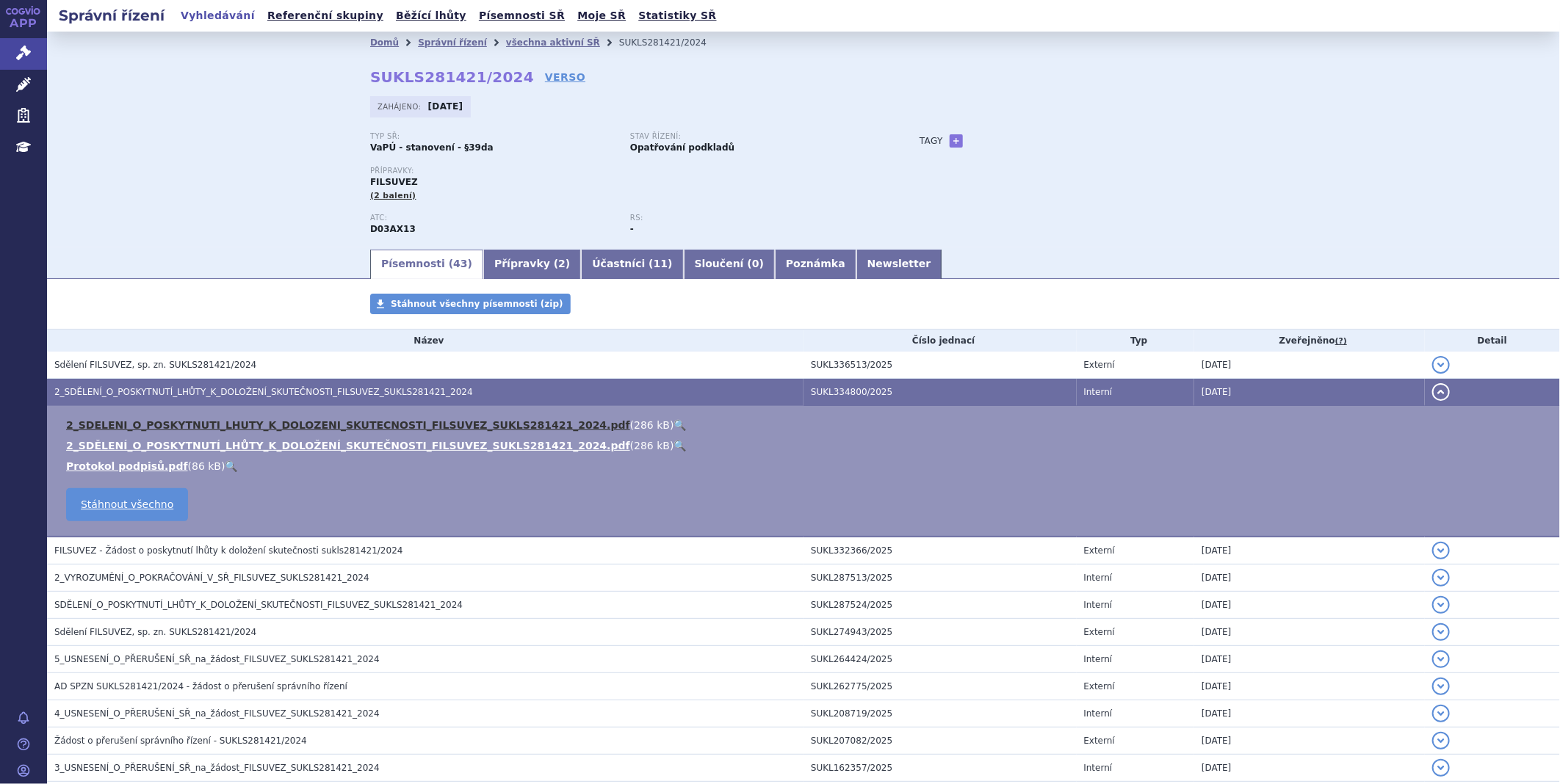
click at [172, 429] on link "2_SDELENI_O_POSKYTNUTI_LHUTY_K_DOLOZENI_SKUTECNOSTI_FILSUVEZ_SUKLS281421_2024.p…" at bounding box center [348, 425] width 564 height 12
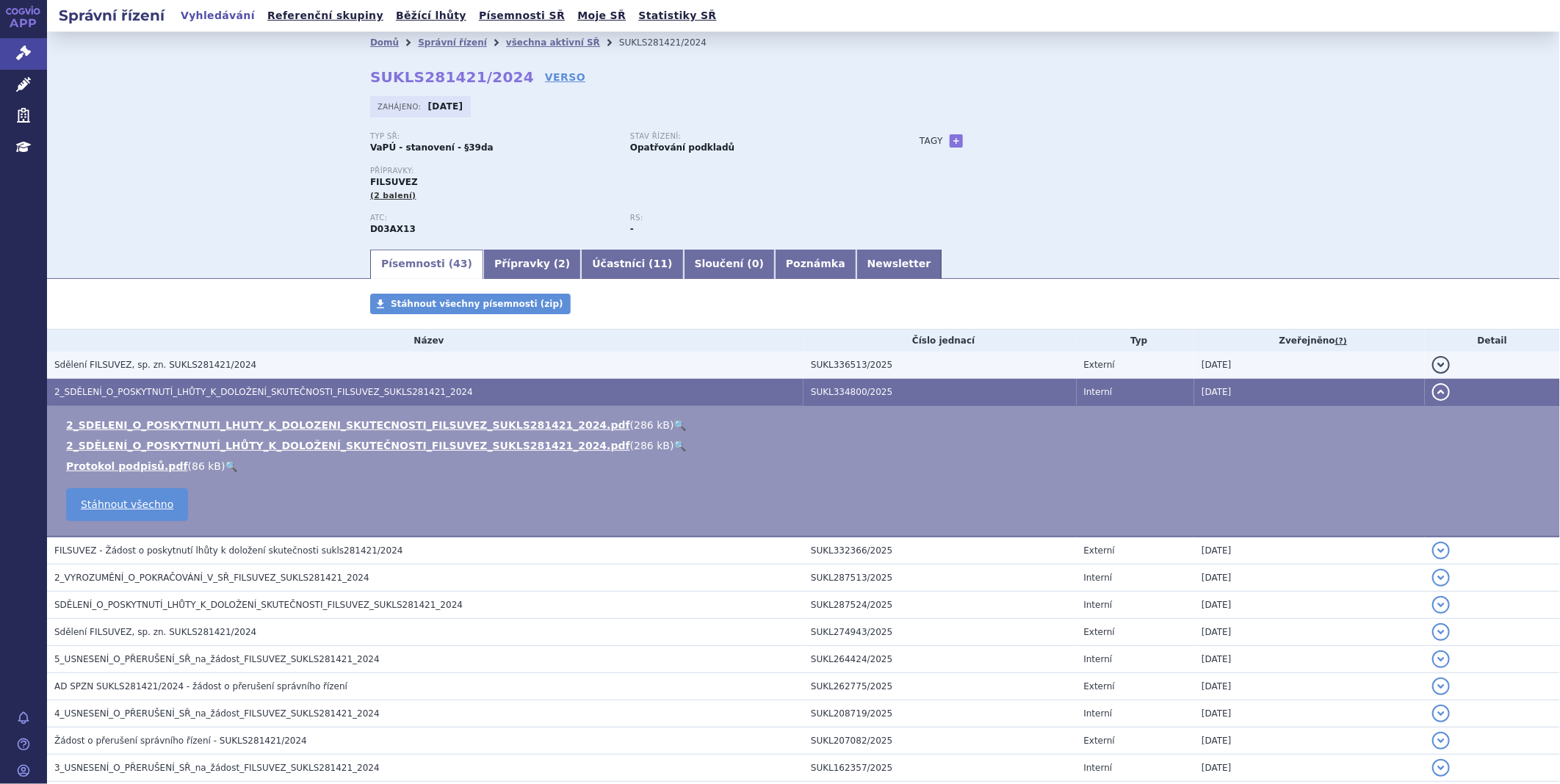
click at [204, 372] on h3 "Sdělení FILSUVEZ, sp. zn. SUKLS281421/2024" at bounding box center [428, 364] width 749 height 14
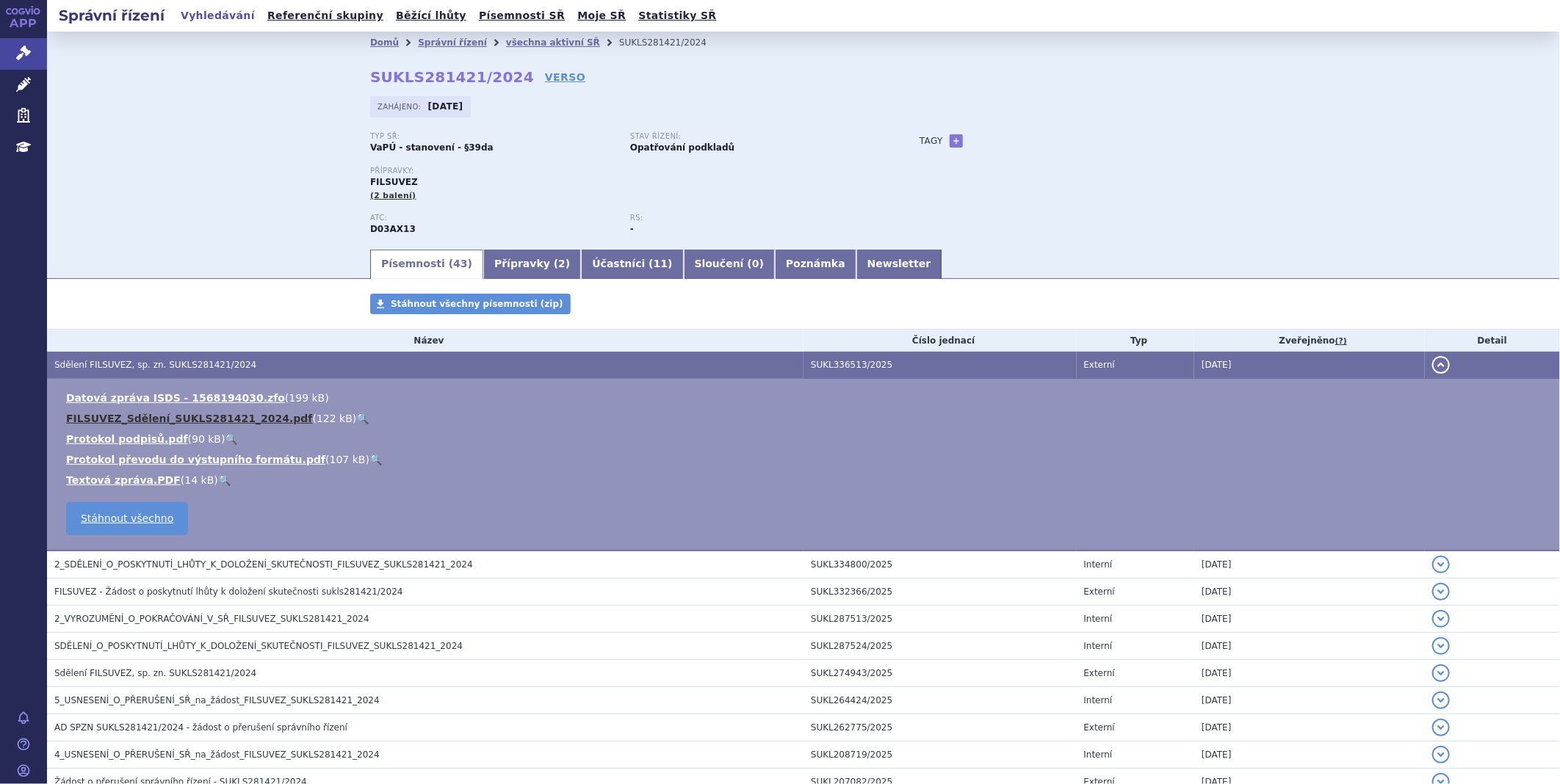
click at [181, 421] on link "FILSUVEZ_Sdělení_SUKLS281421_2024.pdf" at bounding box center [189, 418] width 247 height 12
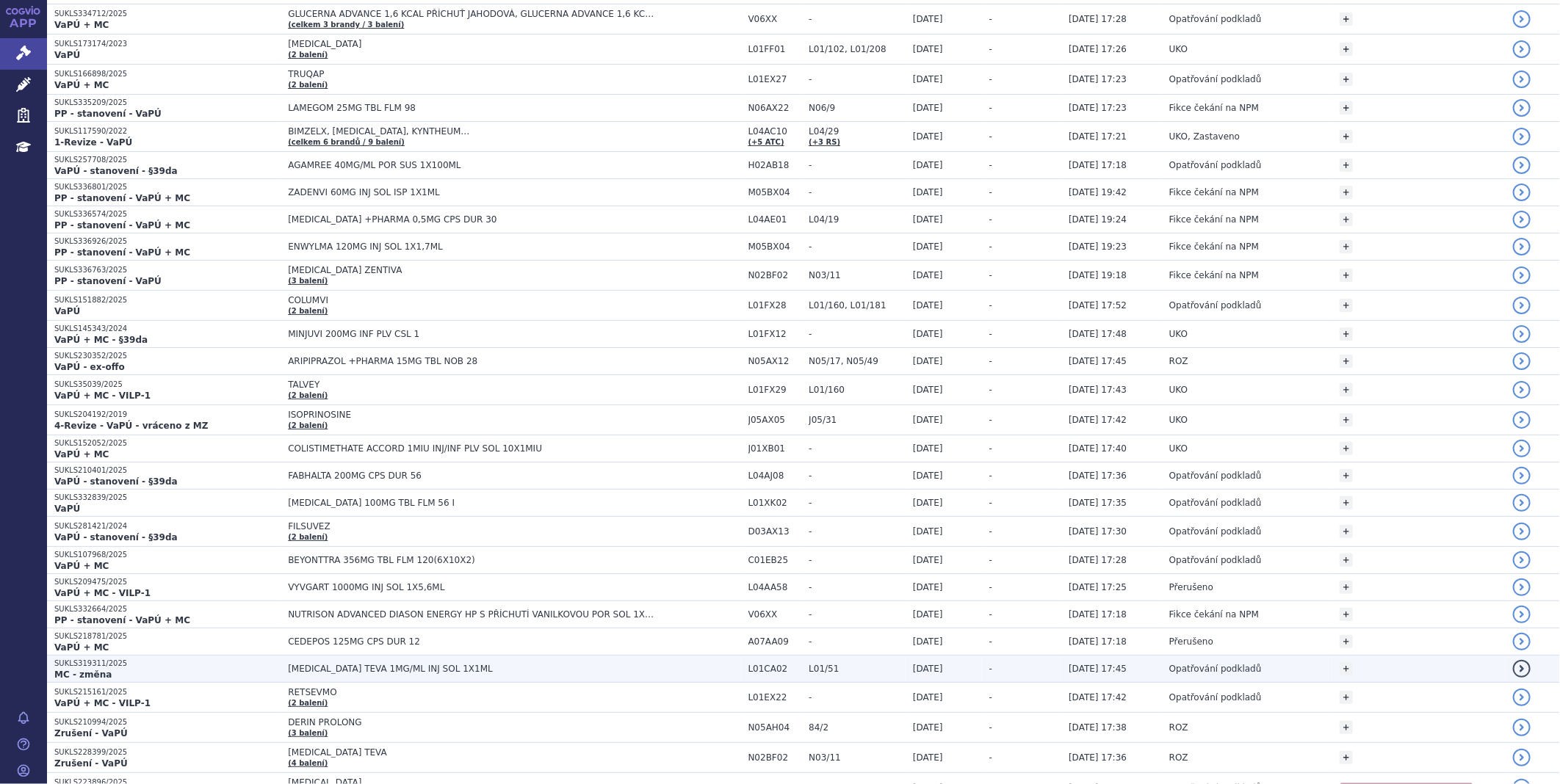
scroll to position [1794, 0]
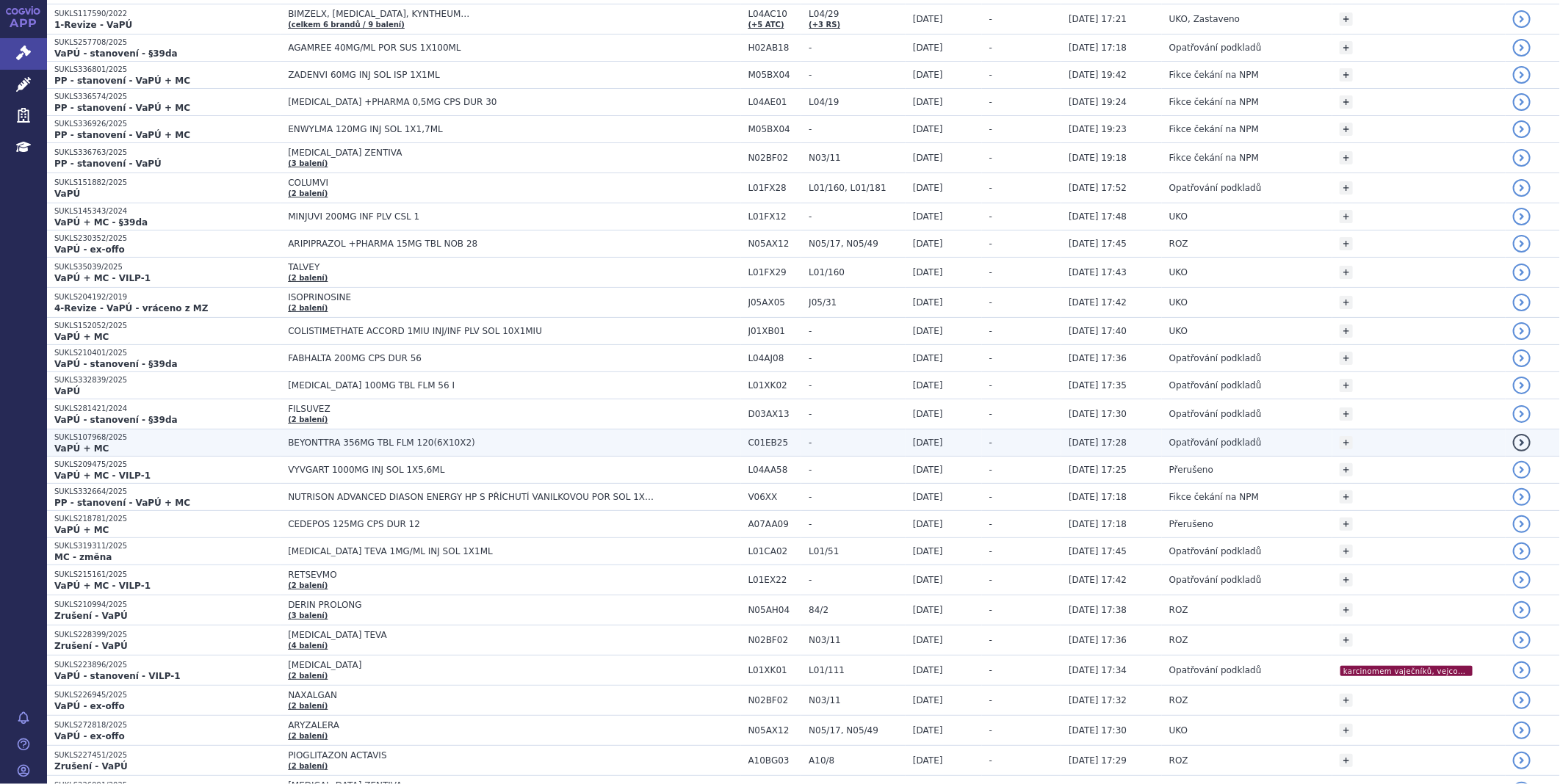
click at [325, 448] on span "BEYONTTRA 356MG TBL FLM 120(6X10X2)" at bounding box center [471, 443] width 367 height 11
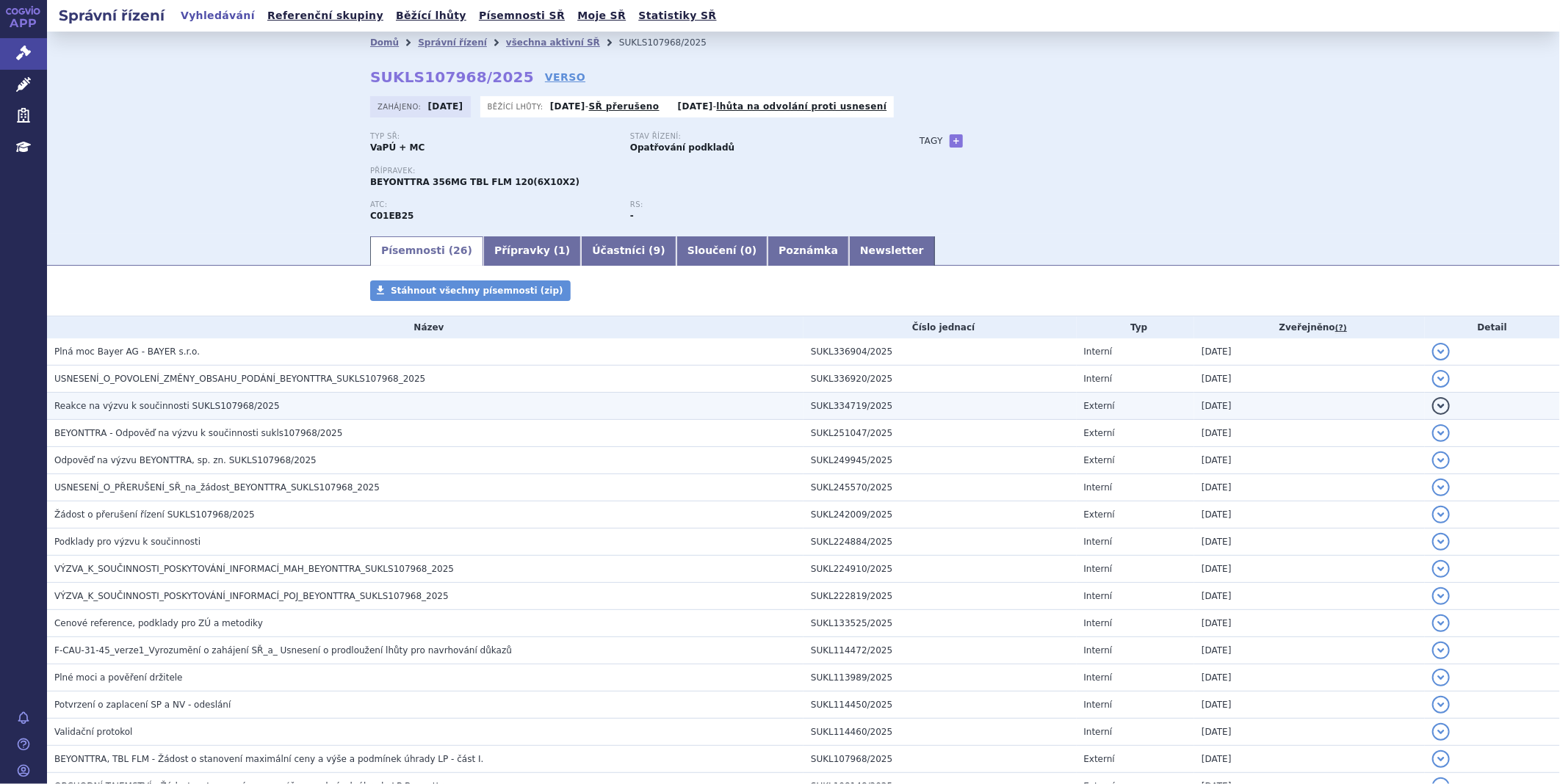
click at [225, 413] on h3 "Reakce na výzvu k součinnosti SUKLS107968/2025" at bounding box center [428, 406] width 749 height 14
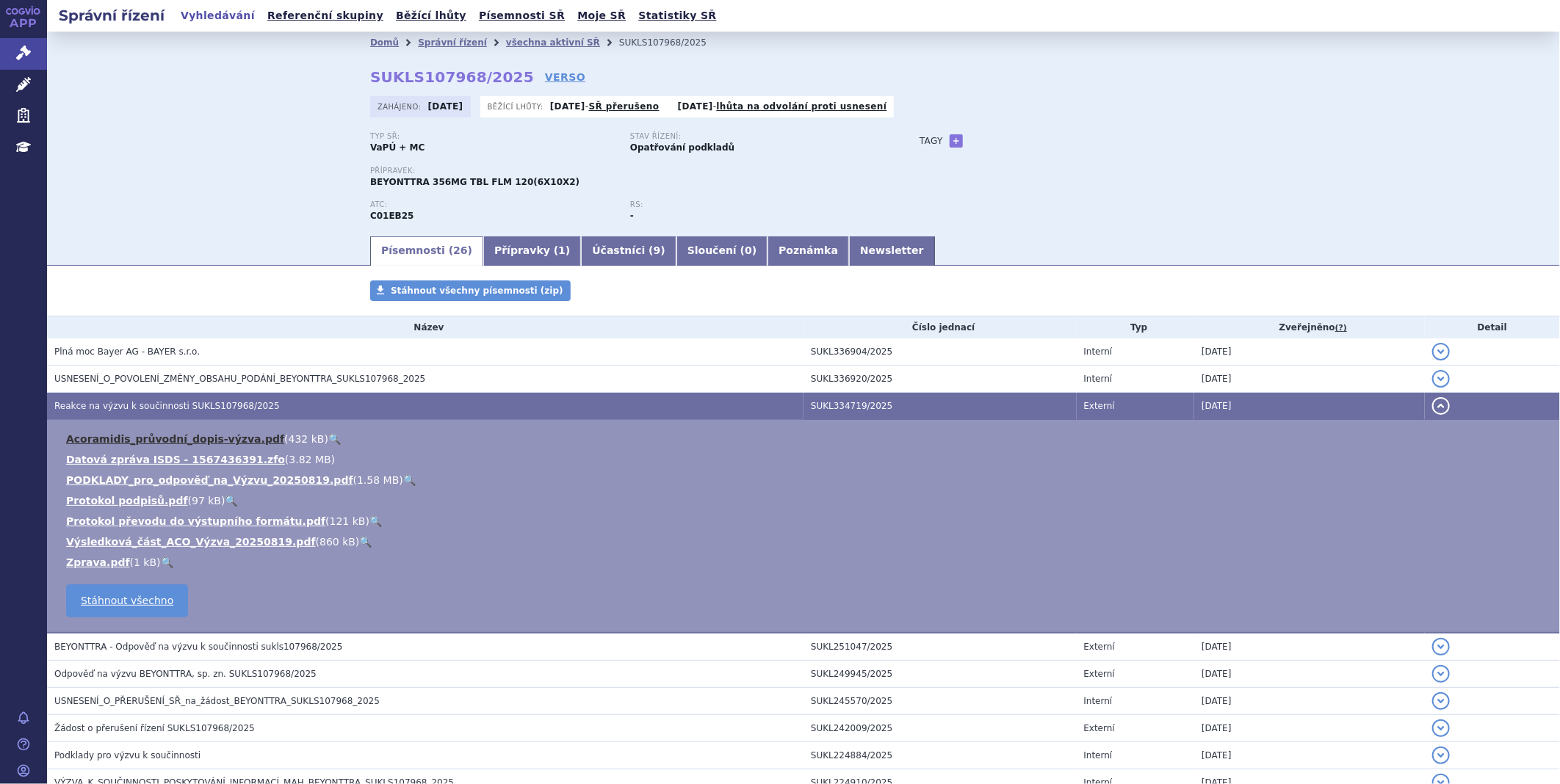
click at [196, 443] on link "Acoramidis_průvodní_dopis-výzva.pdf" at bounding box center [175, 439] width 218 height 12
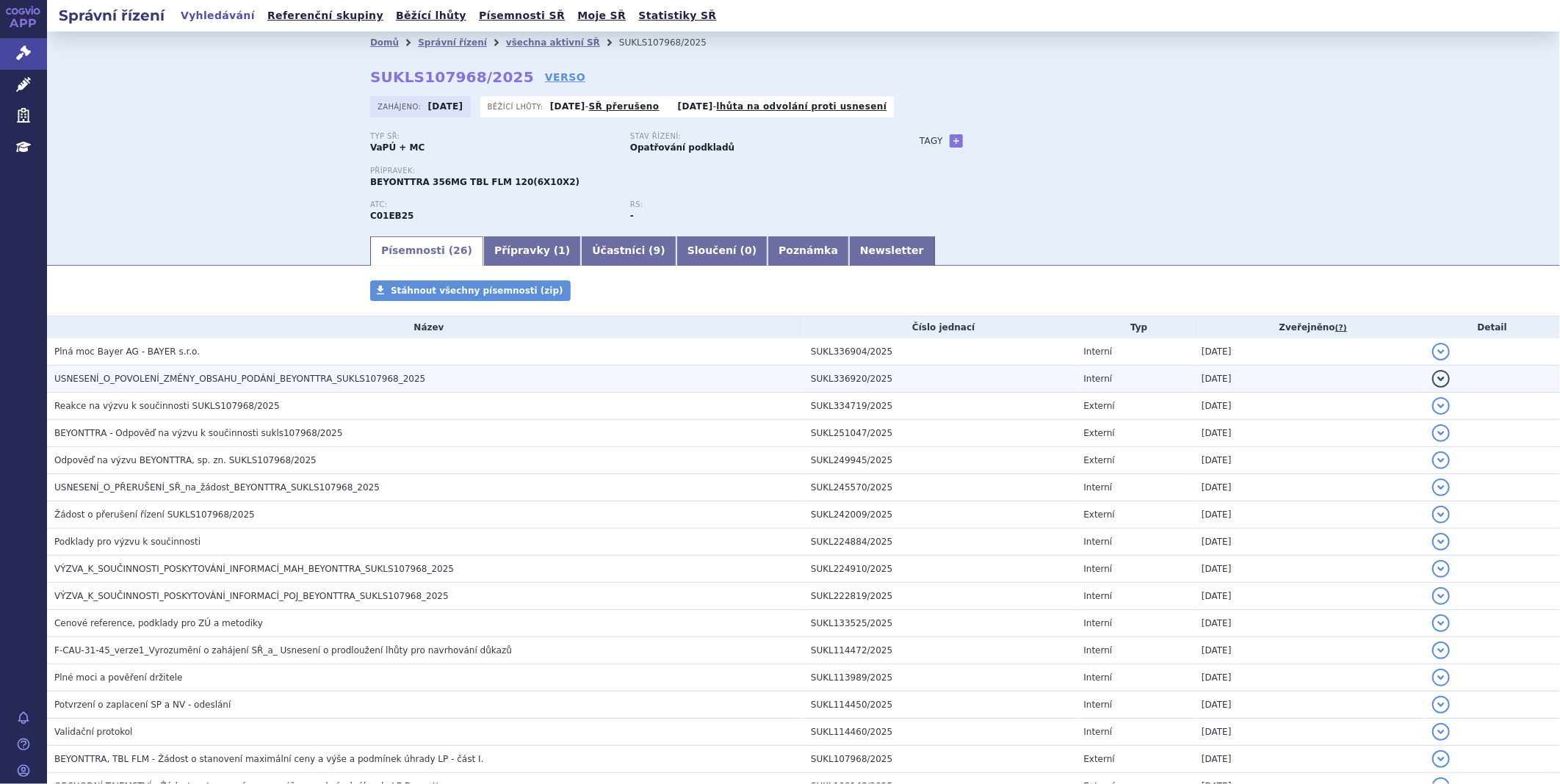
click at [146, 384] on span "USNESENÍ_O_POVOLENÍ_ZMĚNY_OBSAHU_PODÁNÍ_BEYONTTRA_SUKLS107968_2025" at bounding box center [240, 379] width 371 height 11
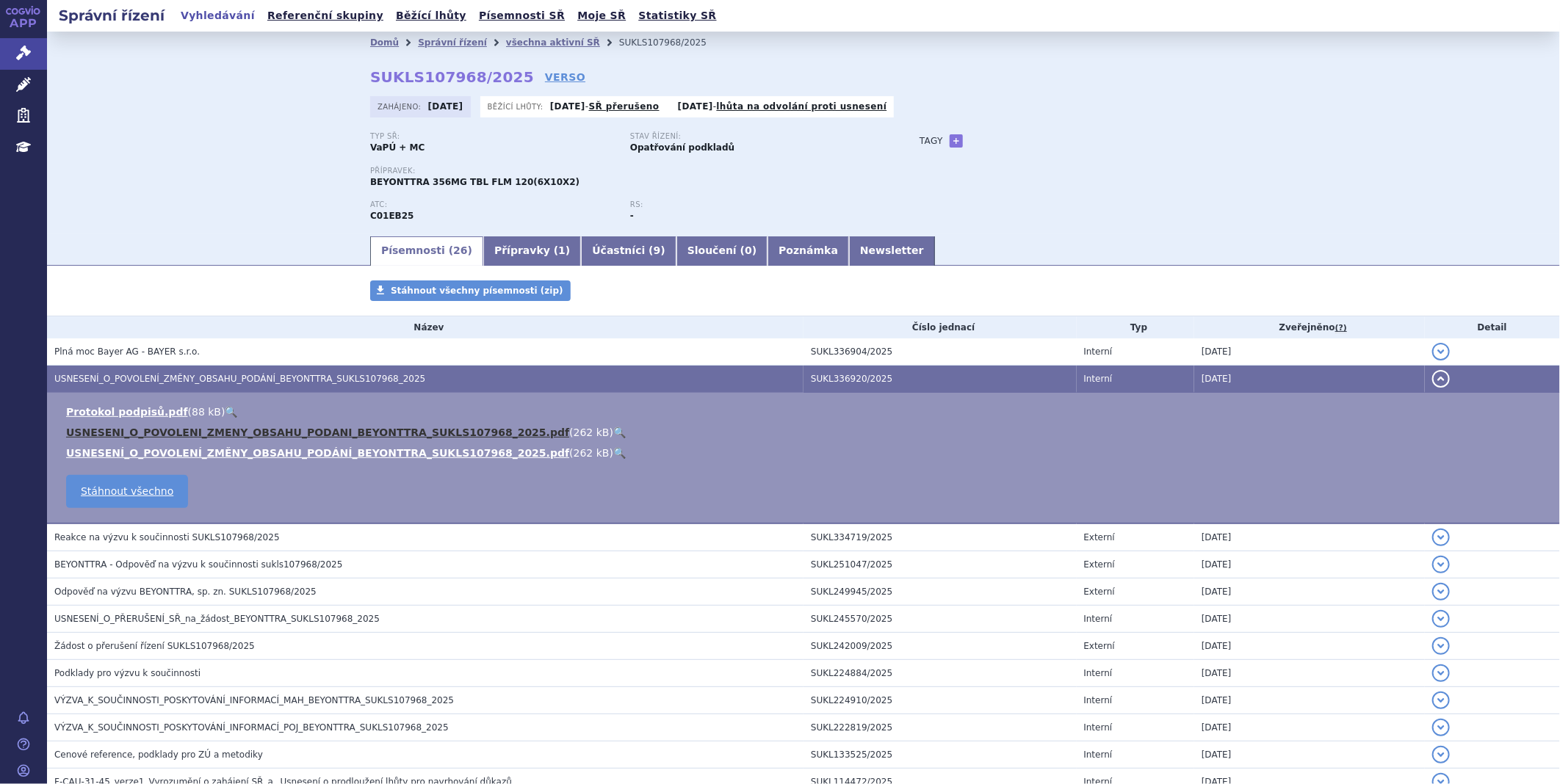
click at [203, 431] on link "USNESENI_O_POVOLENI_ZMENY_OBSAHU_PODANI_BEYONTTRA_SUKLS107968_2025.pdf" at bounding box center [317, 433] width 503 height 12
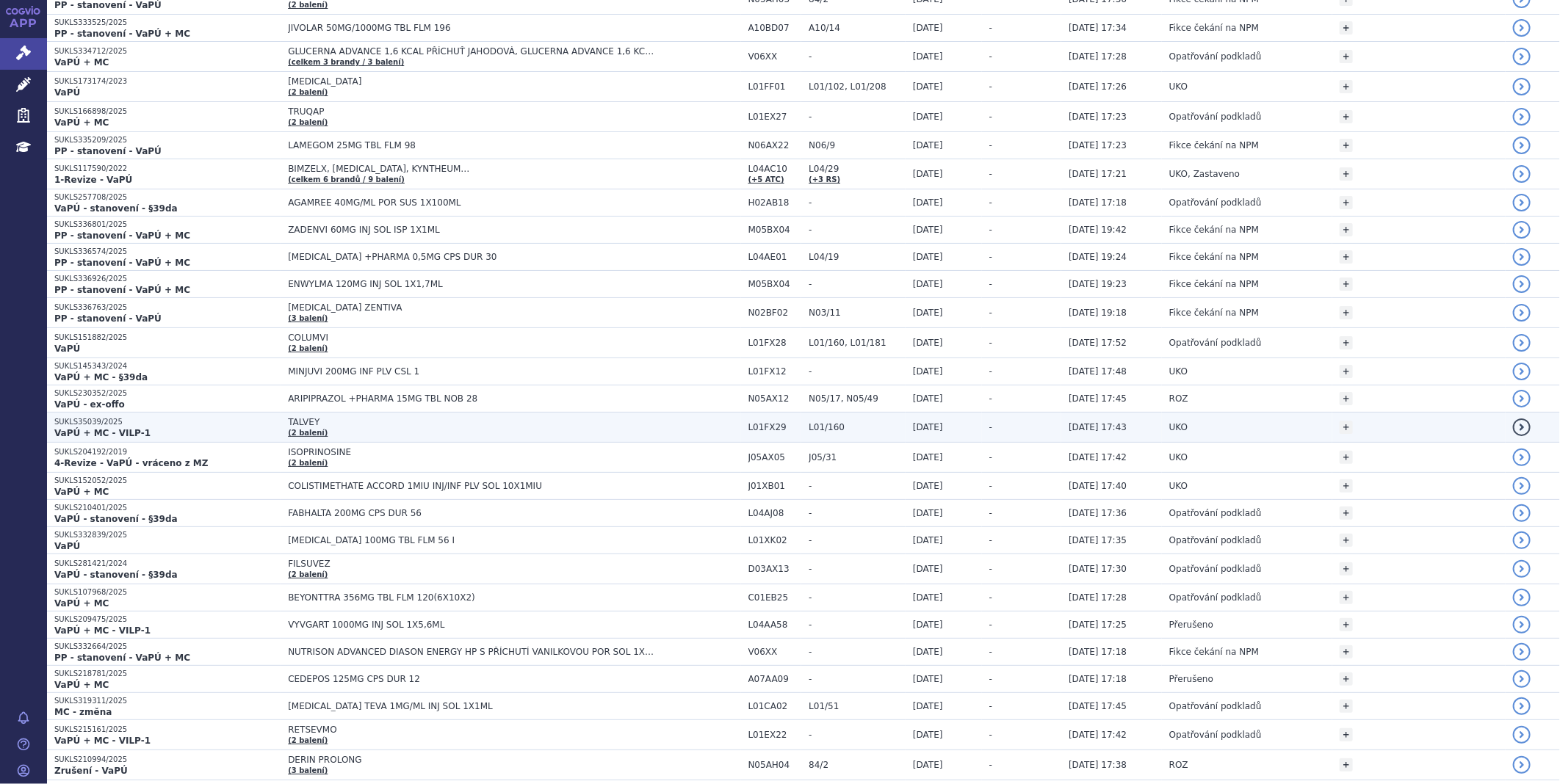
scroll to position [1713, 0]
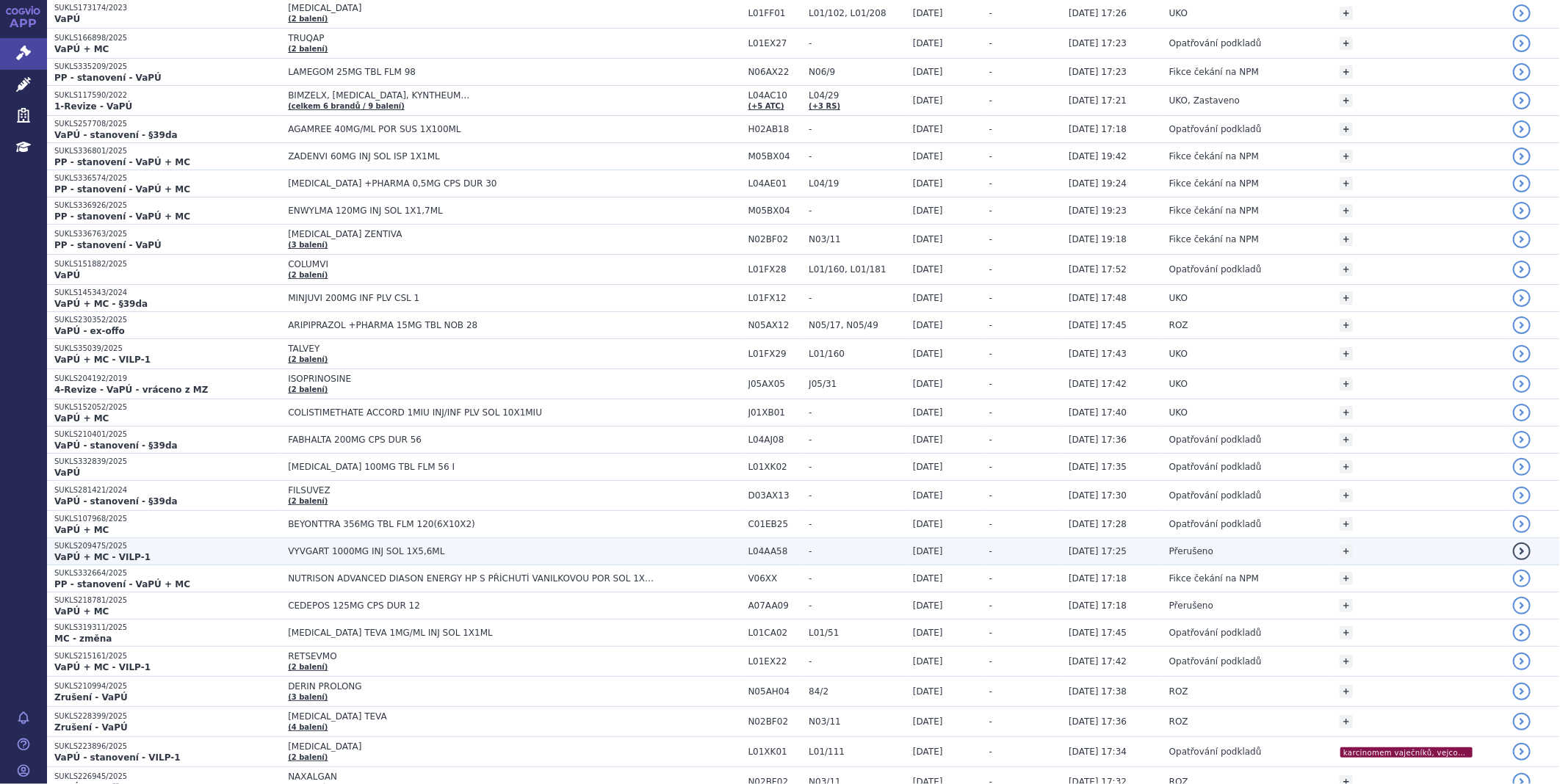
click at [366, 553] on span "VYVGART 1000MG INJ SOL 1X5,6ML" at bounding box center [471, 552] width 367 height 11
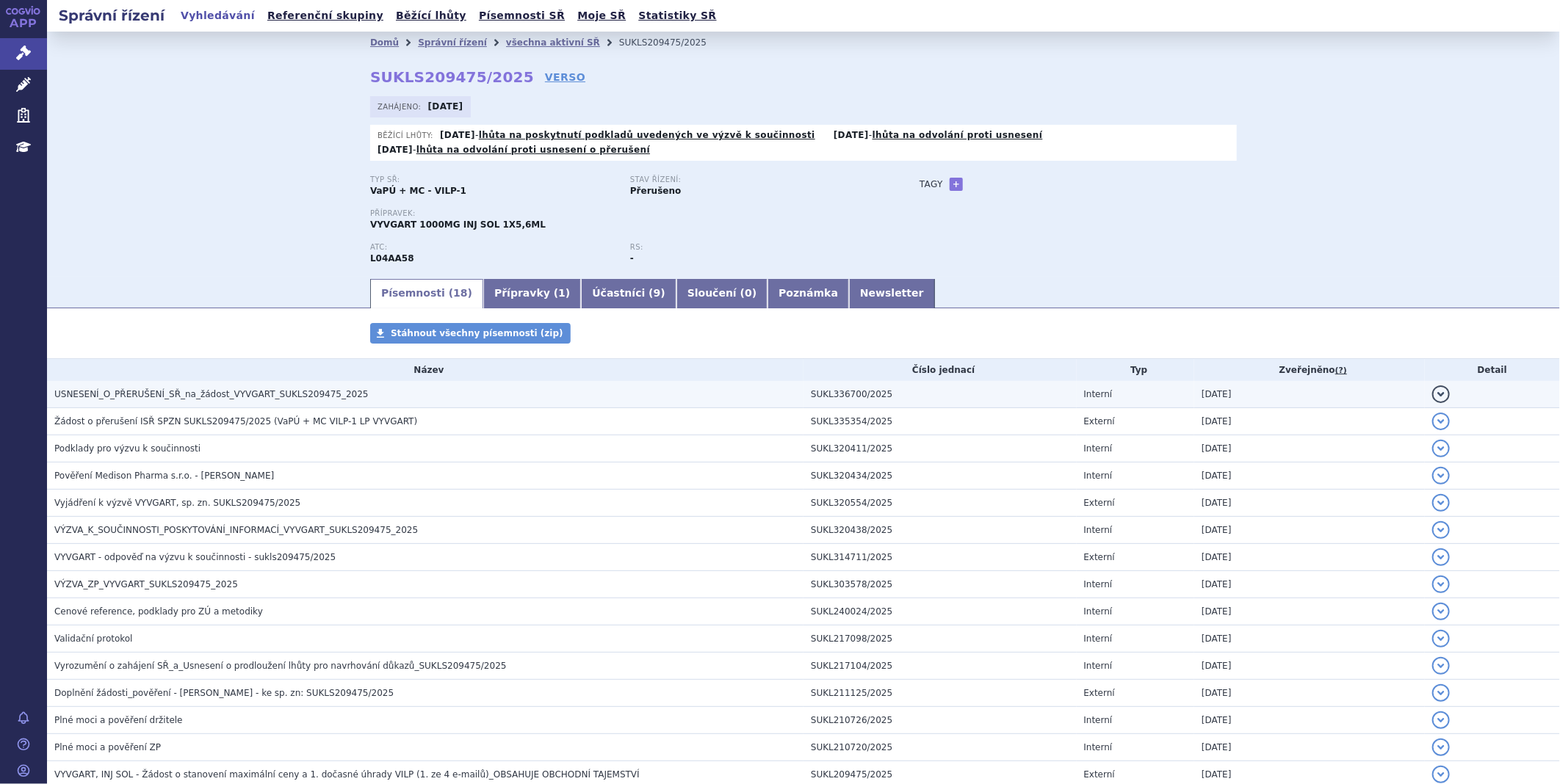
click at [274, 390] on span "USNESENÍ_O_PŘERUŠENÍ_SŘ_na_žádost_VYVGART_SUKLS209475_2025" at bounding box center [211, 394] width 314 height 11
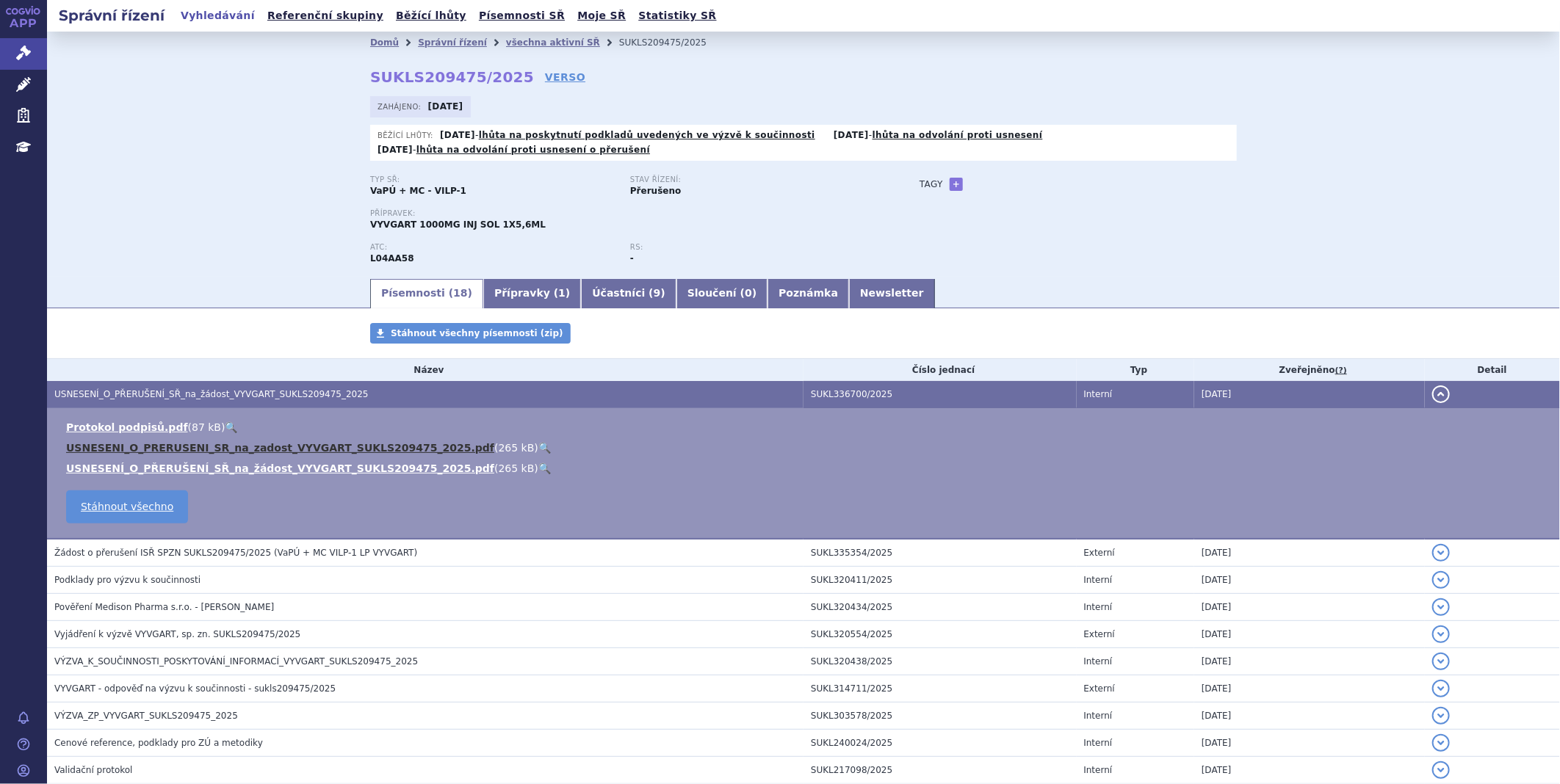
click at [261, 446] on link "USNESENI_O_PRERUSENI_SR_na_zadost_VYVGART_SUKLS209475_2025.pdf" at bounding box center [280, 448] width 428 height 12
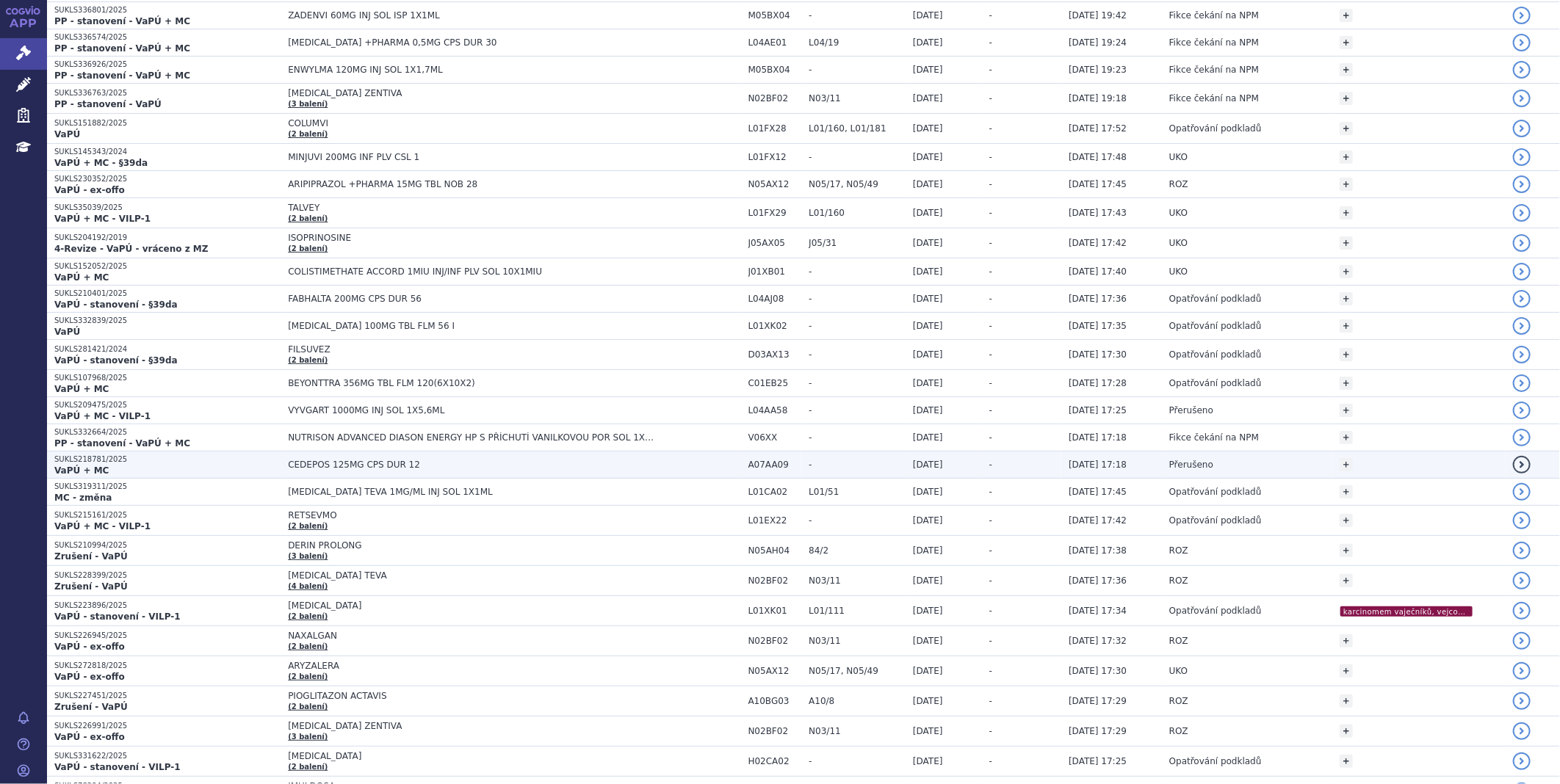
scroll to position [1958, 0]
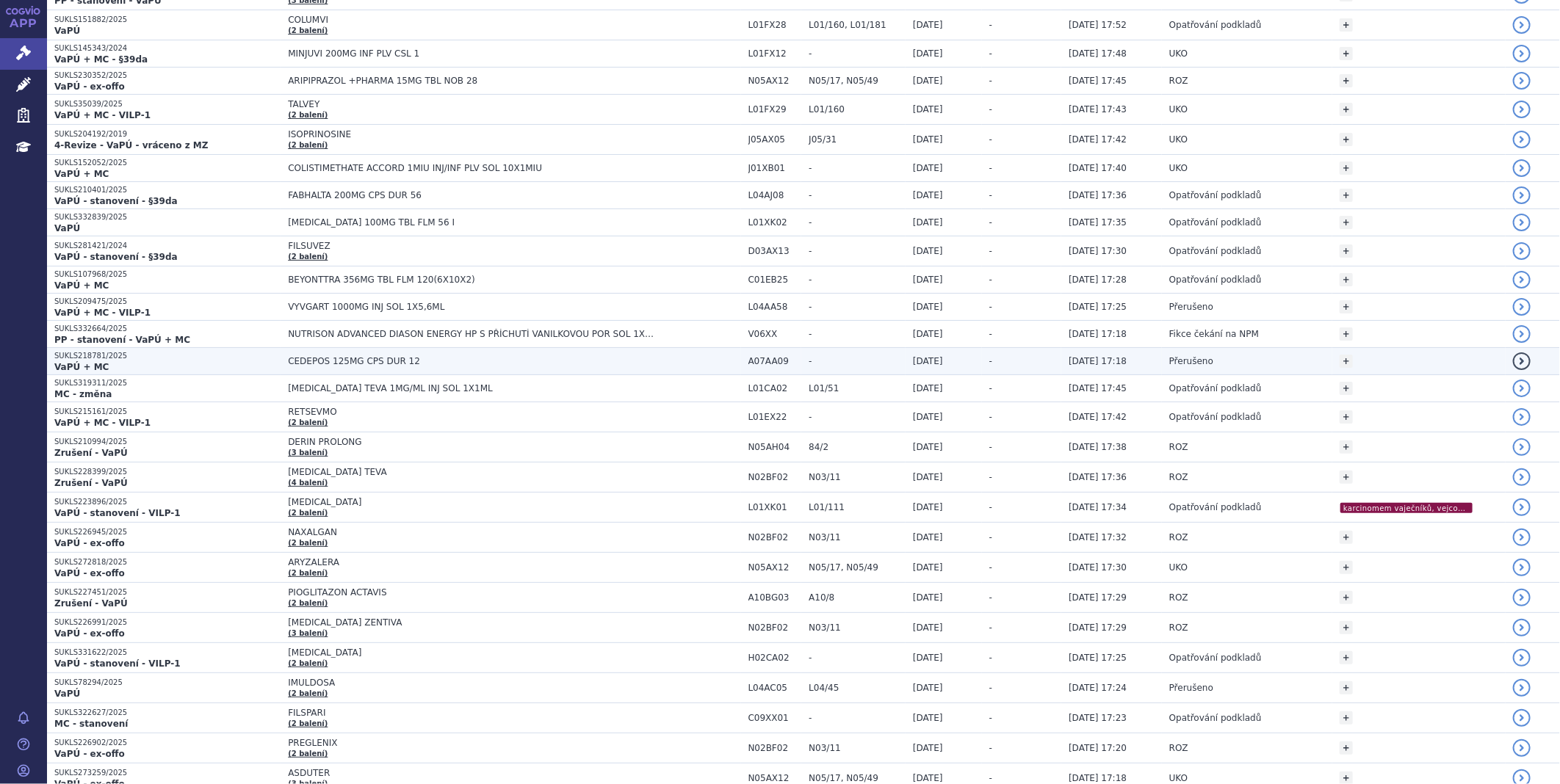
click at [301, 358] on td "CEDEPOS 125MG CPS DUR 12" at bounding box center [510, 362] width 460 height 27
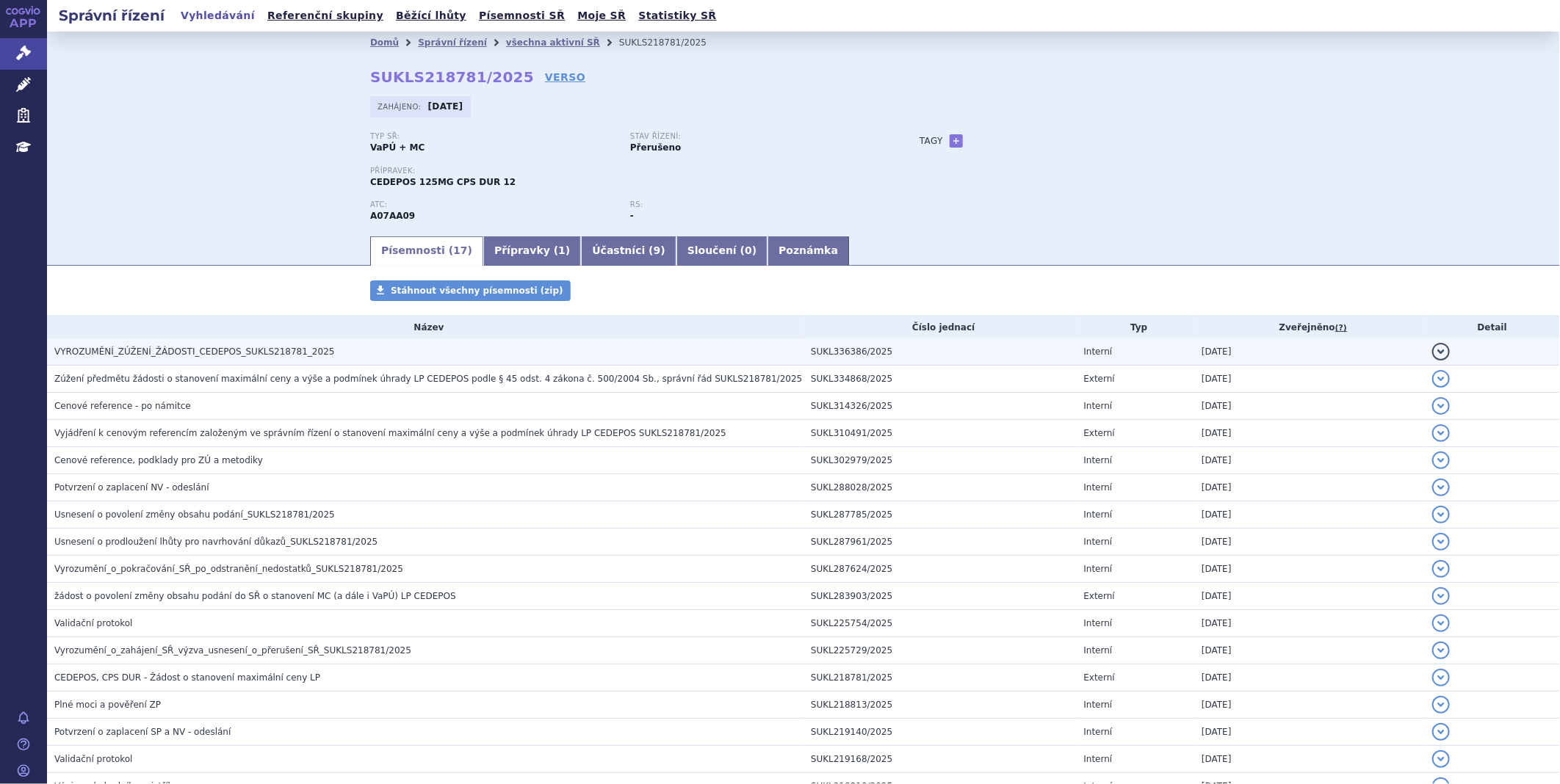
click at [243, 357] on span "VYROZUMĚNÍ_ZÚŽENÍ_ŽÁDOSTI_CEDEPOS_SUKLS218781_2025" at bounding box center [195, 352] width 280 height 11
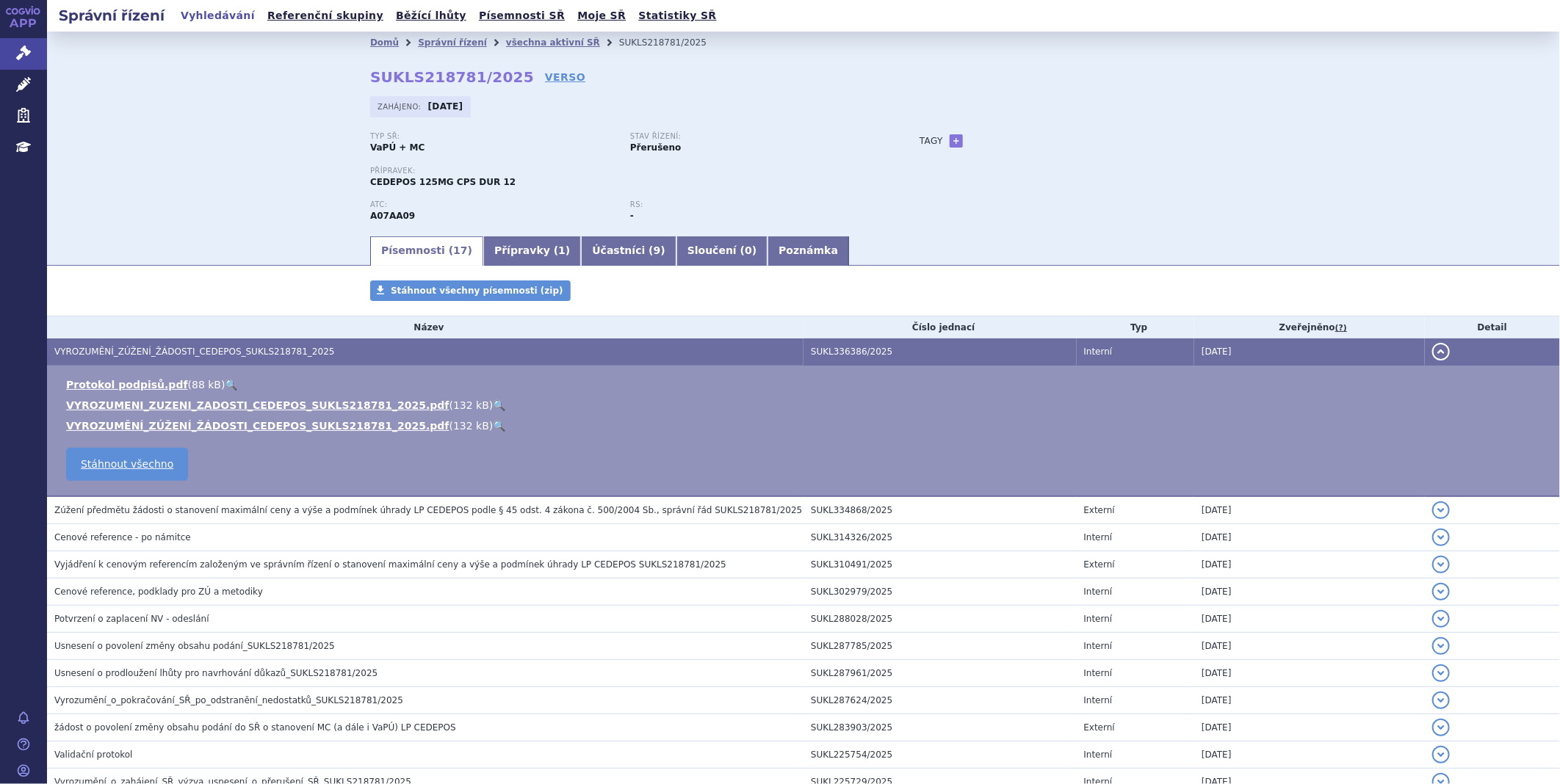
click at [234, 399] on ul "Protokol podpisů.pdf ( 88 kB ) 🔍 VYROZUMENI_ZUZENI_ZADOSTI_CEDEPOS_SUKLS218781_…" at bounding box center [803, 406] width 1483 height 56
click at [234, 403] on link "VYROZUMENI_ZUZENI_ZADOSTI_CEDEPOS_SUKLS218781_2025.pdf" at bounding box center [258, 406] width 383 height 12
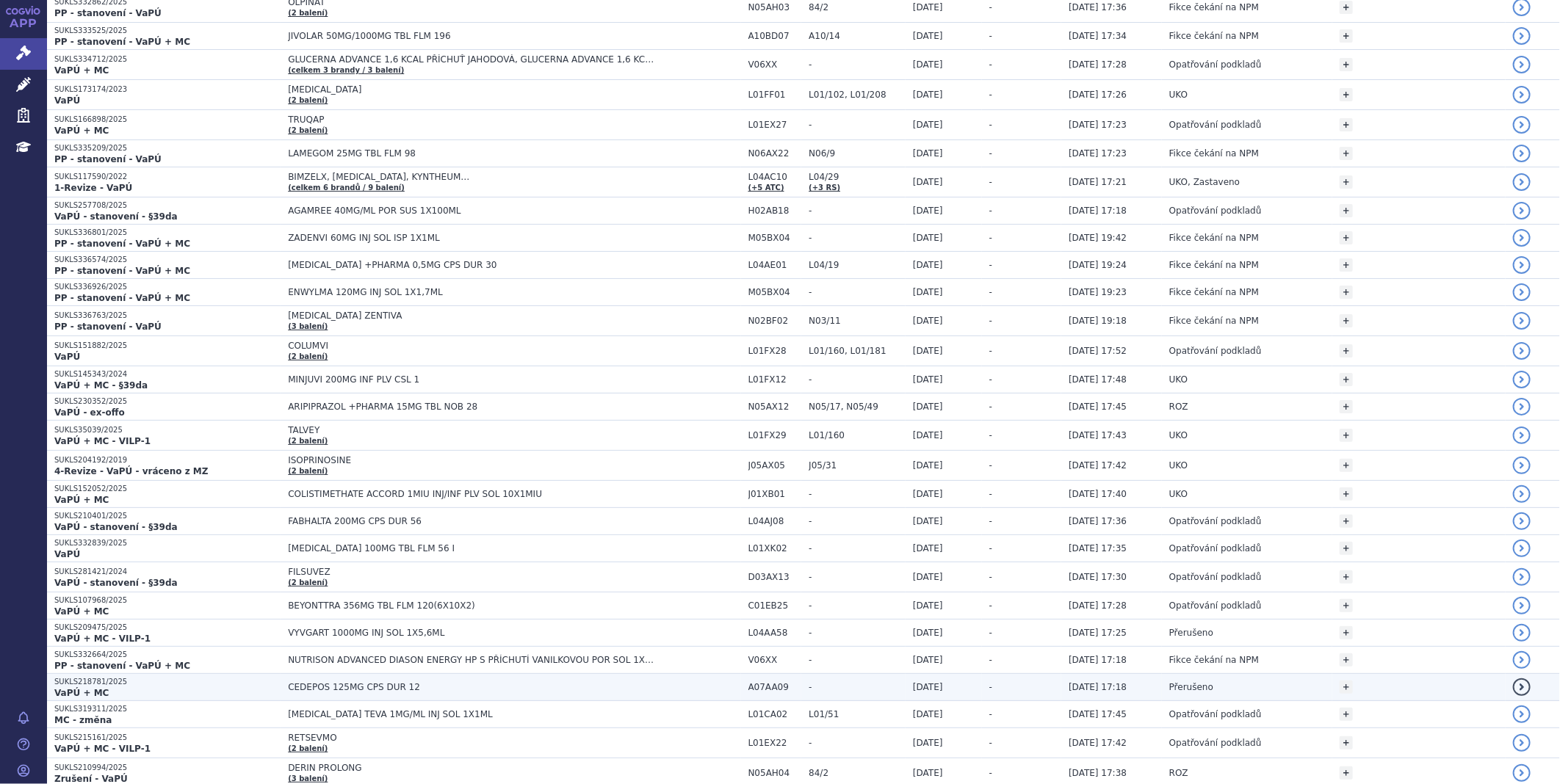
scroll to position [1876, 0]
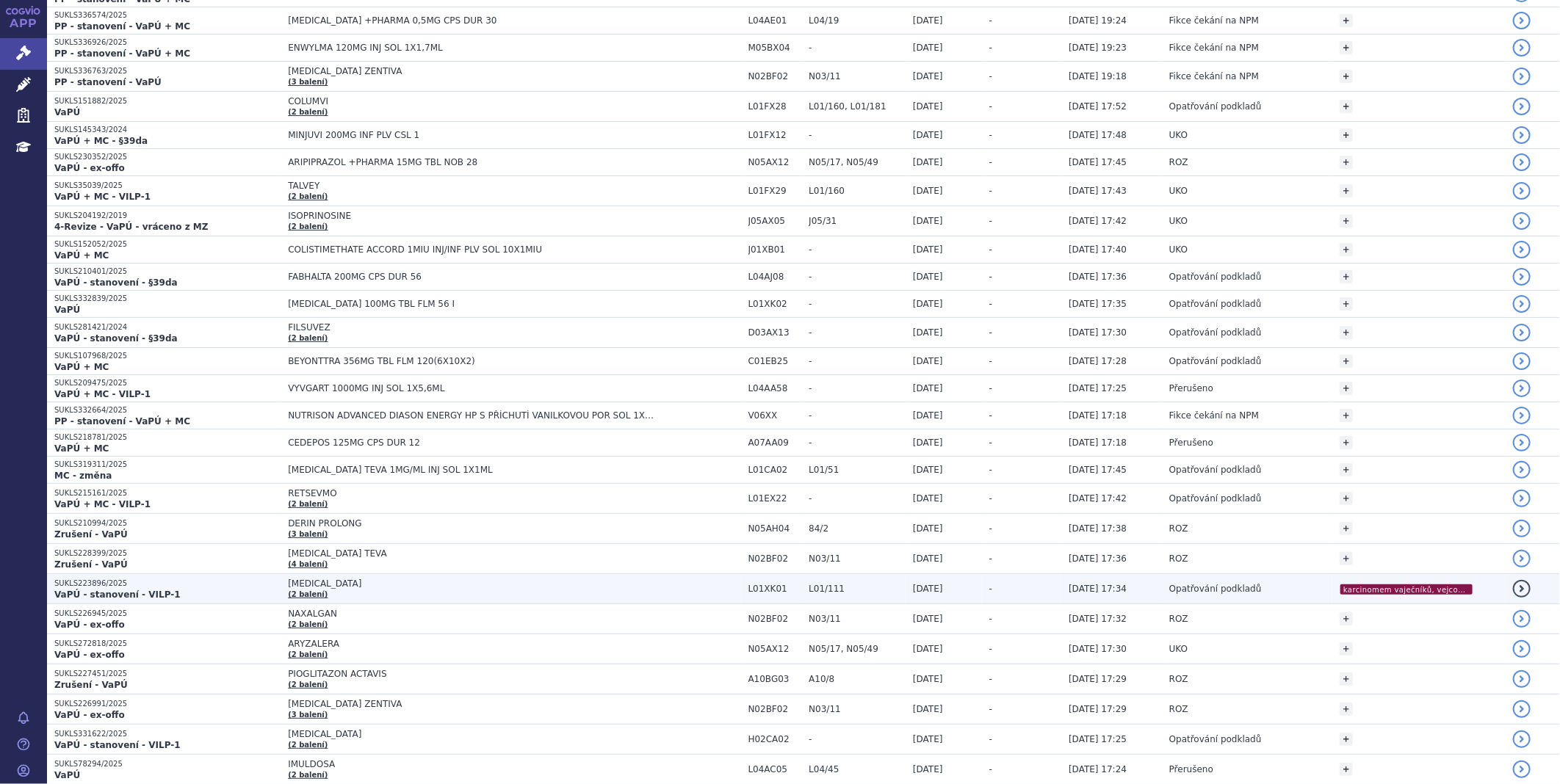
click at [121, 583] on p "SUKLS223896/2025" at bounding box center [167, 584] width 226 height 11
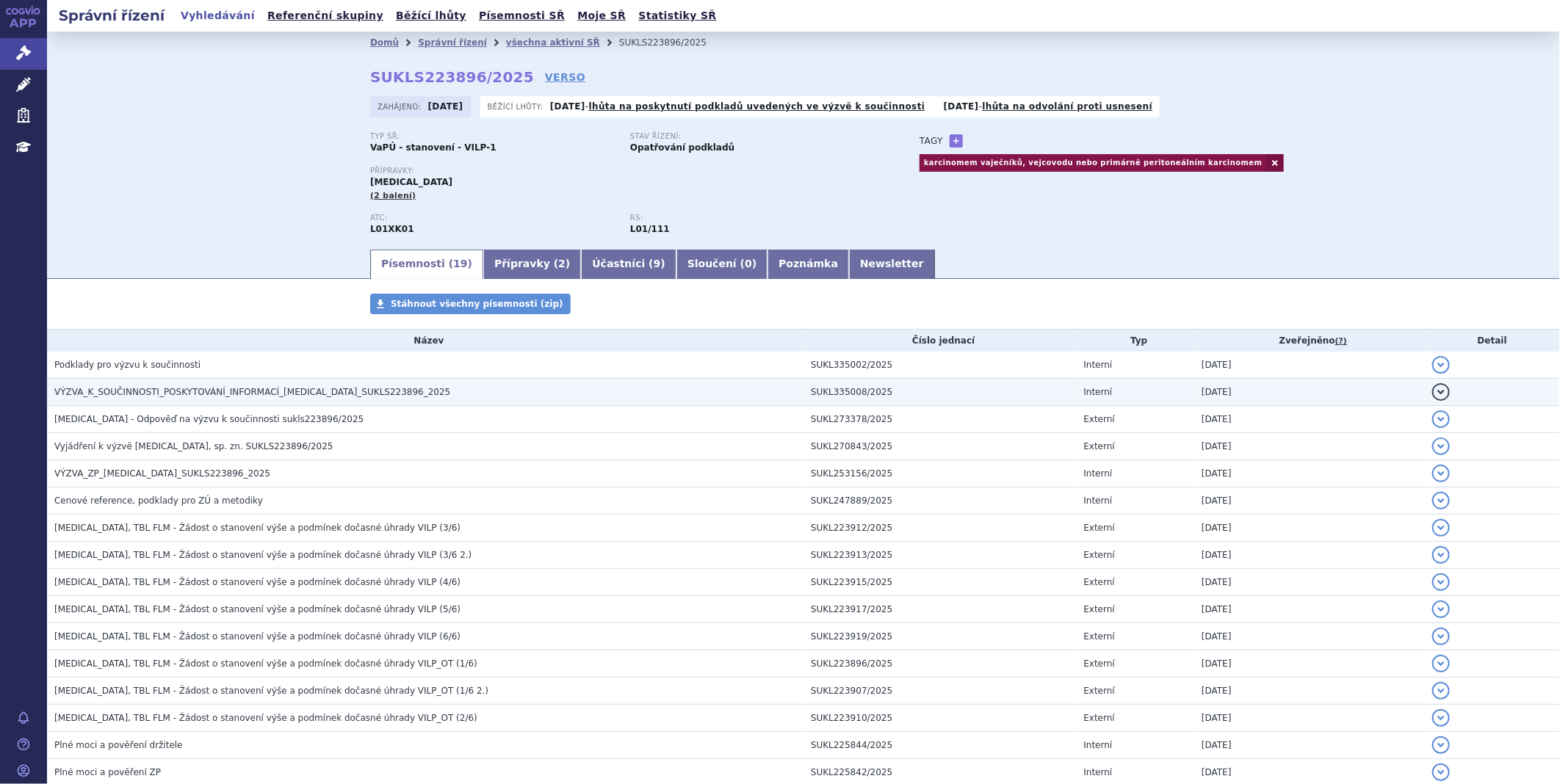
click at [186, 397] on span "VÝZVA_K_SOUČINNOSTI_POSKYTOVÁNÍ_INFORMACÍ_[MEDICAL_DATA]_SUKLS223896_2025" at bounding box center [252, 392] width 396 height 11
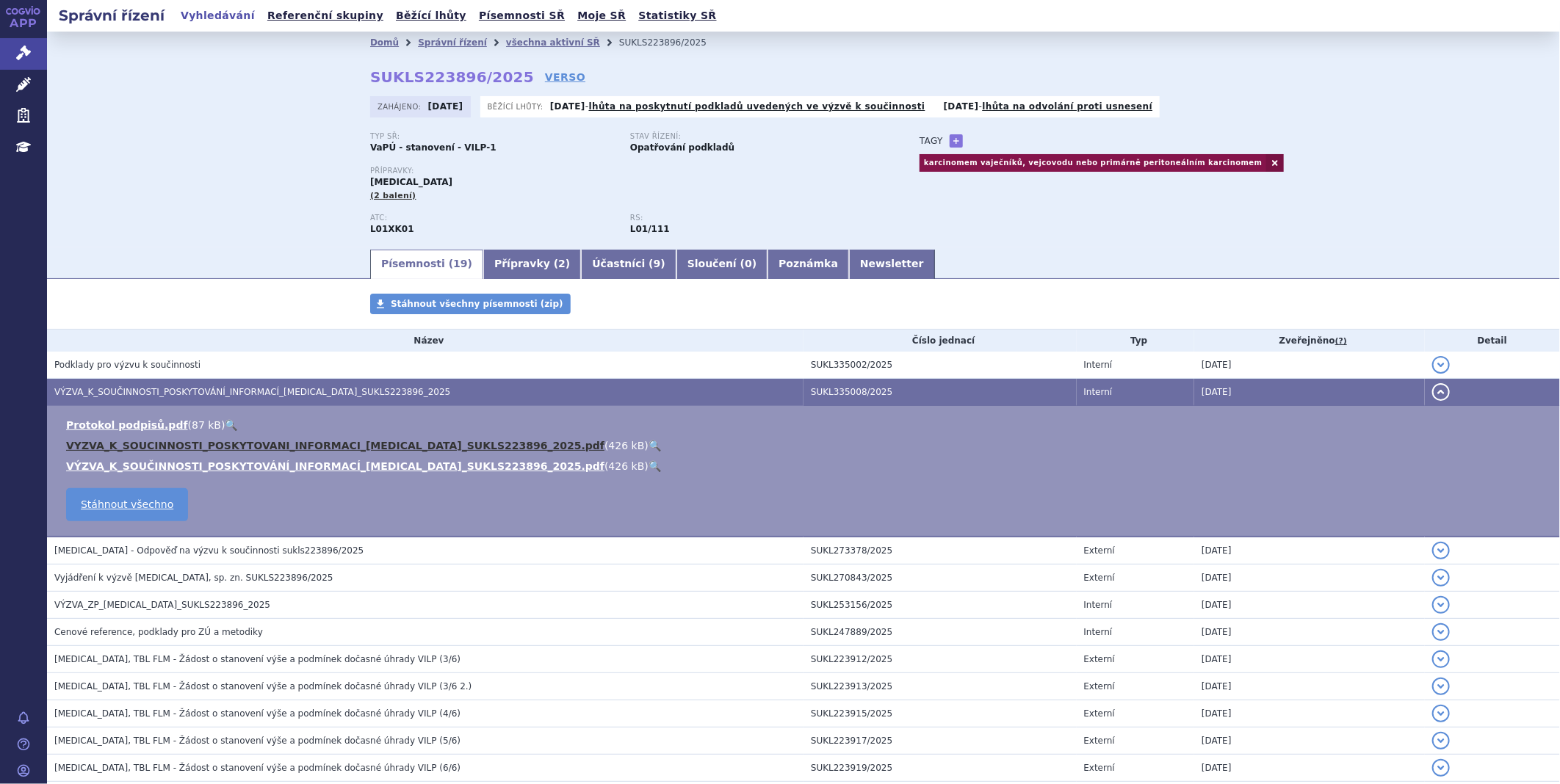
click at [184, 451] on link "VYZVA_K_SOUCINNOSTI_POSKYTOVANI_INFORMACI_LYNPARZA_SUKLS223896_2025.pdf" at bounding box center [336, 446] width 538 height 12
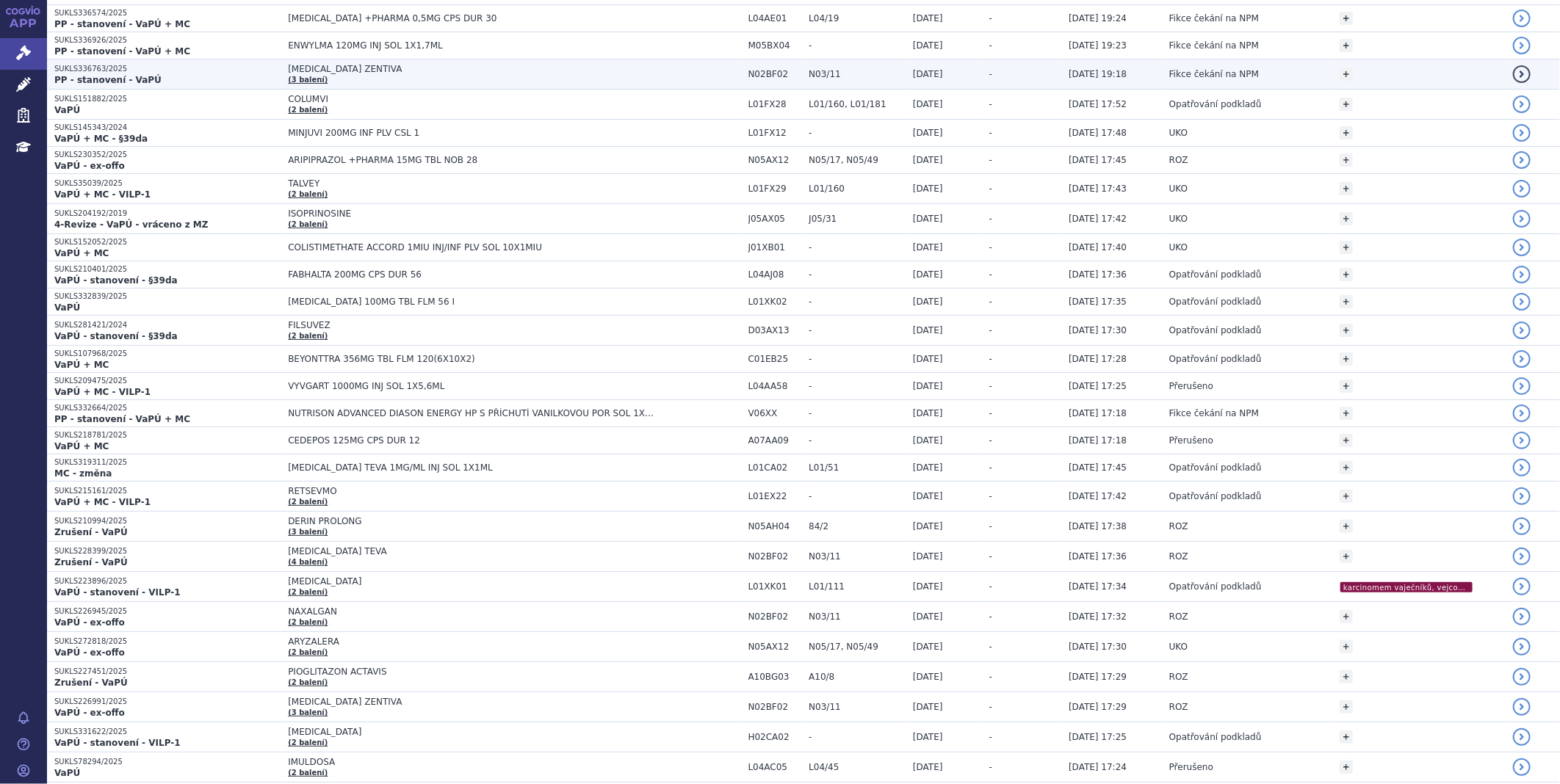
scroll to position [2039, 0]
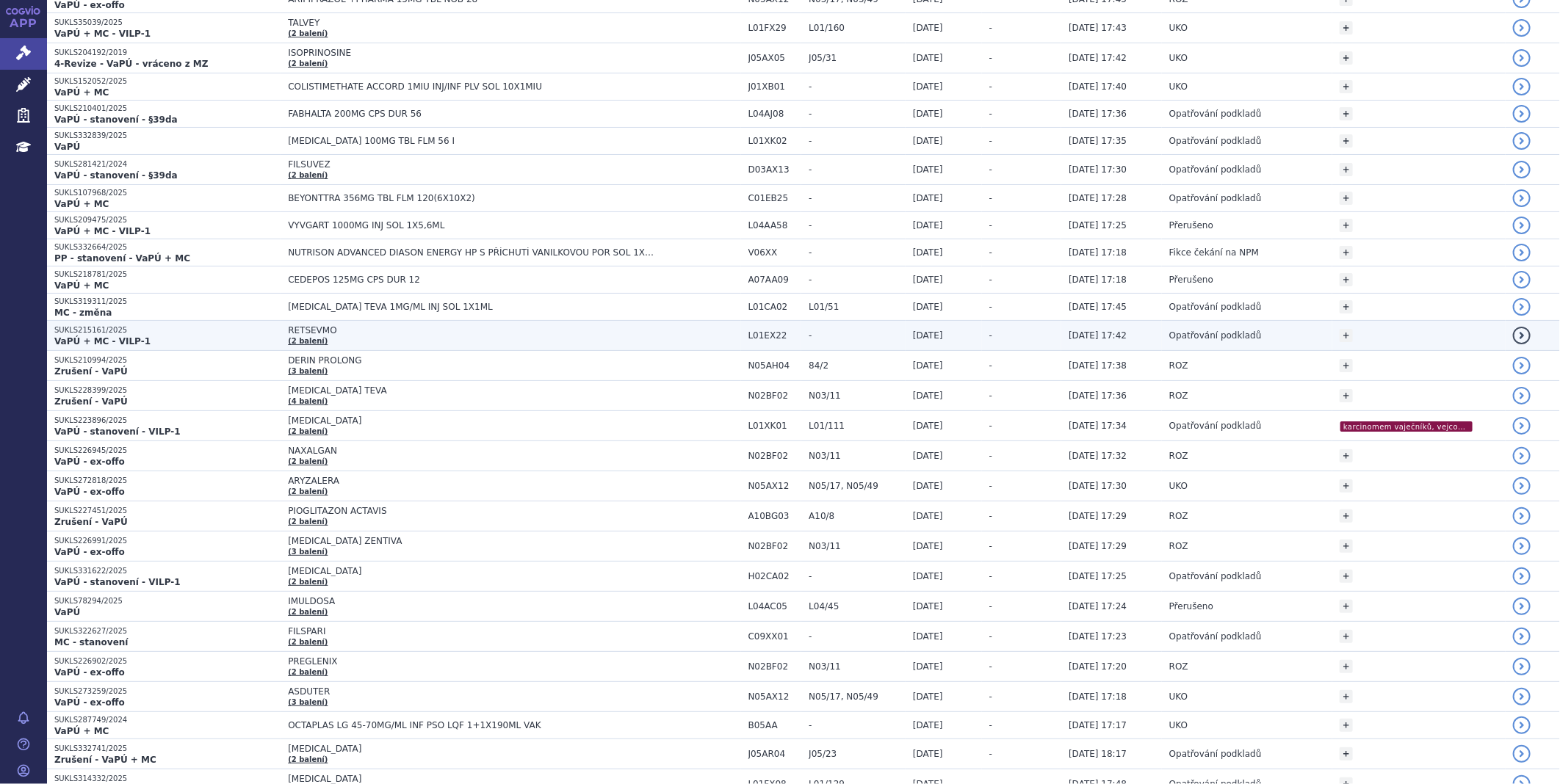
click at [138, 346] on p "VaPÚ + MC - VILP-1" at bounding box center [167, 341] width 226 height 12
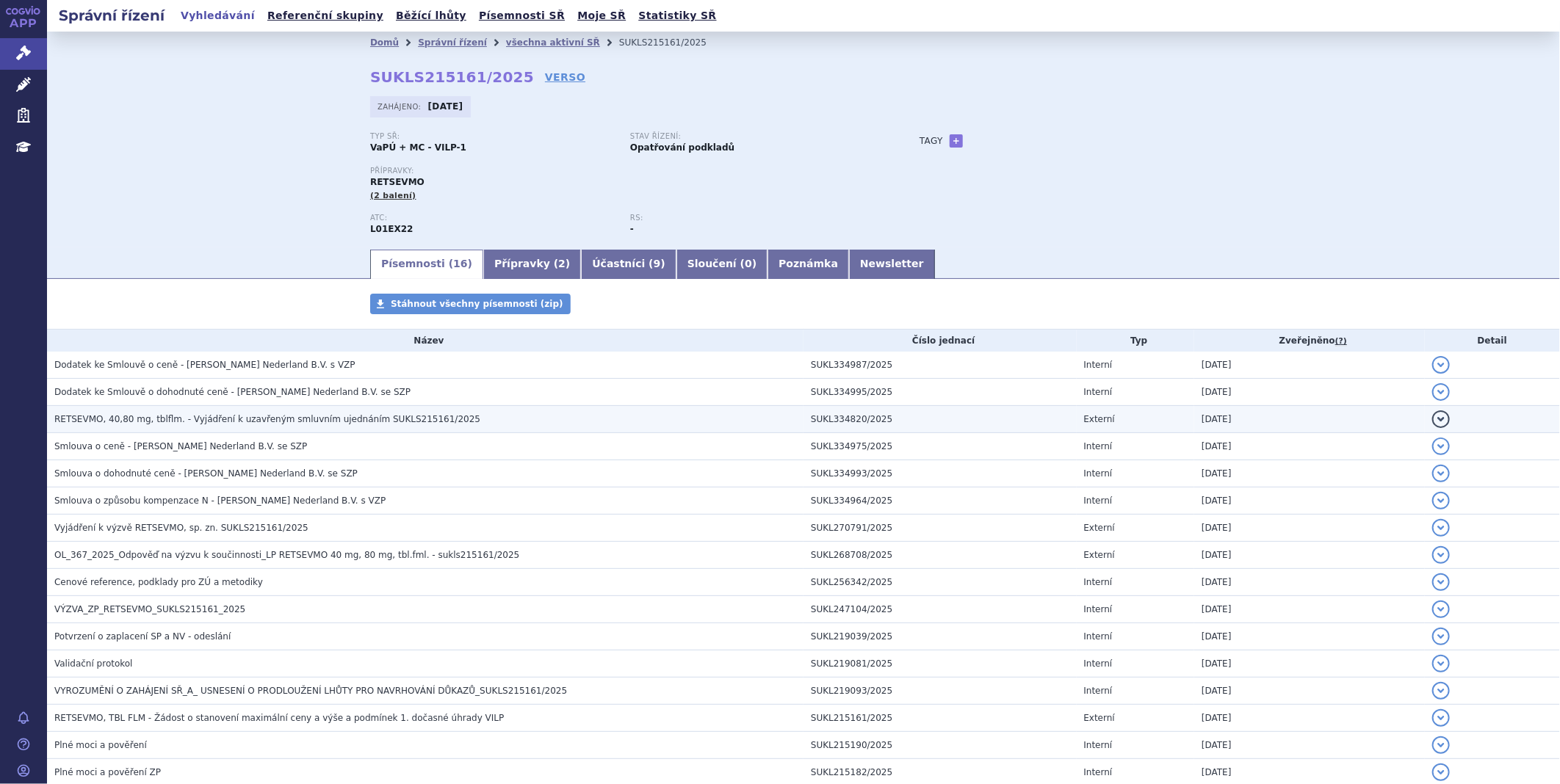
click at [319, 418] on span "RETSEVMO, 40,80 mg, tblflm. - Vyjádření k uzavřeným smluvním ujednáním SUKLS215…" at bounding box center [267, 419] width 426 height 11
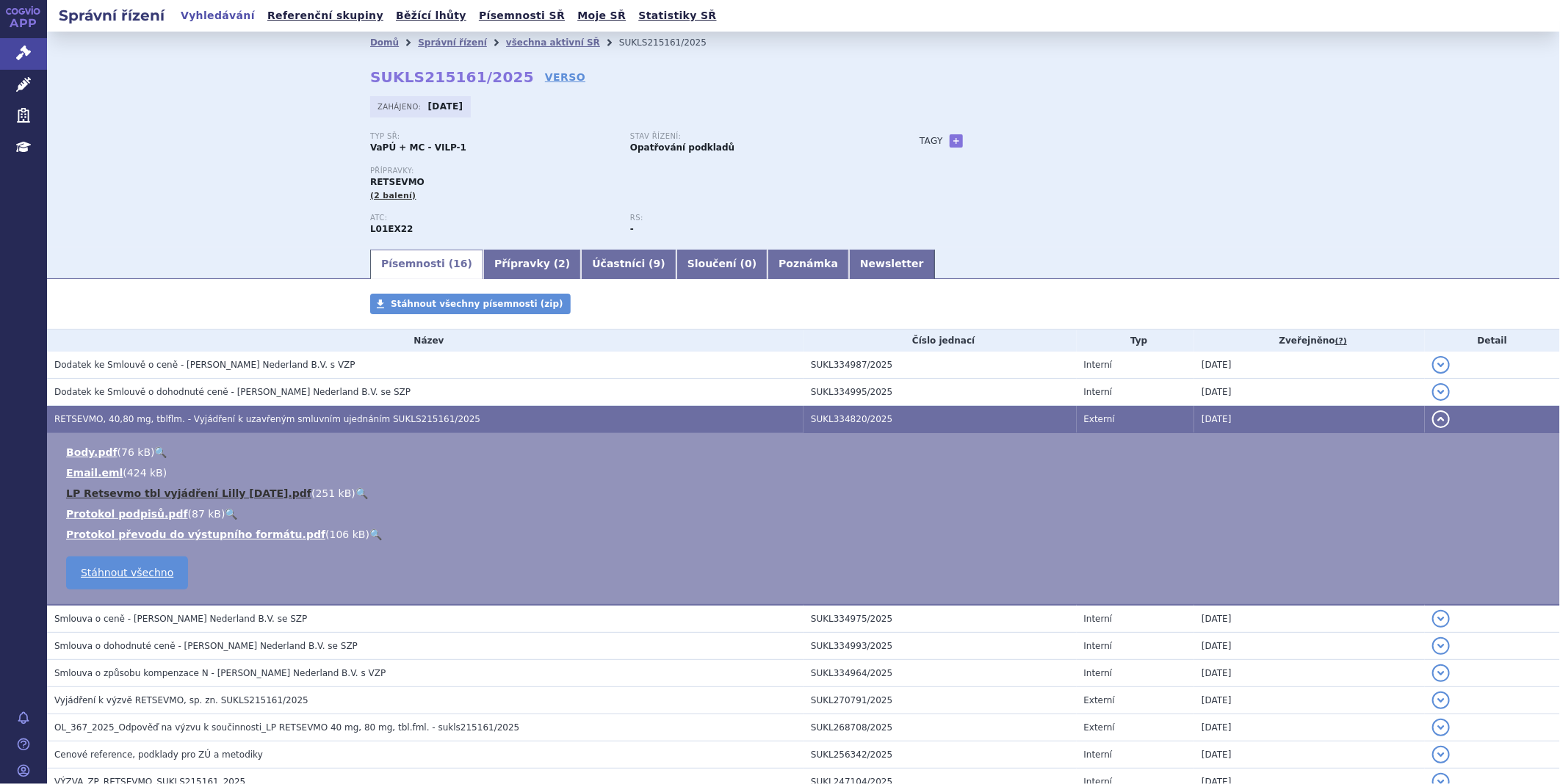
click at [206, 495] on link "LP Retsevmo tbl vyjádření Lilly 2025-08-20.pdf" at bounding box center [188, 494] width 245 height 12
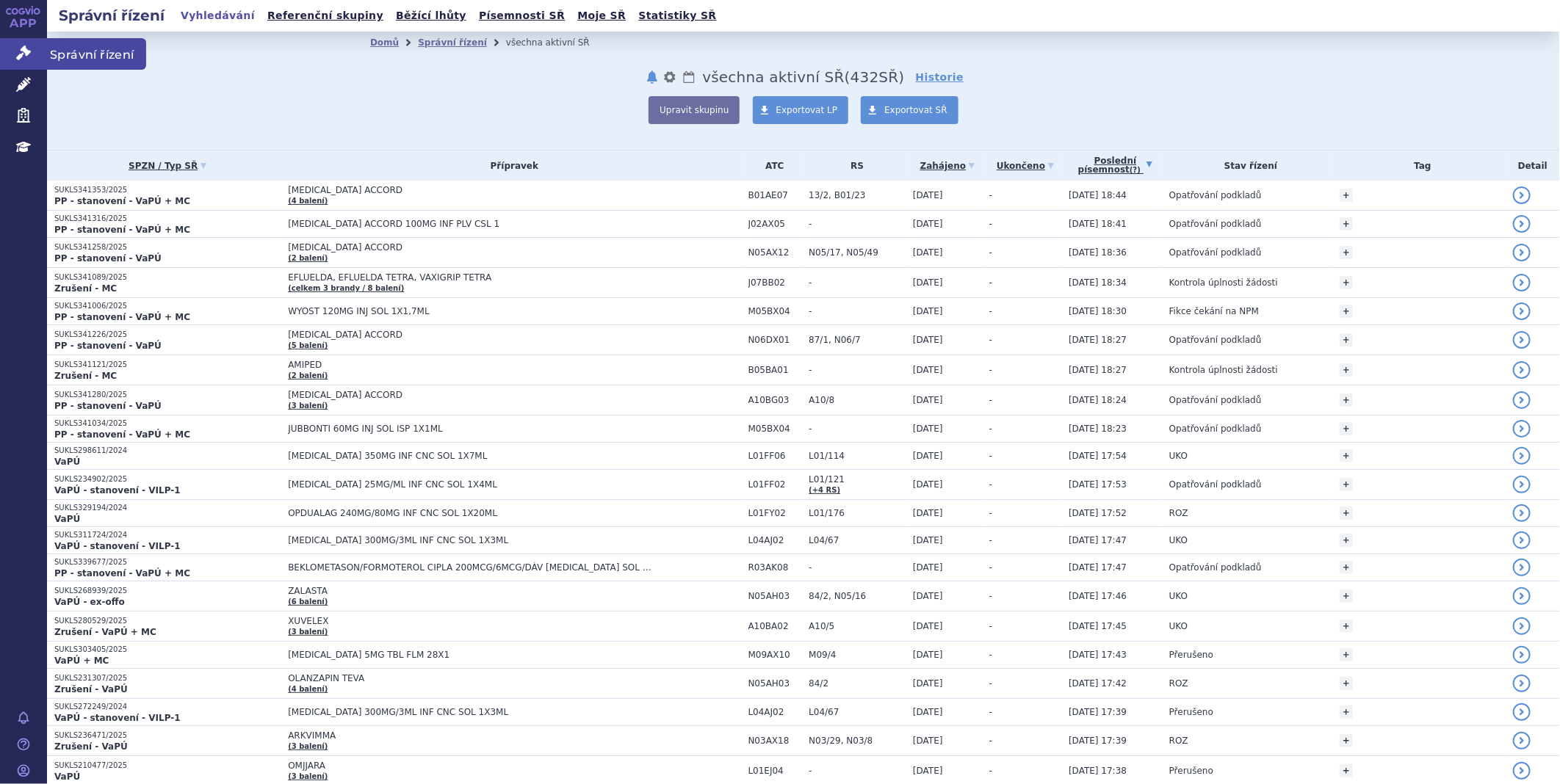
click at [26, 44] on link "Správní řízení" at bounding box center [23, 54] width 47 height 31
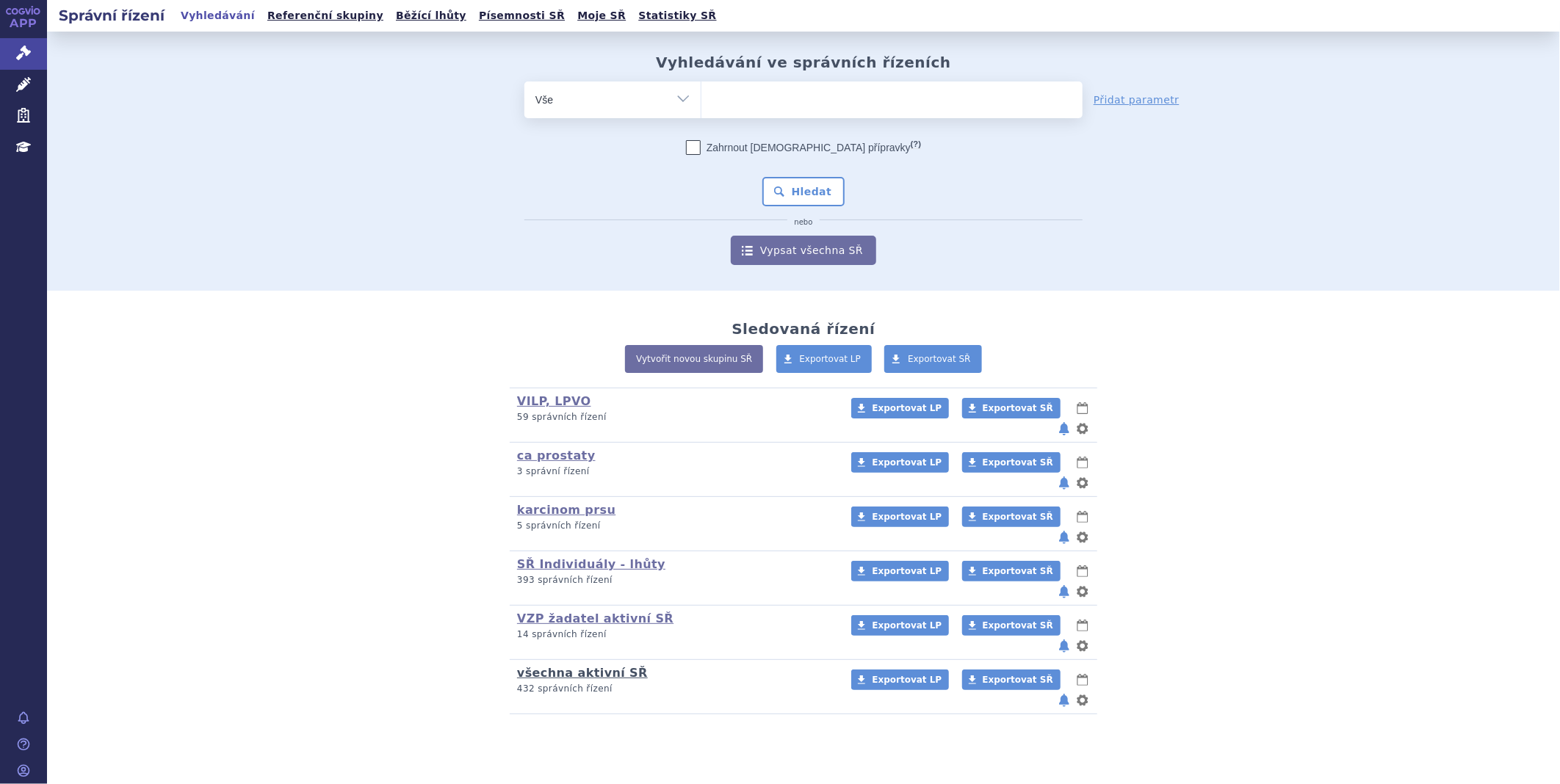
click at [602, 666] on link "všechna aktivní SŘ" at bounding box center [582, 672] width 130 height 14
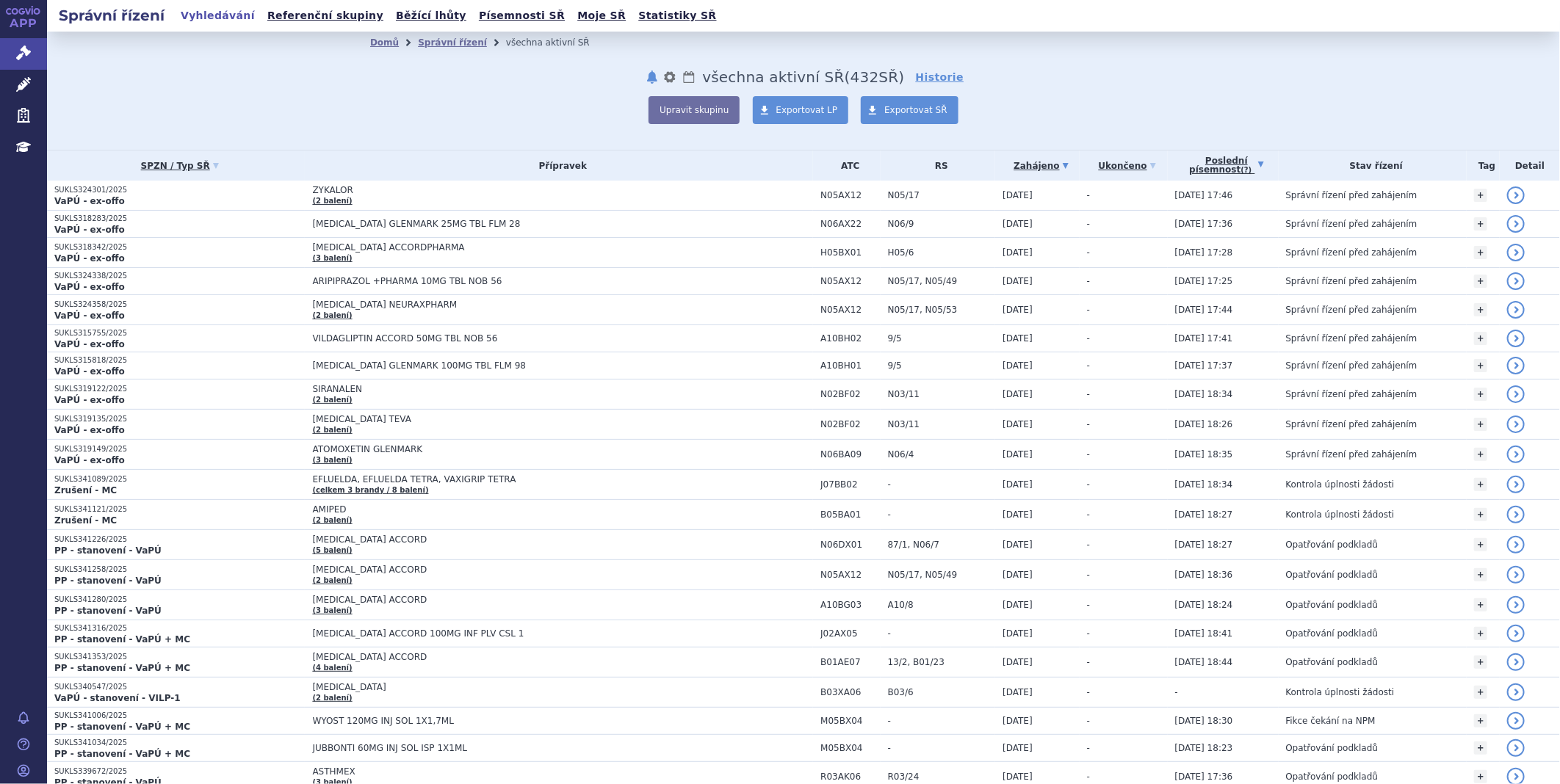
click at [1224, 160] on link "Poslední písemnost (?)" at bounding box center [1226, 166] width 103 height 30
